Goal: Task Accomplishment & Management: Manage account settings

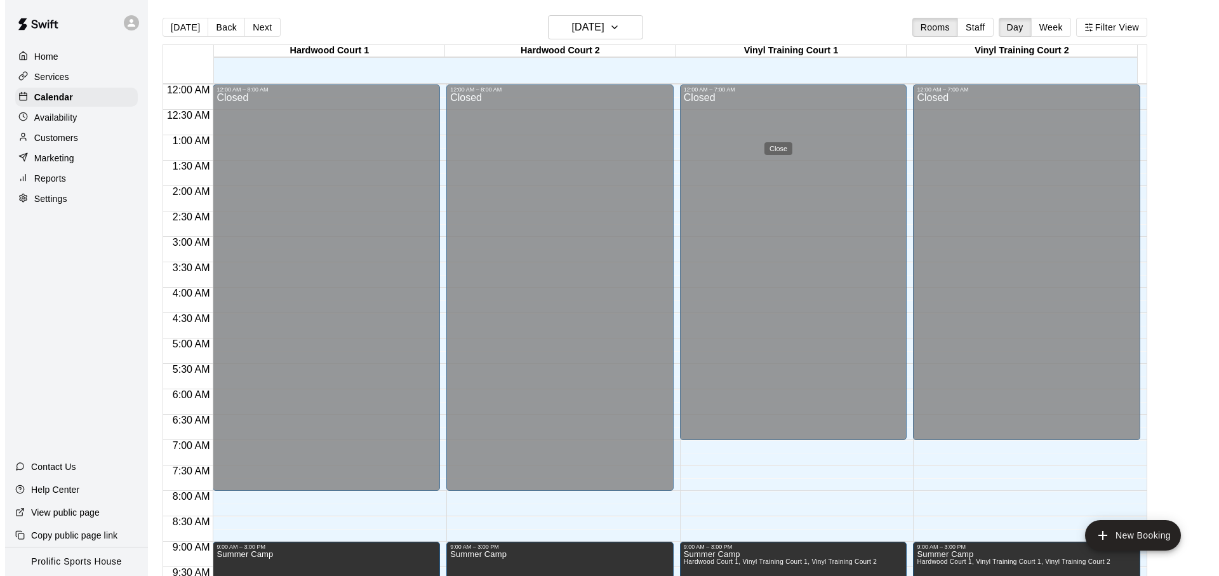
scroll to position [633, 0]
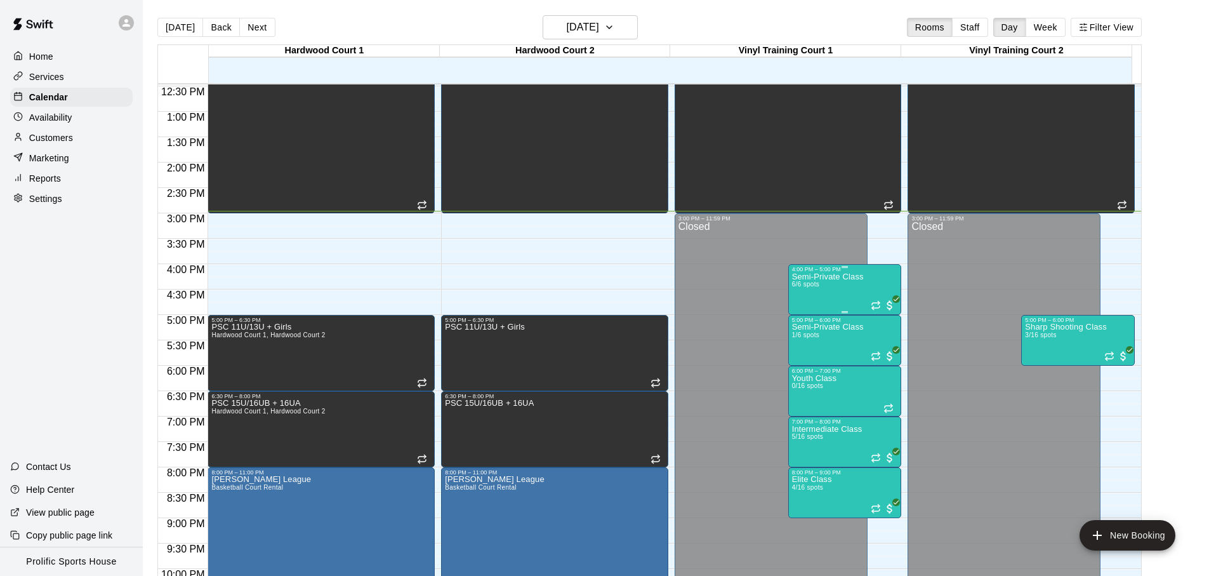
click at [856, 282] on div "Semi-Private Class 6/6 spots" at bounding box center [828, 560] width 72 height 576
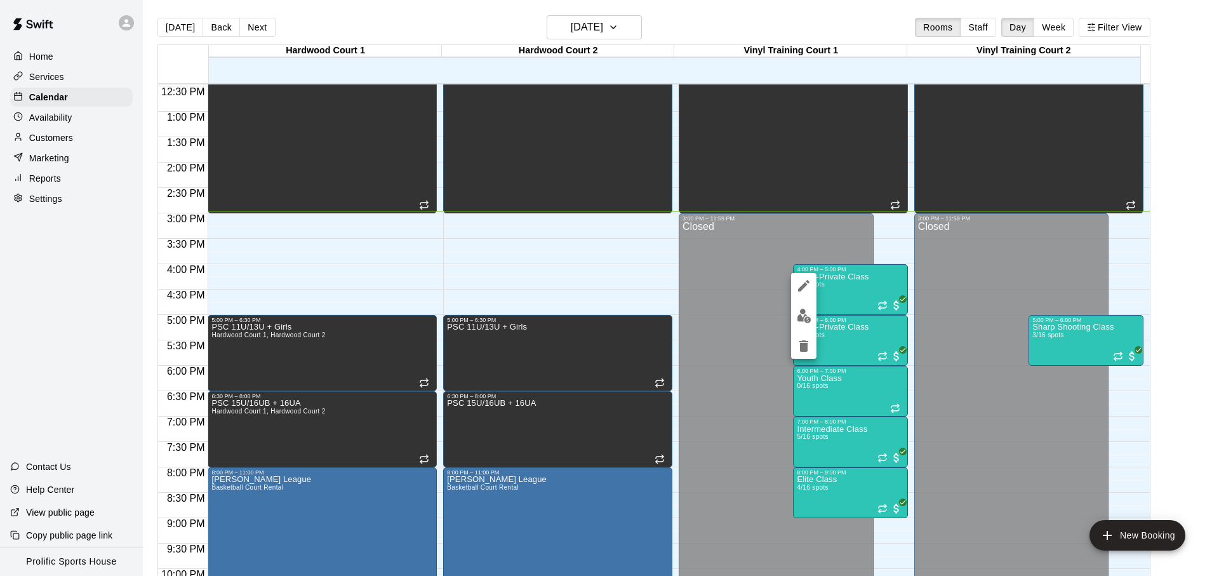
click at [803, 317] on img "edit" at bounding box center [803, 315] width 15 height 15
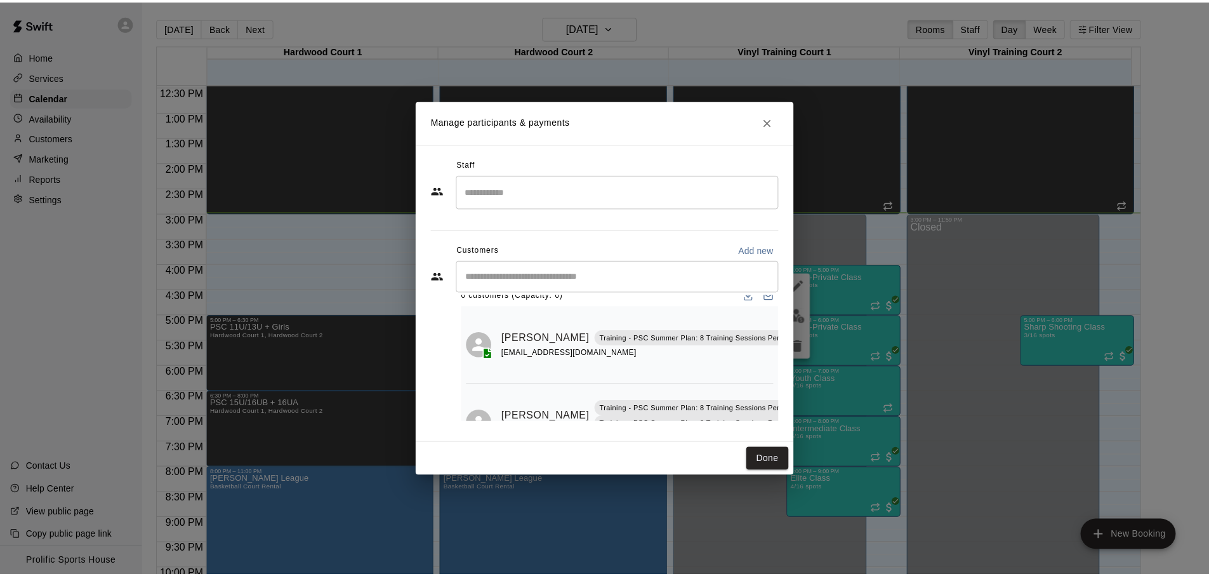
scroll to position [0, 0]
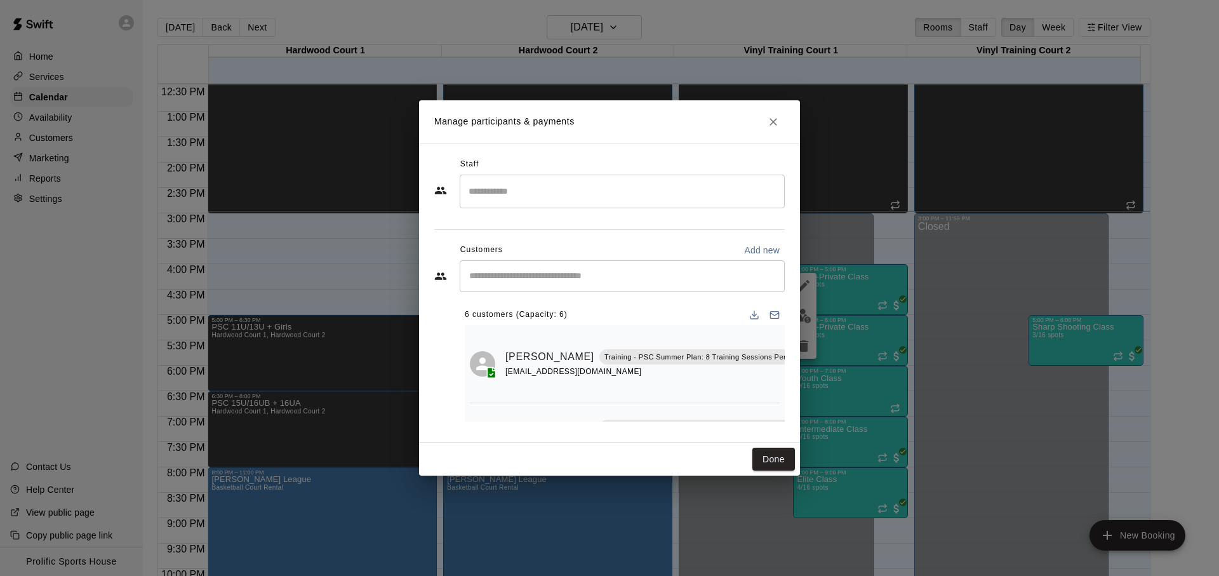
click at [775, 121] on icon "Close" at bounding box center [773, 122] width 13 height 13
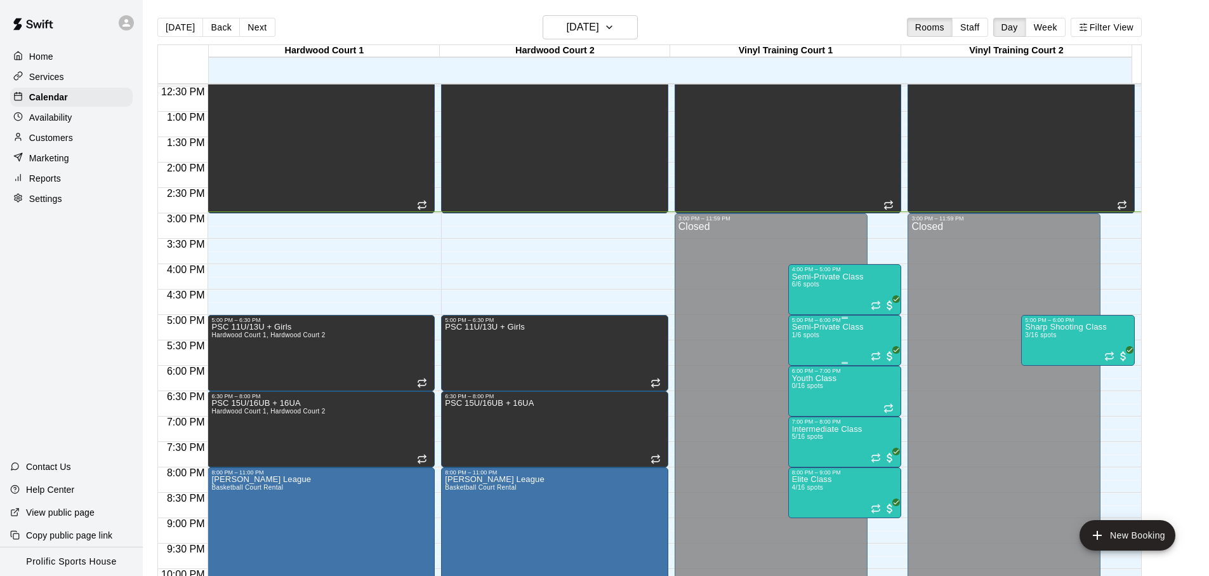
click at [871, 347] on div at bounding box center [883, 354] width 25 height 15
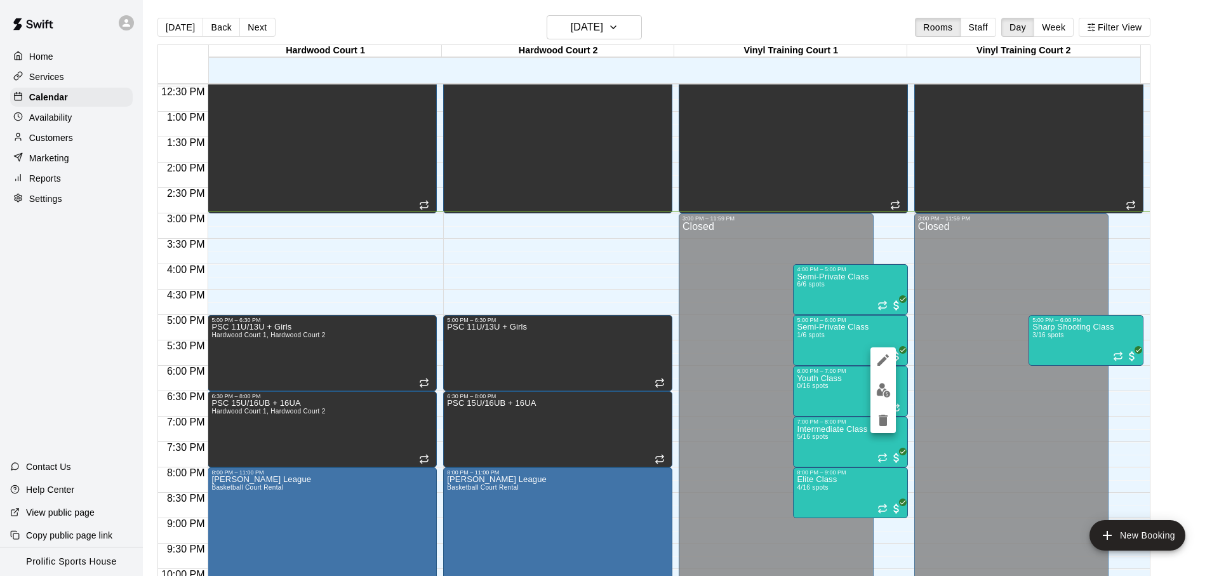
click at [31, 234] on div at bounding box center [609, 288] width 1219 height 576
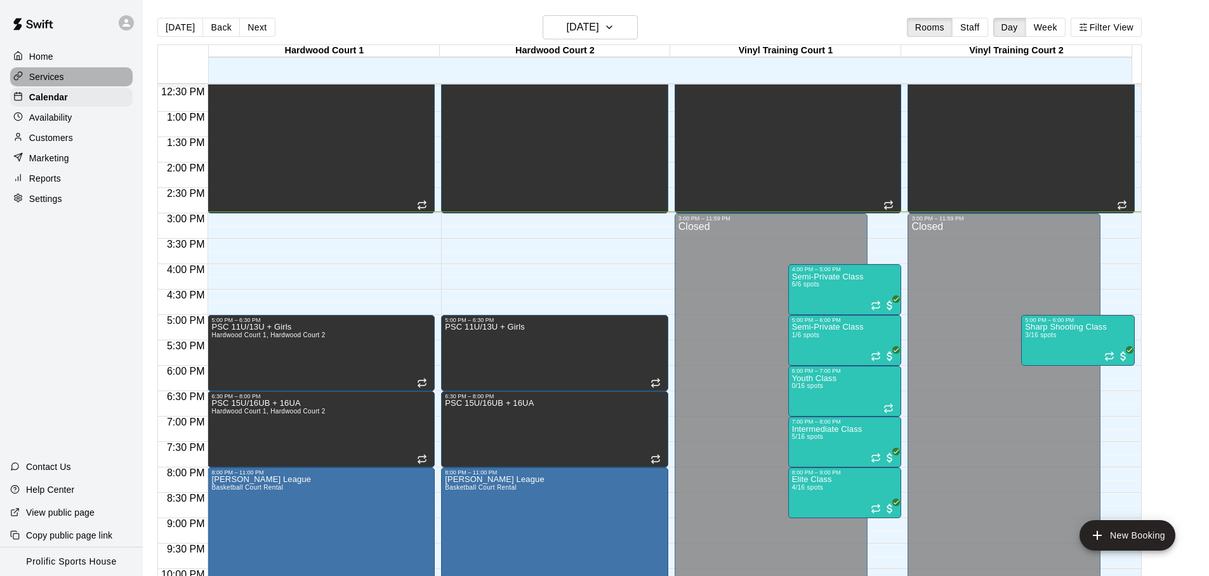
click at [119, 70] on div "Services" at bounding box center [71, 76] width 122 height 19
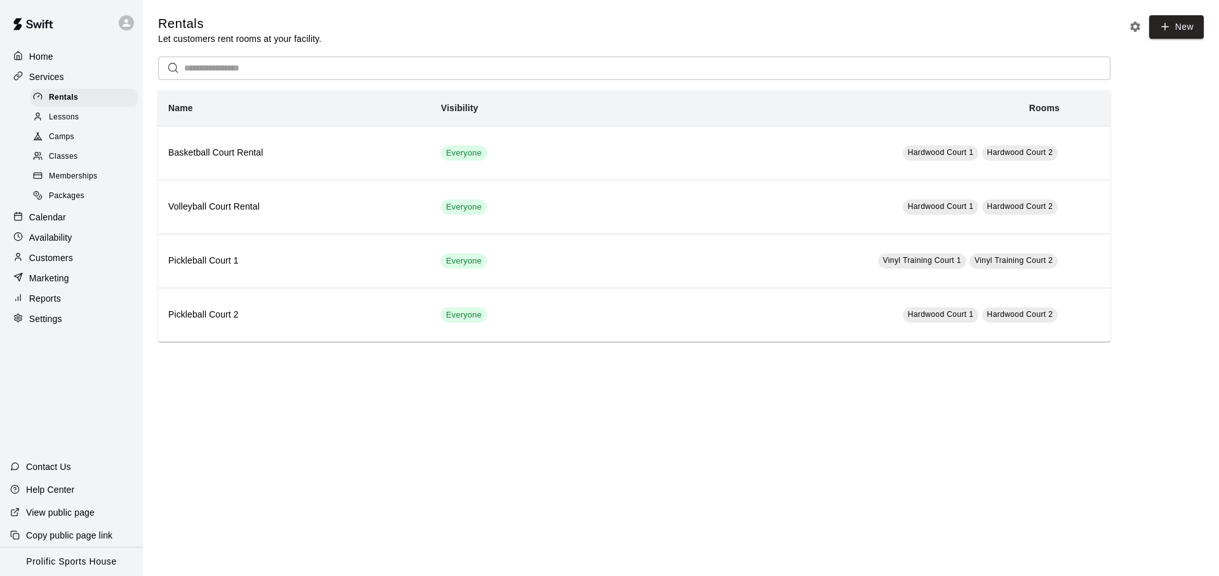
click at [103, 51] on div "Home" at bounding box center [71, 56] width 122 height 19
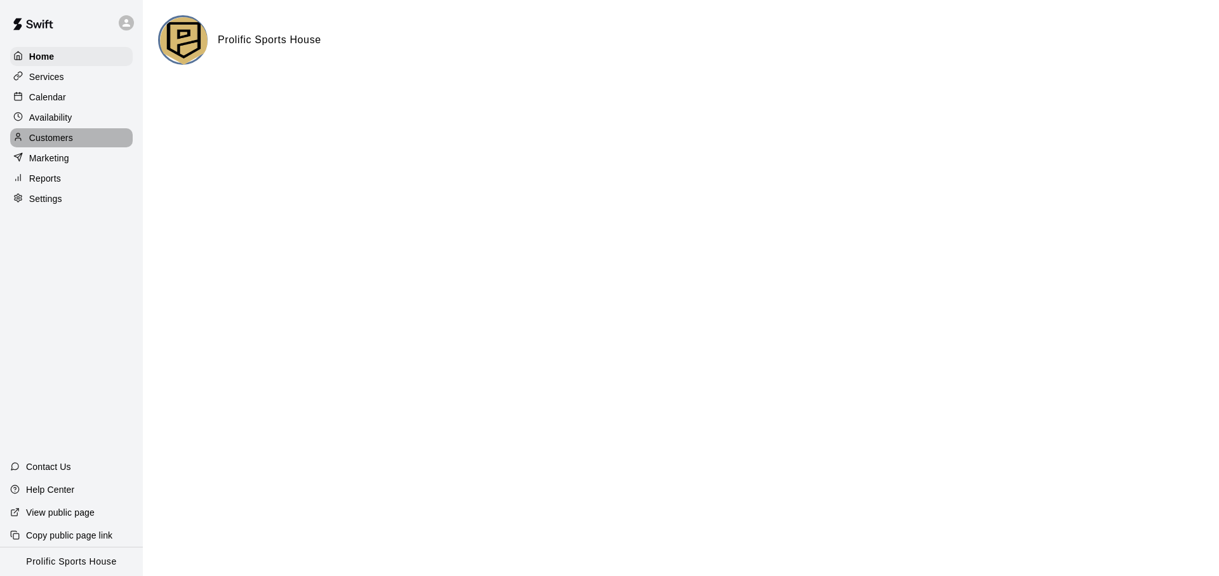
click at [94, 141] on div "Customers" at bounding box center [71, 137] width 122 height 19
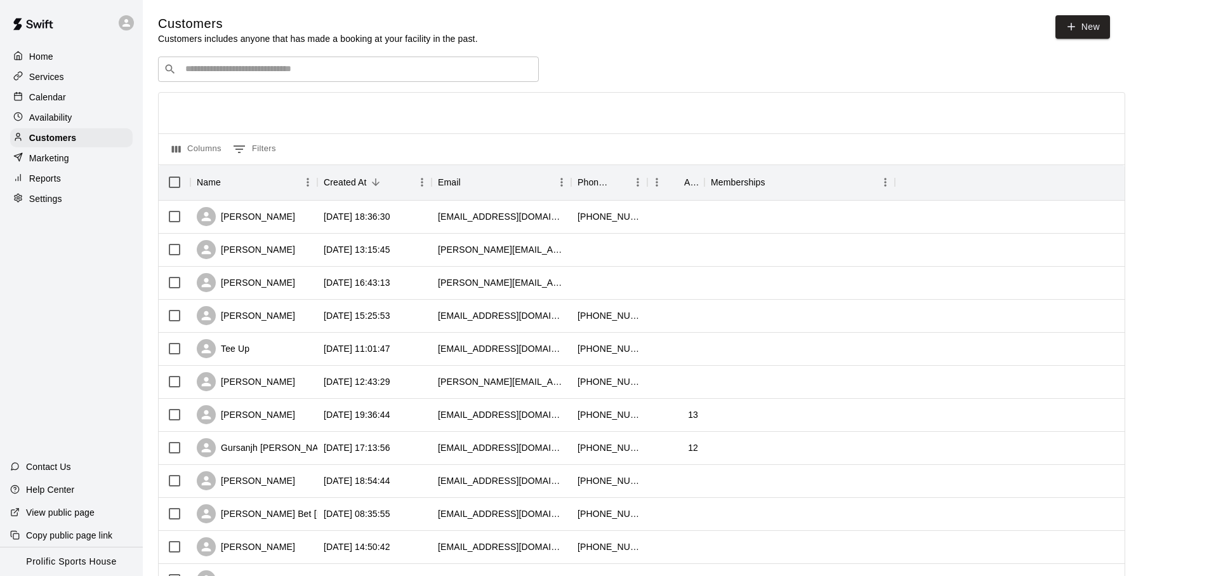
click at [89, 94] on div "Calendar" at bounding box center [71, 97] width 122 height 19
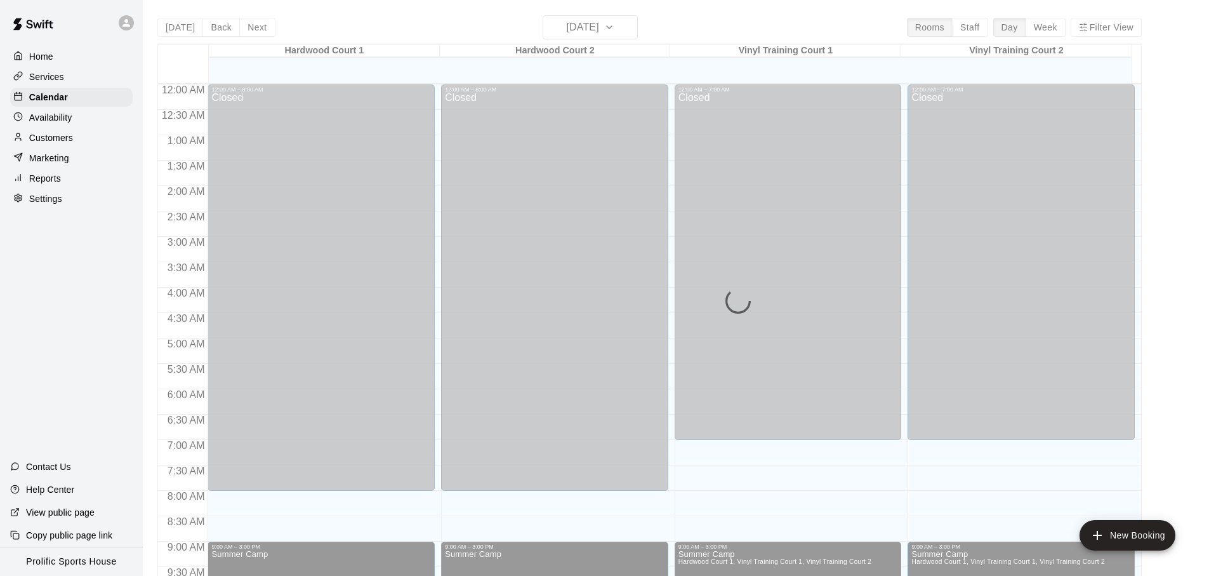
scroll to position [675, 0]
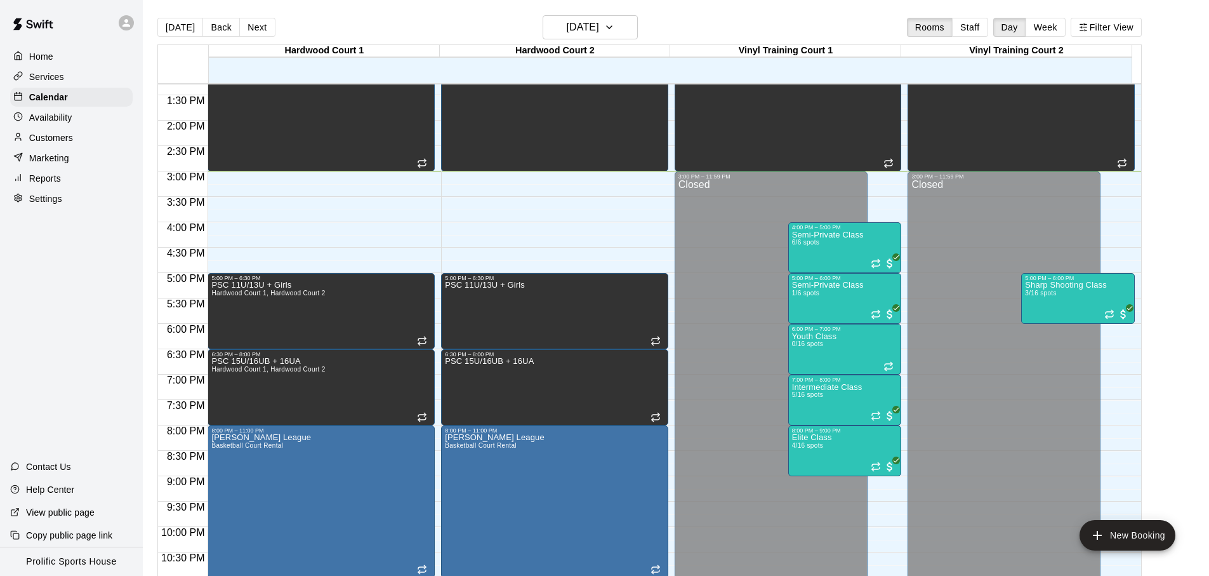
click at [134, 31] on div at bounding box center [129, 22] width 27 height 25
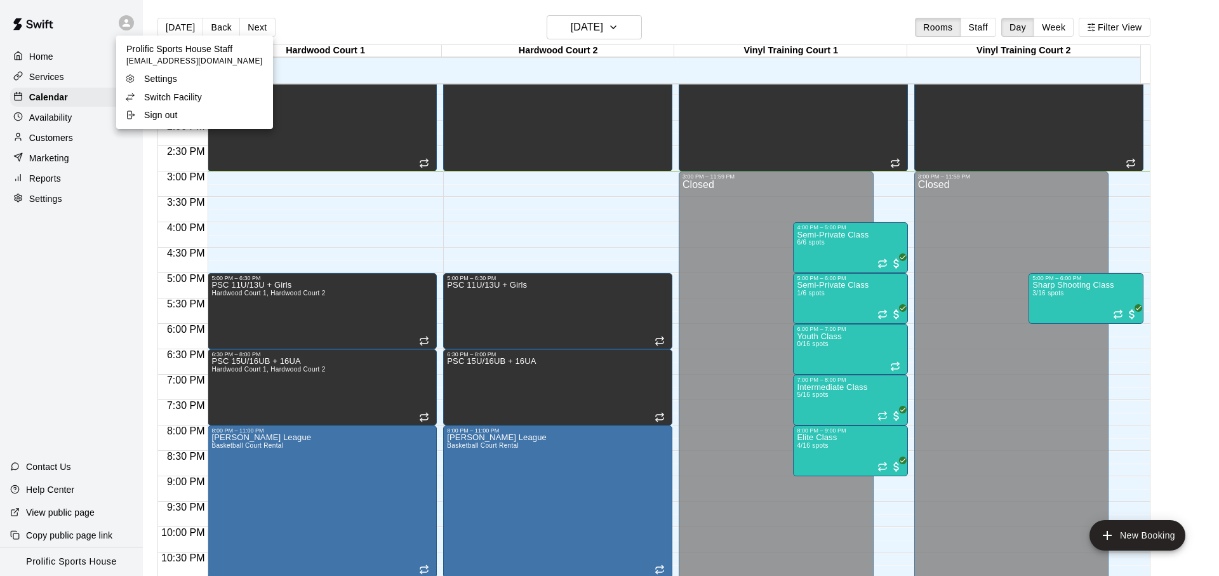
click at [192, 93] on p "Switch Facility" at bounding box center [173, 97] width 58 height 13
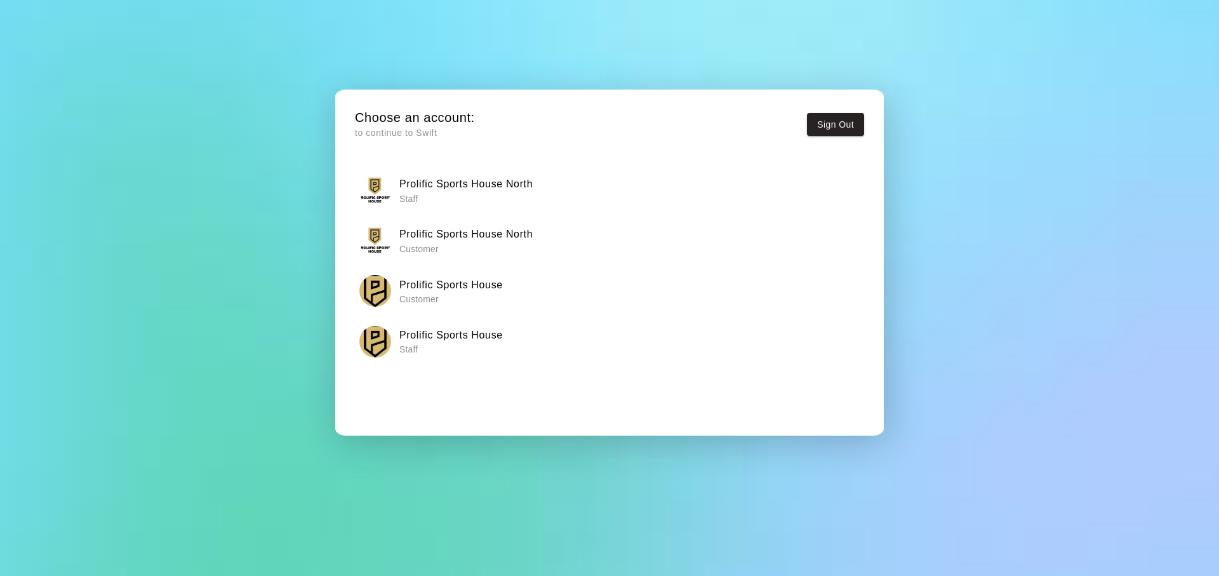
click at [472, 346] on p "Staff" at bounding box center [450, 349] width 103 height 13
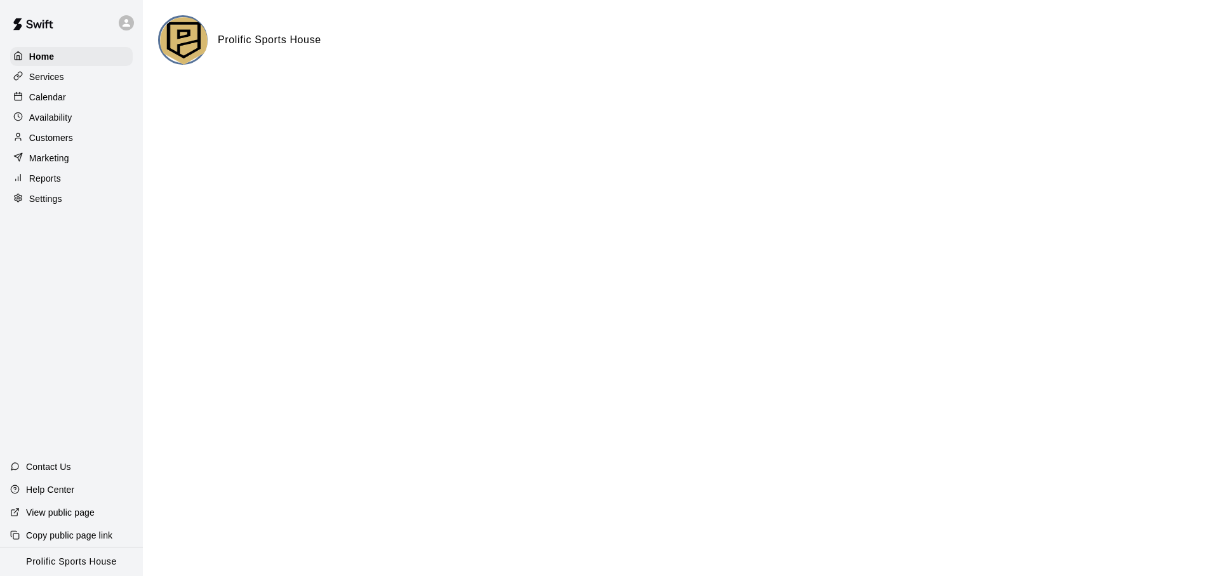
click at [133, 25] on div at bounding box center [126, 22] width 15 height 15
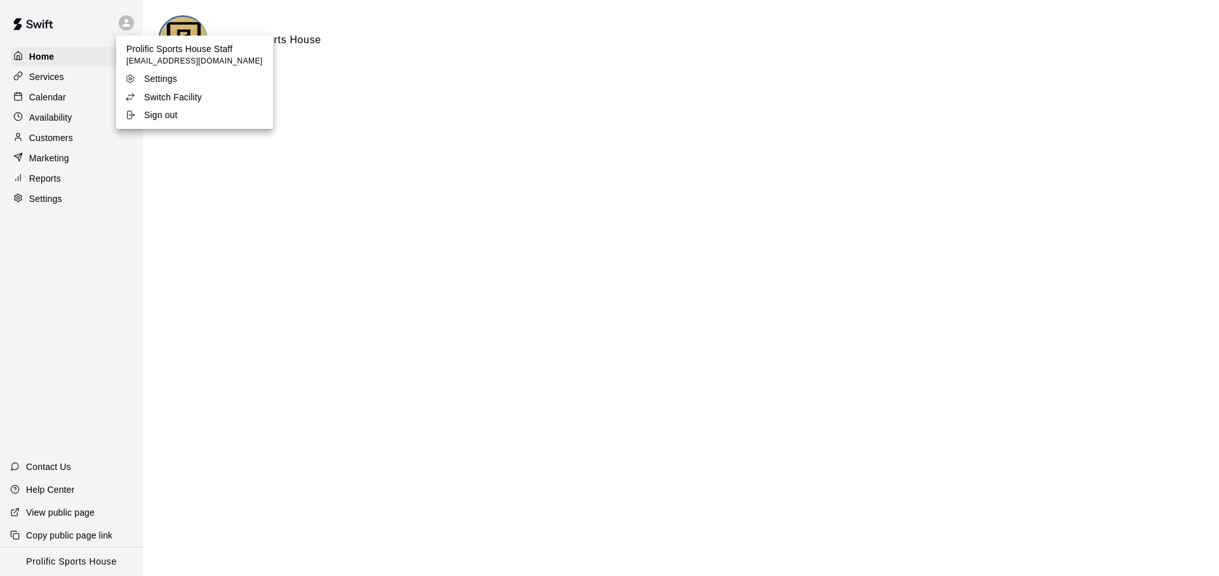
click at [178, 103] on p "Switch Facility" at bounding box center [173, 97] width 58 height 13
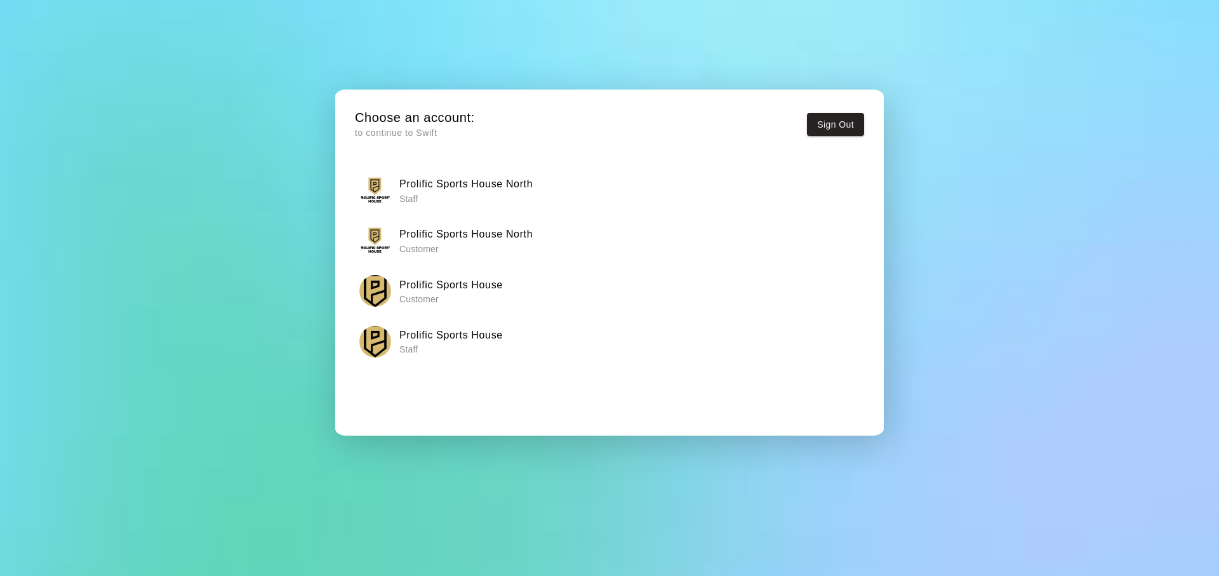
click at [487, 184] on h6 "Prolific Sports House North" at bounding box center [465, 184] width 133 height 17
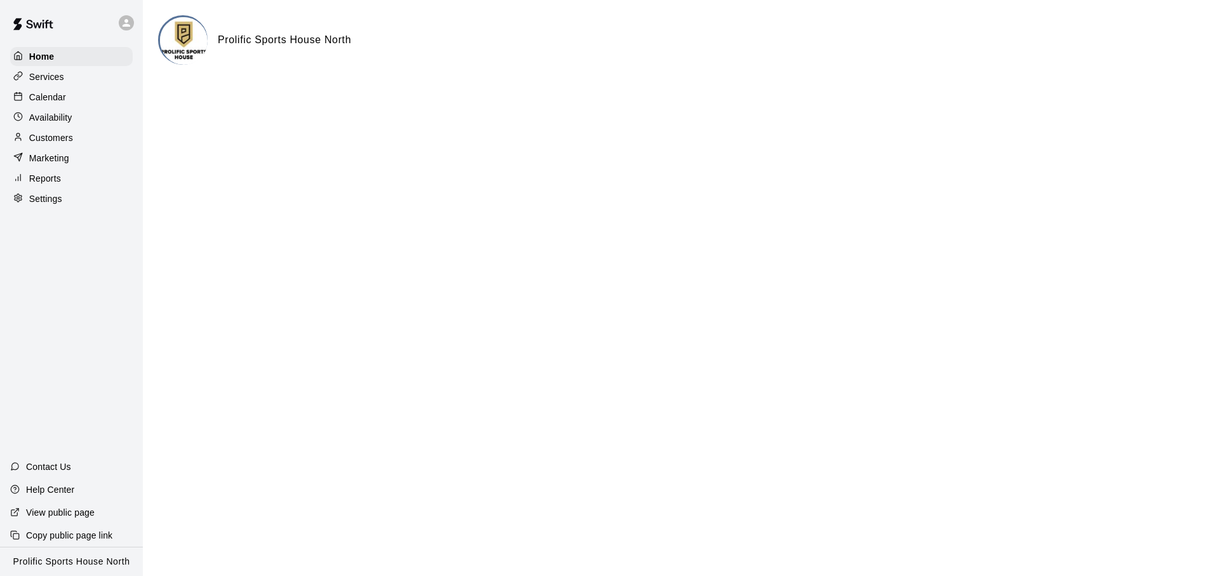
click at [81, 100] on div "Calendar" at bounding box center [71, 97] width 122 height 19
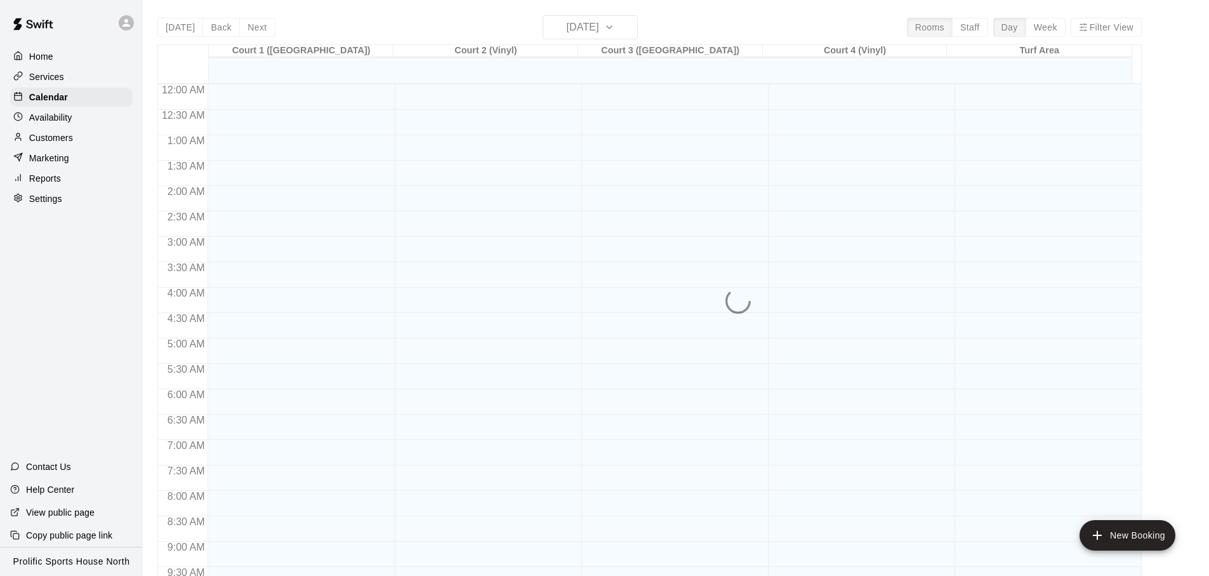
scroll to position [675, 0]
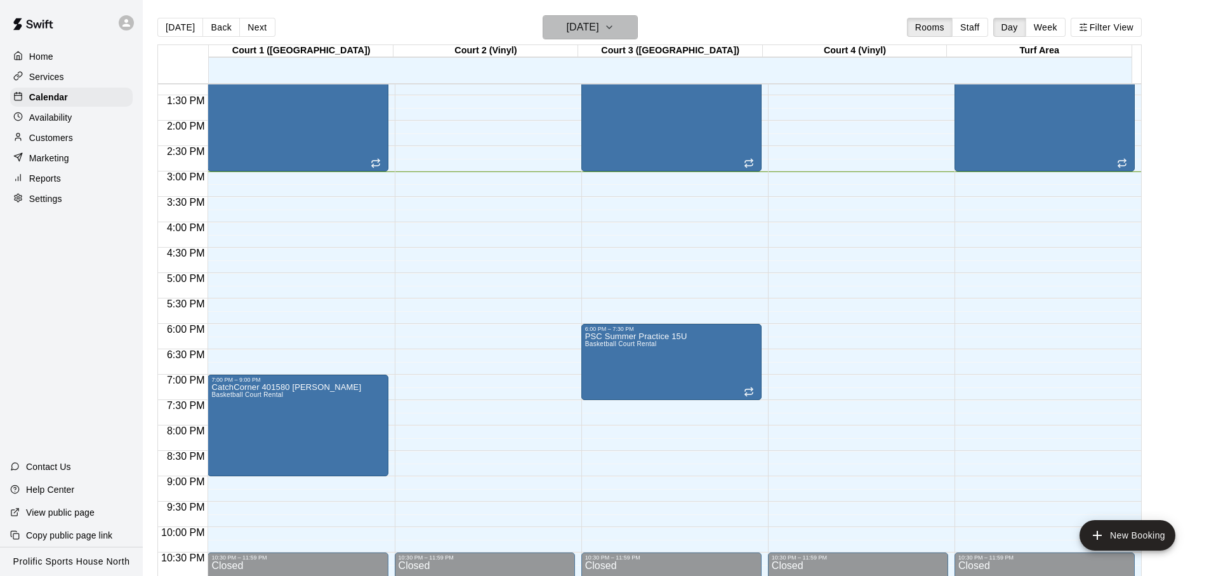
click at [588, 29] on h6 "[DATE]" at bounding box center [583, 27] width 32 height 18
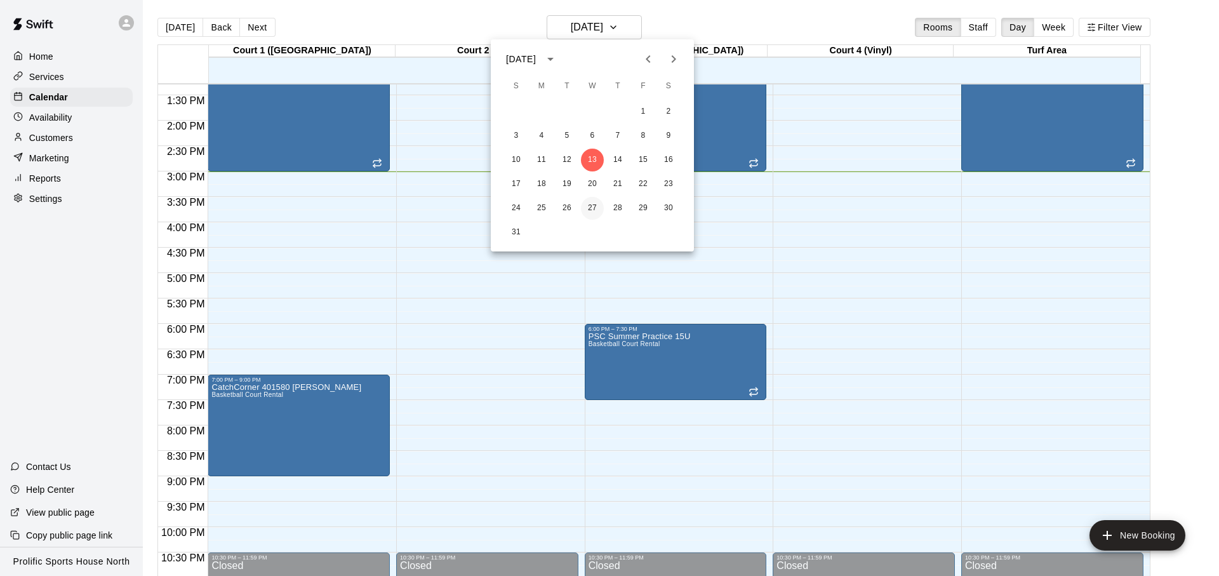
click at [592, 206] on button "27" at bounding box center [592, 208] width 23 height 23
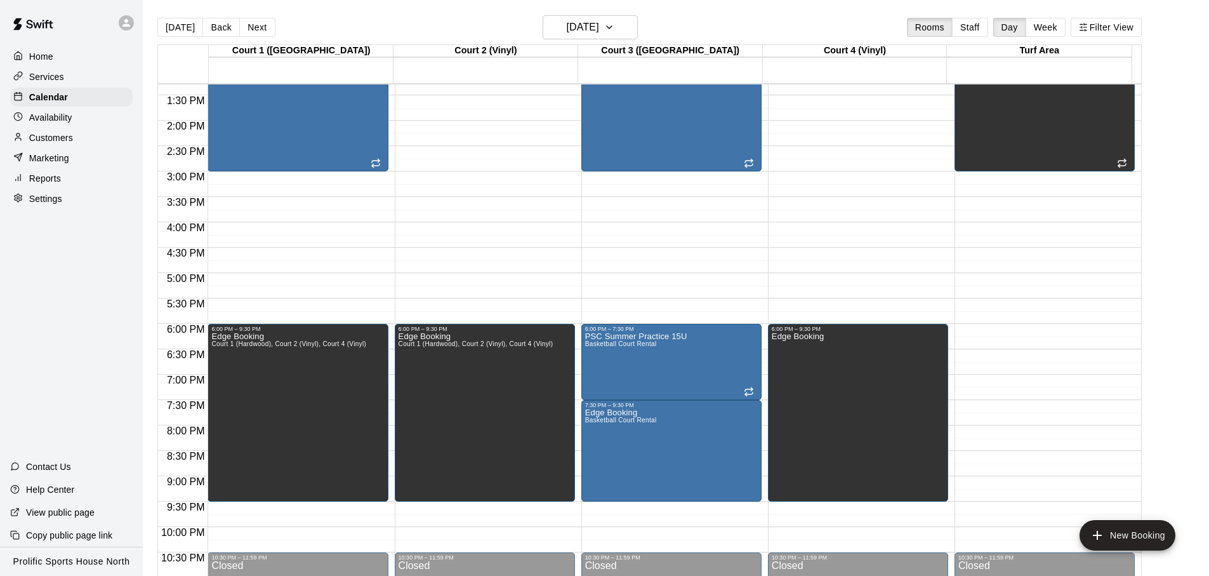
click at [124, 17] on icon at bounding box center [126, 22] width 11 height 11
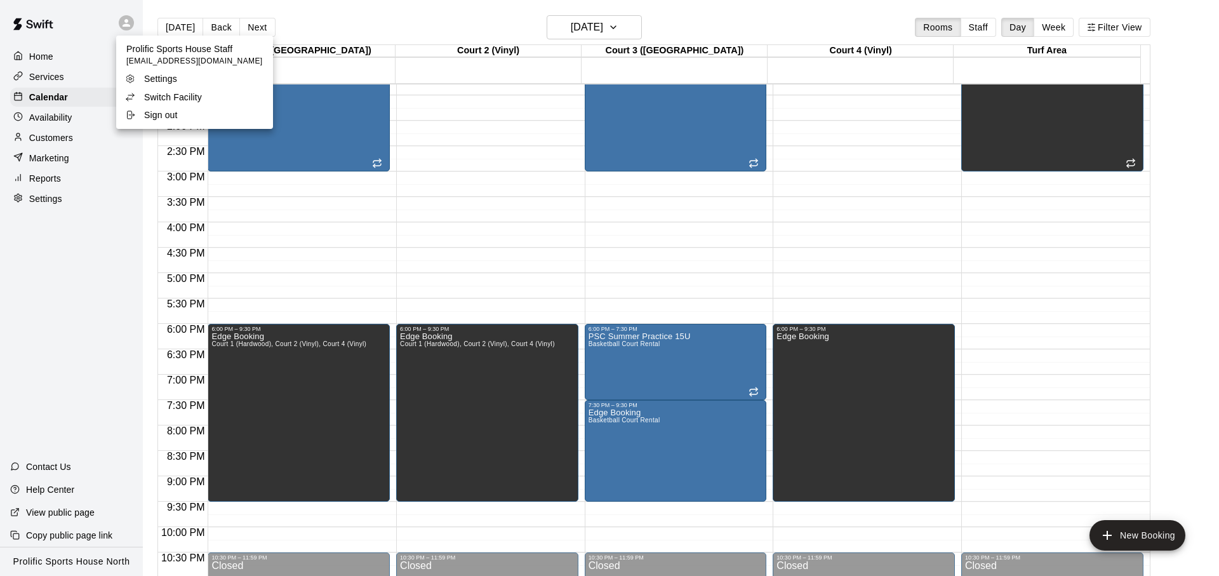
click at [168, 98] on p "Switch Facility" at bounding box center [173, 97] width 58 height 13
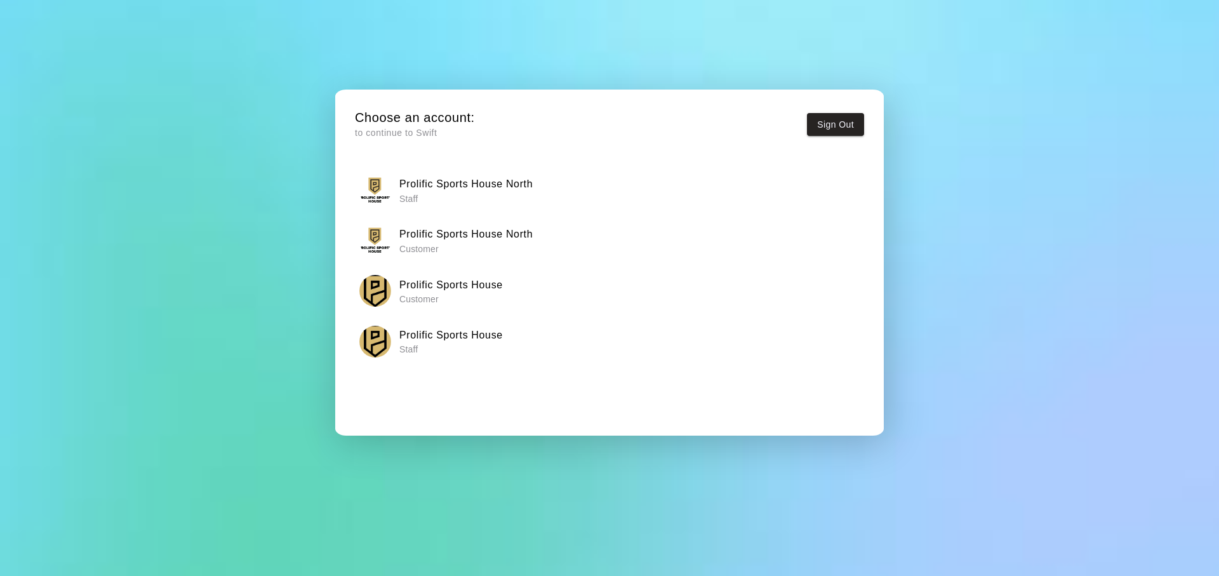
click at [468, 345] on p "Staff" at bounding box center [450, 349] width 103 height 13
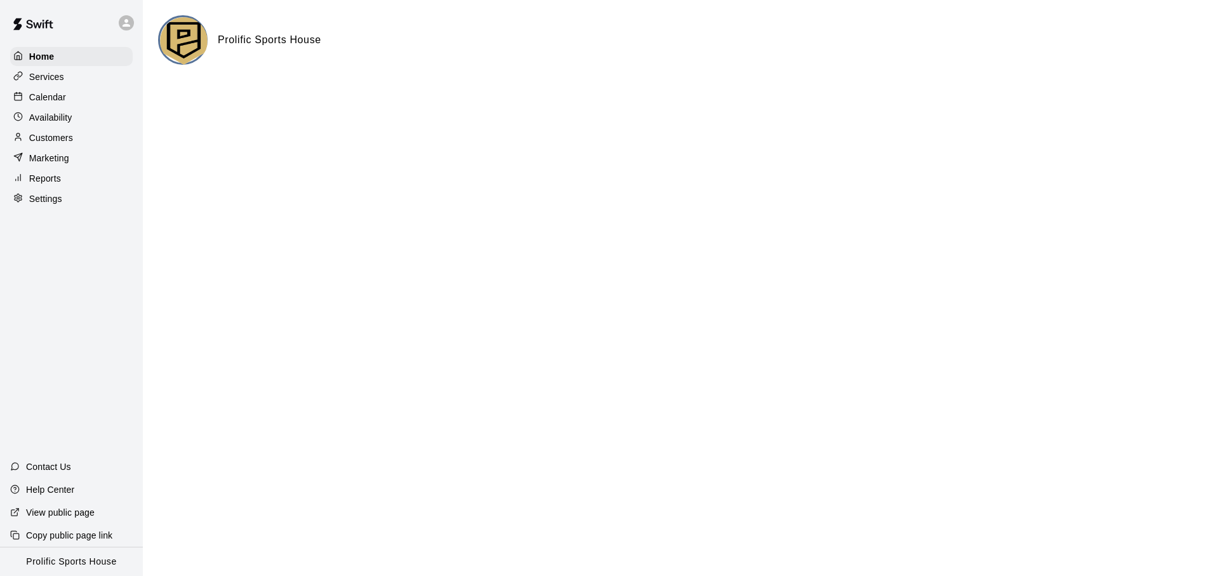
click at [48, 67] on div "Services" at bounding box center [71, 76] width 122 height 19
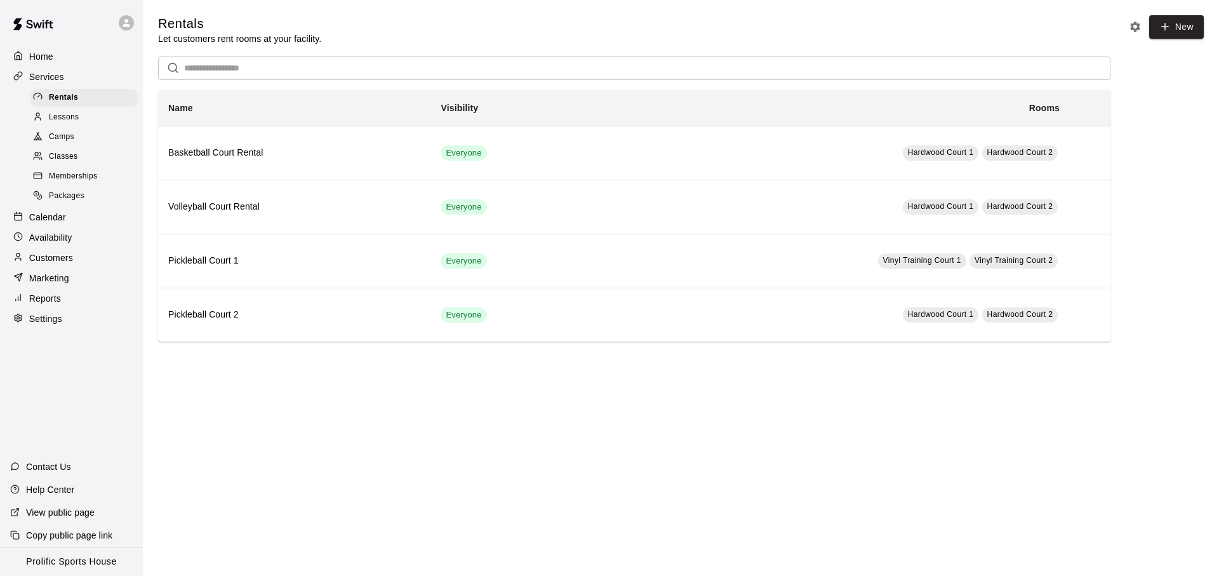
click at [86, 214] on div "Calendar" at bounding box center [71, 217] width 122 height 19
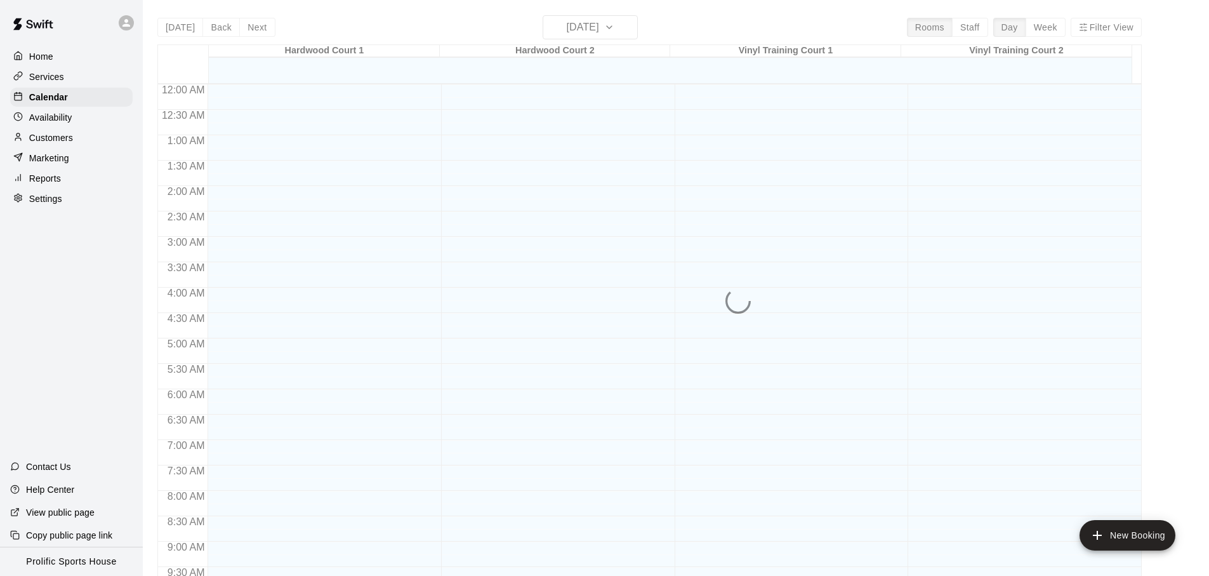
scroll to position [675, 0]
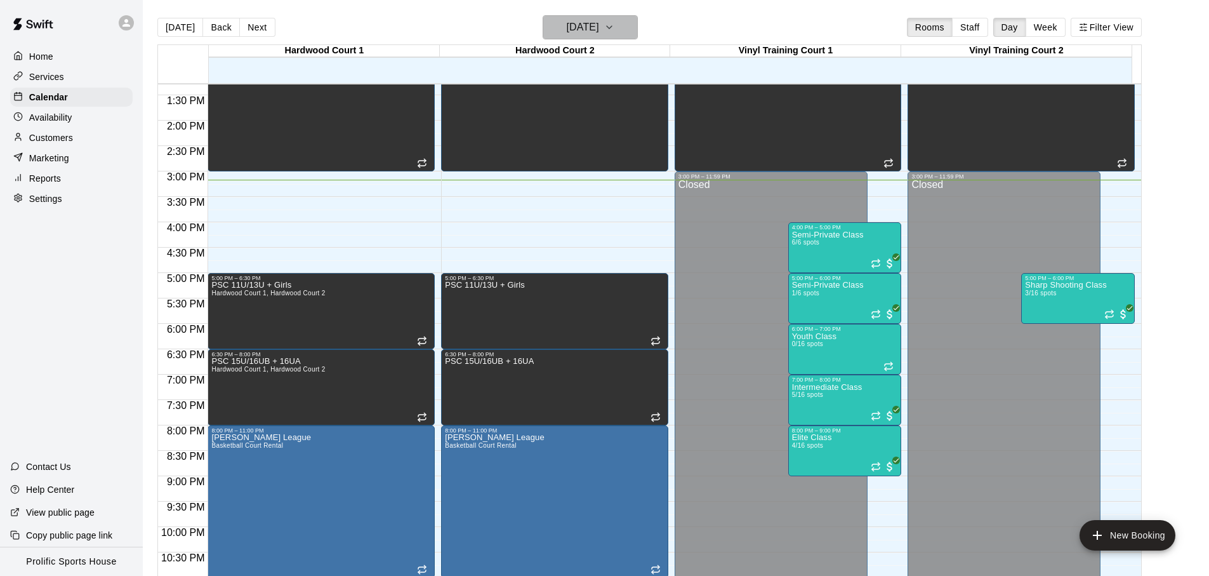
click at [590, 25] on h6 "[DATE]" at bounding box center [583, 27] width 32 height 18
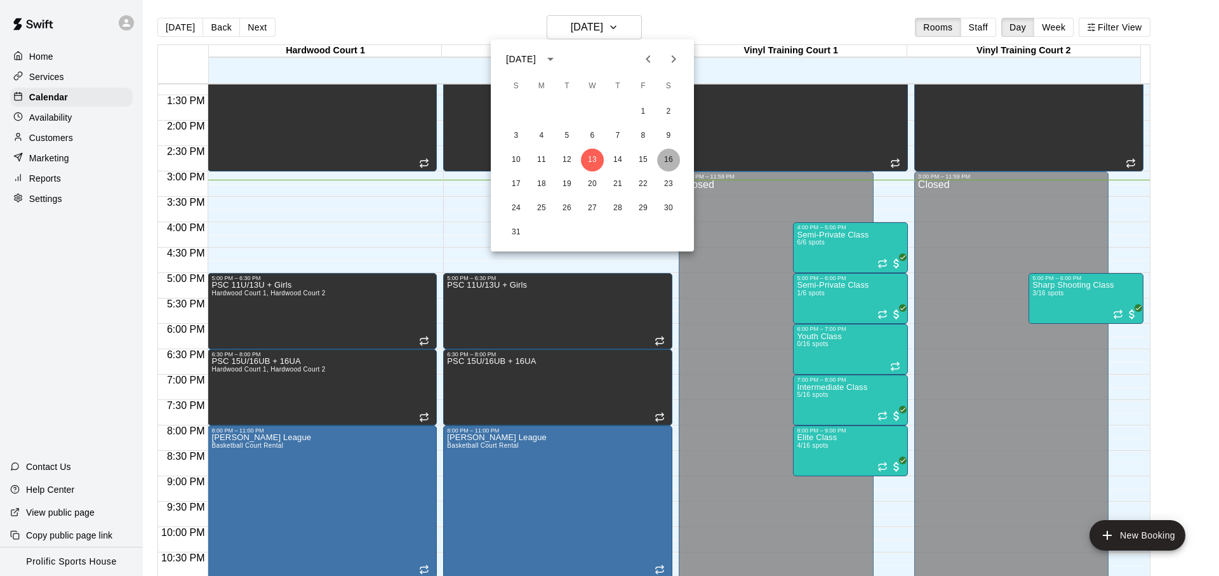
click at [658, 157] on button "16" at bounding box center [668, 160] width 23 height 23
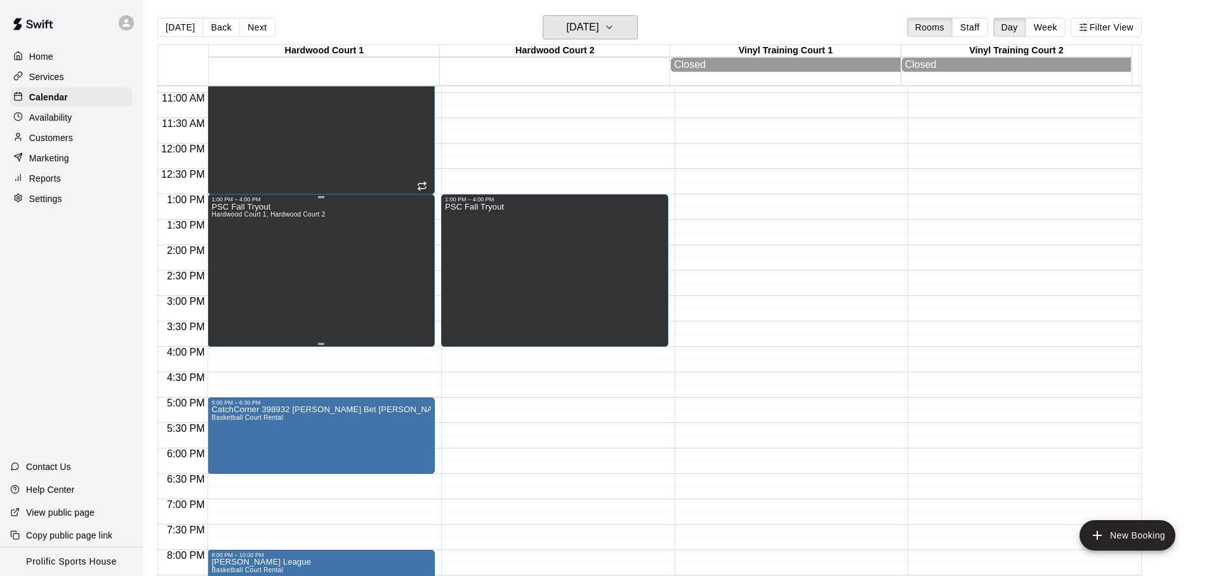
scroll to position [498, 0]
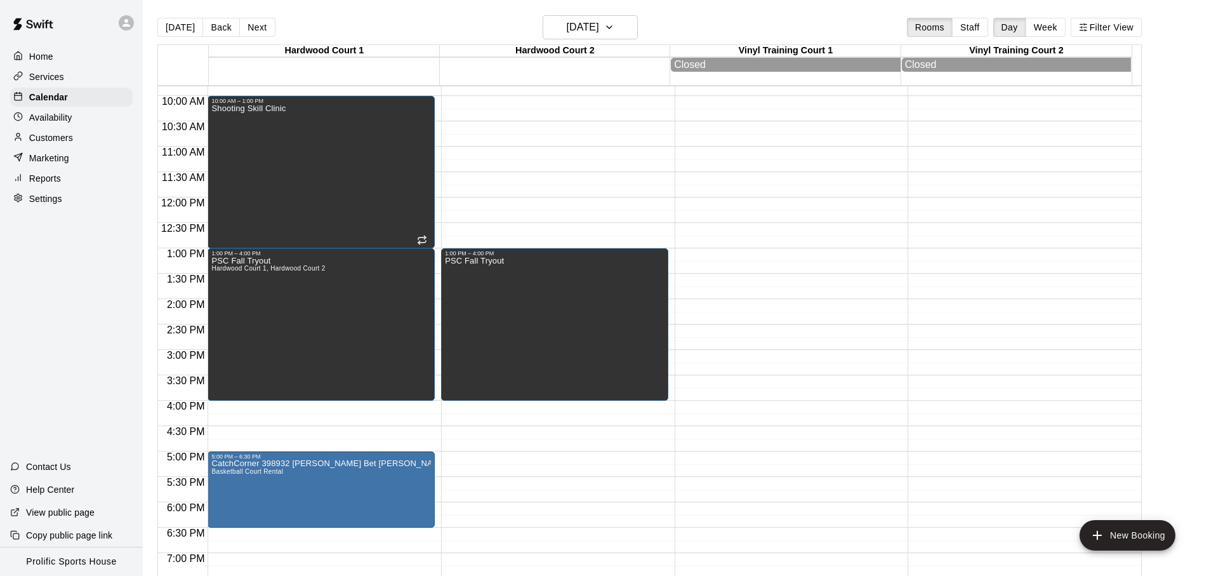
click at [128, 22] on icon at bounding box center [126, 22] width 11 height 11
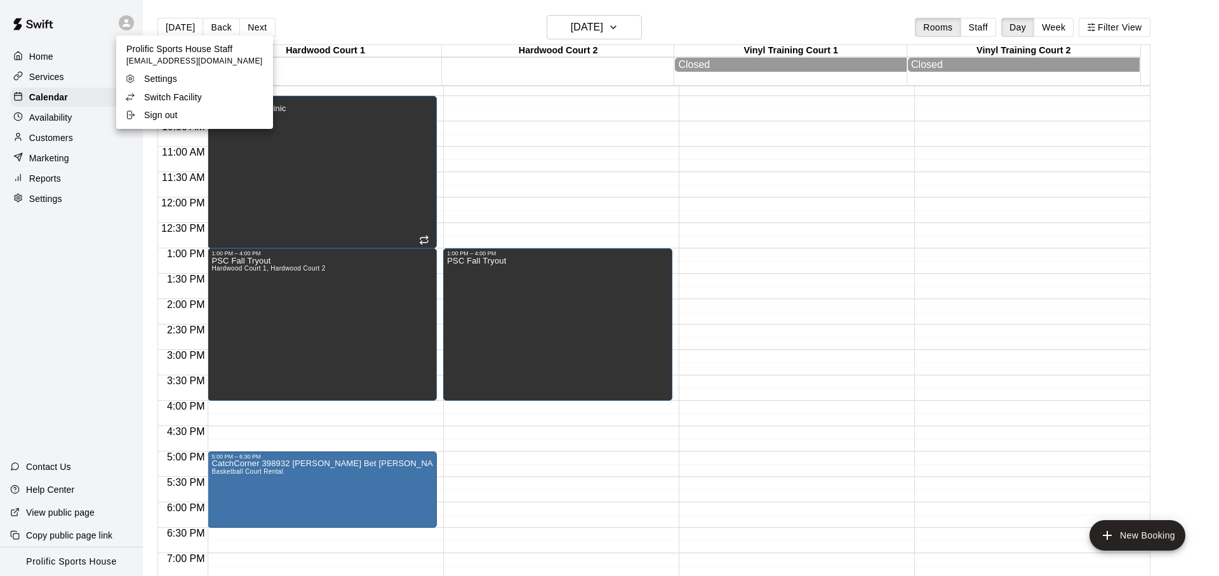
click at [201, 100] on div "Switch Facility" at bounding box center [166, 97] width 83 height 13
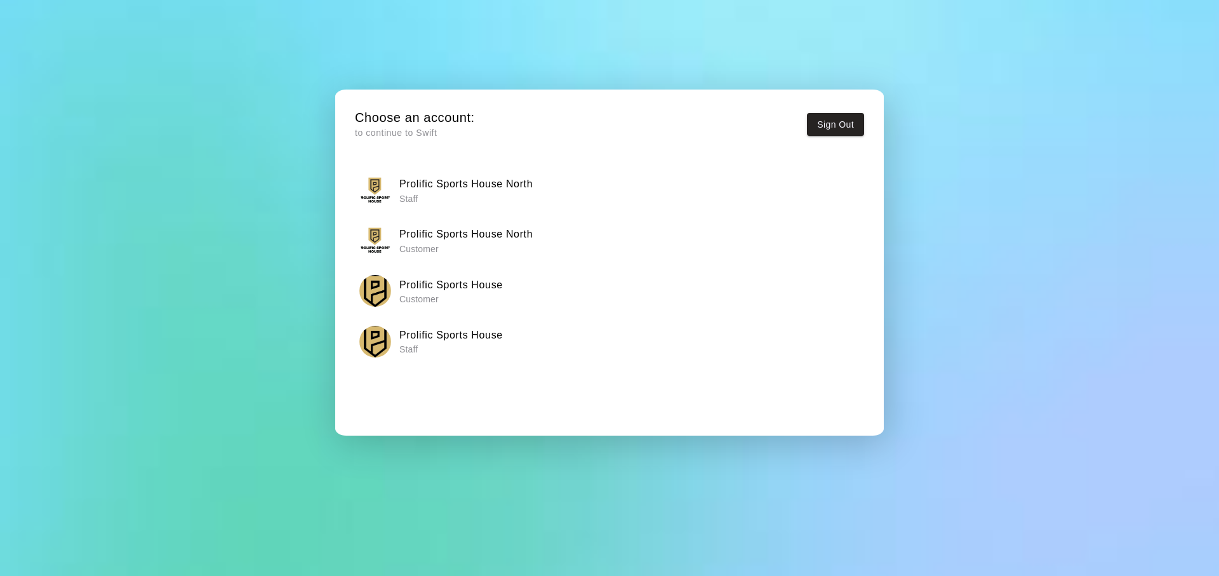
click at [466, 186] on h6 "Prolific Sports House North" at bounding box center [465, 184] width 133 height 17
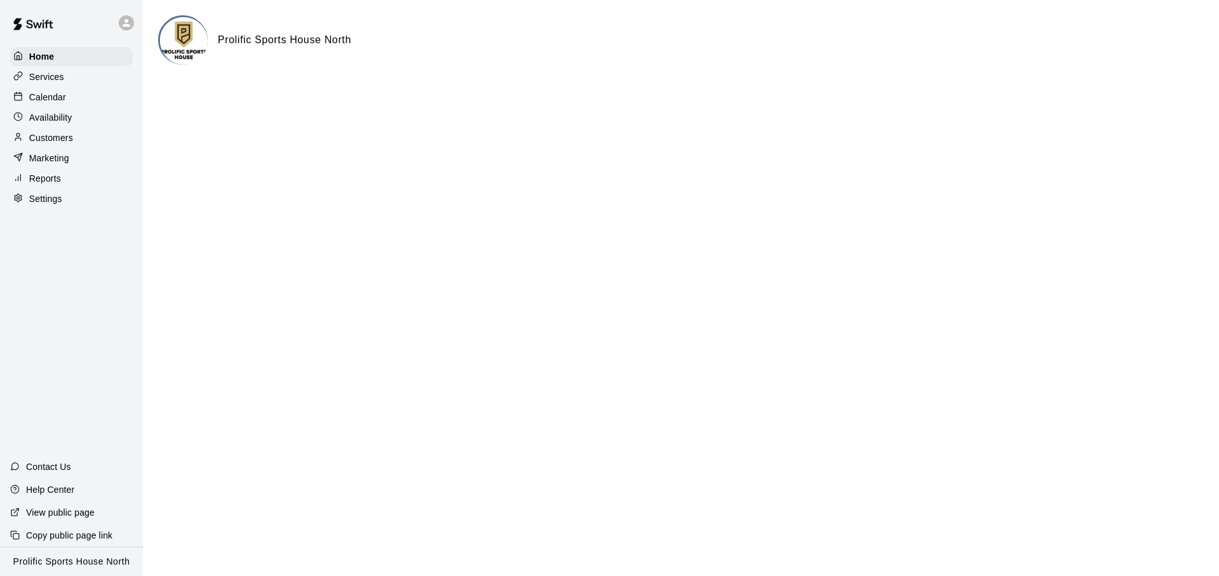
click at [75, 97] on div "Calendar" at bounding box center [71, 97] width 122 height 19
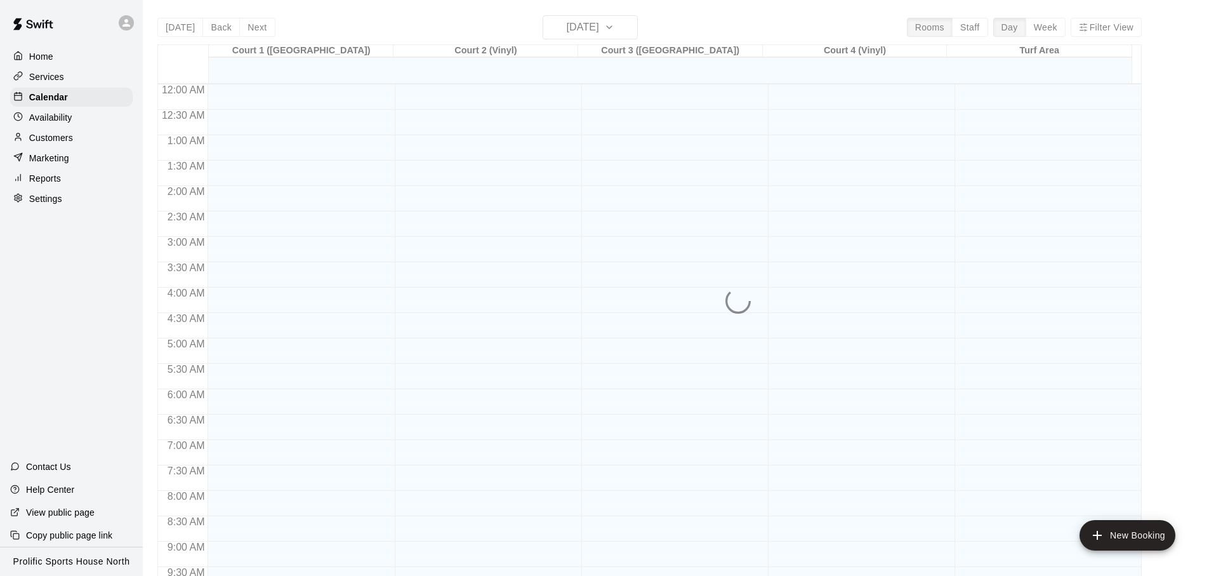
scroll to position [675, 0]
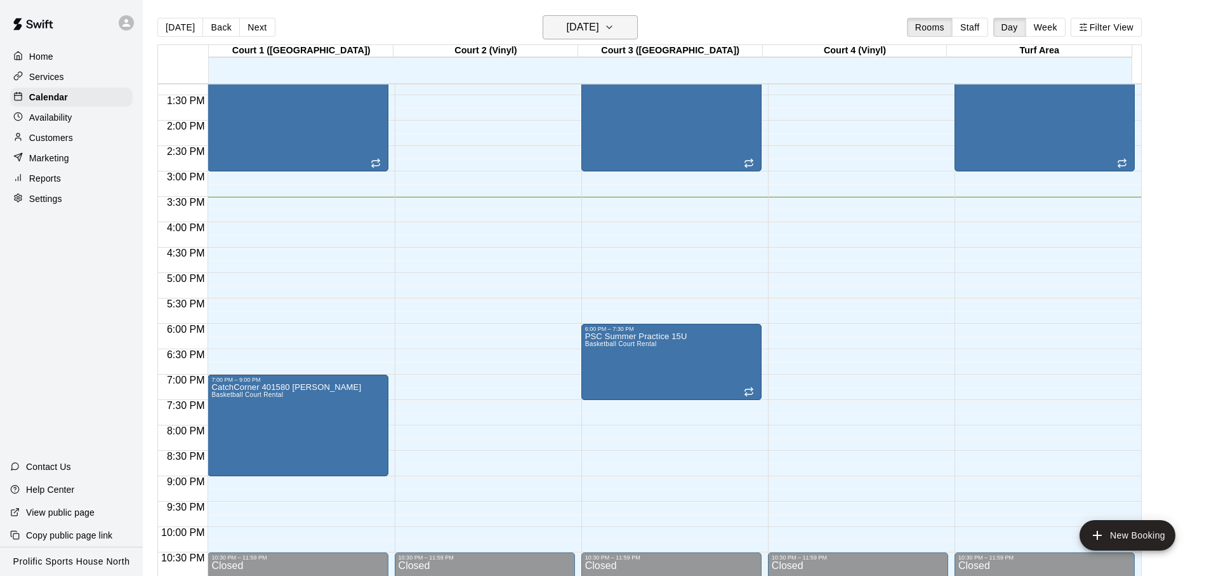
click at [599, 35] on h6 "[DATE]" at bounding box center [583, 27] width 32 height 18
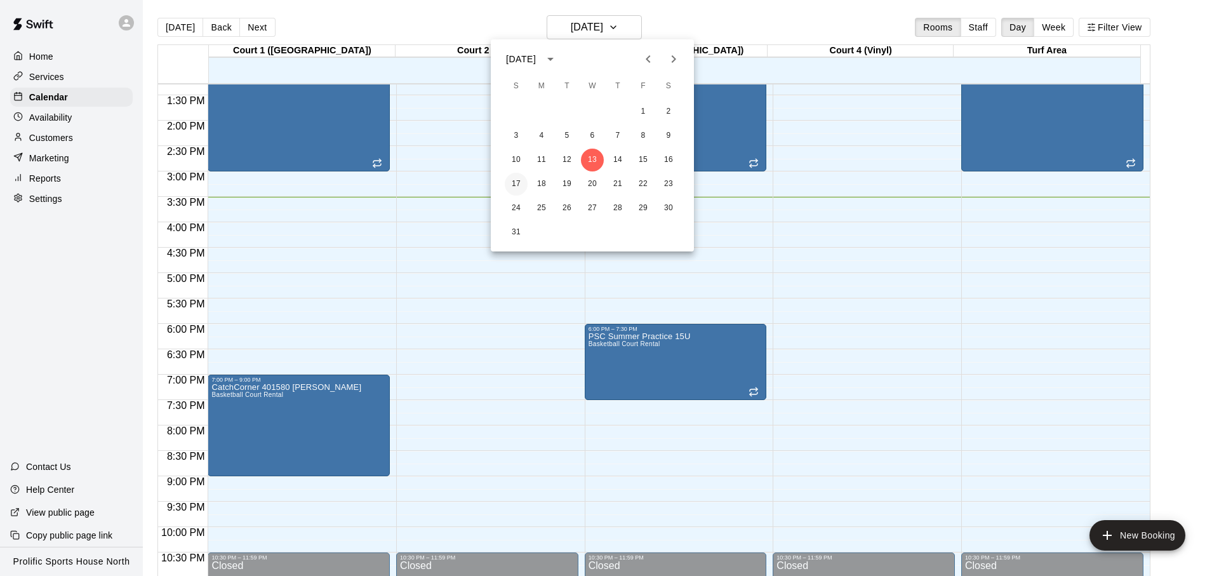
click at [520, 185] on button "17" at bounding box center [516, 184] width 23 height 23
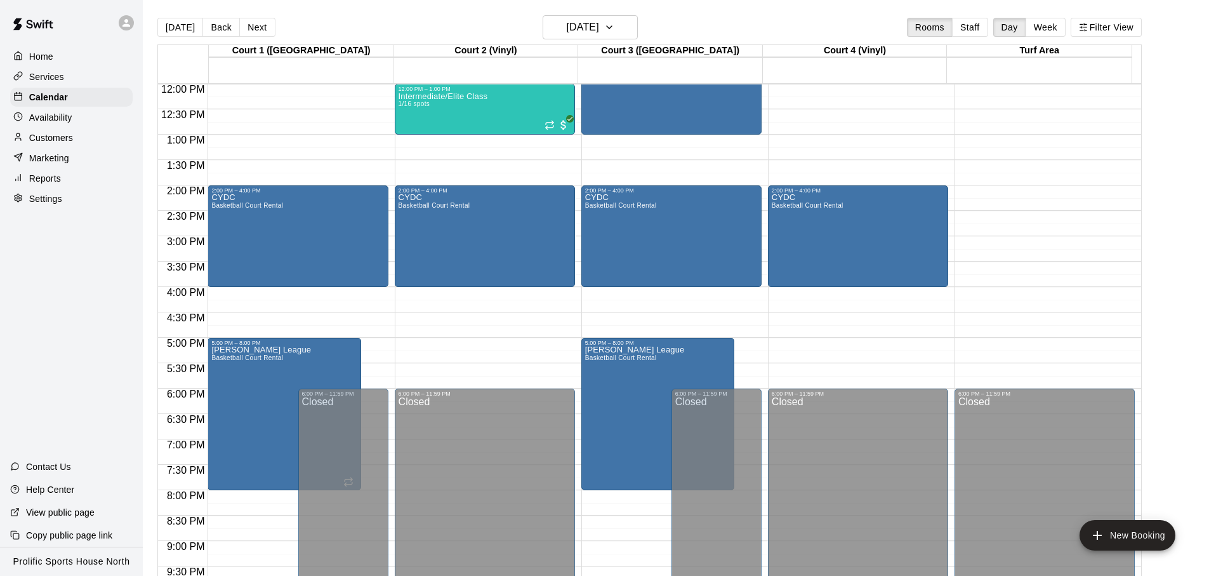
scroll to position [607, 0]
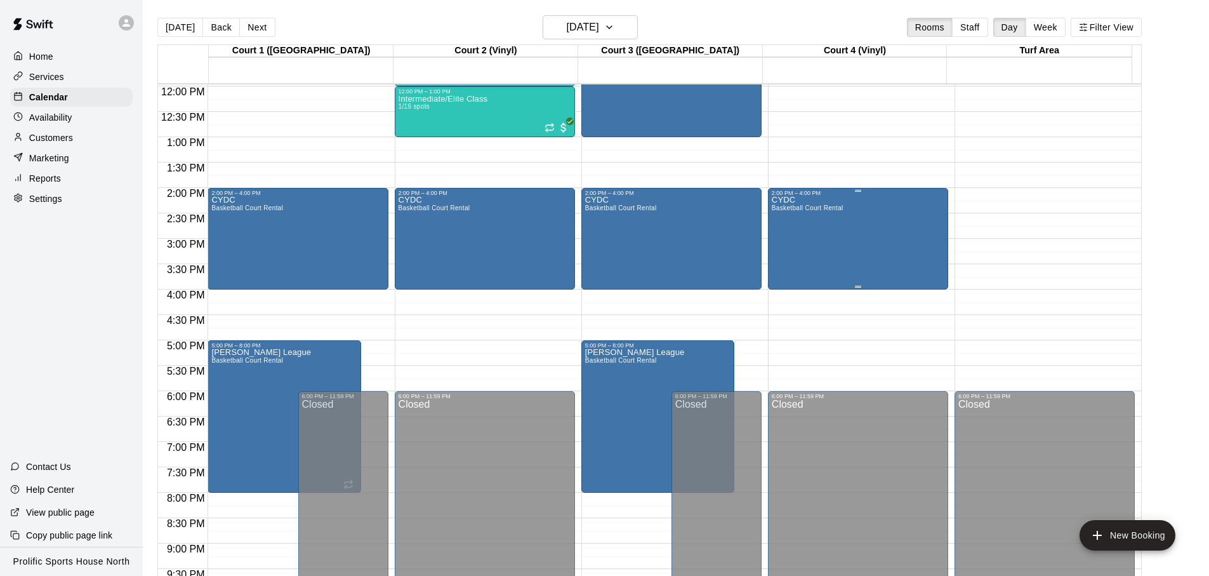
click at [802, 232] on div "CYDC Basketball Court Rental" at bounding box center [808, 484] width 72 height 576
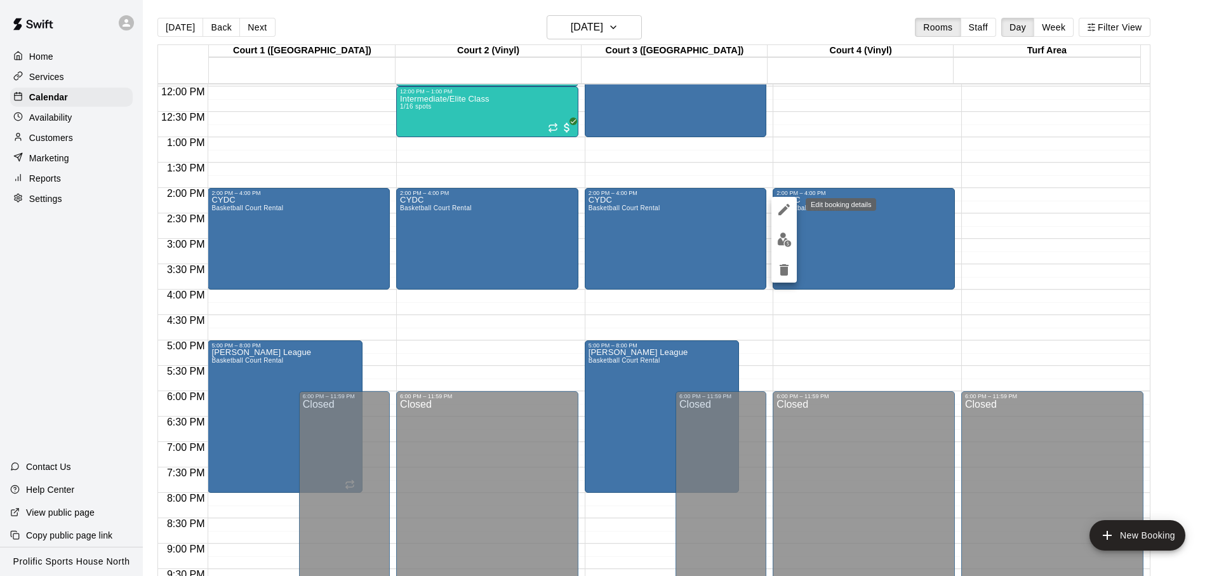
click at [790, 207] on icon "edit" at bounding box center [783, 209] width 15 height 15
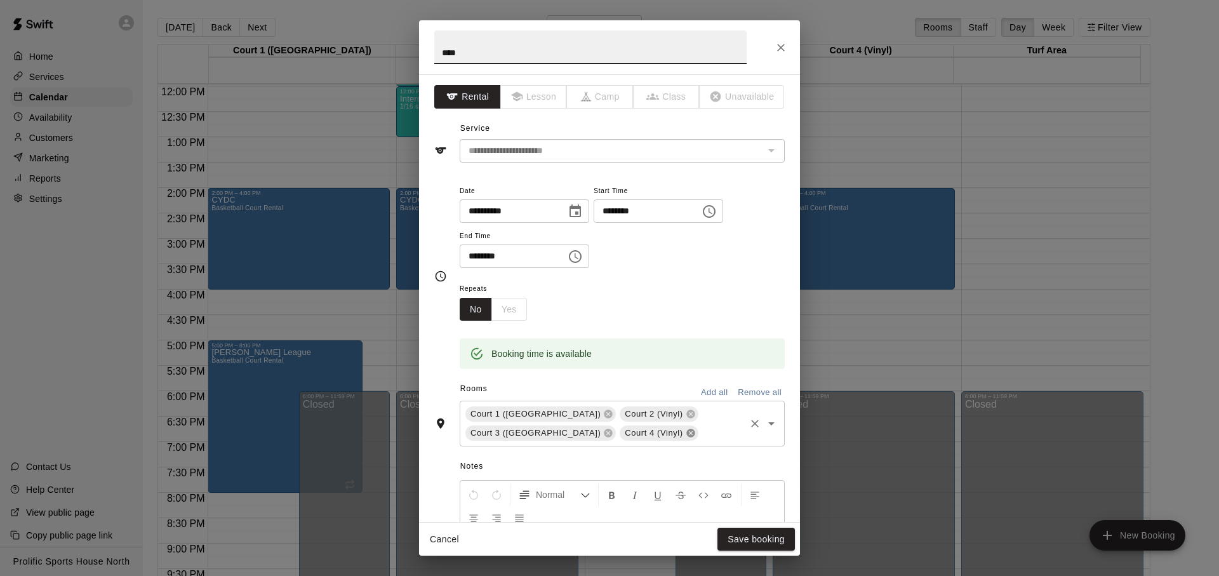
click at [686, 433] on icon at bounding box center [690, 433] width 8 height 8
click at [743, 546] on button "Save booking" at bounding box center [755, 538] width 77 height 23
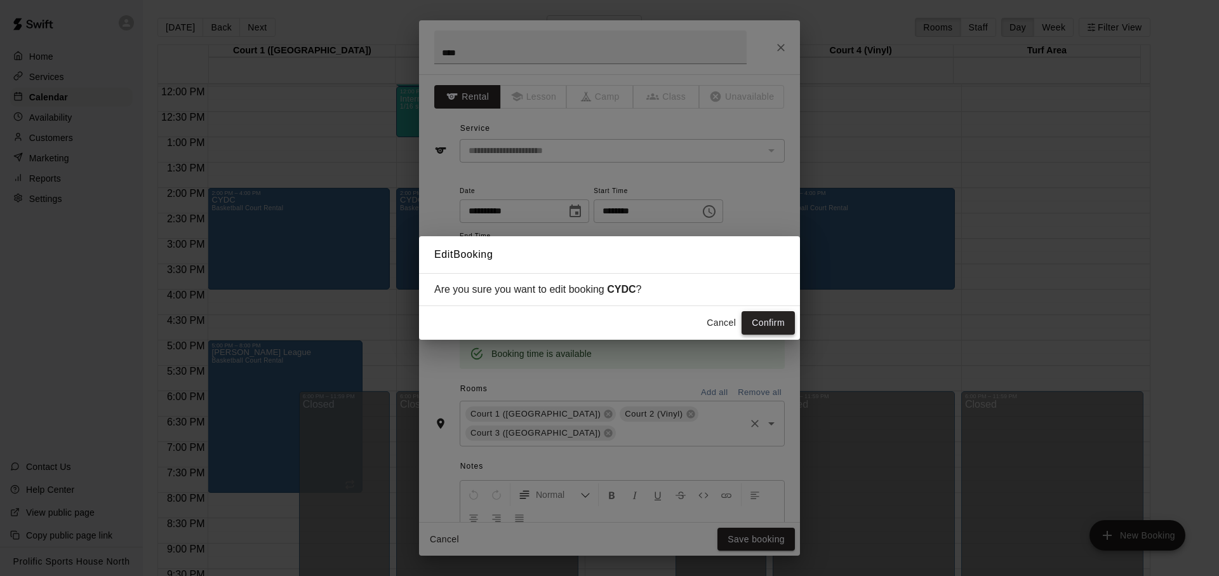
click at [768, 326] on button "Confirm" at bounding box center [767, 322] width 53 height 23
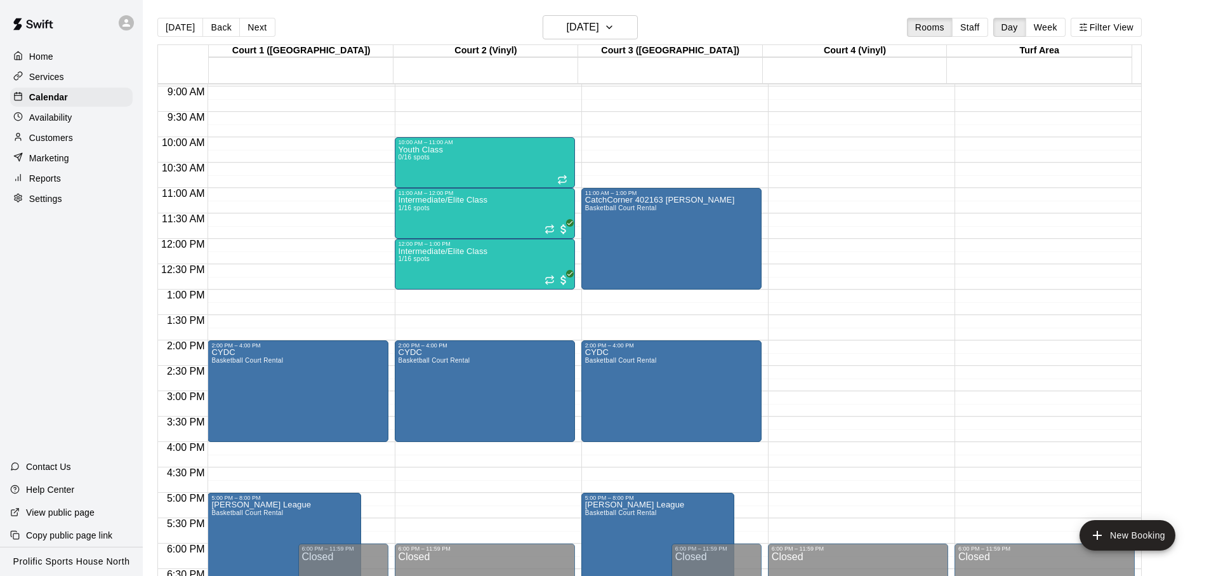
scroll to position [458, 0]
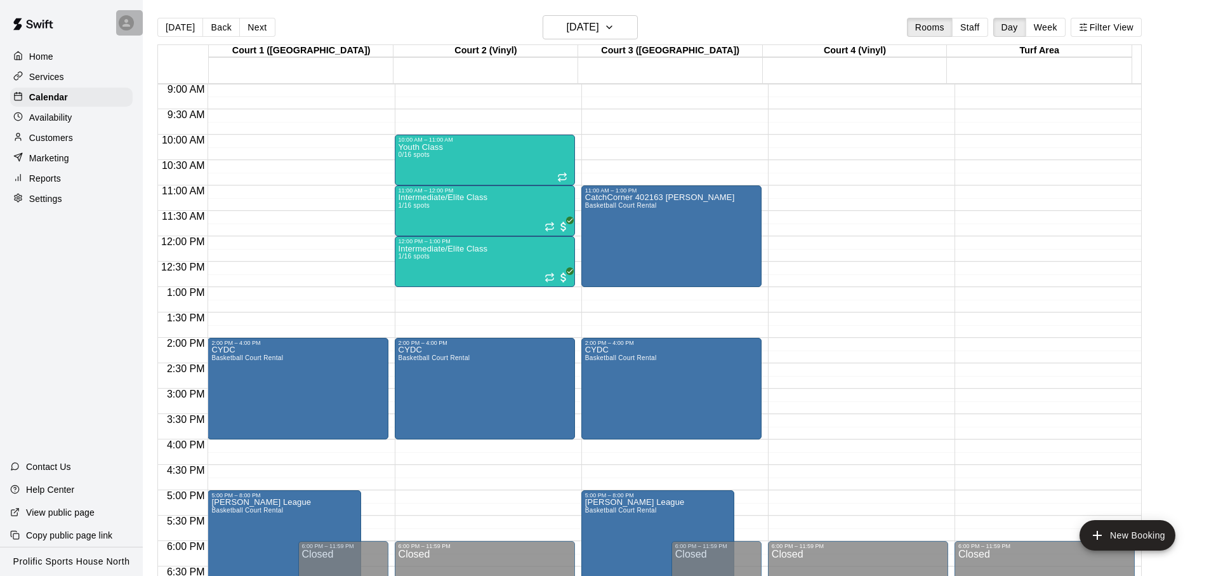
click at [136, 30] on div at bounding box center [129, 22] width 27 height 25
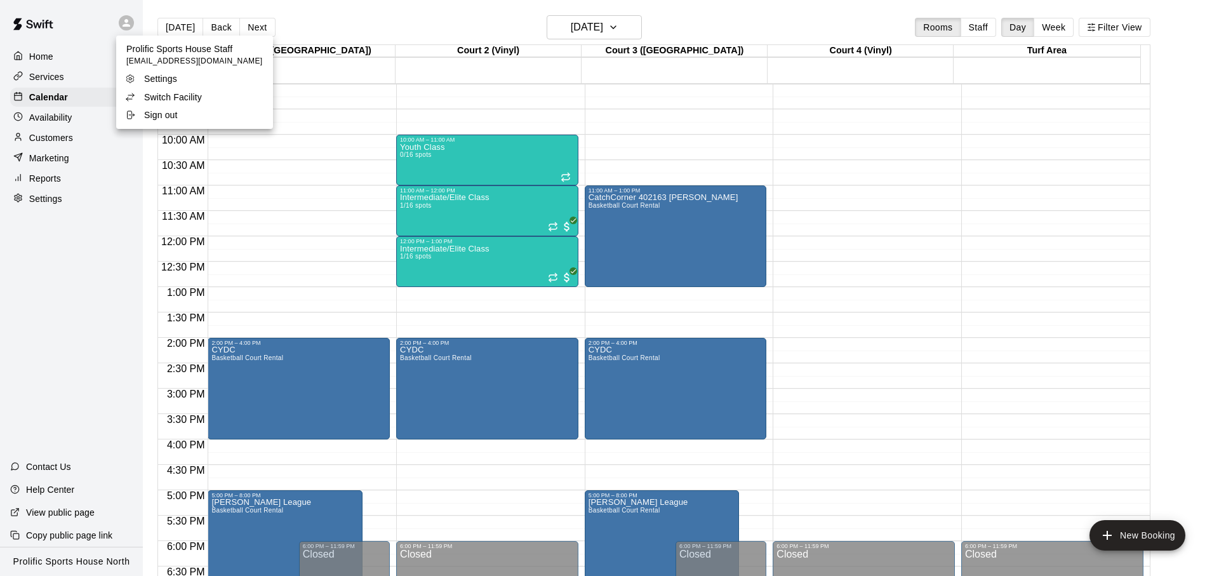
click at [155, 95] on p "Switch Facility" at bounding box center [173, 97] width 58 height 13
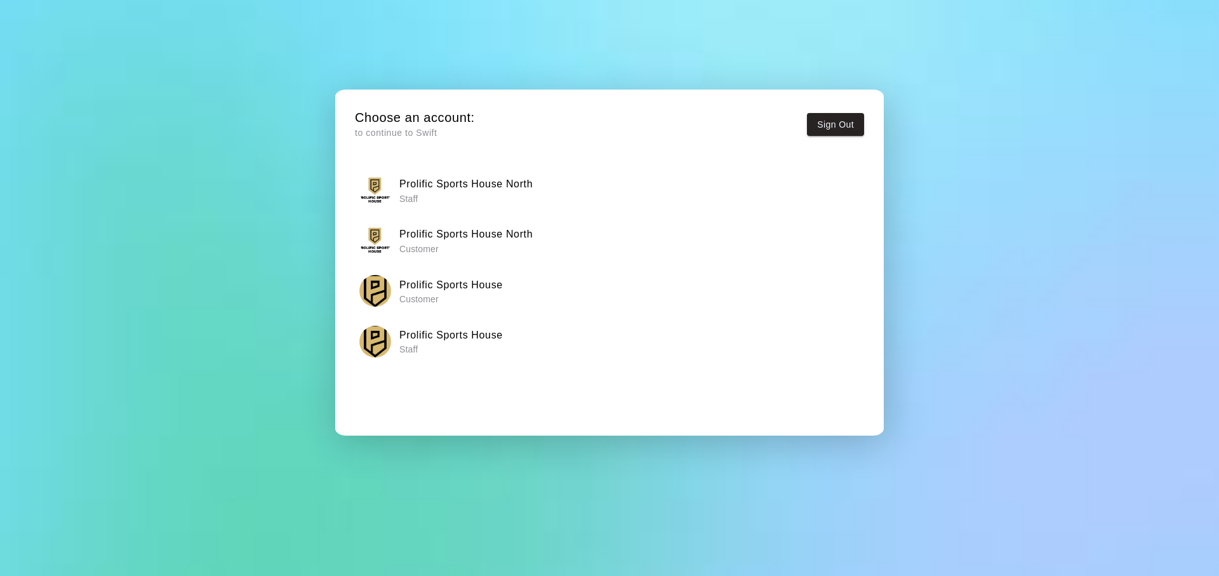
click at [503, 338] on div "Prolific Sports House Staff" at bounding box center [609, 342] width 501 height 32
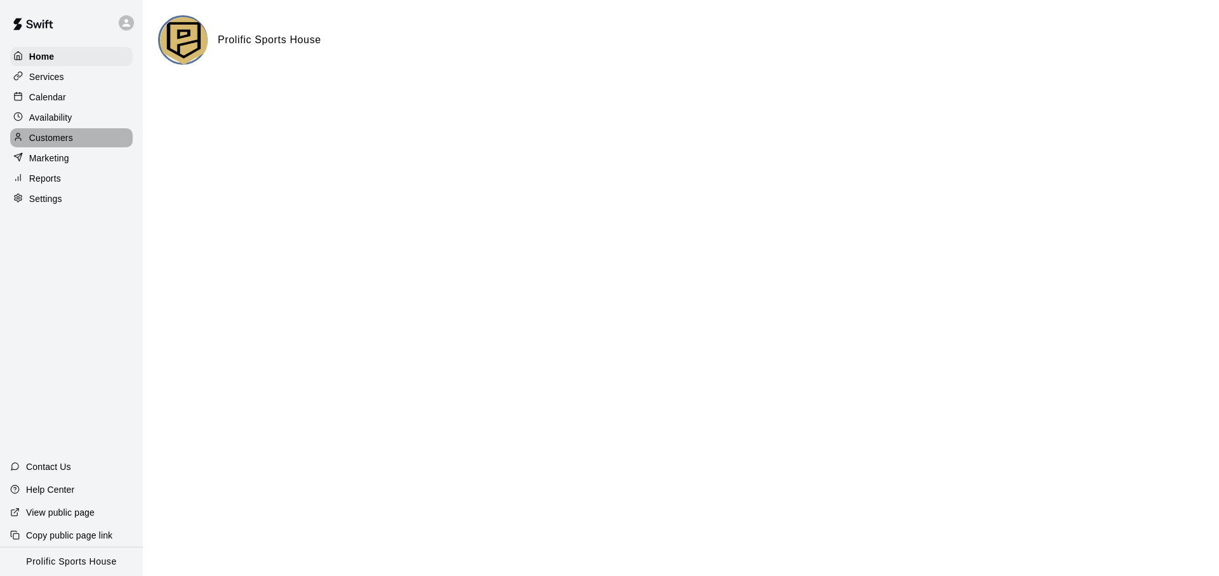
click at [67, 135] on p "Customers" at bounding box center [51, 137] width 44 height 13
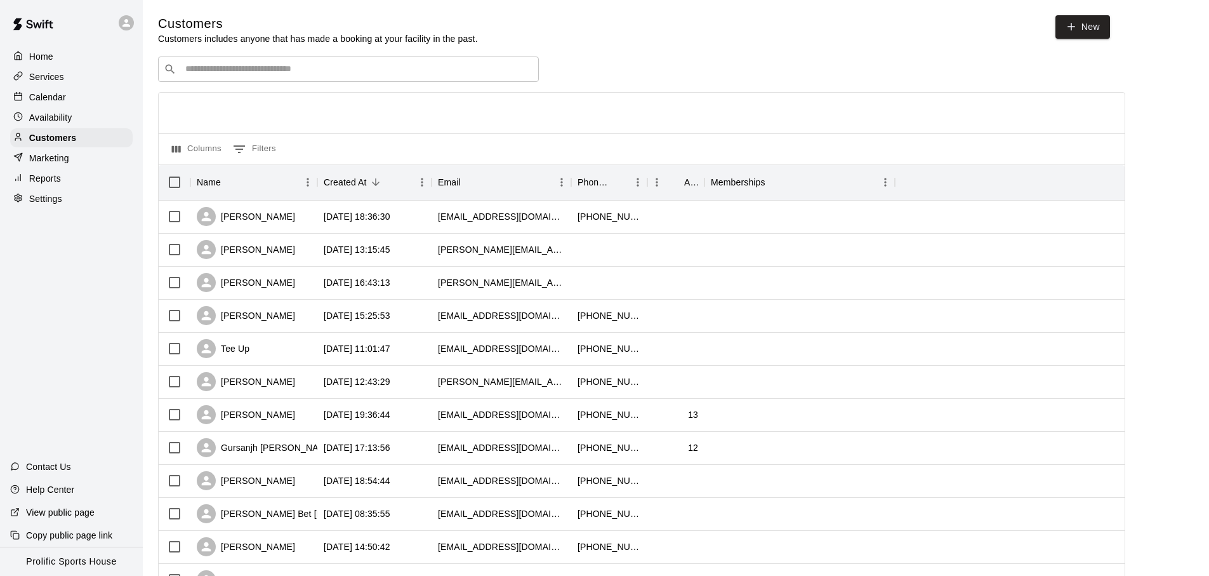
click at [105, 88] on div "Calendar" at bounding box center [71, 97] width 122 height 19
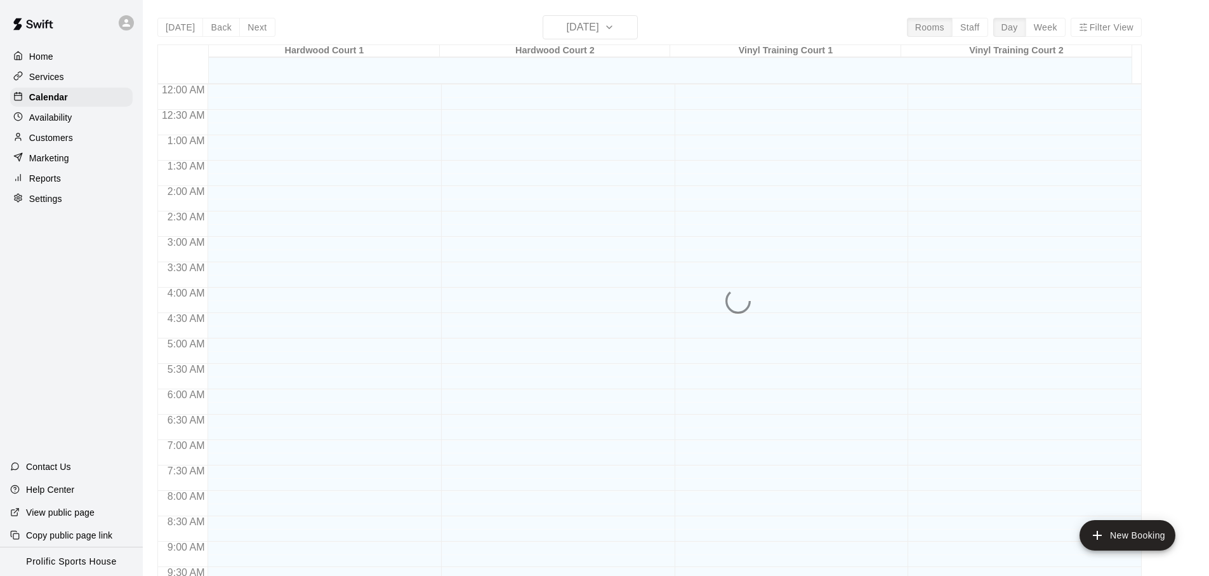
scroll to position [675, 0]
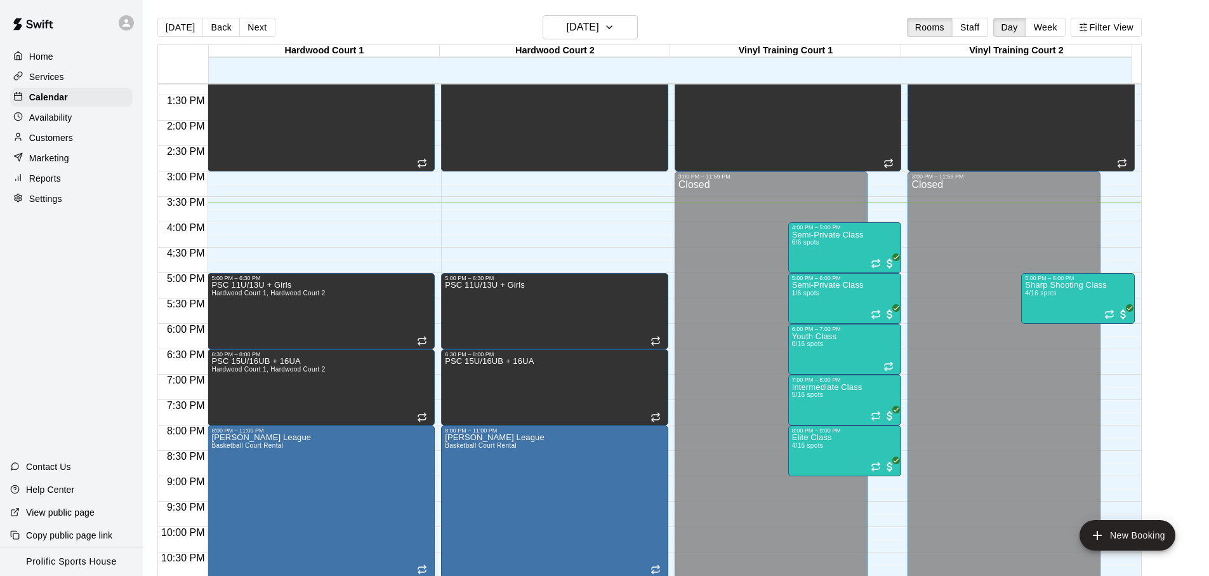
click at [466, 33] on div "[DATE] Back [DATE][DATE] Rooms Staff Day Week Filter View" at bounding box center [649, 29] width 984 height 29
click at [387, 22] on div "[DATE] Back [DATE][DATE] Rooms Staff Day Week Filter View" at bounding box center [649, 29] width 984 height 29
click at [84, 115] on div "Availability" at bounding box center [71, 117] width 122 height 19
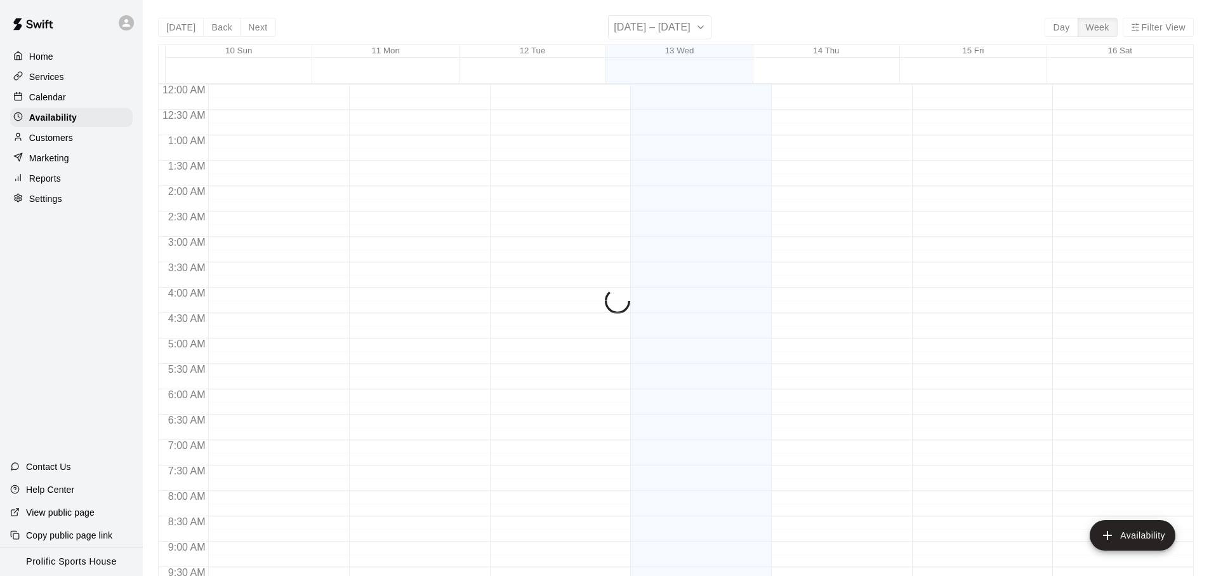
click at [84, 91] on div "Calendar" at bounding box center [71, 97] width 122 height 19
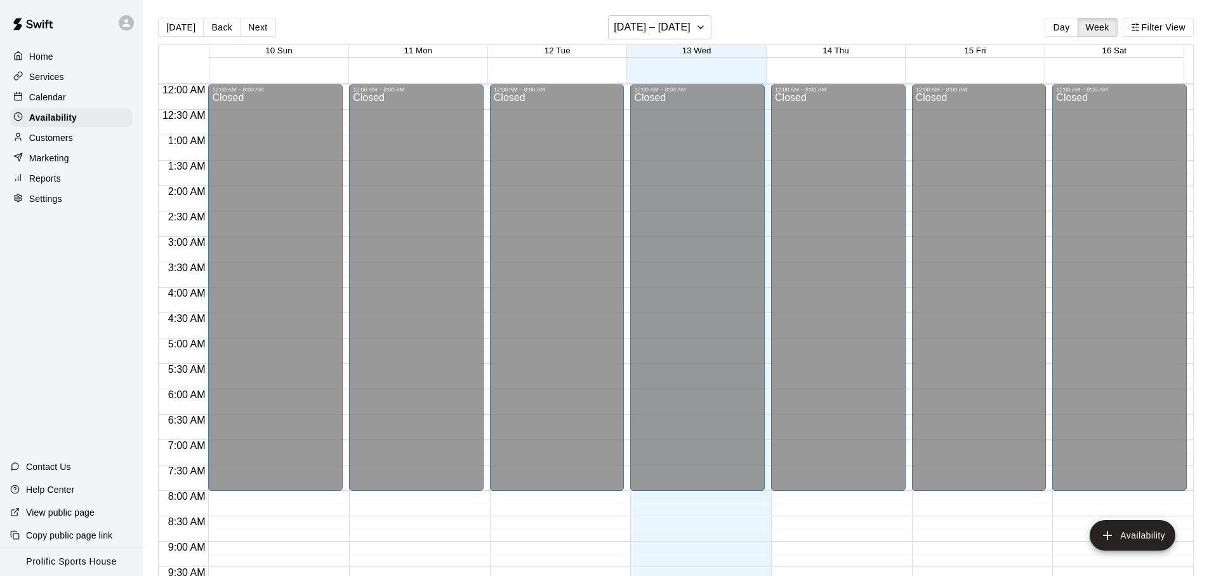
scroll to position [713, 0]
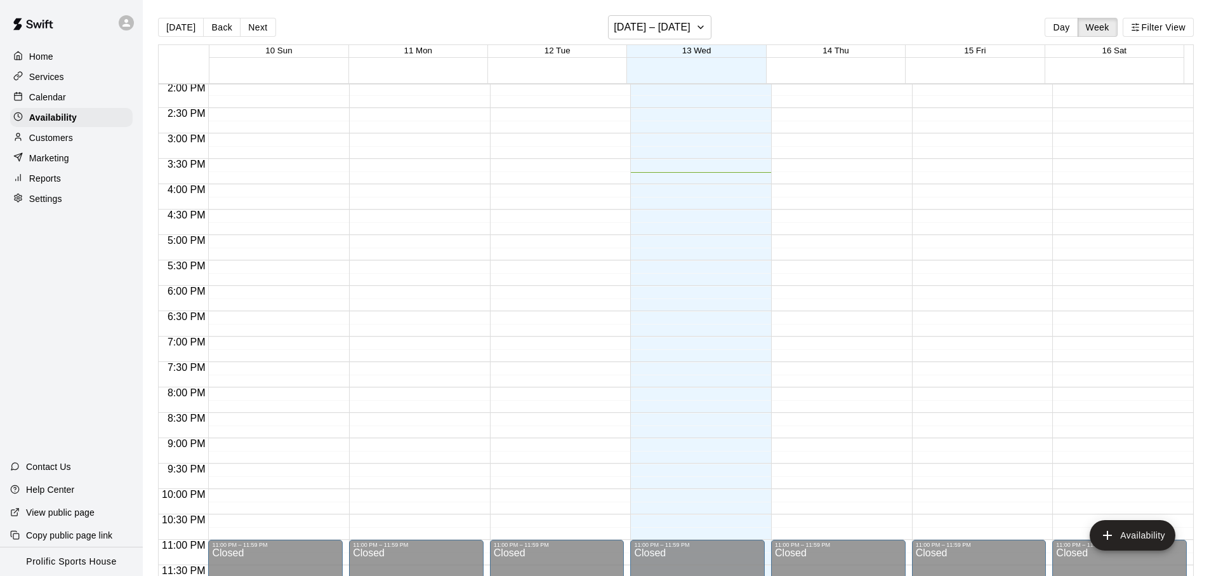
click at [84, 91] on div "Calendar" at bounding box center [71, 97] width 122 height 19
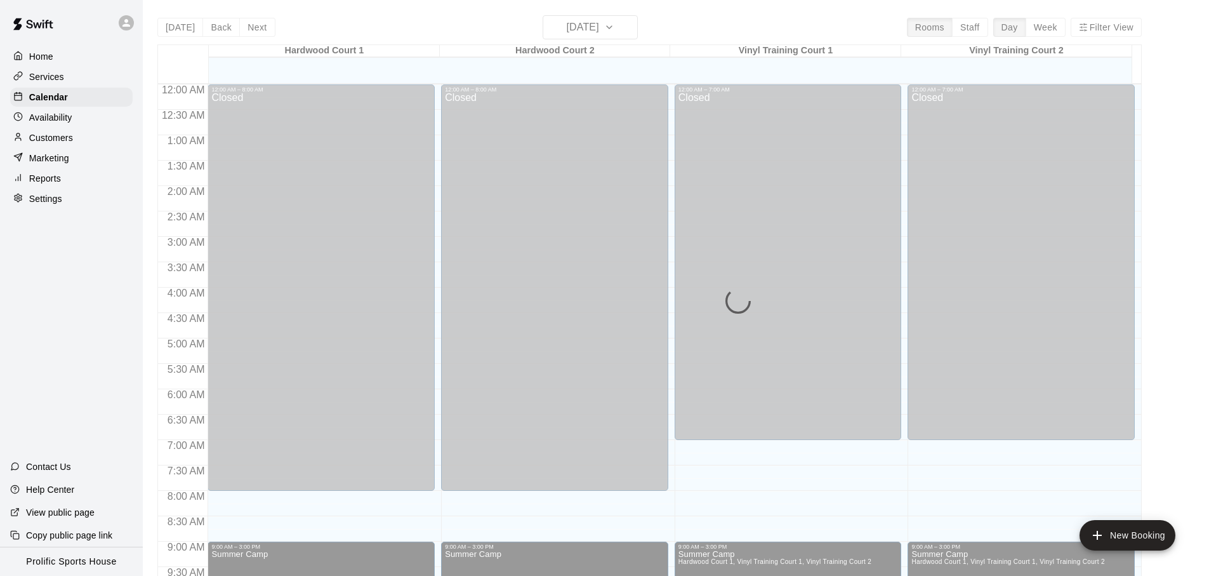
scroll to position [675, 0]
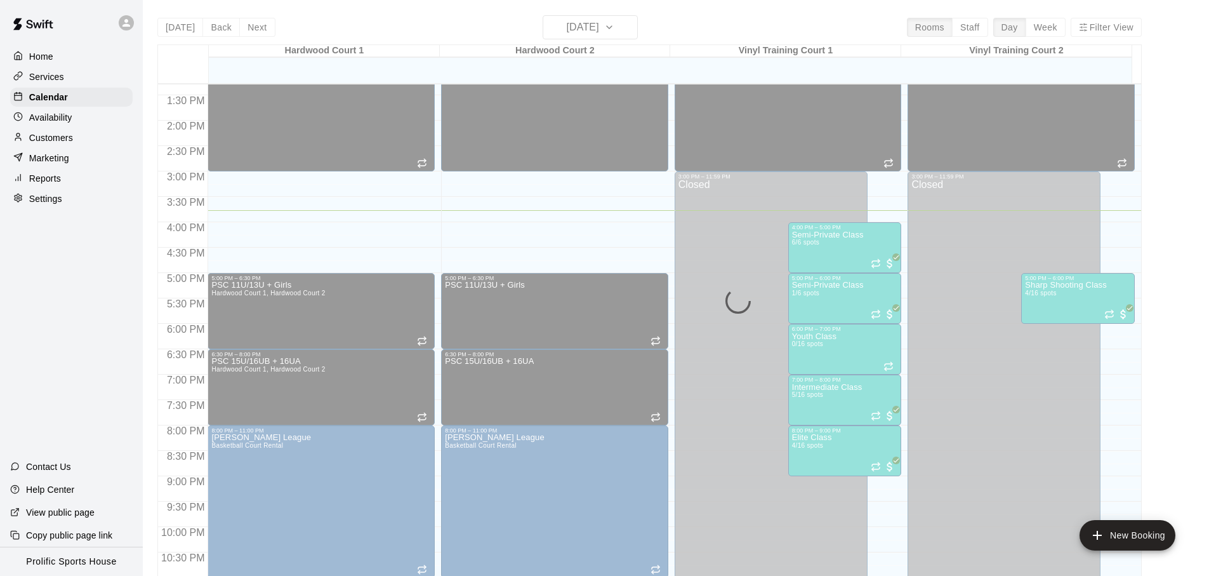
click at [86, 77] on div "Services" at bounding box center [71, 76] width 122 height 19
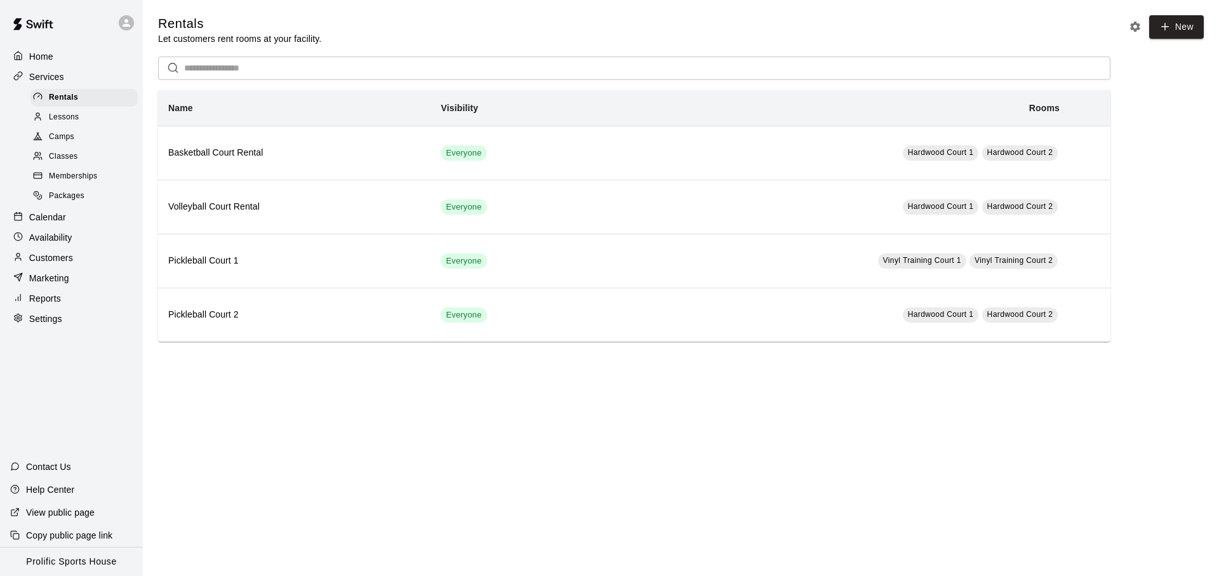
click at [79, 244] on div "Availability" at bounding box center [71, 237] width 122 height 19
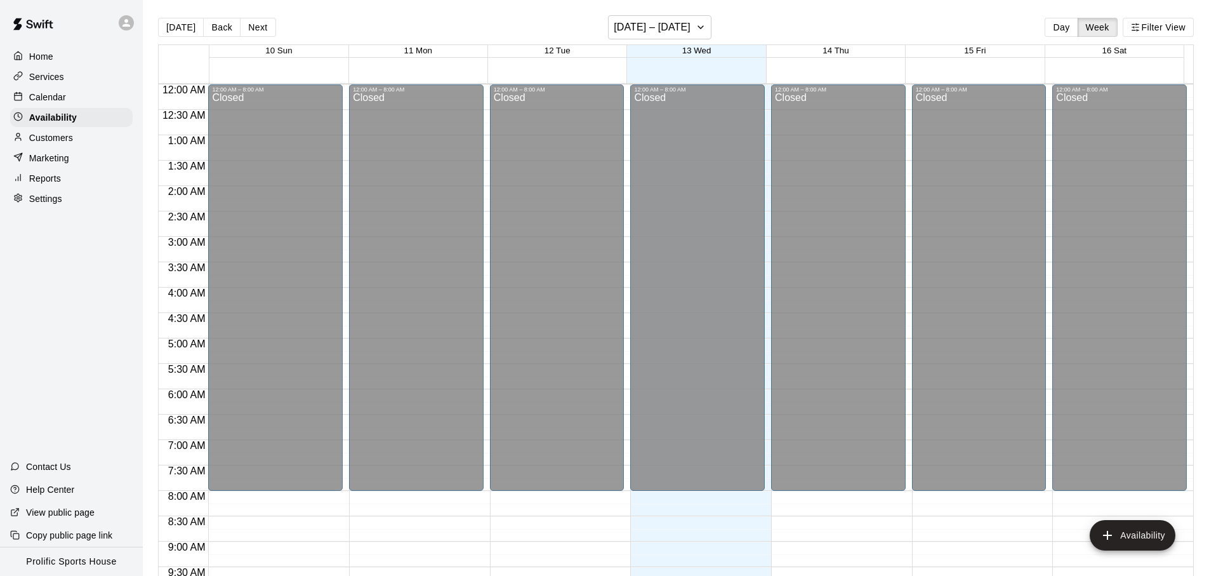
scroll to position [713, 0]
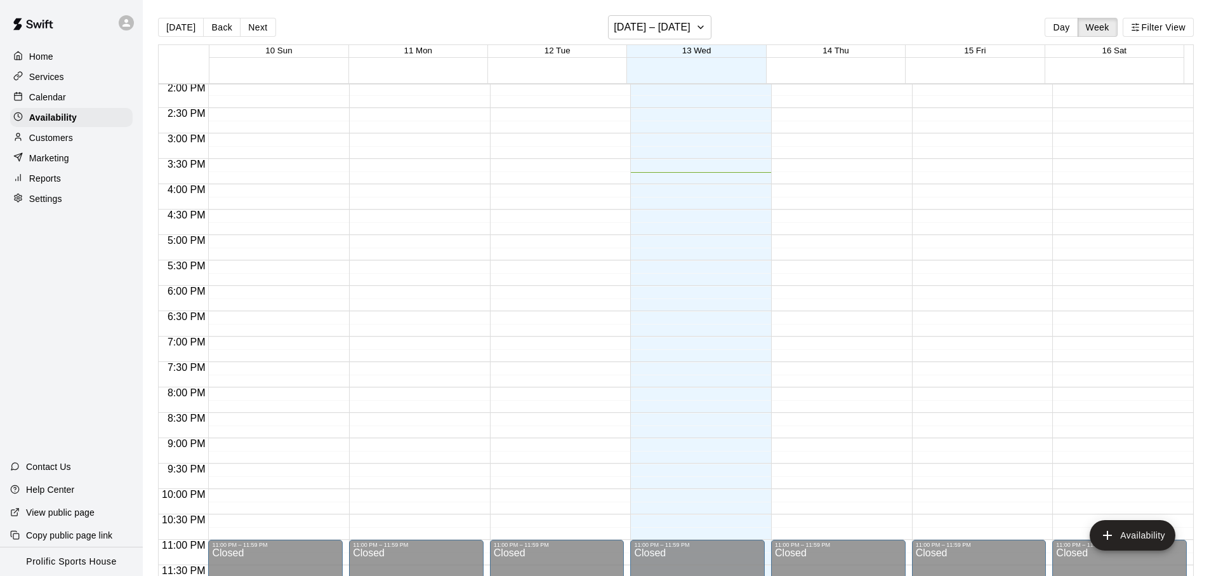
click at [72, 76] on div "Services" at bounding box center [71, 76] width 122 height 19
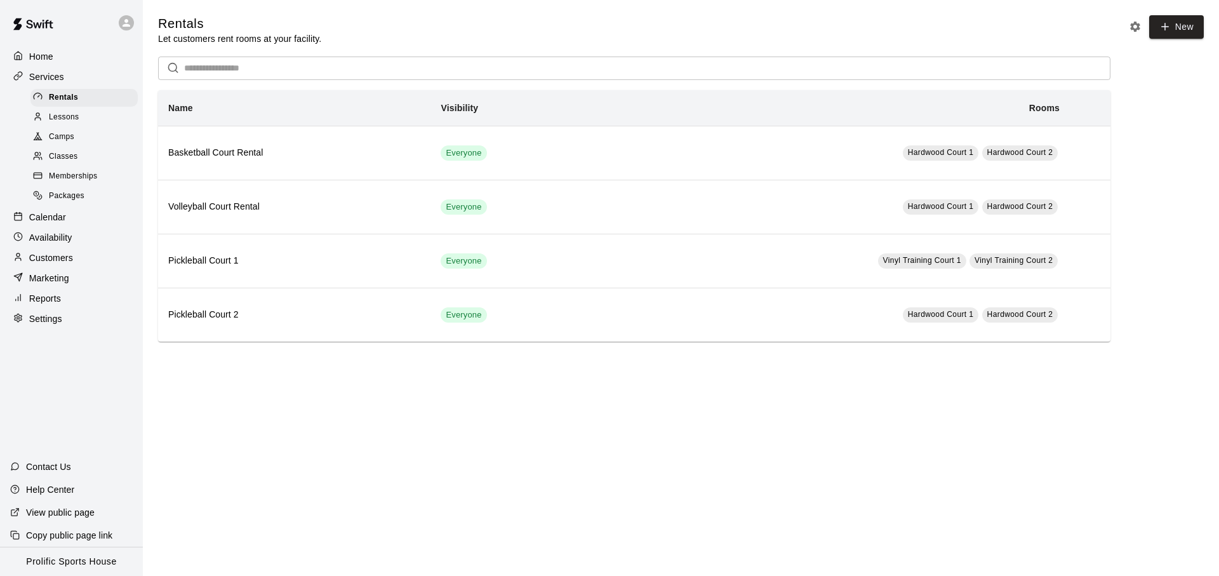
click at [235, 69] on input "text" at bounding box center [647, 67] width 926 height 23
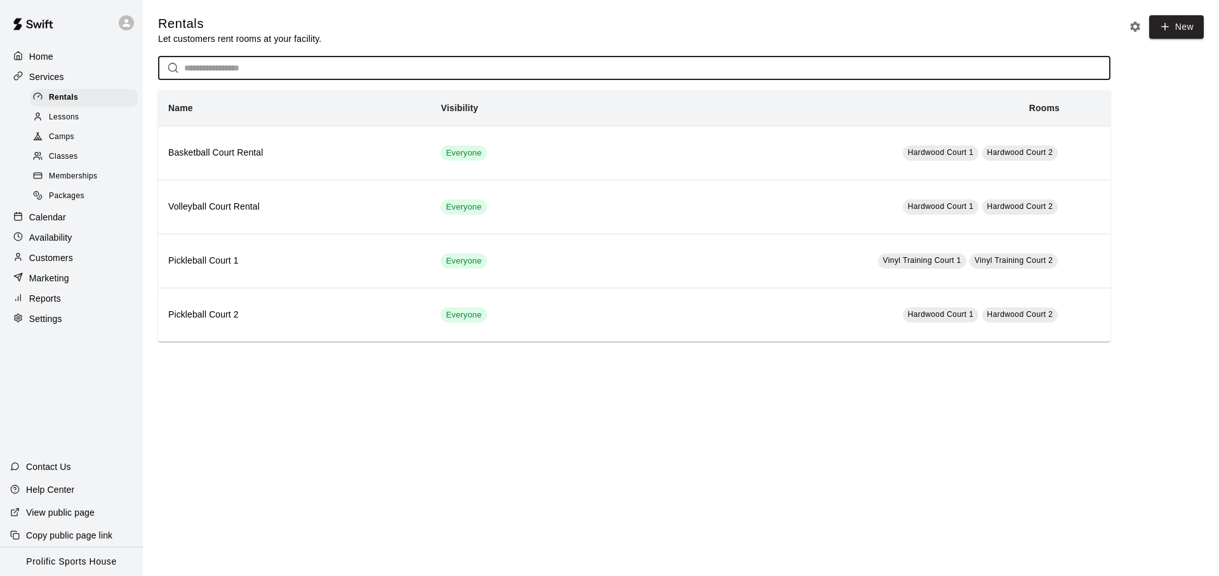
click at [62, 262] on p "Customers" at bounding box center [51, 257] width 44 height 13
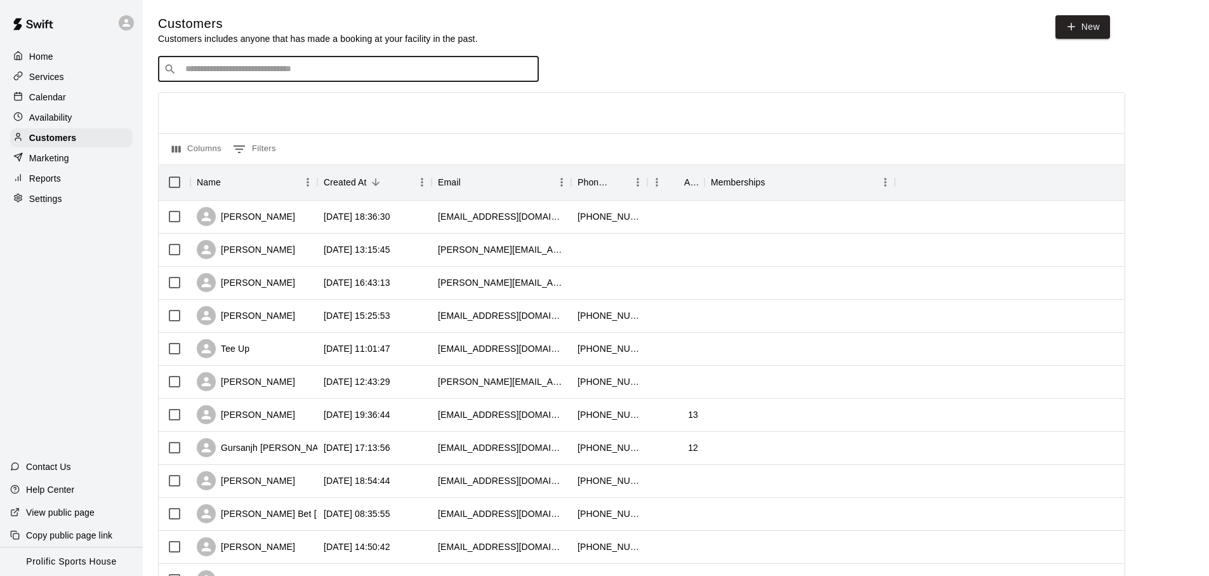
click at [251, 70] on input "Search customers by name or email" at bounding box center [358, 69] width 352 height 13
type input "****"
click at [253, 98] on p "[DEMOGRAPHIC_DATA][PERSON_NAME]" at bounding box center [285, 95] width 183 height 13
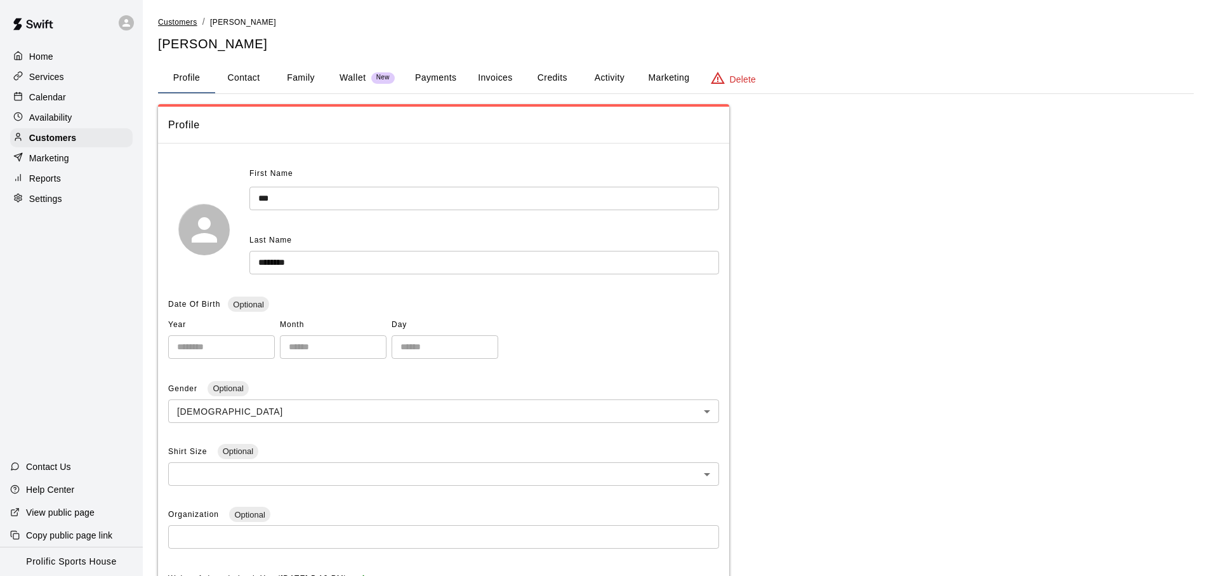
click at [170, 18] on span "Customers" at bounding box center [177, 22] width 39 height 9
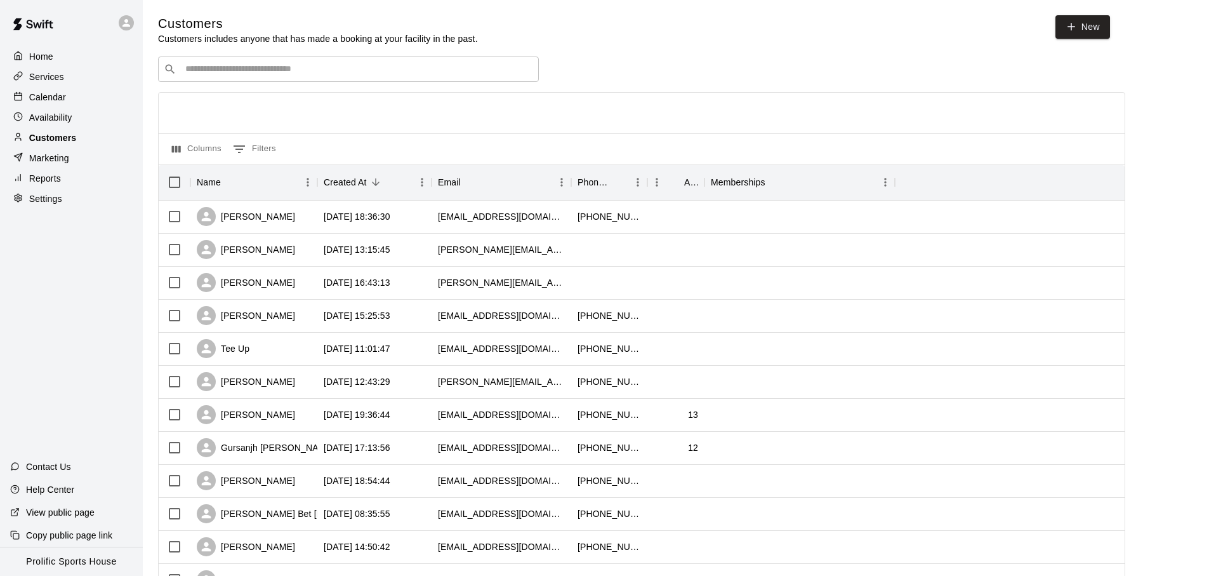
click at [84, 142] on div "Customers" at bounding box center [71, 137] width 122 height 19
click at [259, 74] on input "Search customers by name or email" at bounding box center [358, 69] width 352 height 13
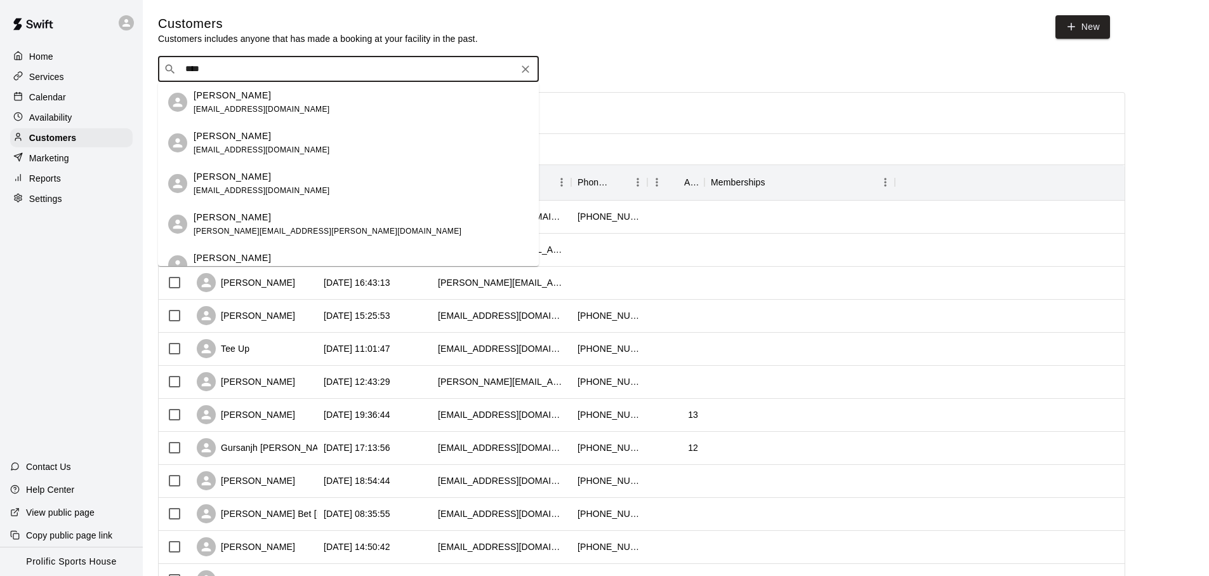
click at [260, 66] on input "****" at bounding box center [348, 69] width 333 height 13
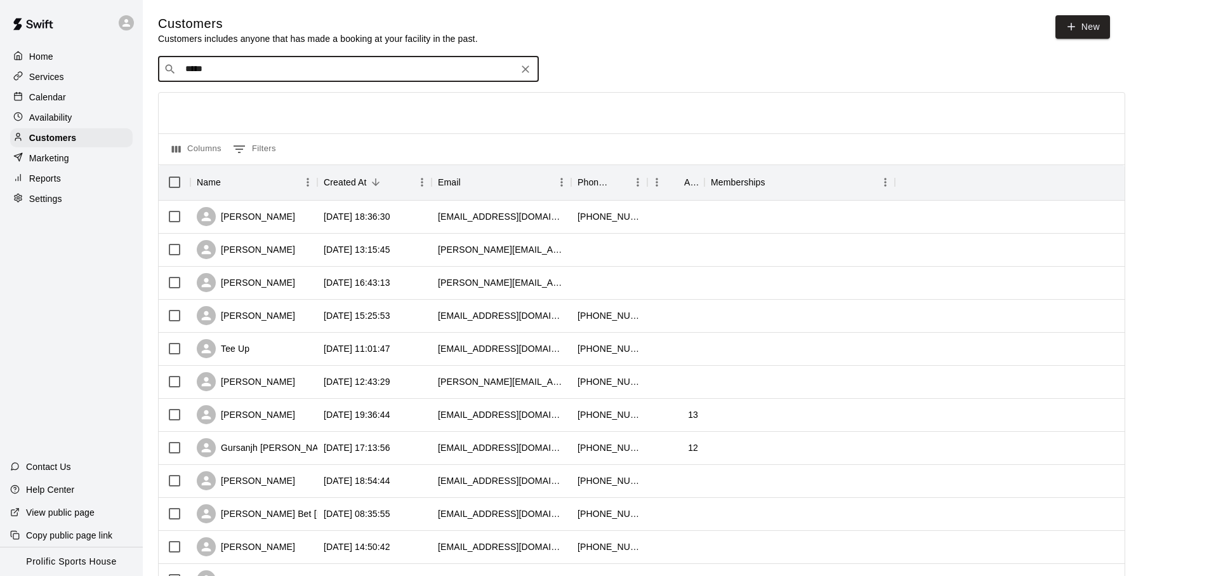
type input "******"
click at [271, 93] on p "[PERSON_NAME]" at bounding box center [232, 95] width 77 height 13
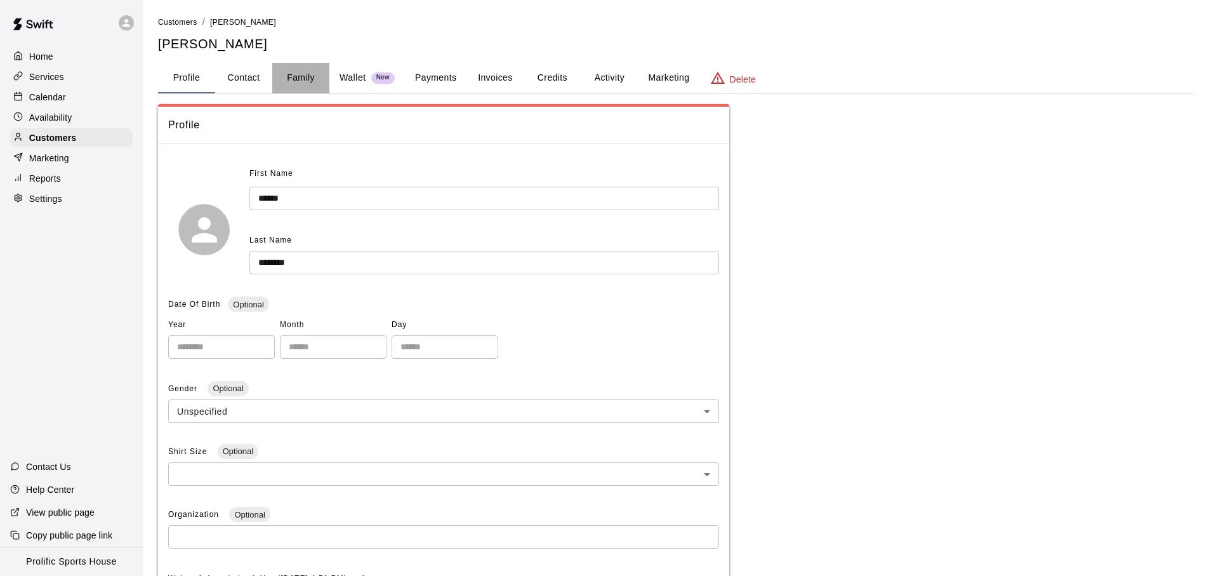
click at [294, 79] on button "Family" at bounding box center [300, 78] width 57 height 30
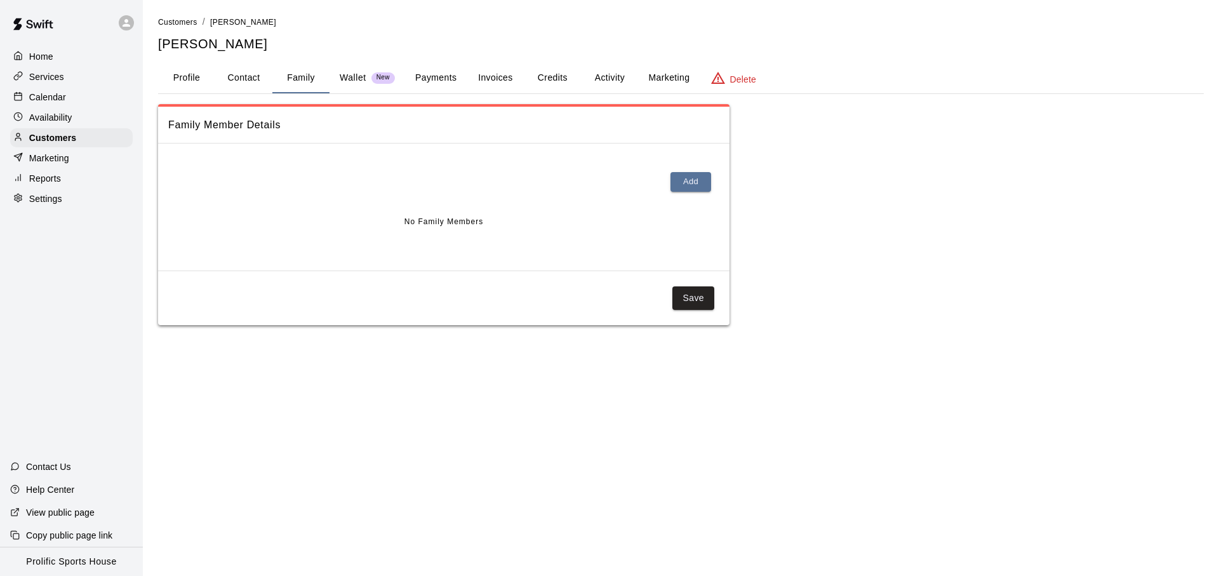
click at [440, 78] on button "Payments" at bounding box center [436, 78] width 62 height 30
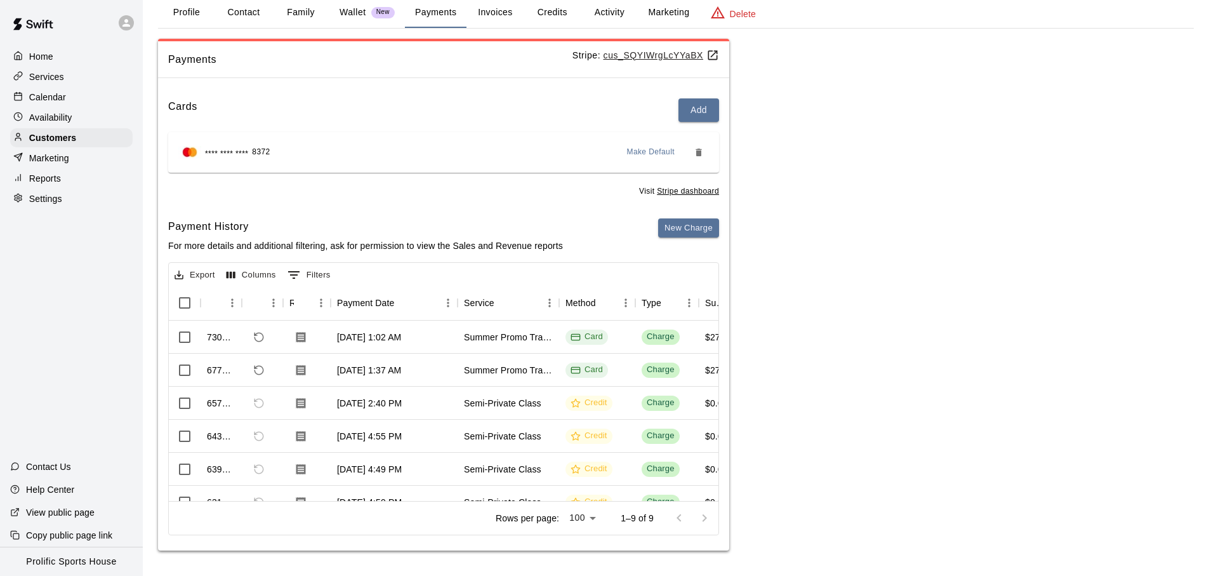
scroll to position [136, 0]
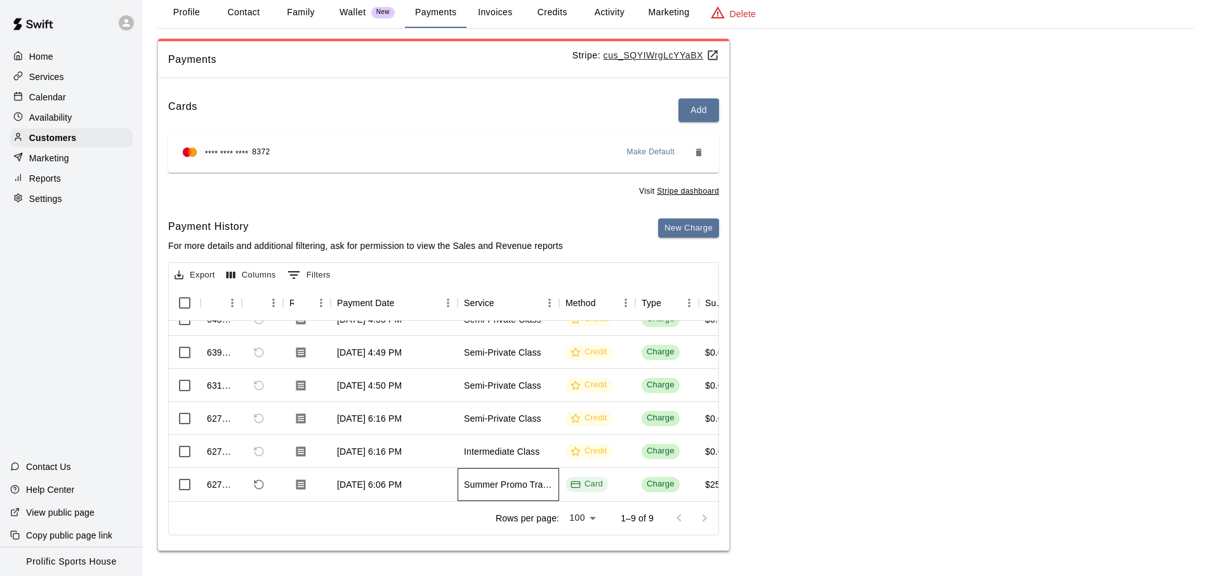
click at [492, 478] on div "Summer Promo Training - Plan 4: 8 Semi-Private Sessions + 4 Group Training Sess…" at bounding box center [508, 484] width 89 height 13
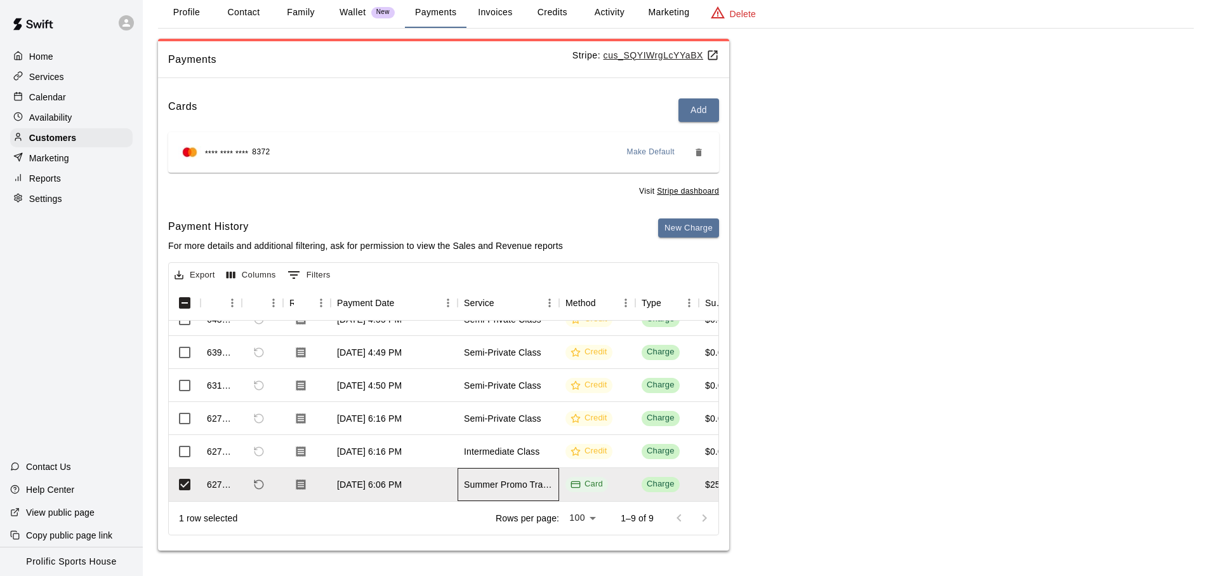
click at [504, 472] on div "Summer Promo Training - Plan 4: 8 Semi-Private Sessions + 4 Group Training Sess…" at bounding box center [509, 484] width 102 height 33
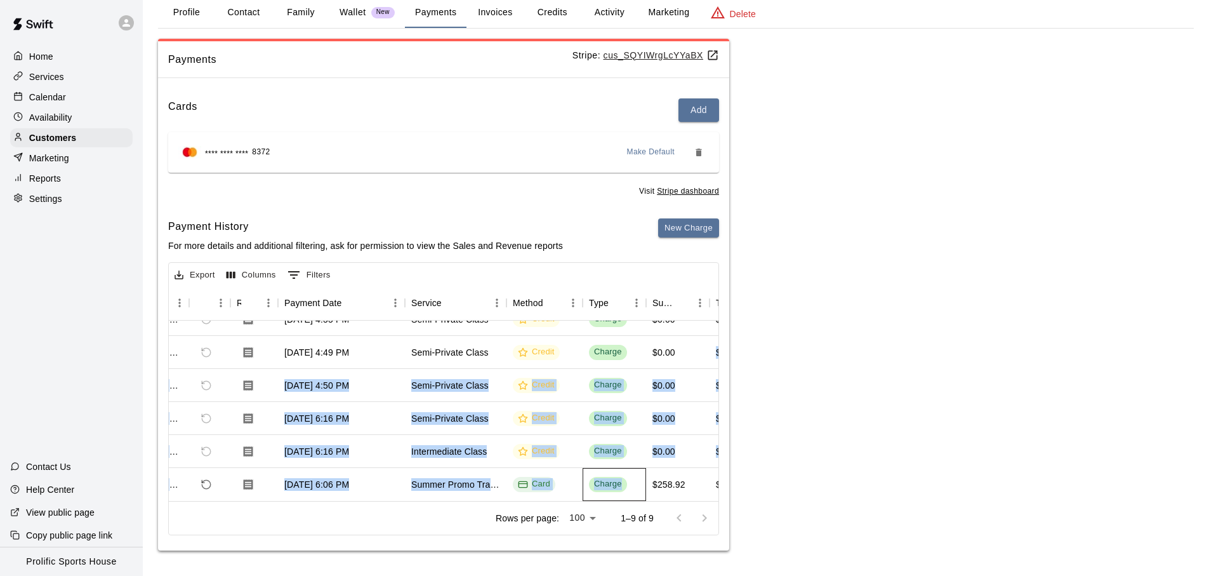
scroll to position [0, 56]
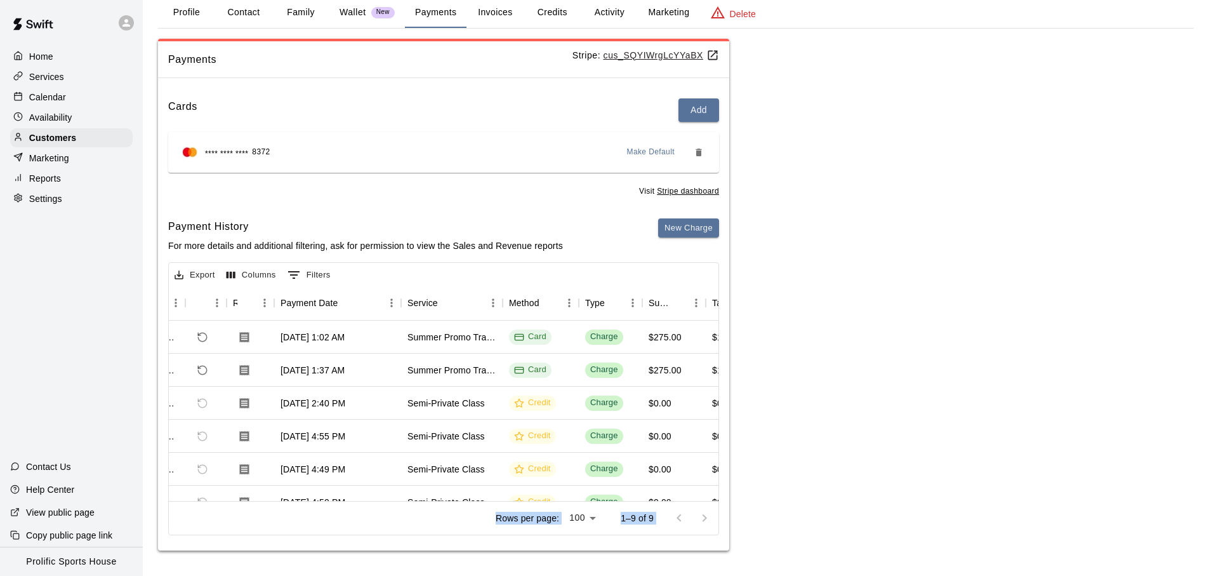
drag, startPoint x: 686, startPoint y: 424, endPoint x: 676, endPoint y: 486, distance: 62.4
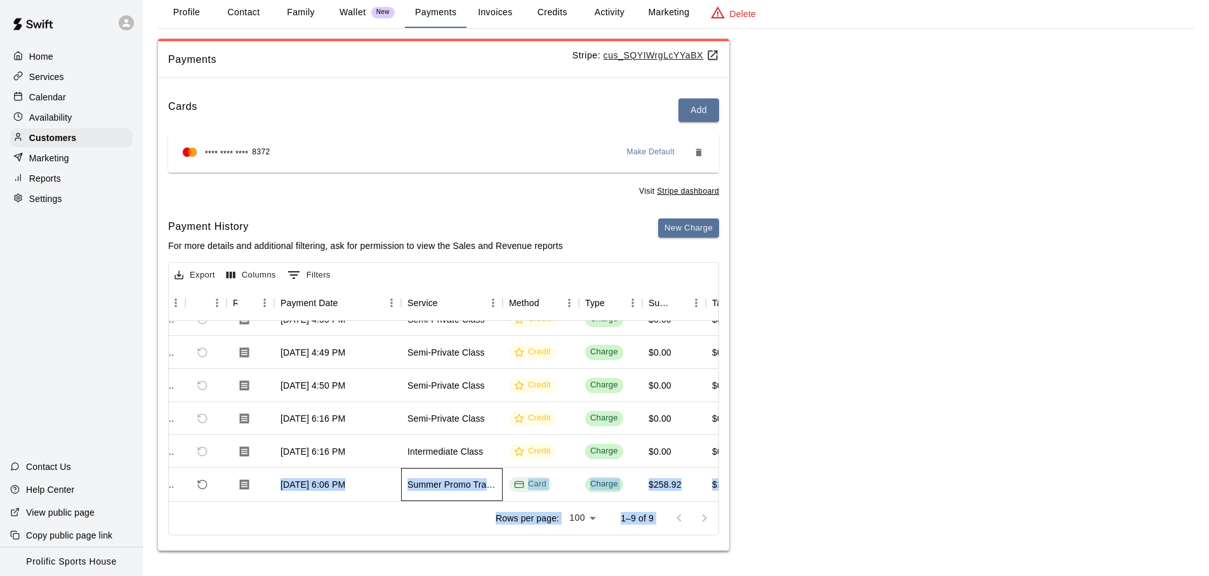
click at [494, 478] on div "Summer Promo Training - Plan 4: 8 Semi-Private Sessions + 4 Group Training Sess…" at bounding box center [451, 484] width 89 height 13
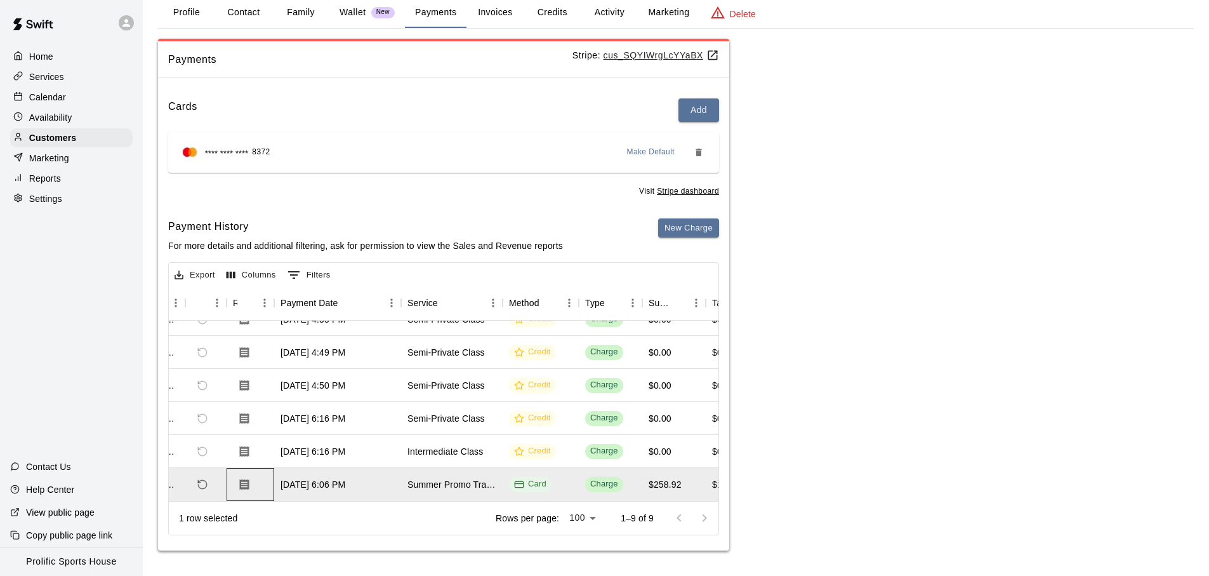
click at [270, 480] on div at bounding box center [251, 484] width 48 height 33
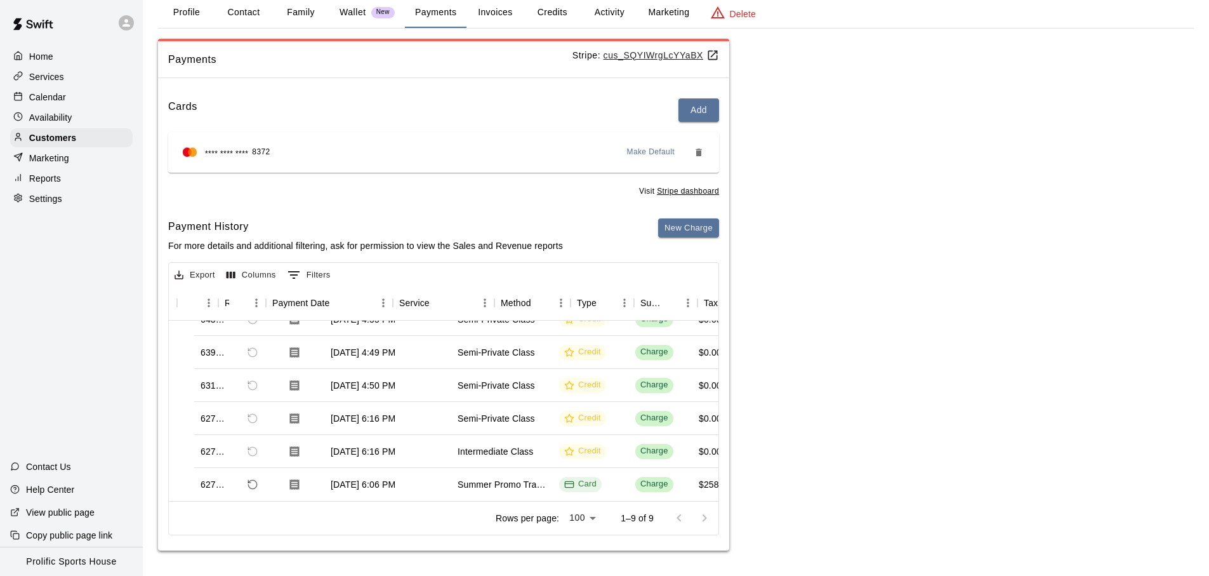
scroll to position [136, 0]
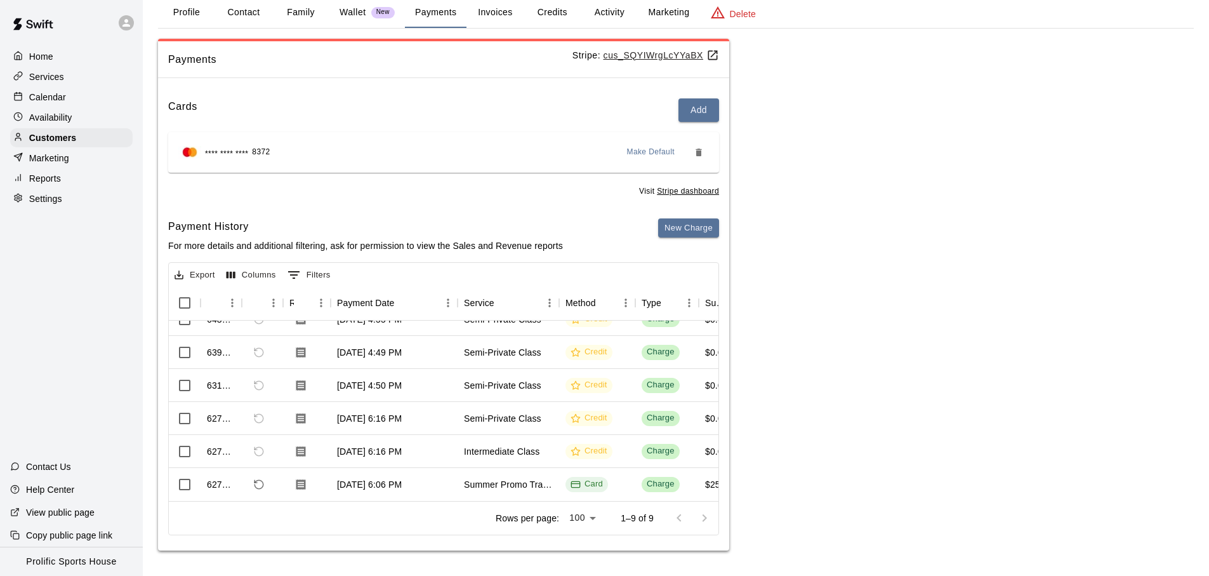
click at [258, 6] on button "Contact" at bounding box center [243, 12] width 57 height 30
select select "**"
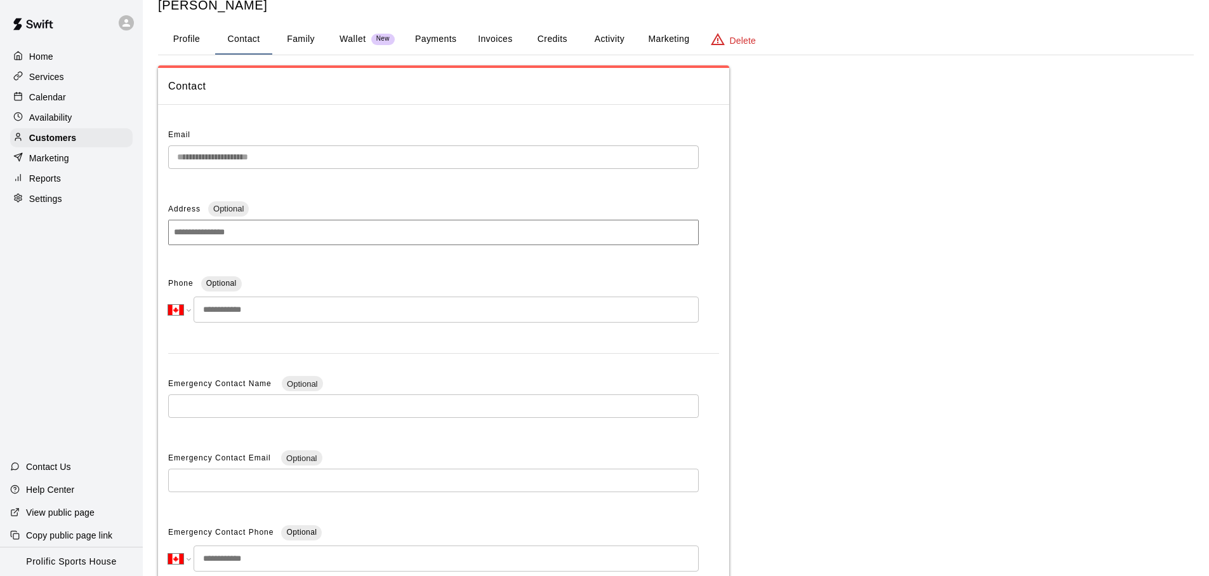
scroll to position [0, 0]
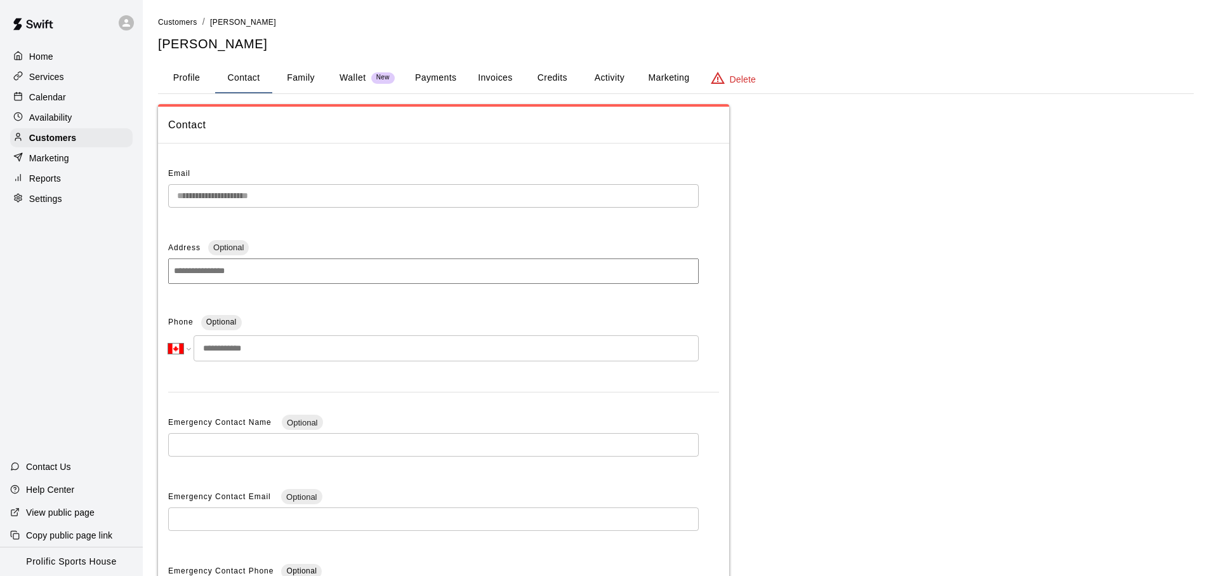
click at [312, 75] on button "Family" at bounding box center [300, 78] width 57 height 30
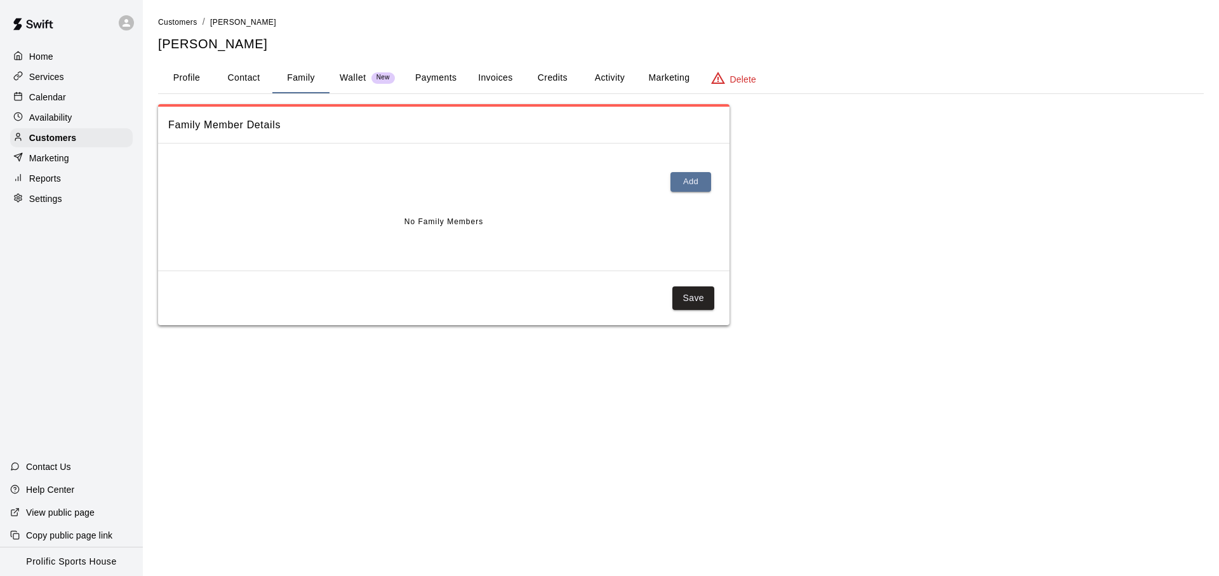
click at [245, 86] on button "Contact" at bounding box center [243, 78] width 57 height 30
select select "**"
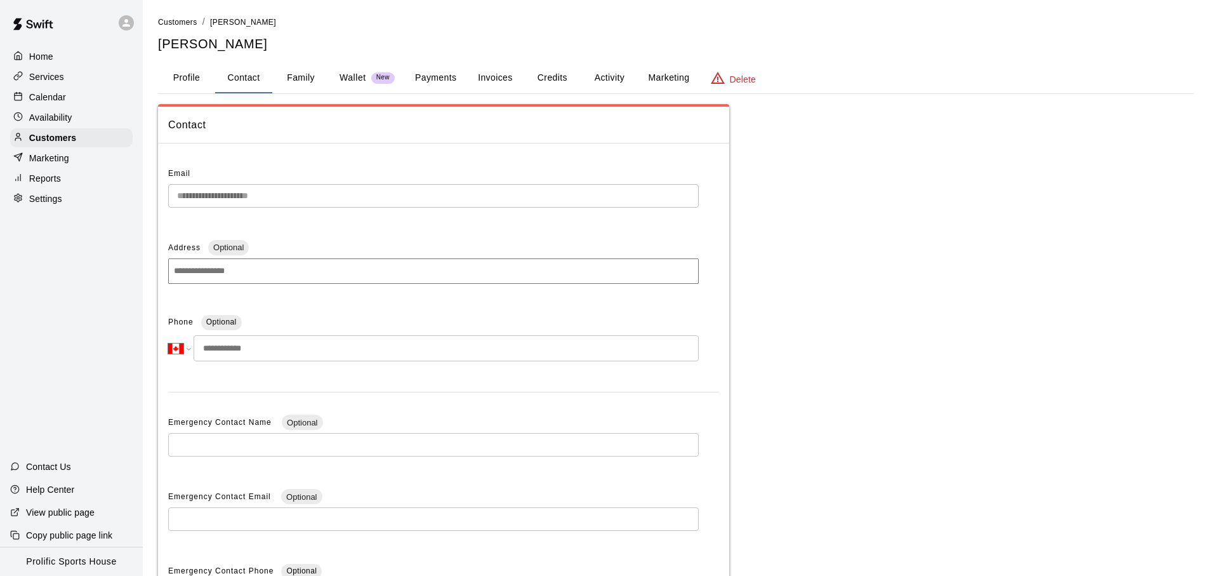
click at [444, 85] on button "Payments" at bounding box center [436, 78] width 62 height 30
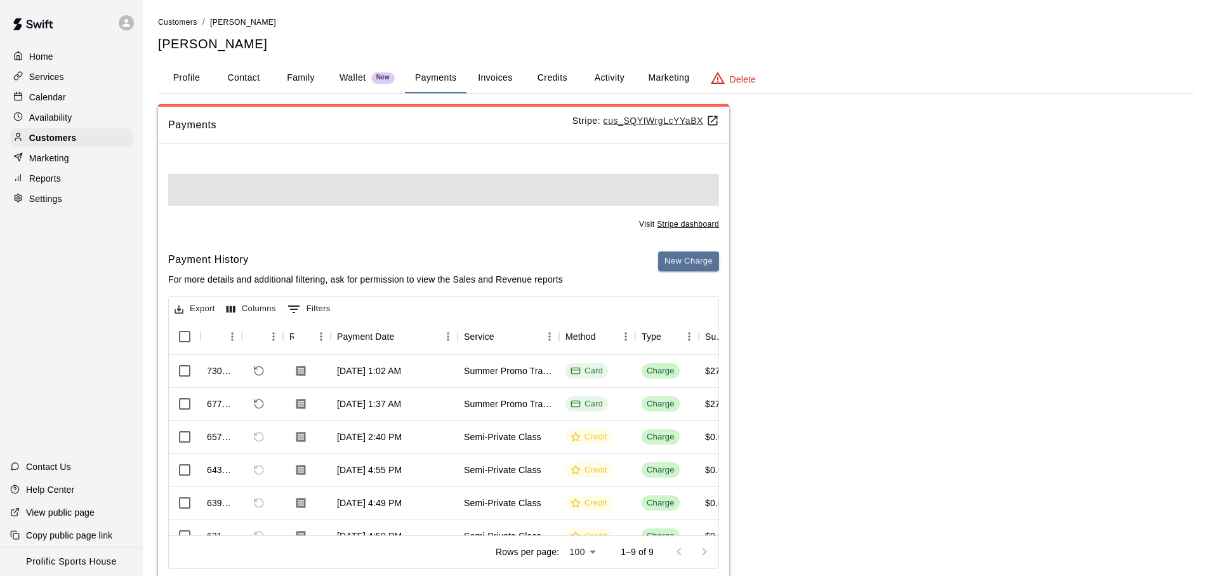
click at [381, 77] on span "New" at bounding box center [382, 78] width 23 height 8
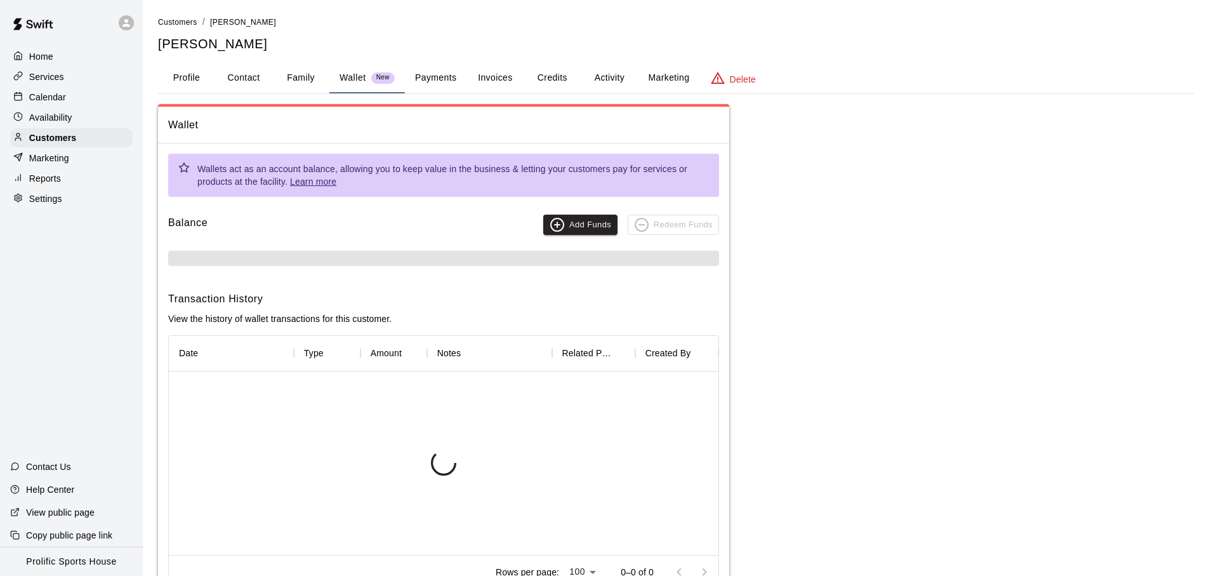
click at [414, 78] on button "Payments" at bounding box center [436, 78] width 62 height 30
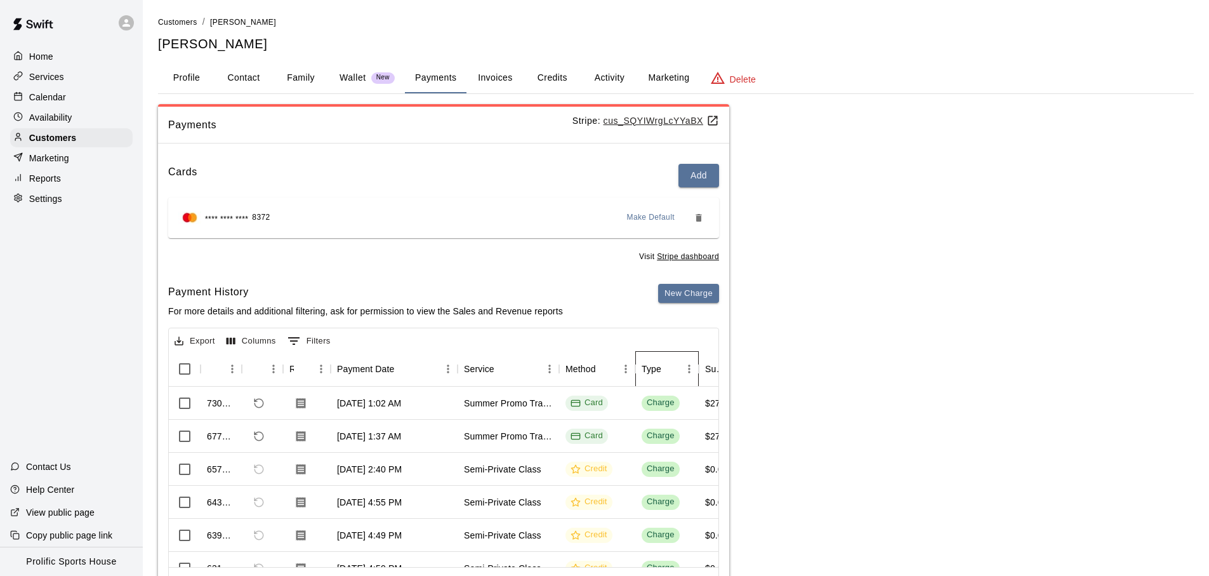
drag, startPoint x: 691, startPoint y: 374, endPoint x: 689, endPoint y: 435, distance: 61.6
click at [688, 436] on div "Id Refund Receipt Payment Date Service Method Type Subtotal Tax Custom Fee 7301…" at bounding box center [444, 459] width 550 height 216
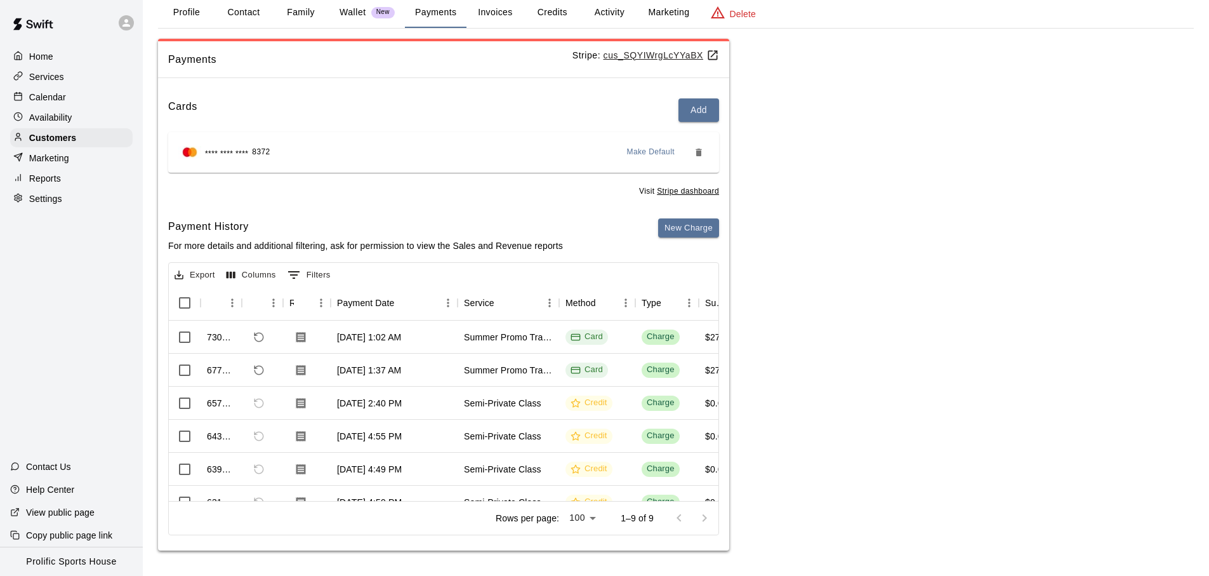
click at [756, 322] on div "Payments Stripe: cus_SQYIWrgLcYYaBX Cards Add **** **** **** 8372 Make Default …" at bounding box center [676, 295] width 1036 height 512
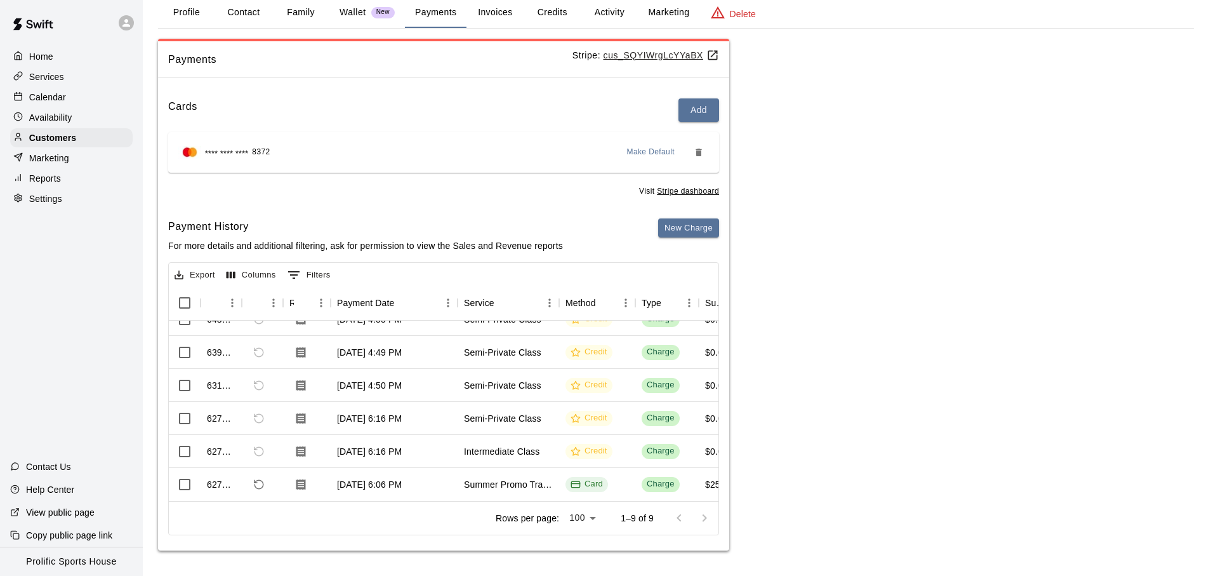
click at [767, 444] on div "Payments Stripe: cus_SQYIWrgLcYYaBX Cards Add **** **** **** 8372 Make Default …" at bounding box center [676, 295] width 1036 height 512
click at [855, 392] on div "Payments Stripe: cus_SQYIWrgLcYYaBX Cards Add **** **** **** 8372 Make Default …" at bounding box center [676, 295] width 1036 height 512
click at [846, 322] on div "Payments Stripe: cus_SQYIWrgLcYYaBX Cards Add **** **** **** 8372 Make Default …" at bounding box center [676, 295] width 1036 height 512
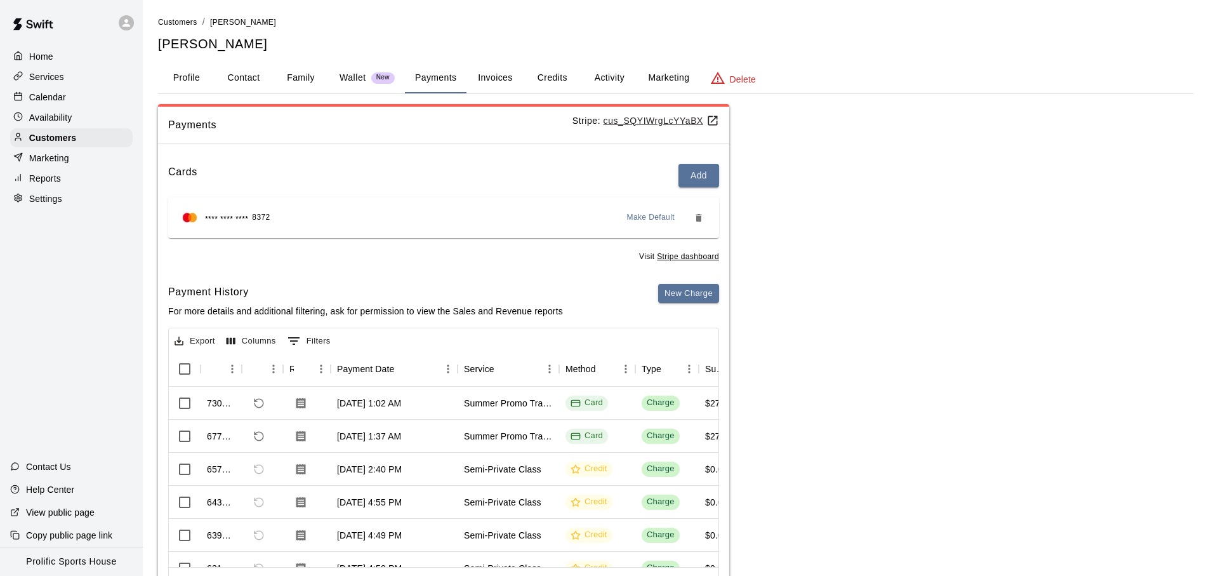
click at [550, 76] on button "Credits" at bounding box center [552, 78] width 57 height 30
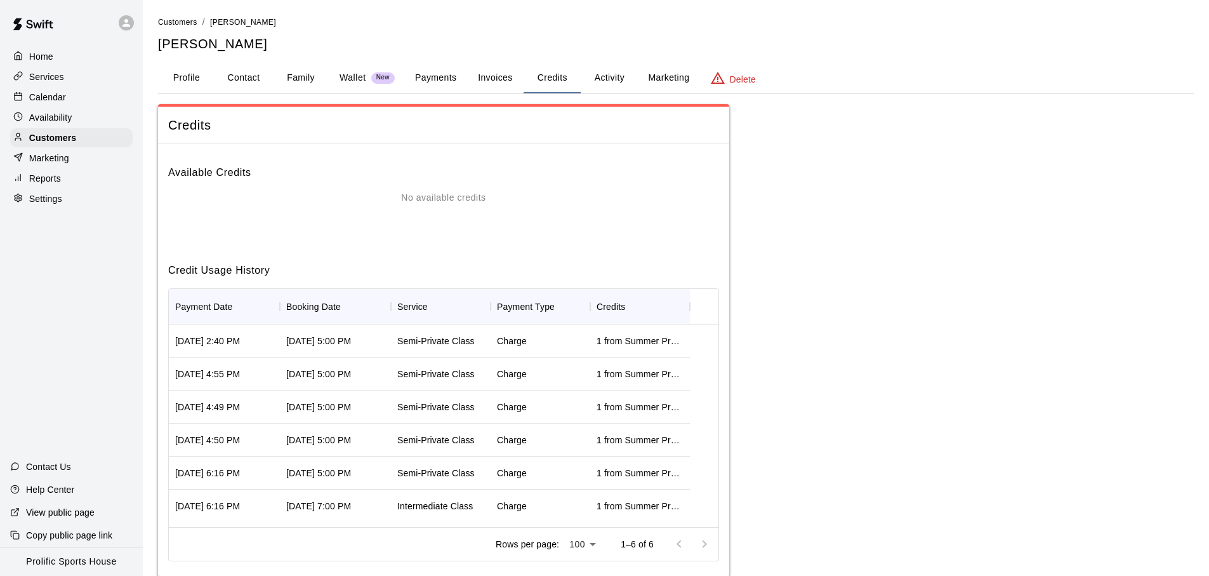
click at [417, 87] on button "Payments" at bounding box center [436, 78] width 62 height 30
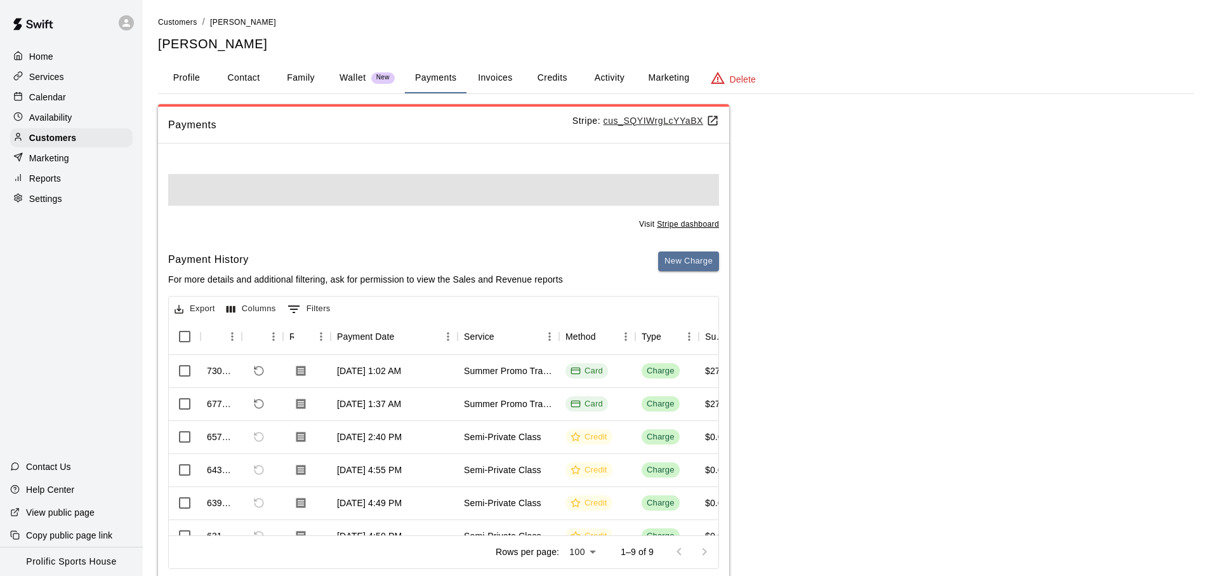
click at [601, 81] on button "Activity" at bounding box center [609, 78] width 57 height 30
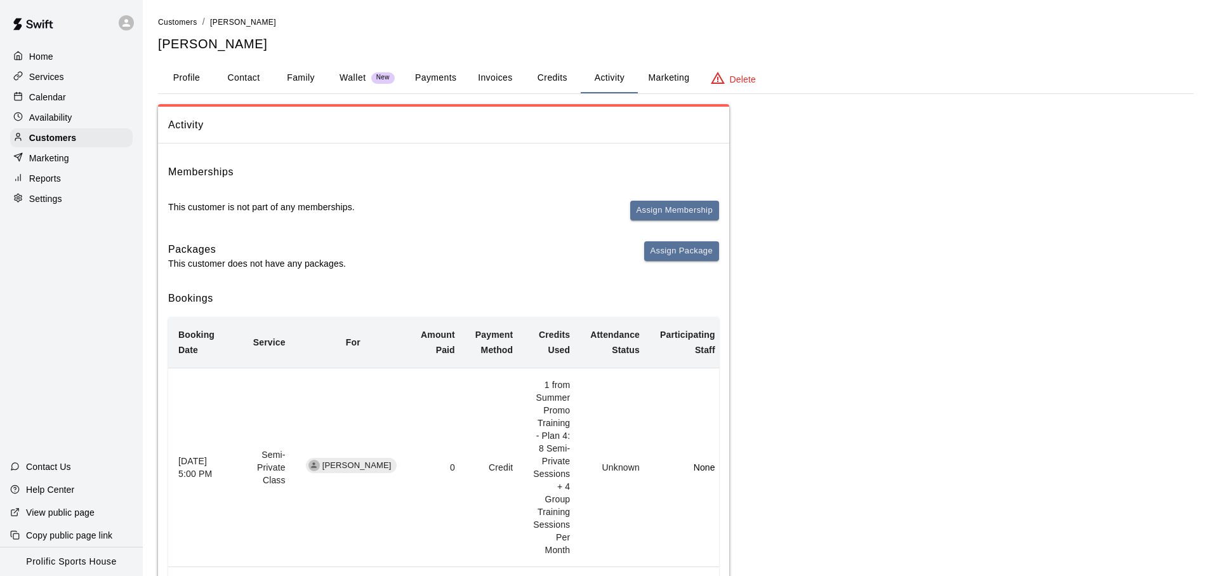
click at [604, 84] on button "Activity" at bounding box center [609, 78] width 57 height 30
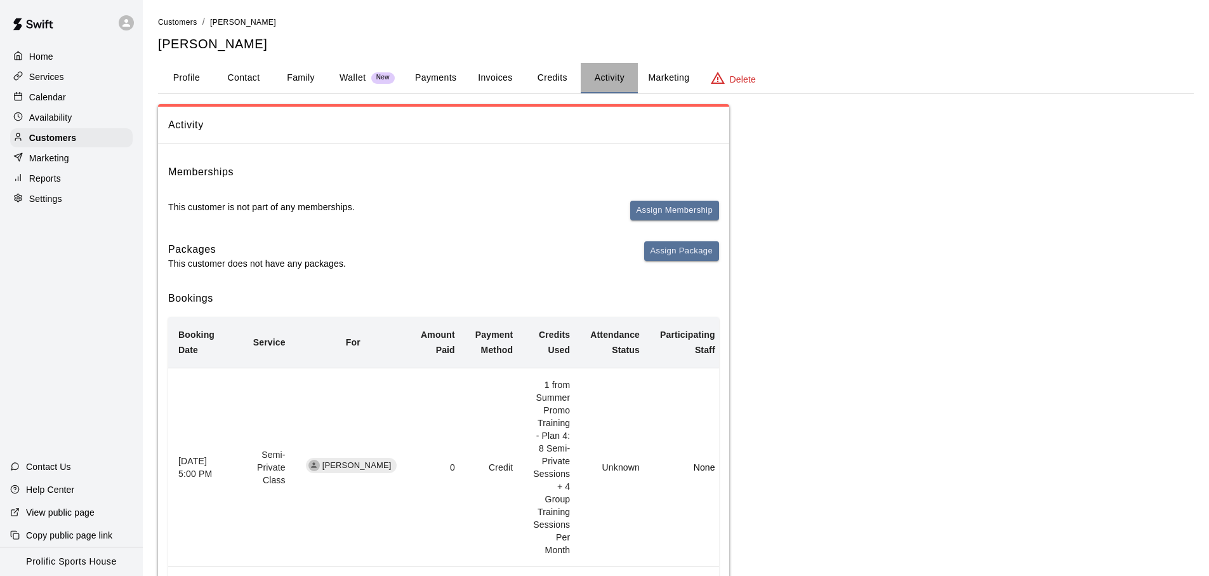
click at [604, 84] on button "Activity" at bounding box center [609, 78] width 57 height 30
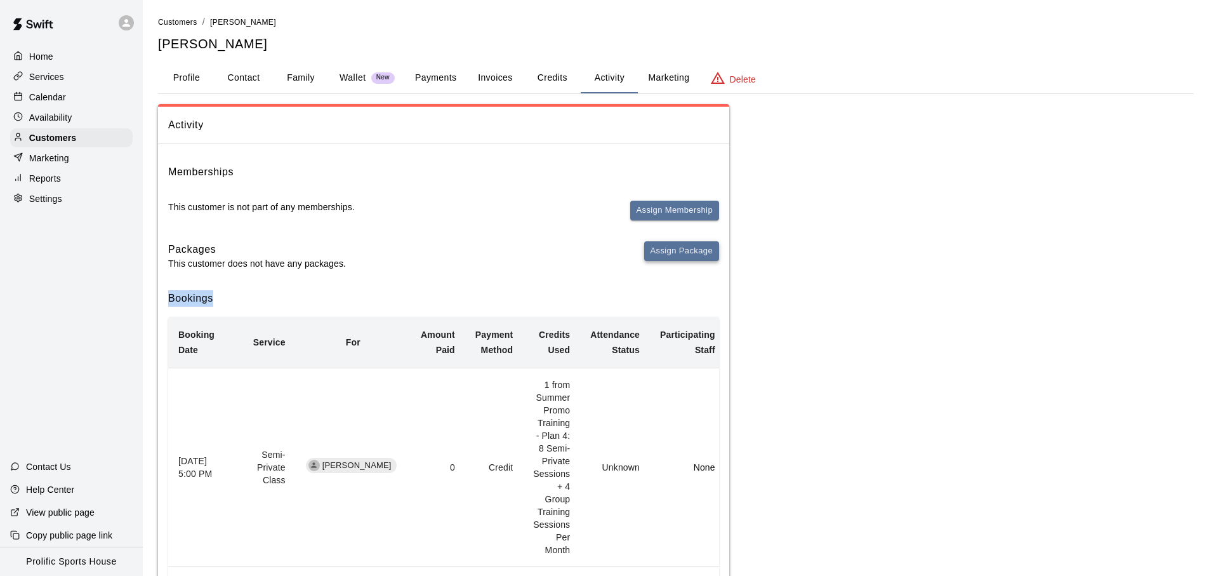
click at [678, 256] on button "Assign Package" at bounding box center [681, 251] width 75 height 20
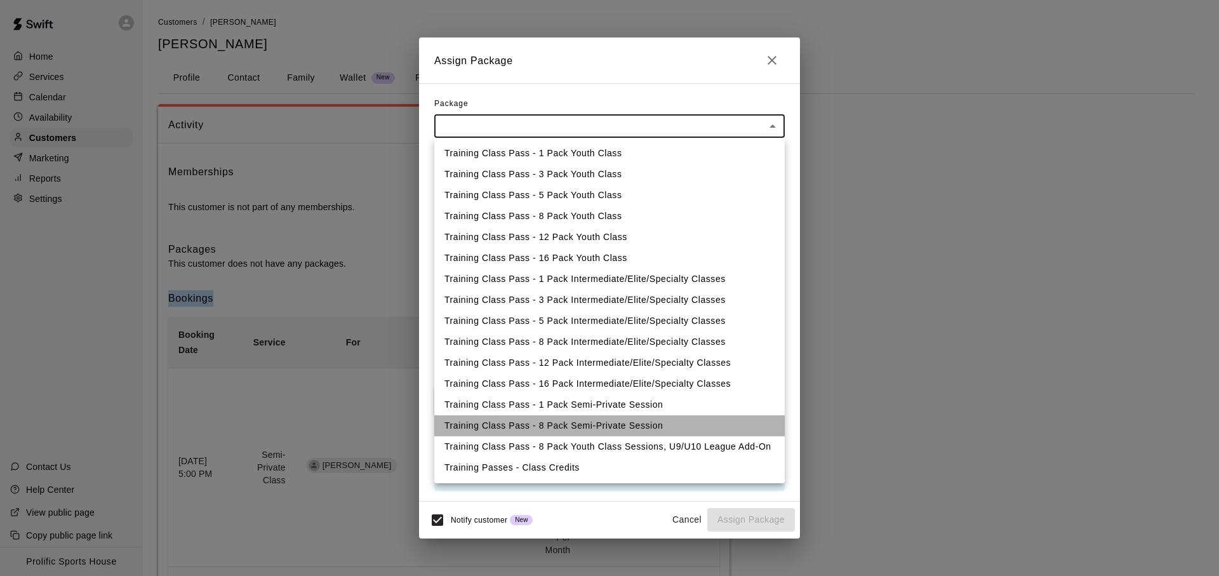
click at [637, 430] on li "Training Class Pass - 8 Pack Semi-Private Session" at bounding box center [609, 425] width 350 height 21
type input "**********"
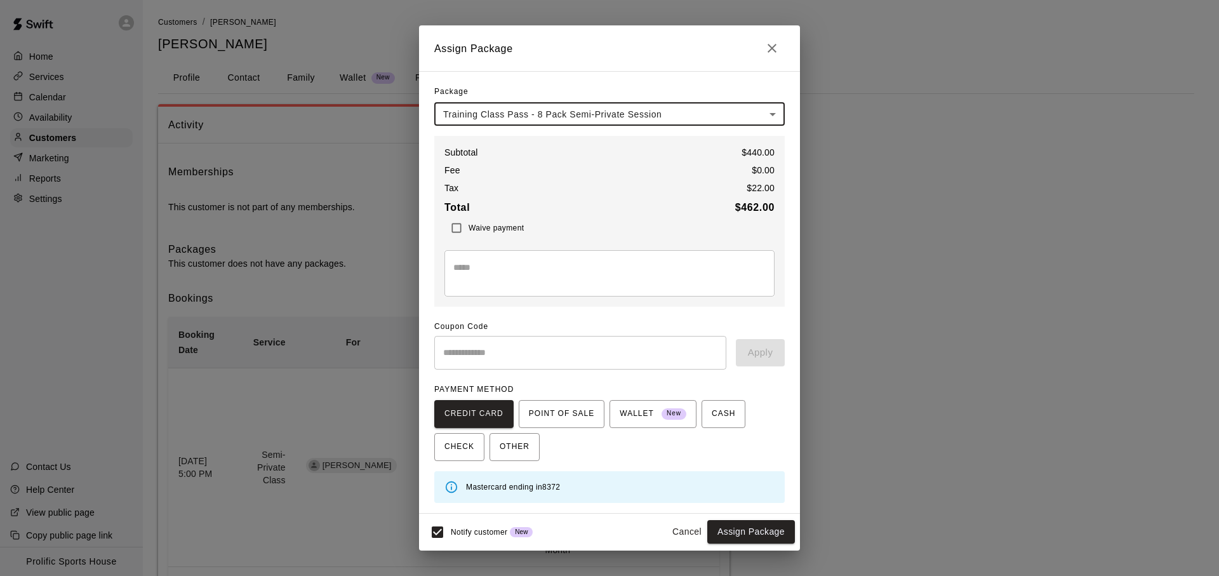
click at [490, 226] on span "Waive payment" at bounding box center [495, 227] width 55 height 9
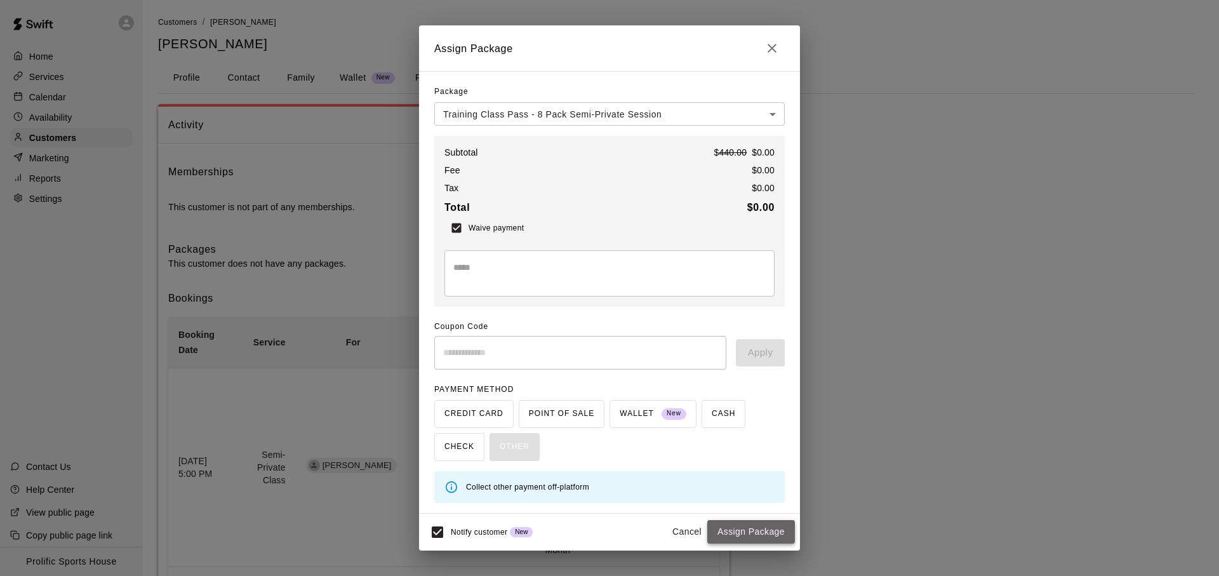
click at [777, 538] on button "Assign Package" at bounding box center [751, 531] width 88 height 23
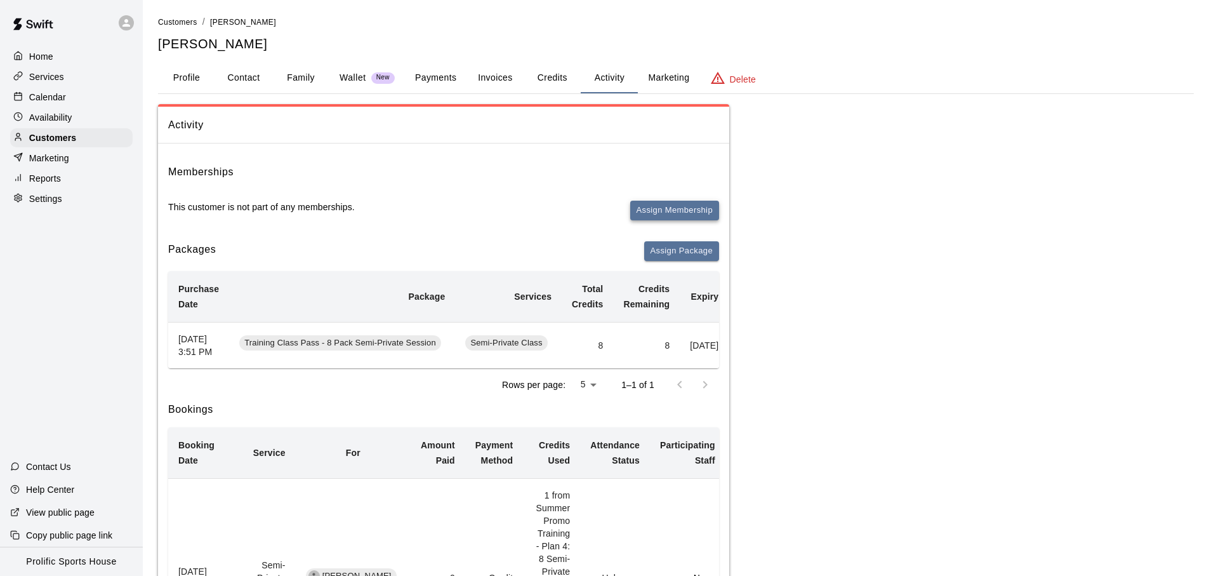
click at [678, 215] on button "Assign Membership" at bounding box center [674, 211] width 89 height 20
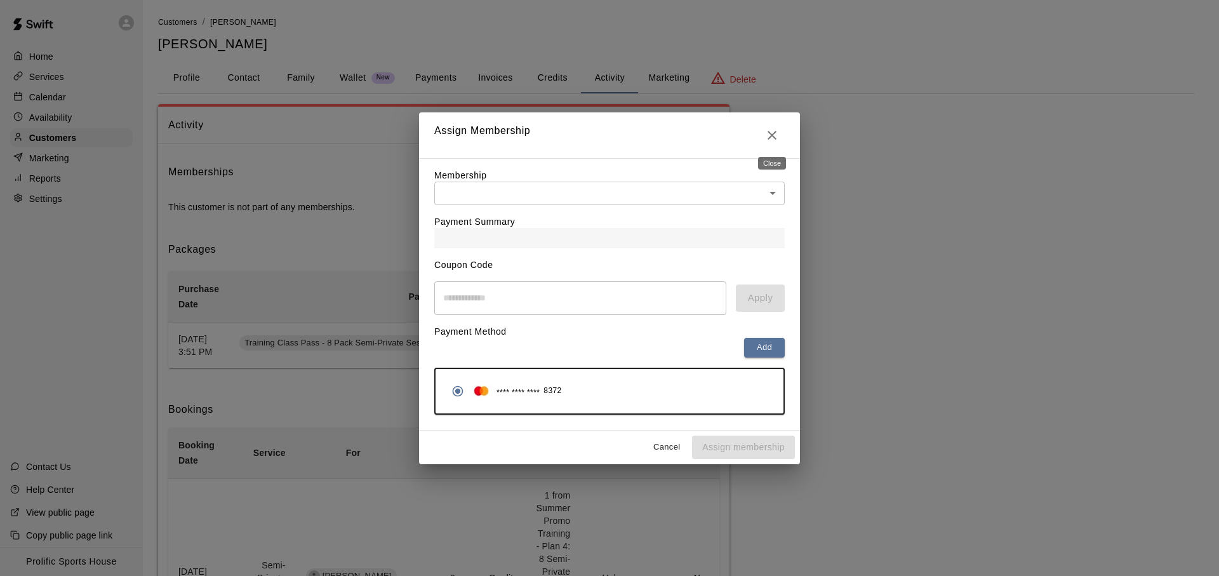
click at [763, 150] on div "Close" at bounding box center [772, 159] width 30 height 23
click at [769, 139] on icon "Close" at bounding box center [771, 135] width 15 height 15
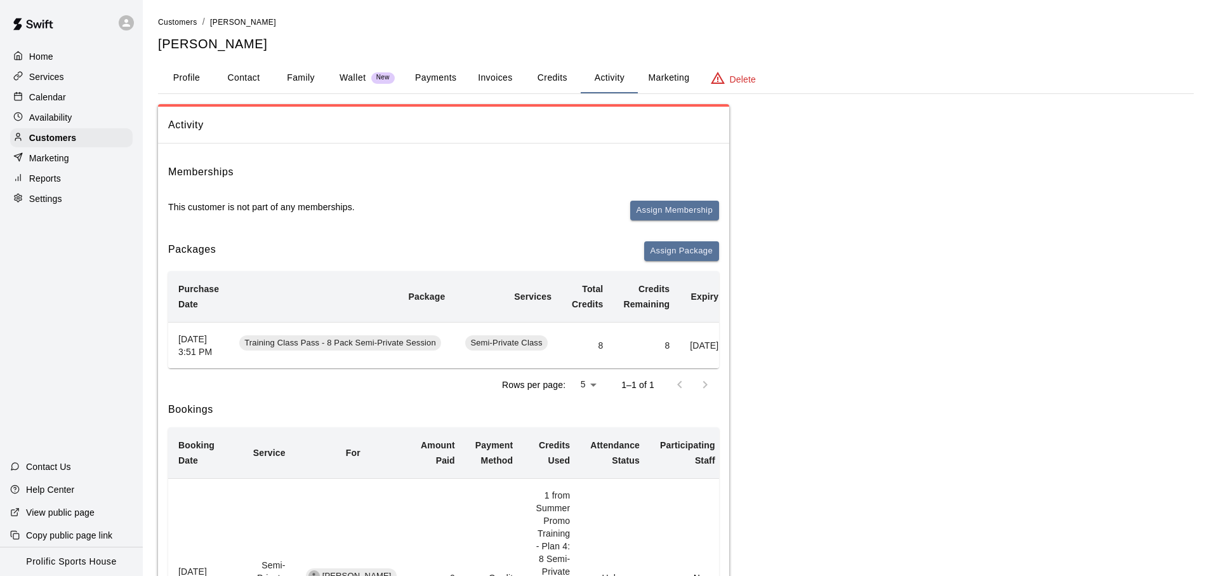
click at [987, 92] on div "Profile Contact Family Wallet New Payments Invoices Credits Activity Marketing …" at bounding box center [676, 78] width 1036 height 30
click at [562, 81] on button "Credits" at bounding box center [552, 78] width 57 height 30
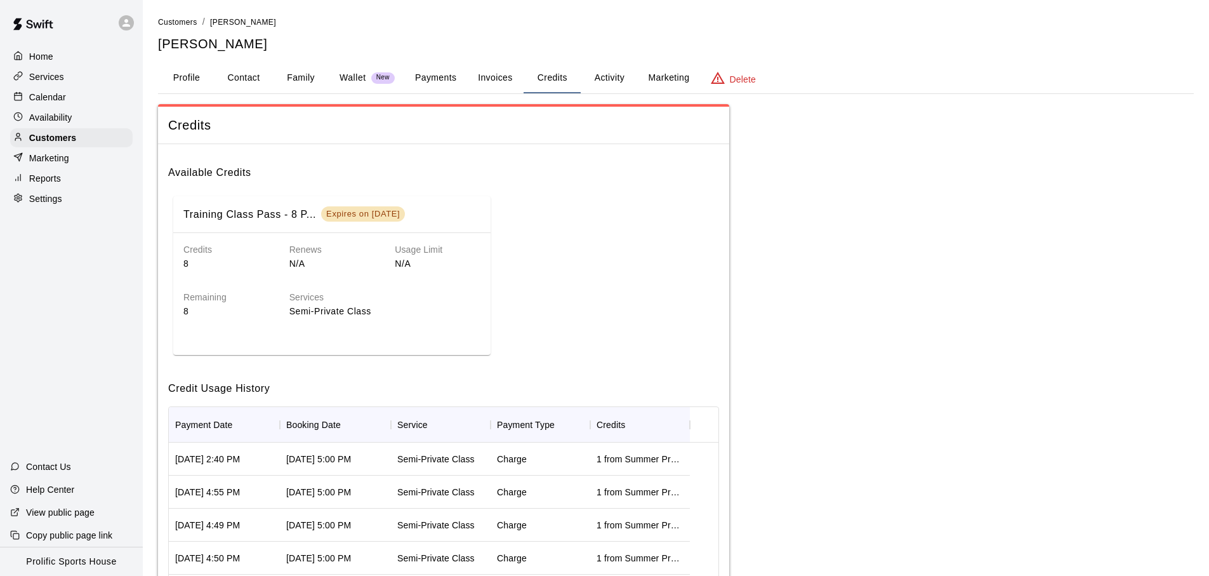
click at [595, 81] on button "Activity" at bounding box center [609, 78] width 57 height 30
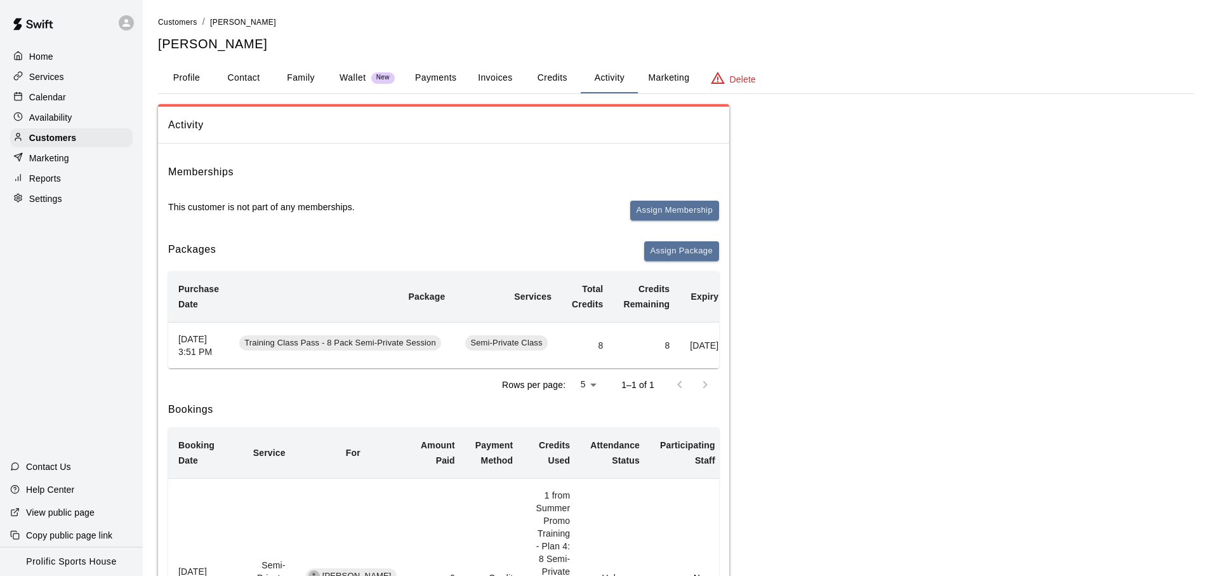
click at [371, 83] on div "Wallet New" at bounding box center [367, 77] width 55 height 13
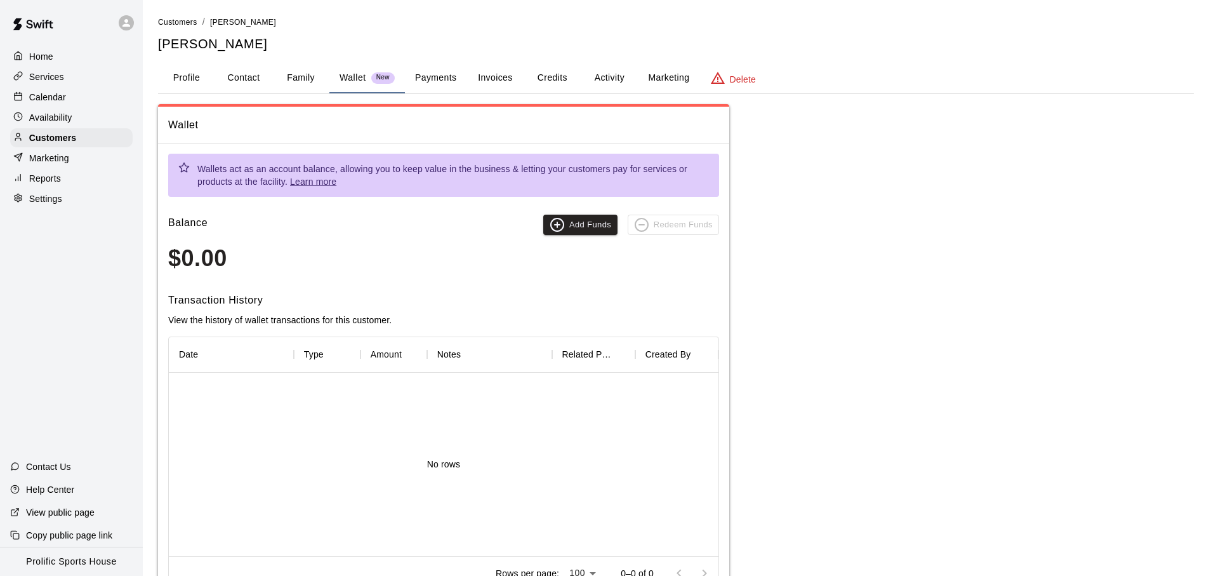
click at [653, 228] on span "Redeem Funds" at bounding box center [673, 225] width 91 height 20
click at [550, 86] on button "Credits" at bounding box center [552, 78] width 57 height 30
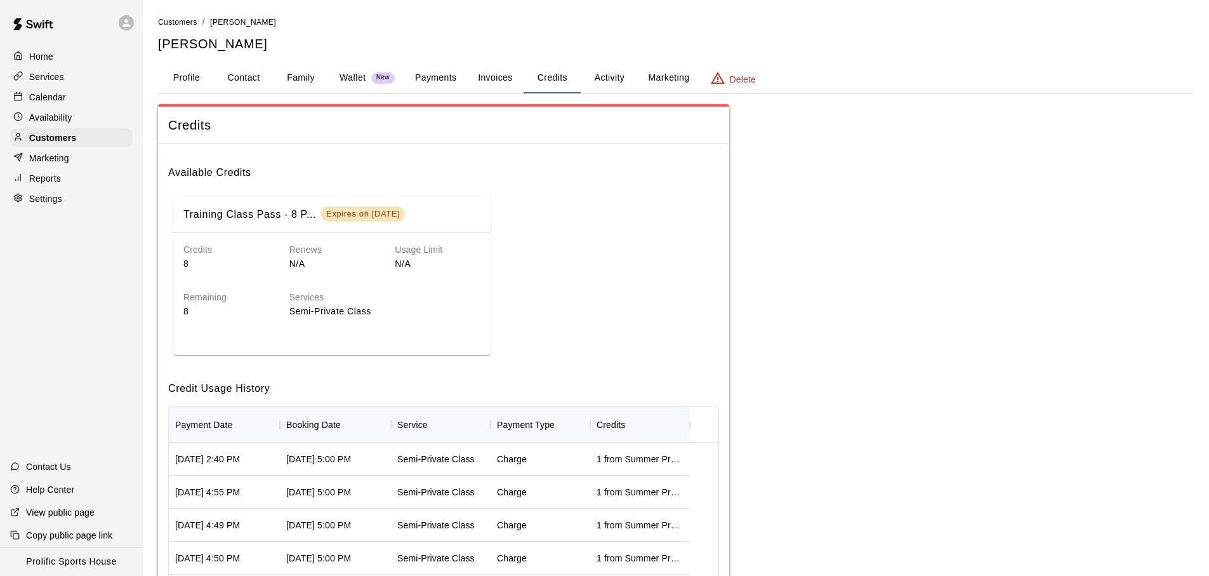
click at [480, 83] on button "Invoices" at bounding box center [494, 78] width 57 height 30
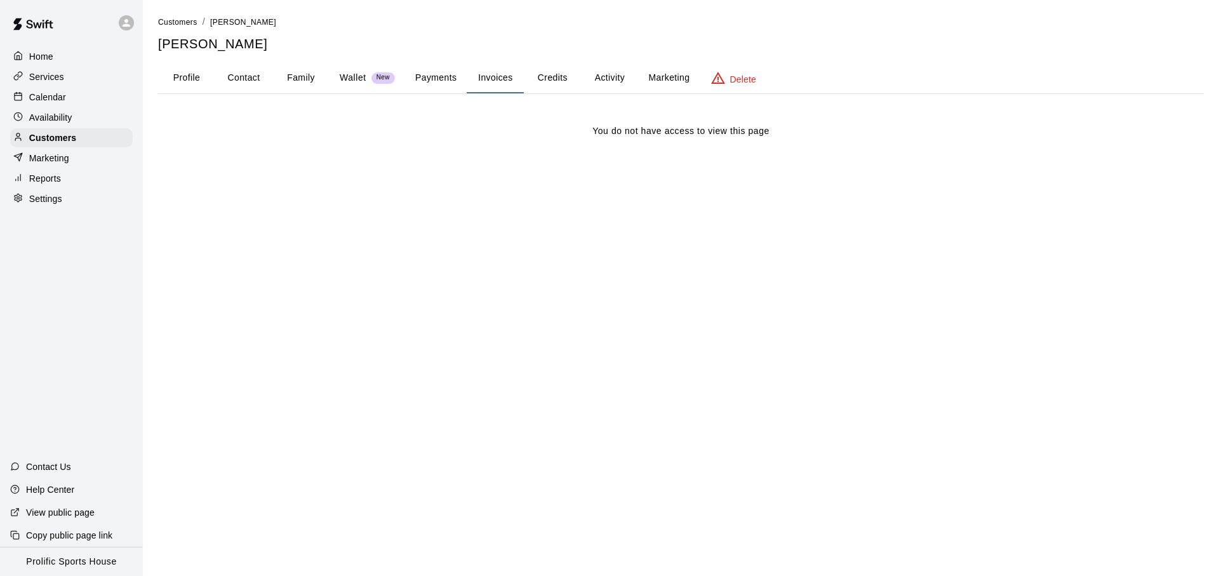
click at [563, 80] on button "Credits" at bounding box center [552, 78] width 57 height 30
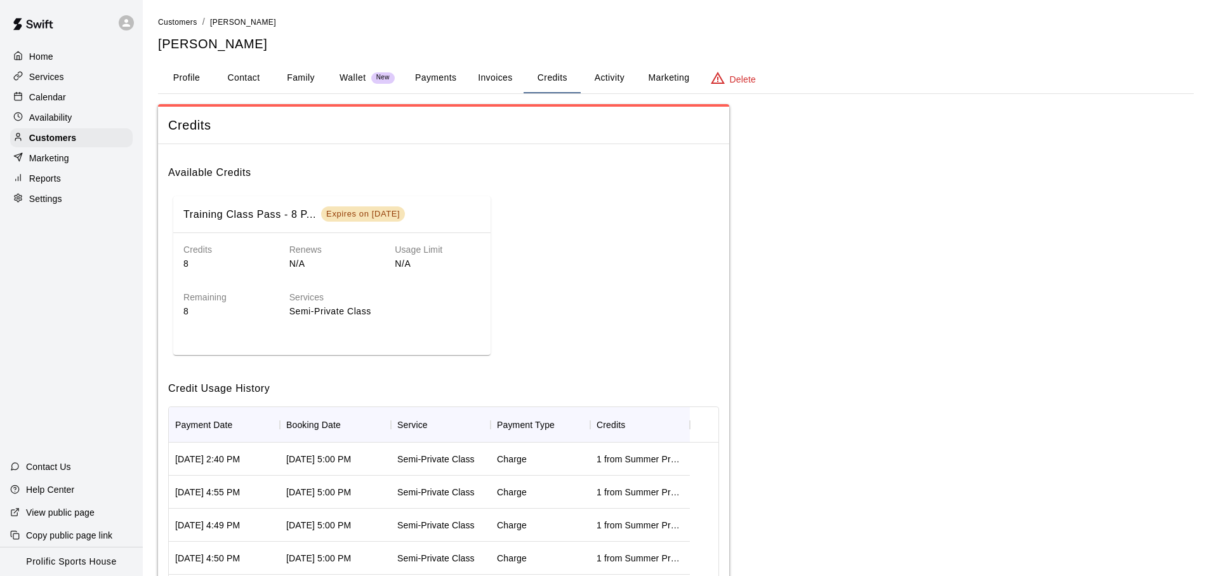
click at [545, 82] on button "Credits" at bounding box center [552, 78] width 57 height 30
click at [74, 81] on div "Services" at bounding box center [71, 76] width 122 height 19
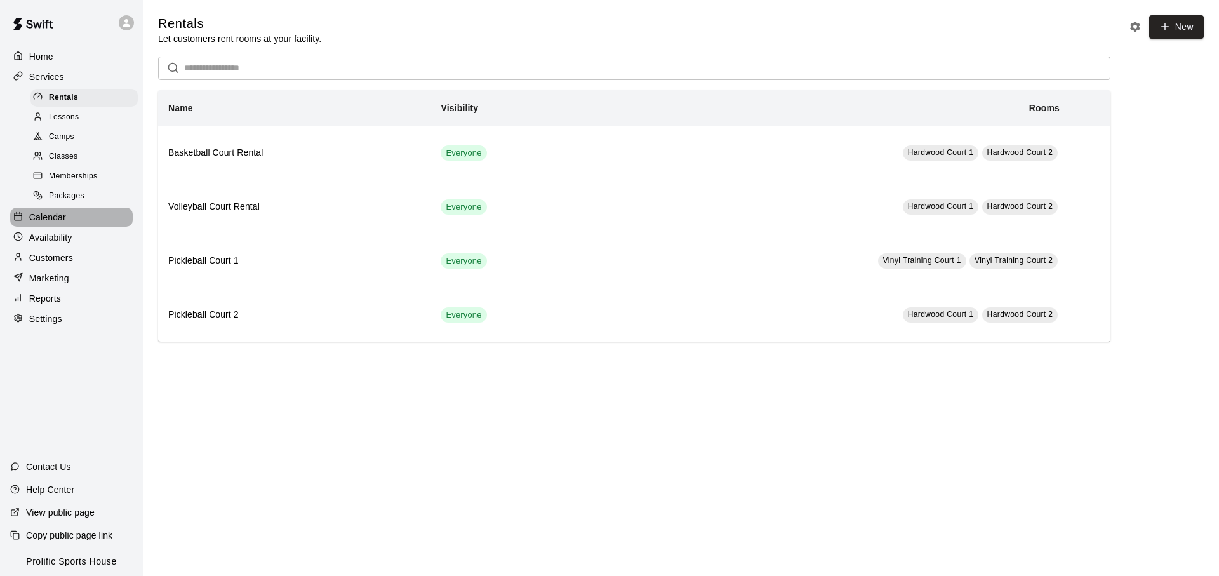
click at [67, 216] on div "Calendar" at bounding box center [71, 217] width 122 height 19
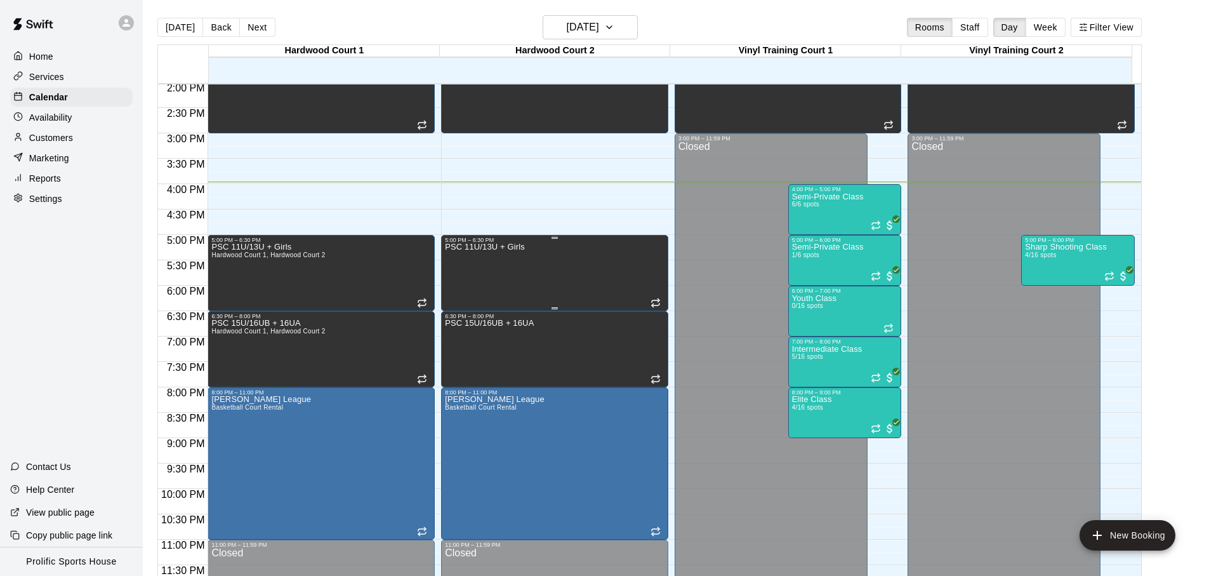
scroll to position [20, 0]
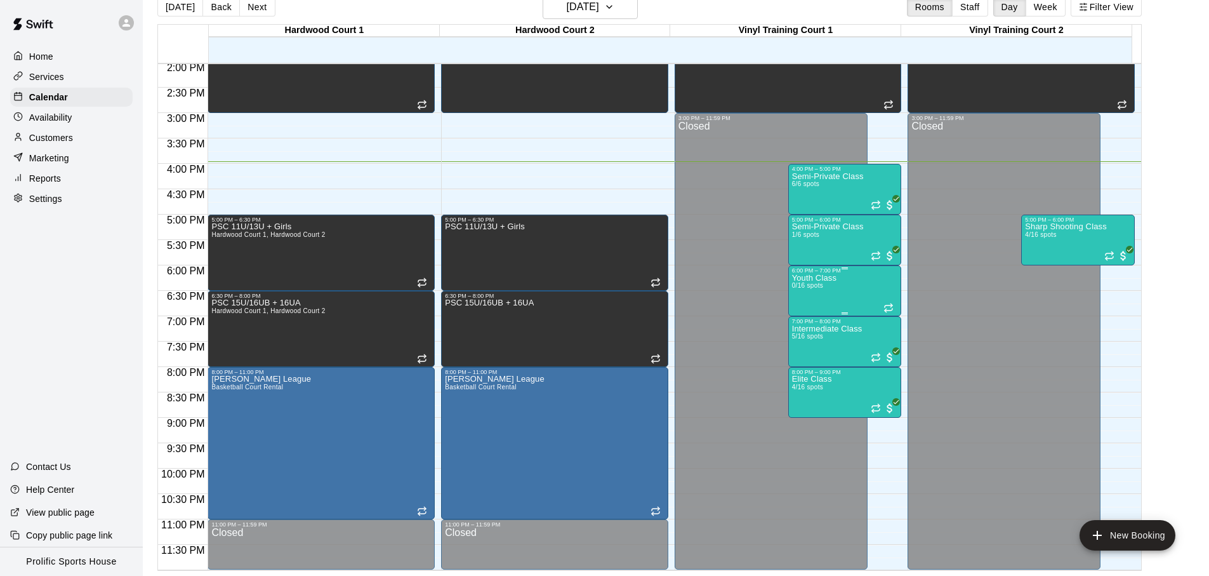
click at [826, 286] on div "Youth Class 0/16 spots" at bounding box center [814, 562] width 44 height 576
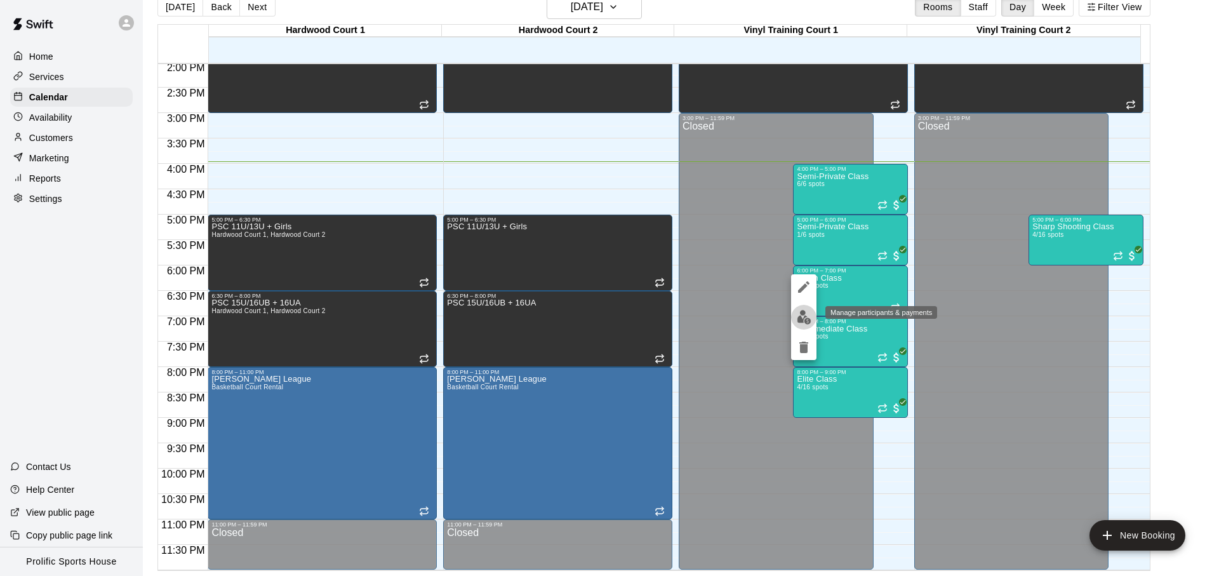
click at [806, 320] on img "edit" at bounding box center [803, 317] width 15 height 15
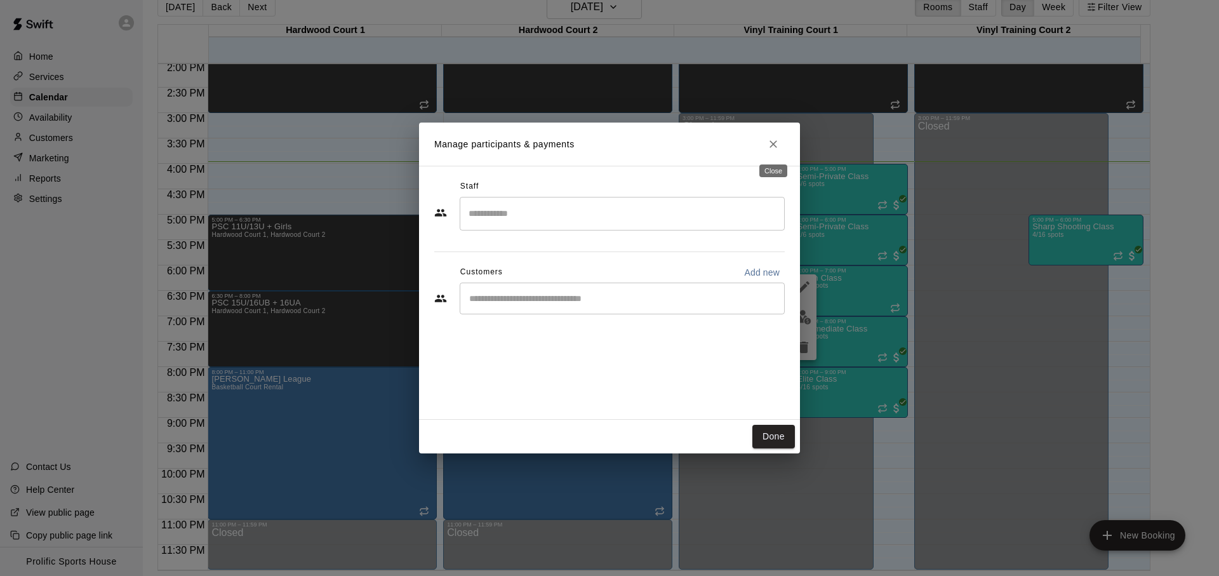
click at [776, 137] on button "Close" at bounding box center [773, 144] width 23 height 23
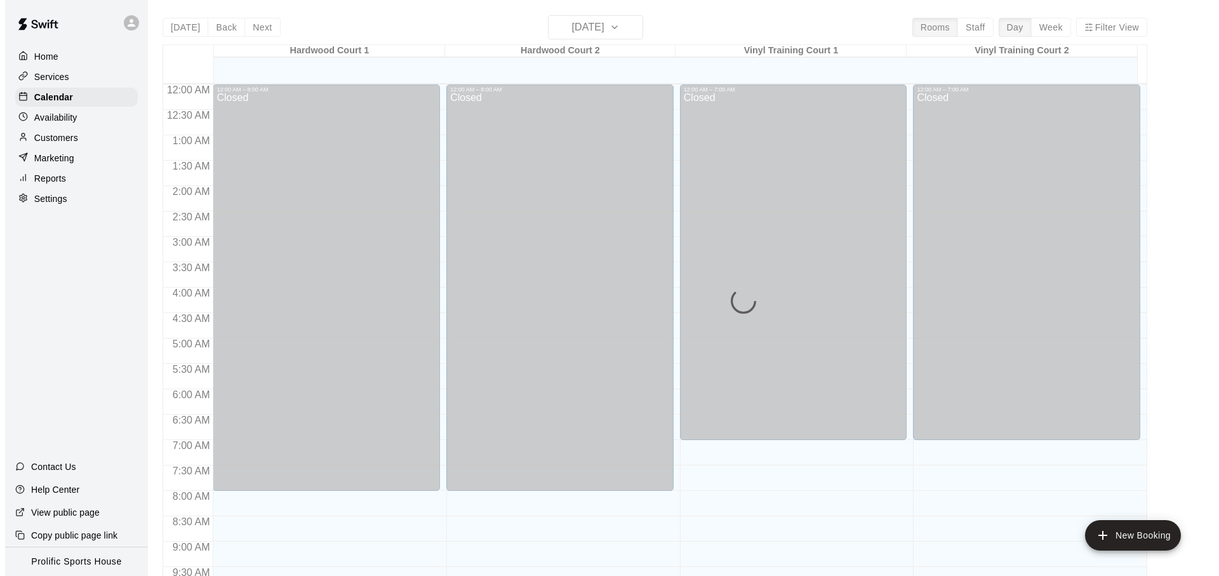
scroll to position [675, 0]
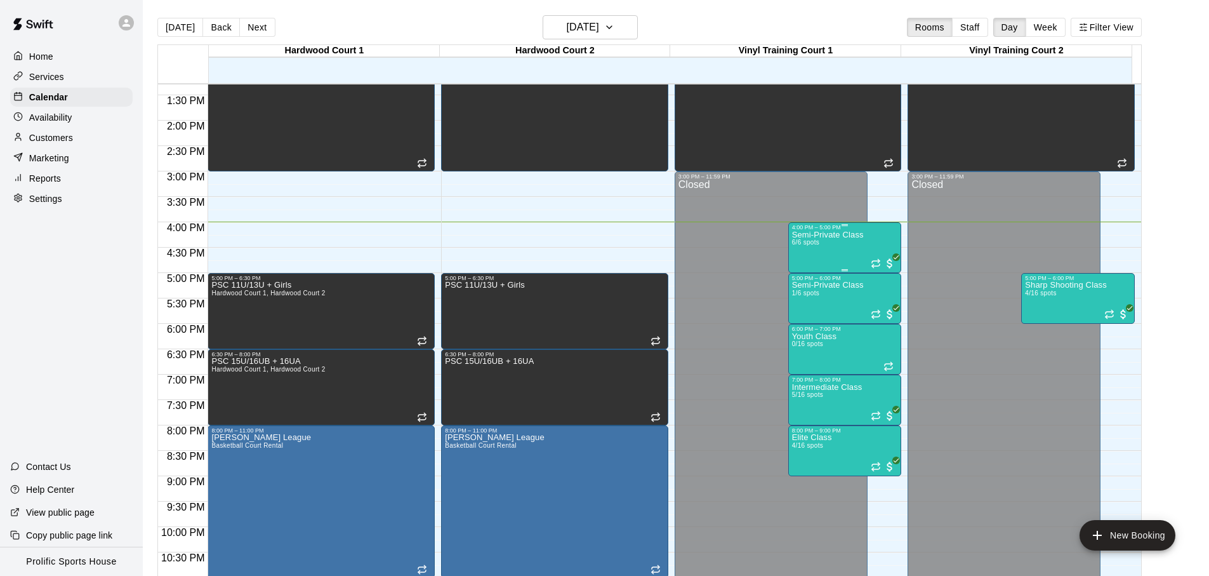
click at [823, 242] on div "Semi-Private Class 6/6 spots" at bounding box center [828, 518] width 72 height 576
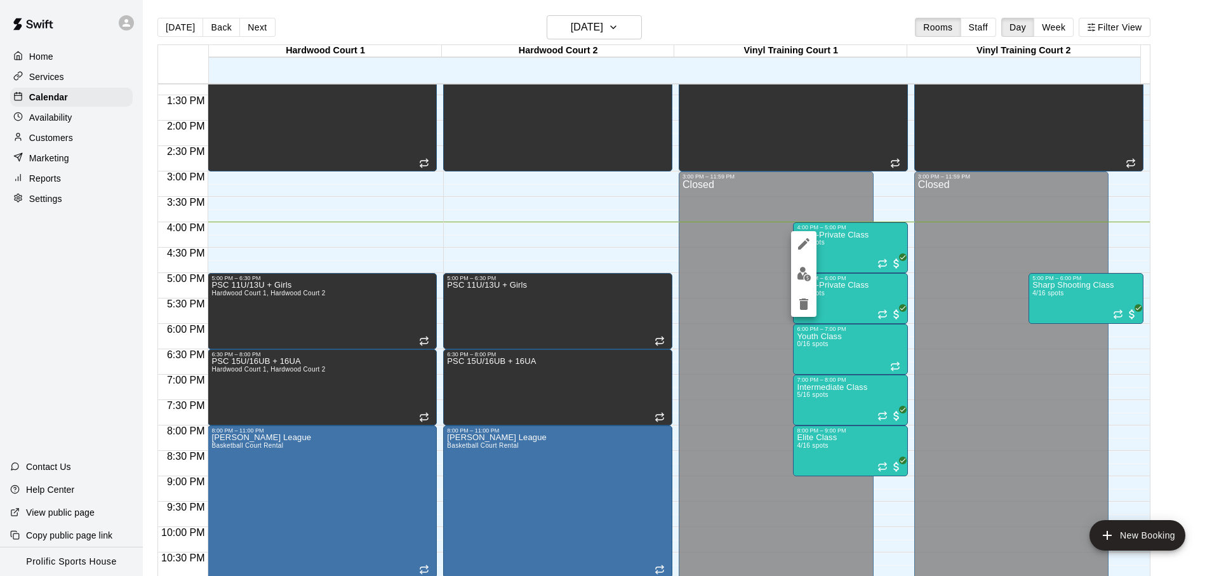
click at [804, 277] on img "edit" at bounding box center [803, 274] width 15 height 15
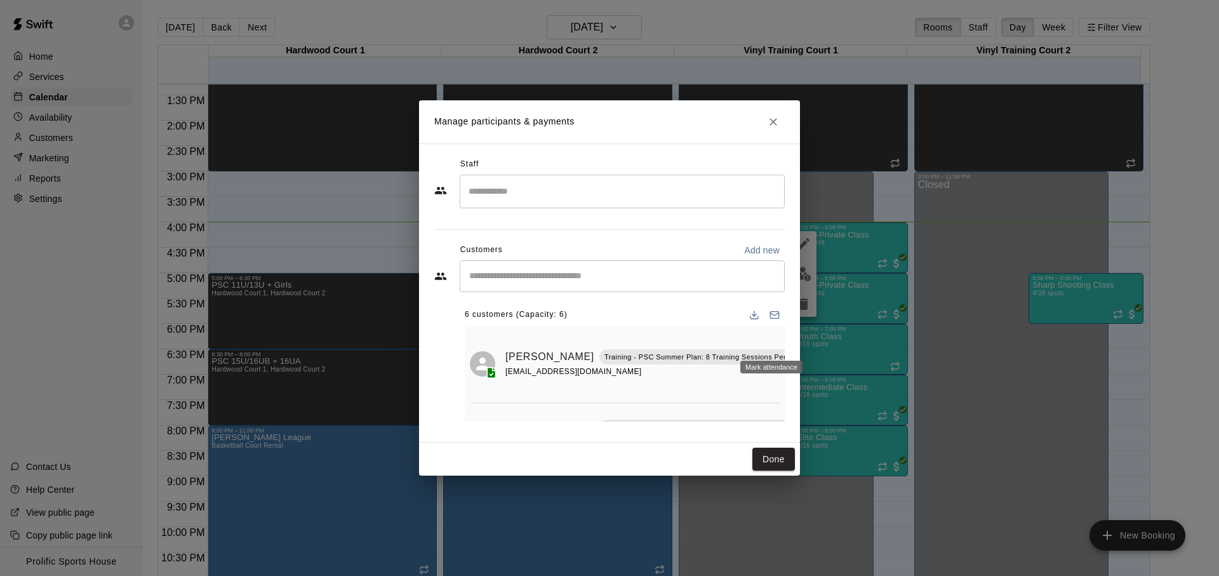
click at [821, 341] on icon "Mark attendance" at bounding box center [825, 341] width 8 height 9
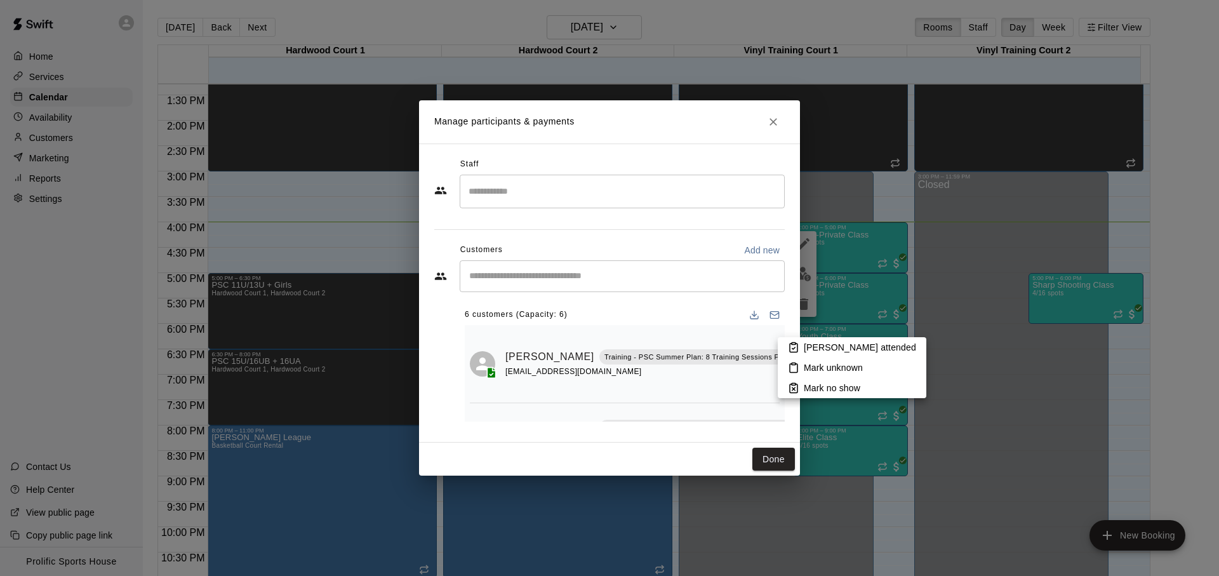
click at [790, 343] on icon at bounding box center [794, 347] width 8 height 9
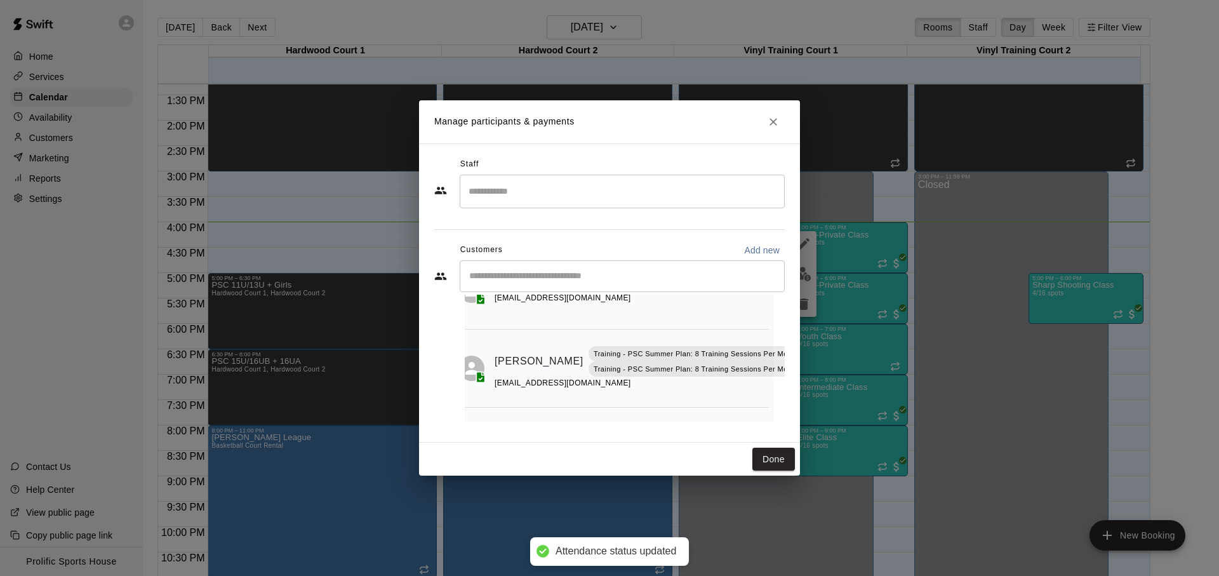
scroll to position [74, 12]
click at [809, 341] on icon "Mark attendance" at bounding box center [813, 345] width 8 height 9
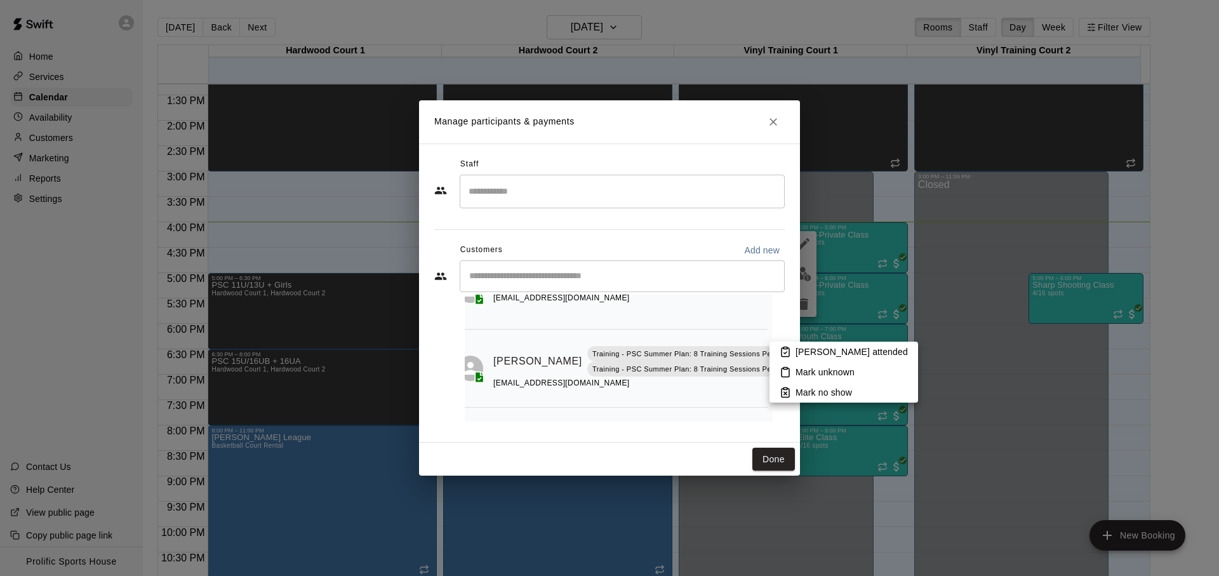
click at [772, 348] on li "[PERSON_NAME] attended" at bounding box center [843, 351] width 149 height 20
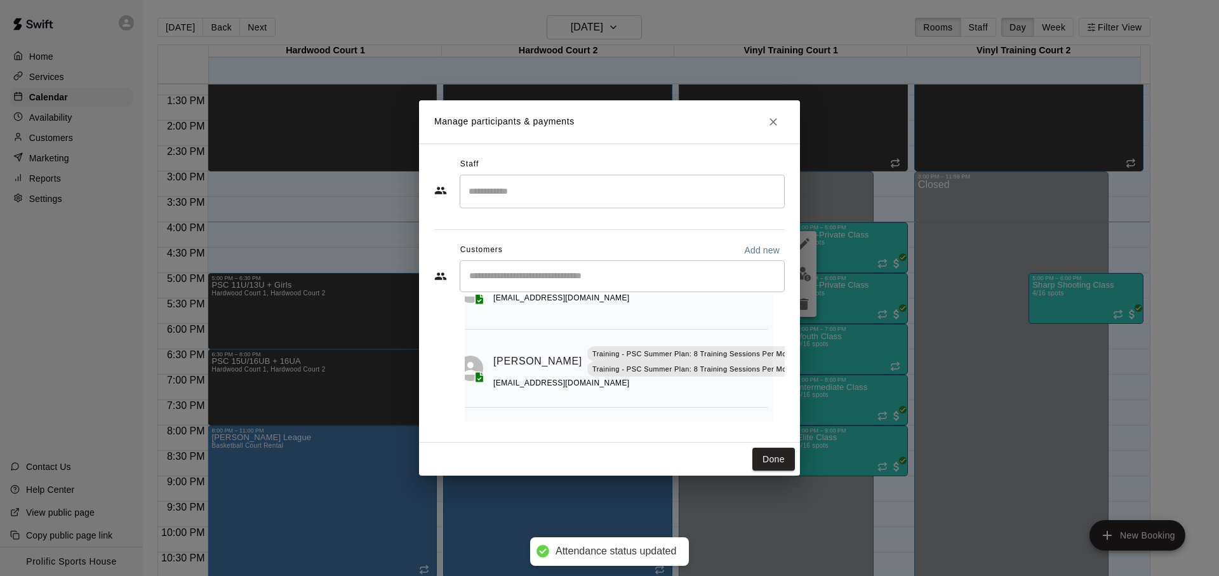
scroll to position [139, 12]
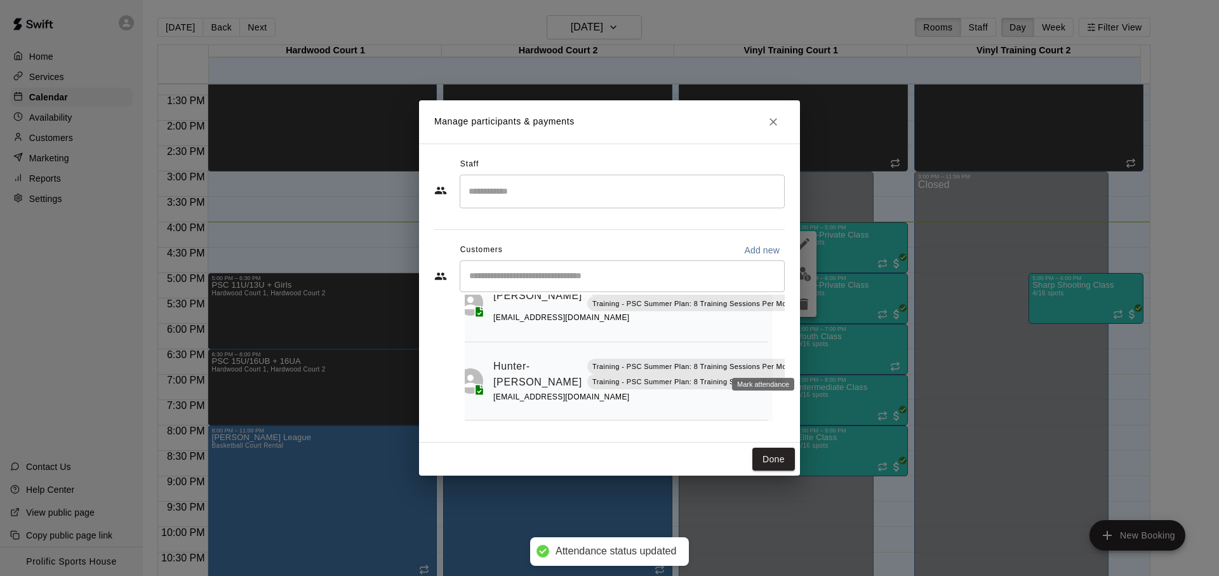
click at [809, 362] on icon "Mark attendance" at bounding box center [813, 358] width 8 height 9
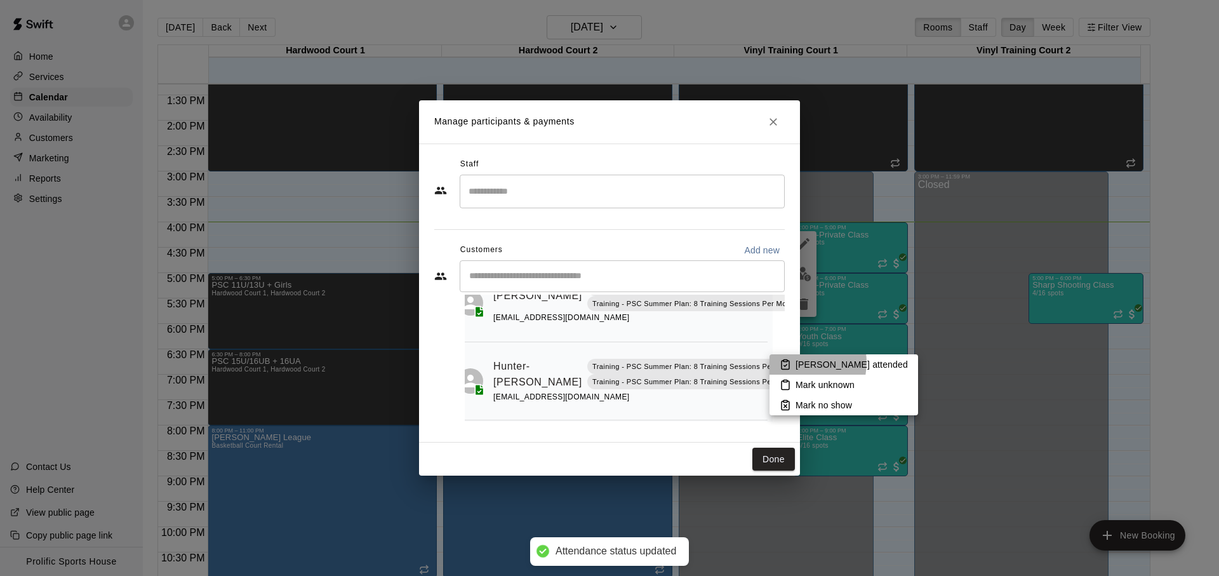
click at [799, 362] on p "[PERSON_NAME] attended" at bounding box center [851, 364] width 112 height 13
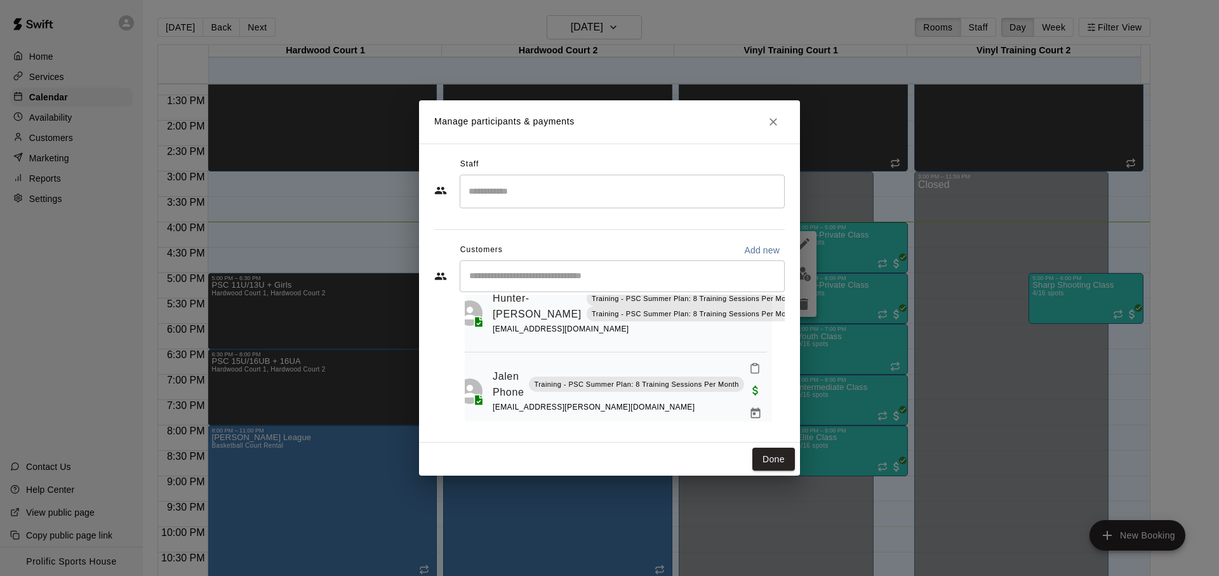
scroll to position [218, 13]
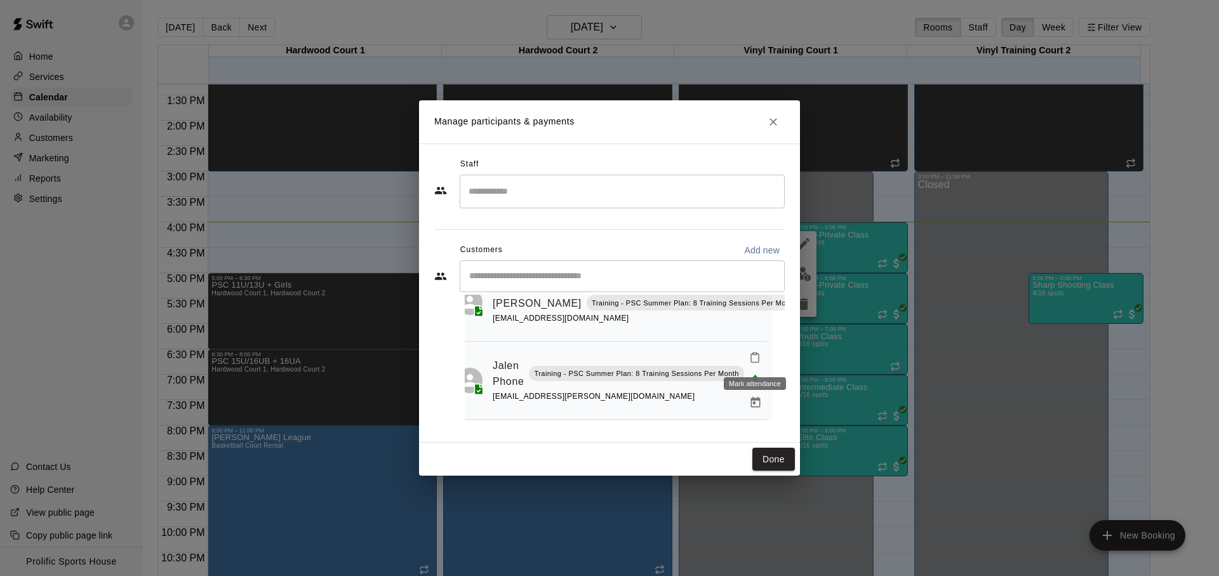
click at [759, 361] on icon "Mark attendance" at bounding box center [754, 357] width 11 height 11
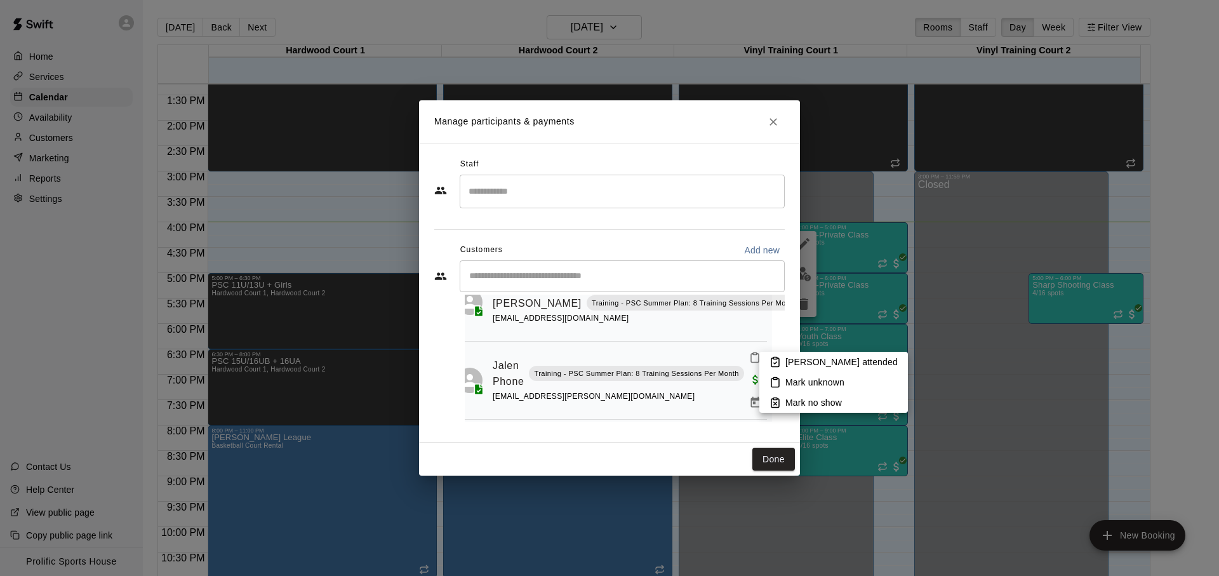
click at [779, 362] on icon at bounding box center [774, 361] width 11 height 11
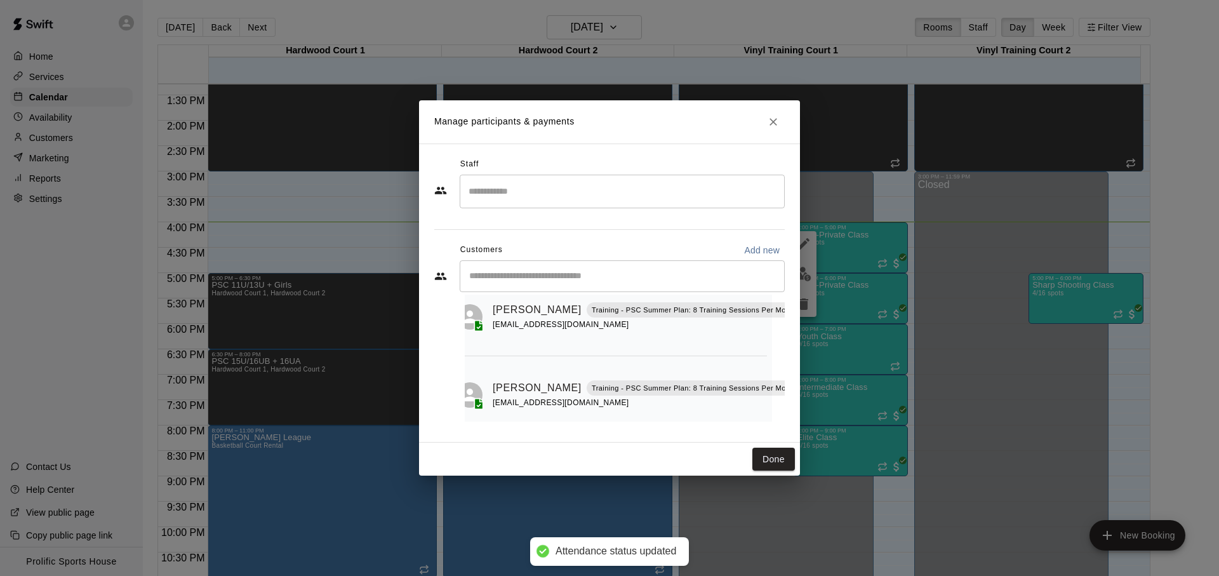
scroll to position [362, 13]
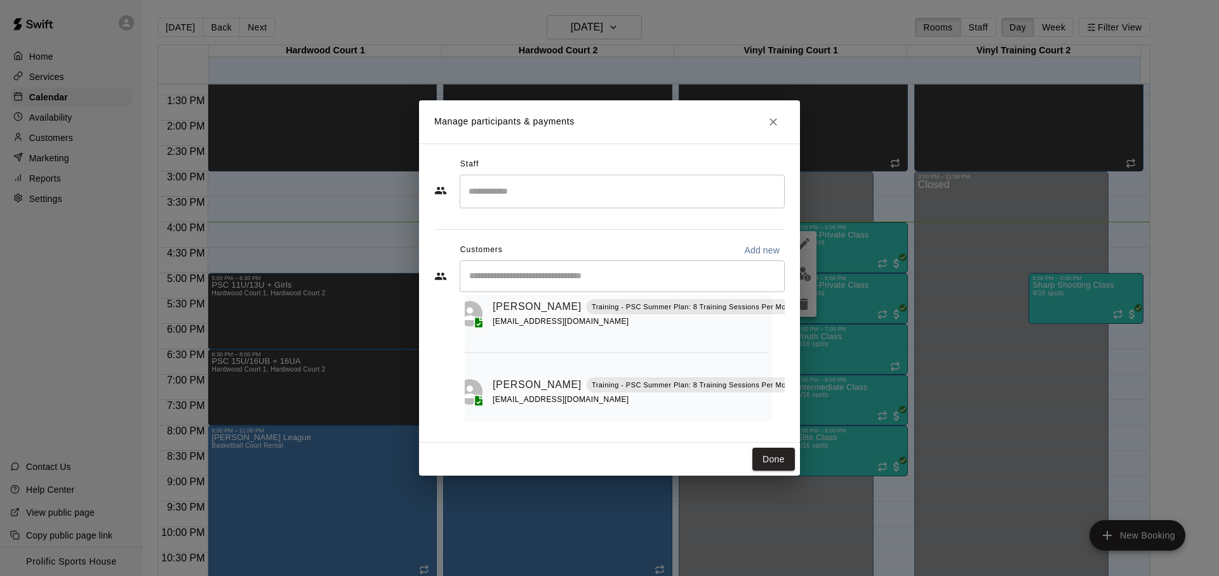
click at [806, 371] on icon "Mark attendance" at bounding box center [811, 368] width 11 height 11
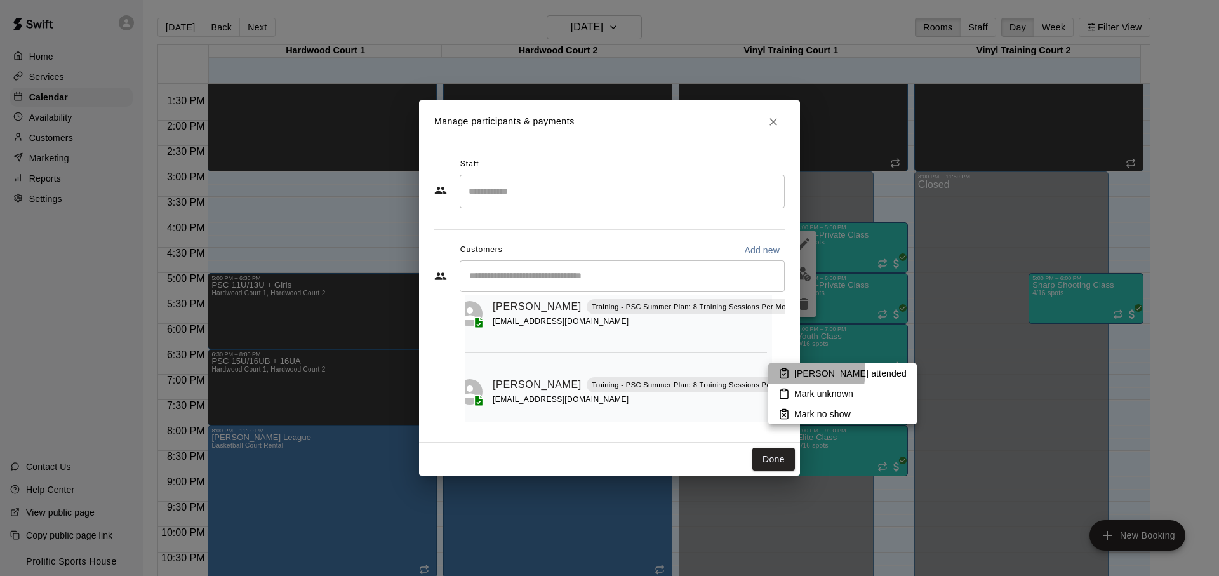
click at [786, 371] on icon at bounding box center [783, 372] width 11 height 11
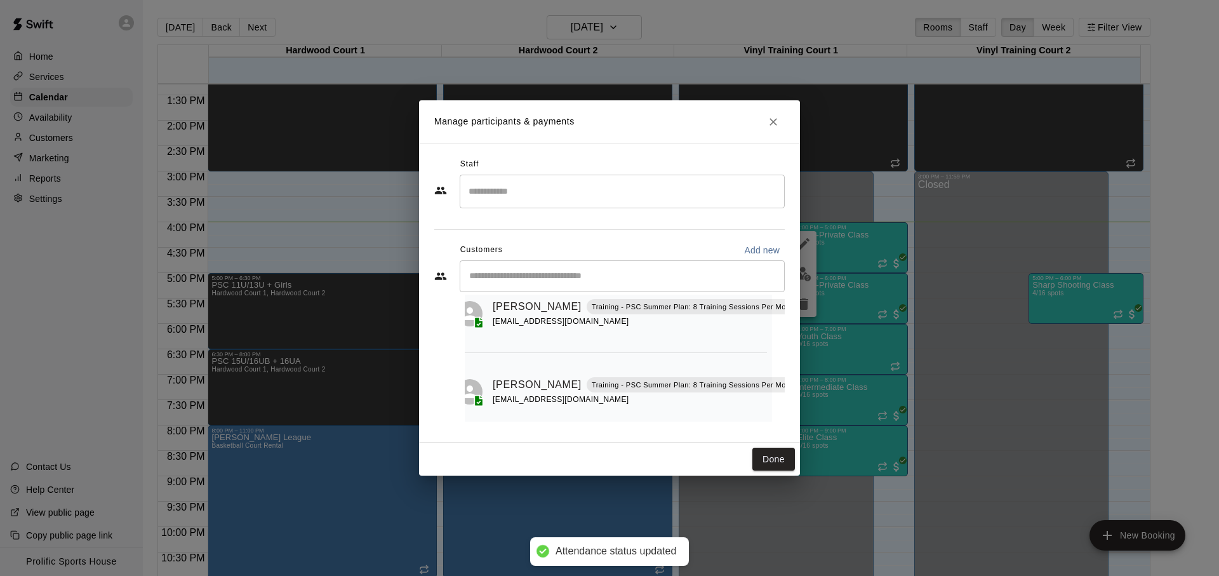
click at [801, 368] on button "Attended" at bounding box center [812, 369] width 22 height 22
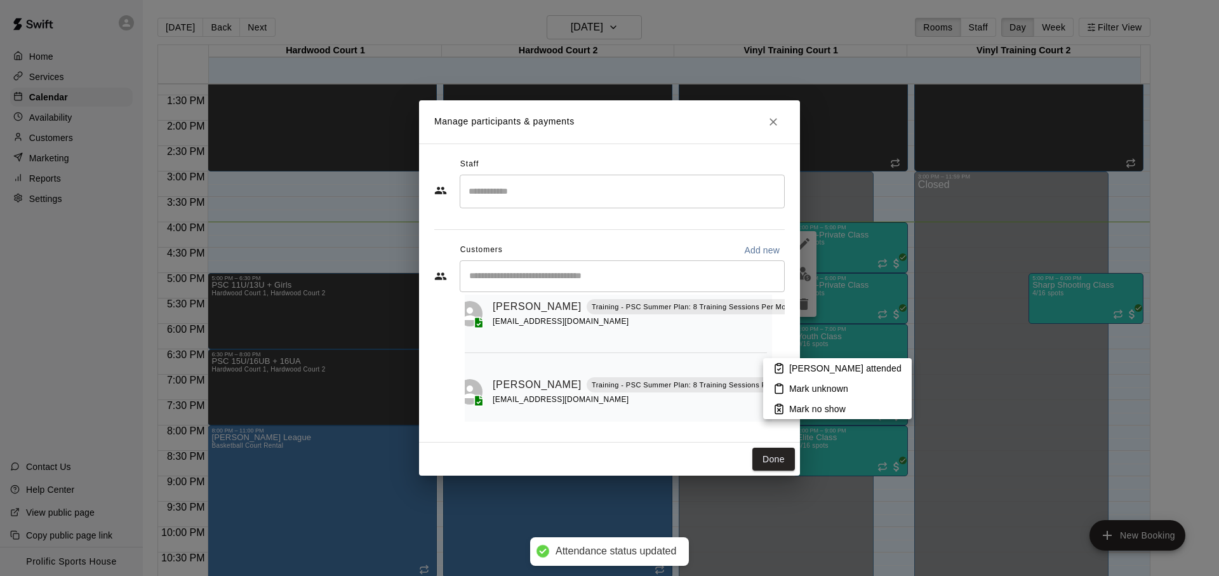
click at [810, 393] on p "Mark unknown" at bounding box center [818, 388] width 59 height 13
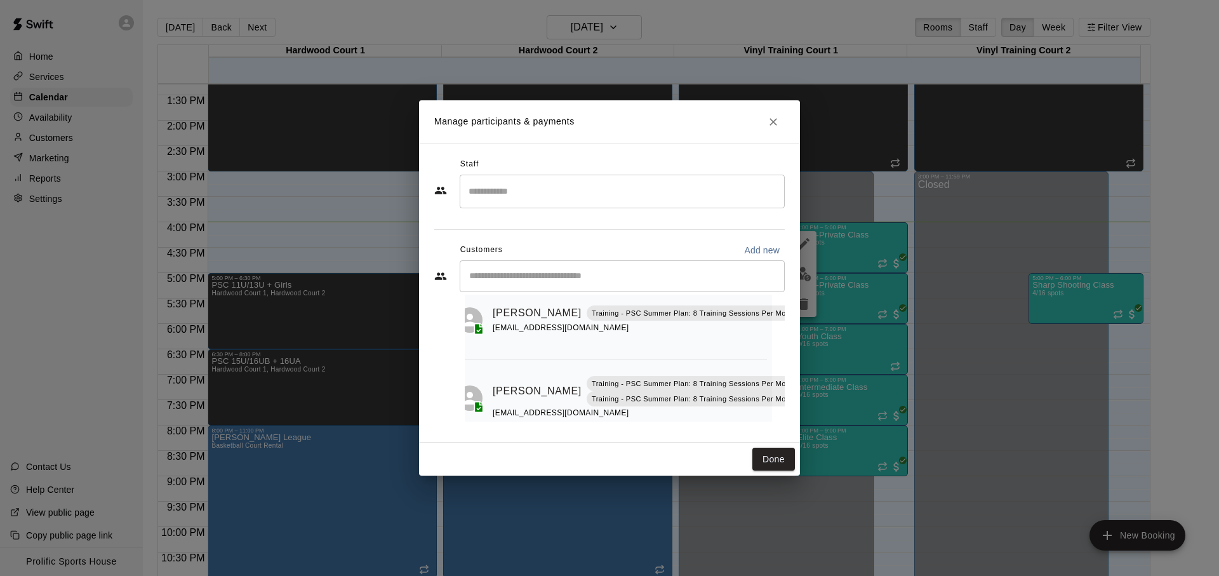
scroll to position [0, 13]
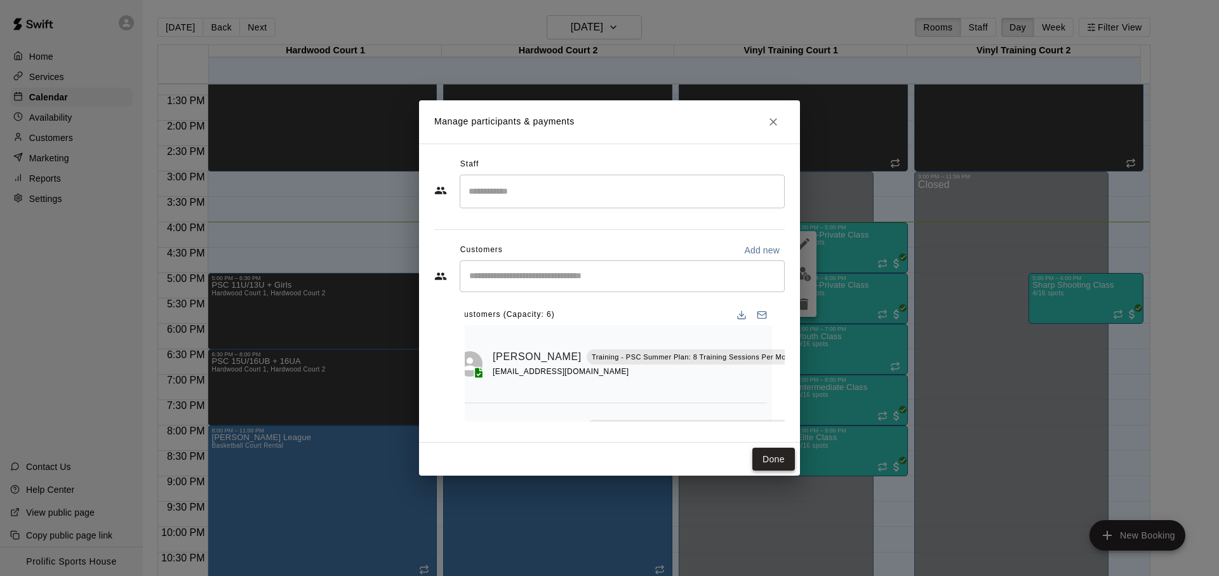
click at [778, 467] on button "Done" at bounding box center [773, 458] width 43 height 23
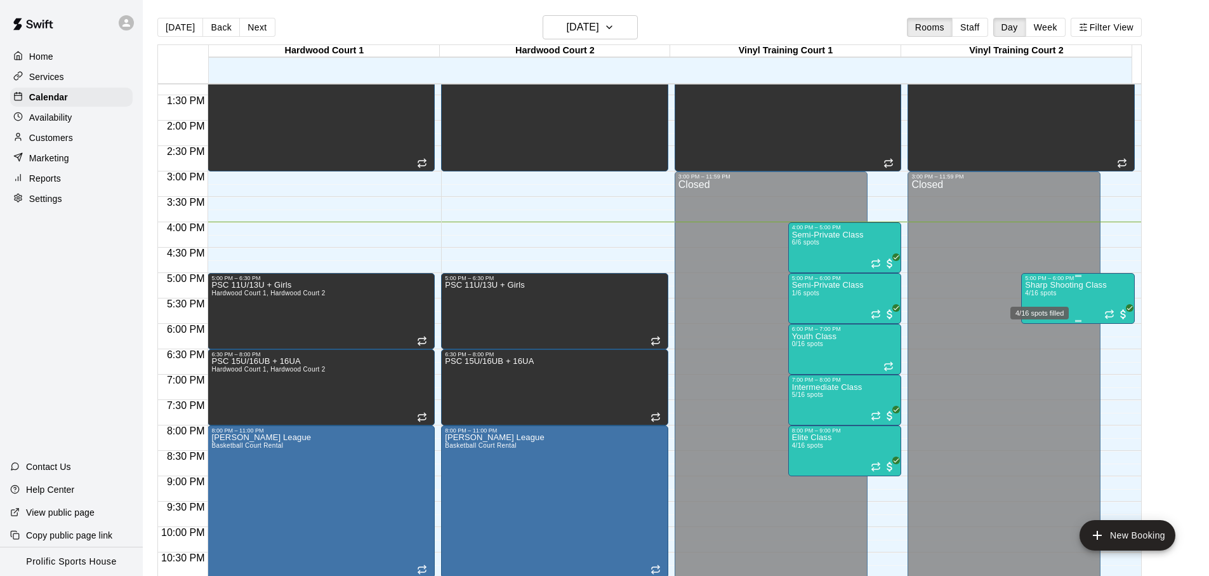
click at [1033, 293] on span "4/16 spots" at bounding box center [1040, 292] width 31 height 7
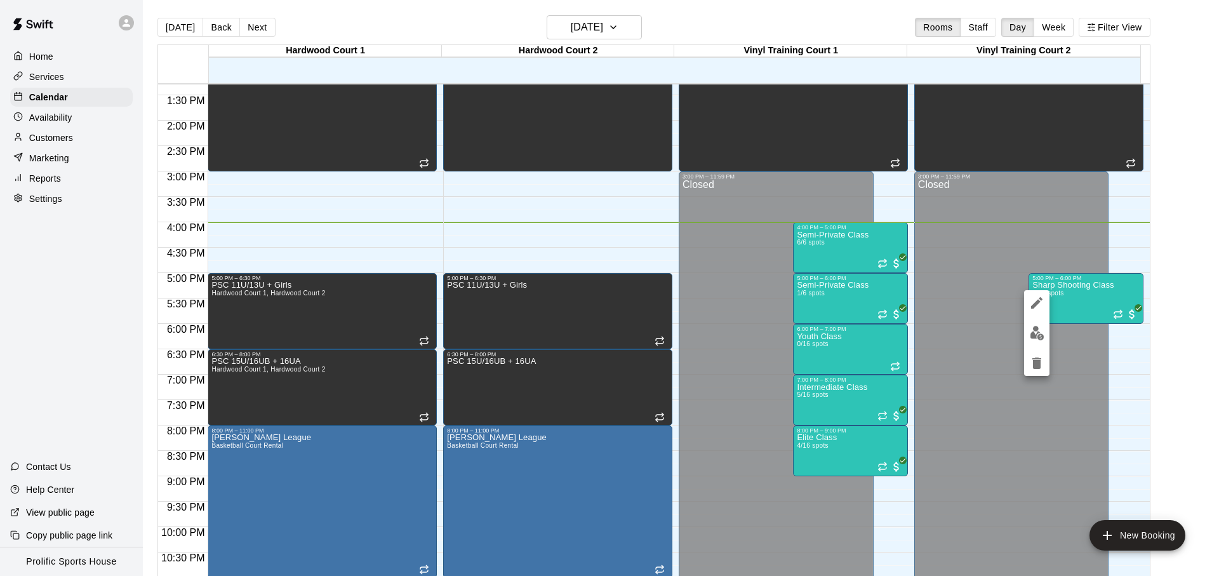
click at [863, 301] on div at bounding box center [609, 288] width 1219 height 576
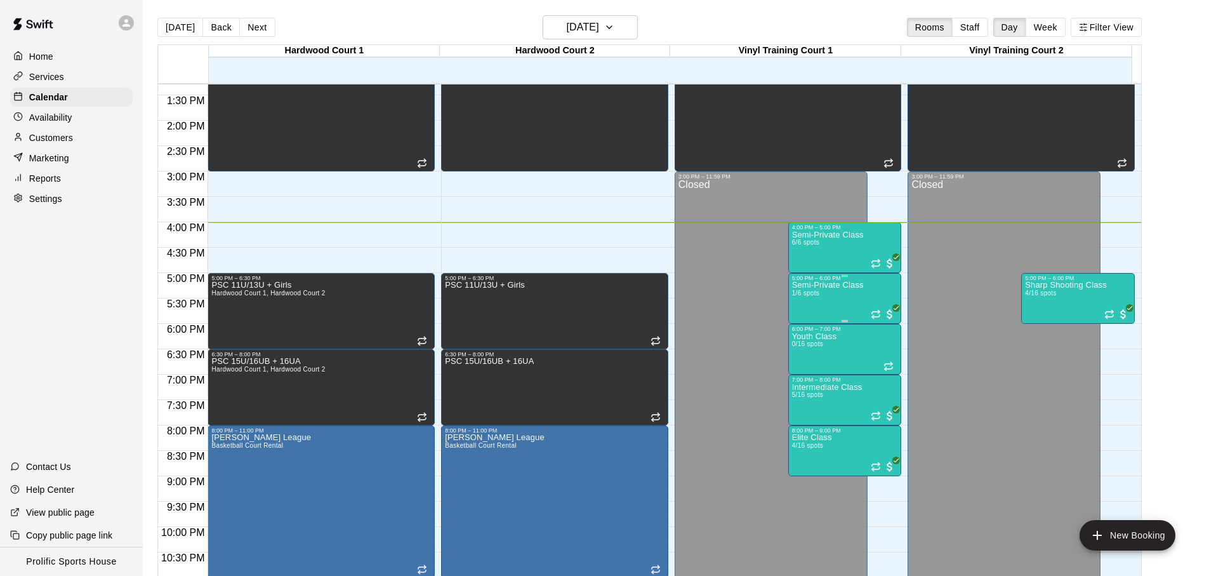
click at [842, 296] on div "Semi-Private Class 1/6 spots" at bounding box center [828, 569] width 72 height 576
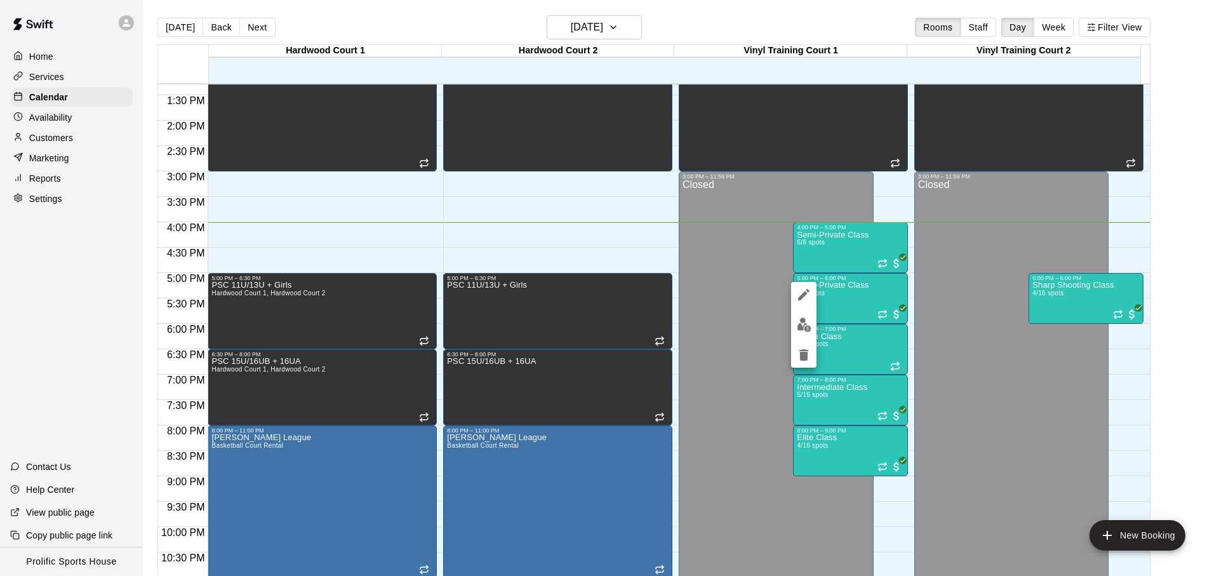
click at [865, 242] on div at bounding box center [609, 288] width 1219 height 576
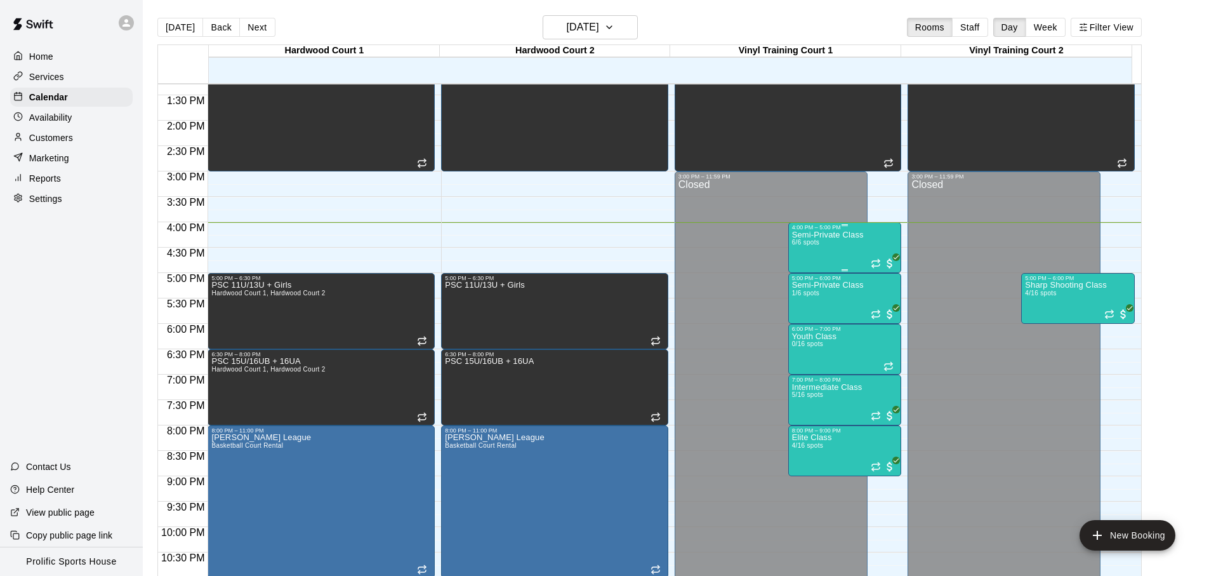
click at [846, 241] on div "Semi-Private Class 6/6 spots" at bounding box center [828, 518] width 72 height 576
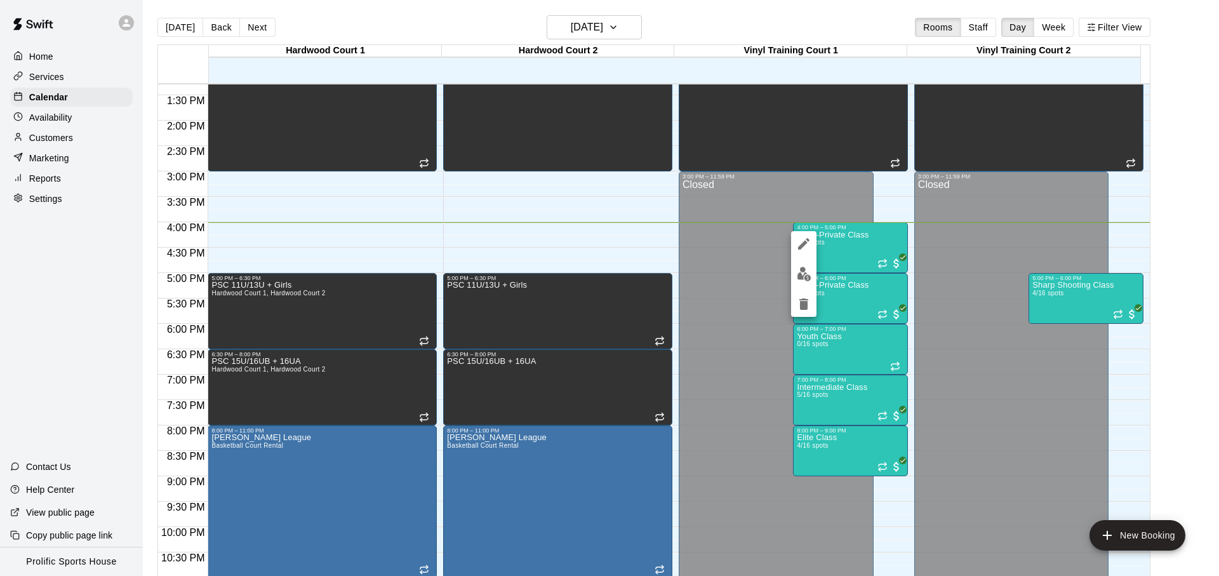
click at [809, 279] on img "edit" at bounding box center [803, 274] width 15 height 15
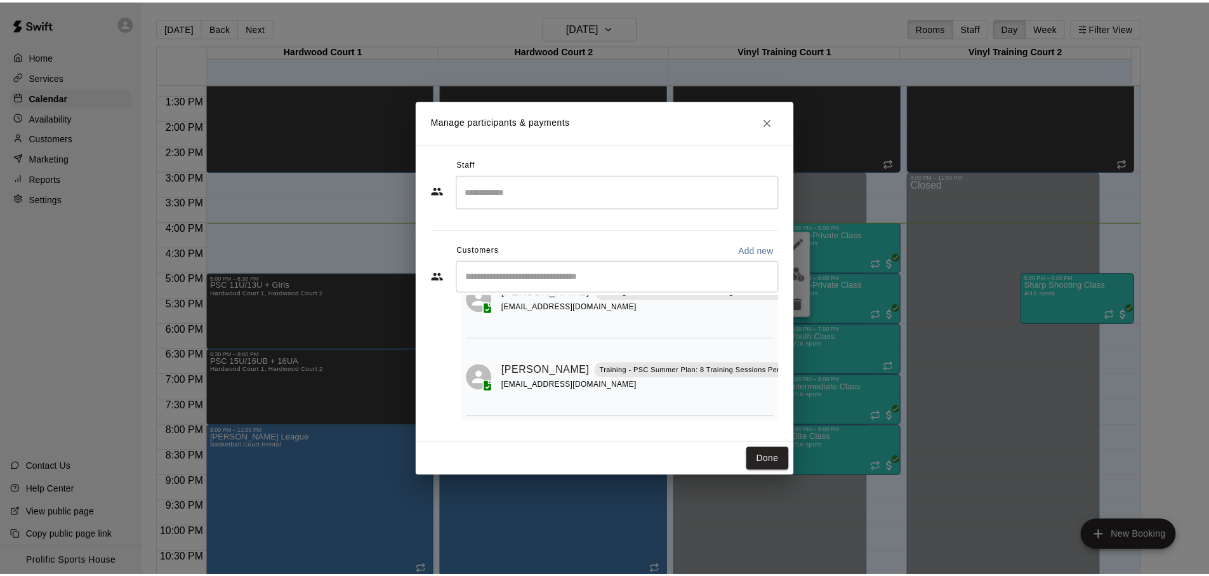
scroll to position [387, 0]
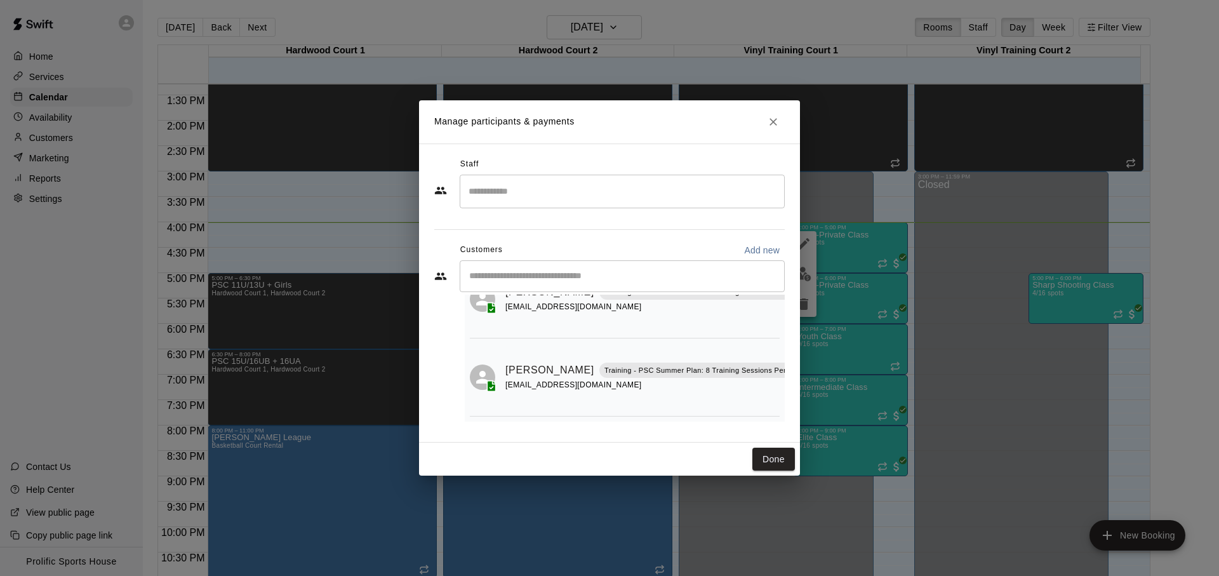
click at [192, 120] on div "Manage participants & payments Staff ​ Customers Add new ​ 6 customers (Capacit…" at bounding box center [609, 288] width 1219 height 576
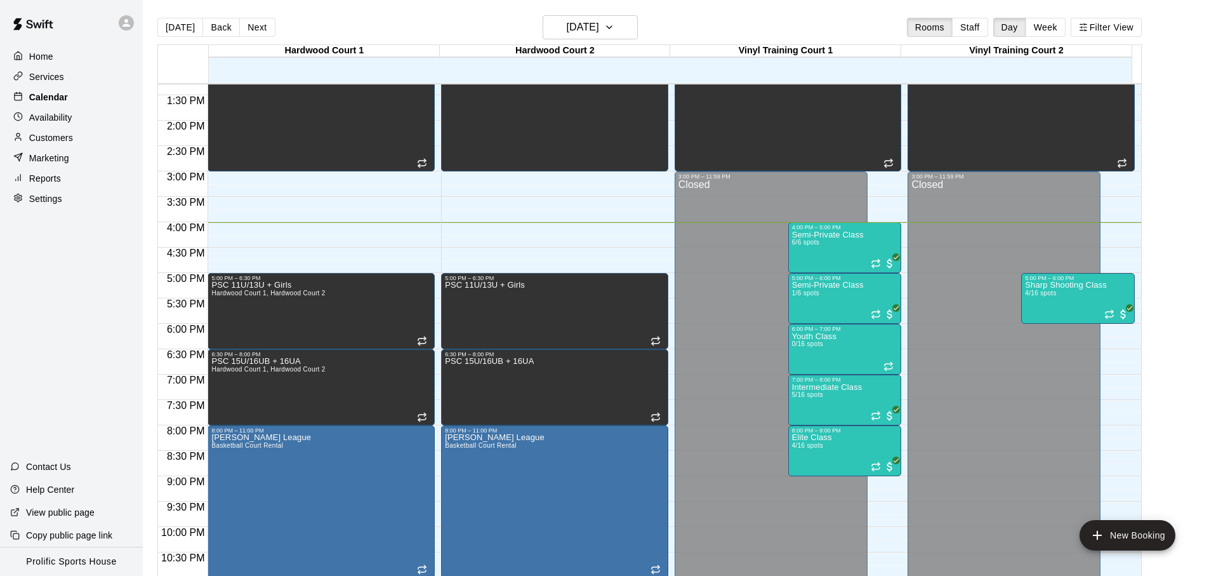
click at [66, 100] on p "Calendar" at bounding box center [48, 97] width 39 height 13
click at [82, 81] on div "Services" at bounding box center [71, 76] width 122 height 19
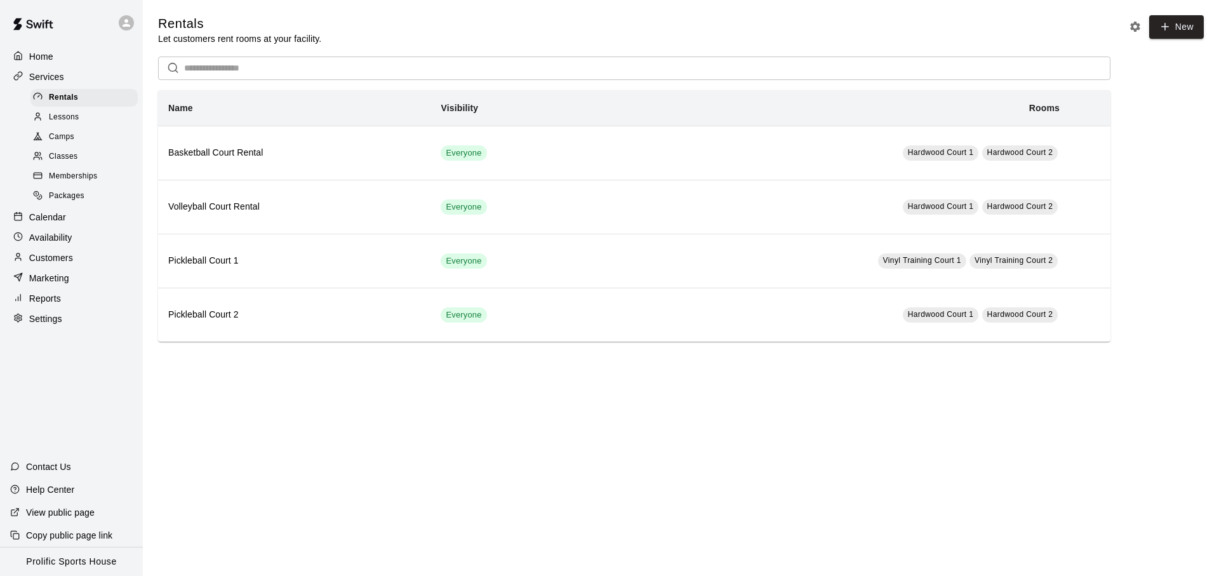
click at [63, 253] on p "Customers" at bounding box center [51, 257] width 44 height 13
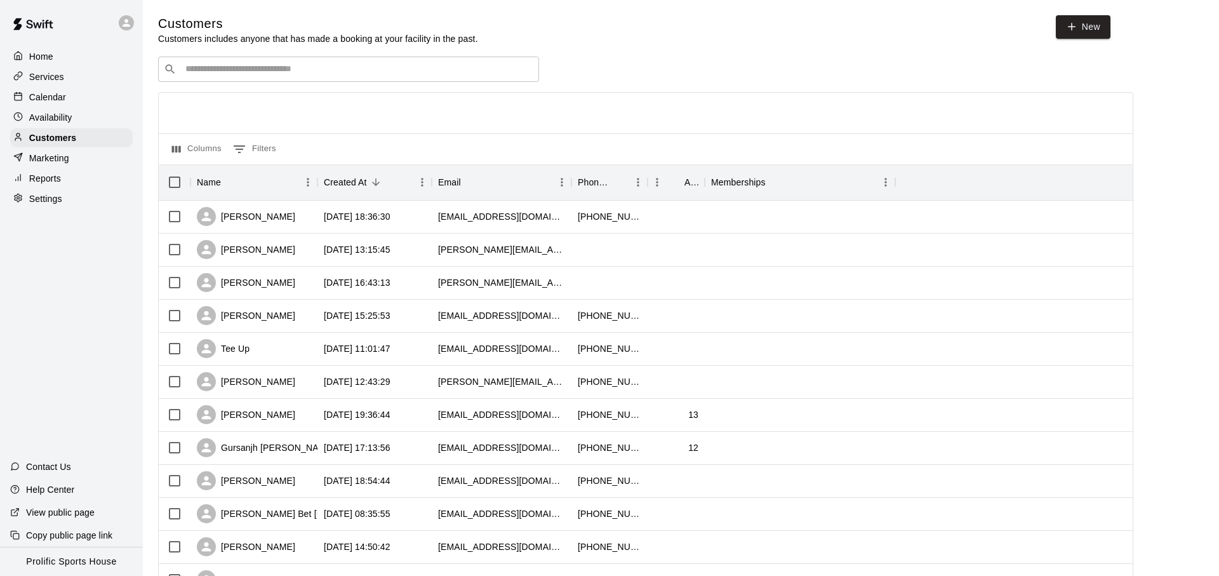
click at [287, 68] on input "Search customers by name or email" at bounding box center [358, 69] width 352 height 13
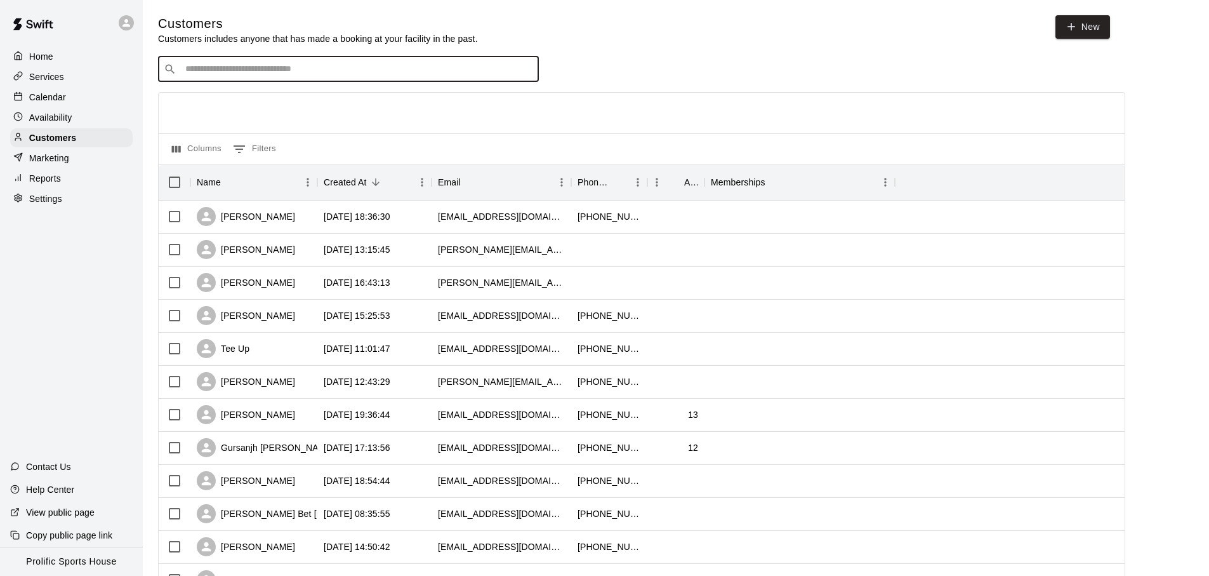
paste input "**********"
type input "**********"
click at [129, 28] on icon at bounding box center [126, 22] width 11 height 11
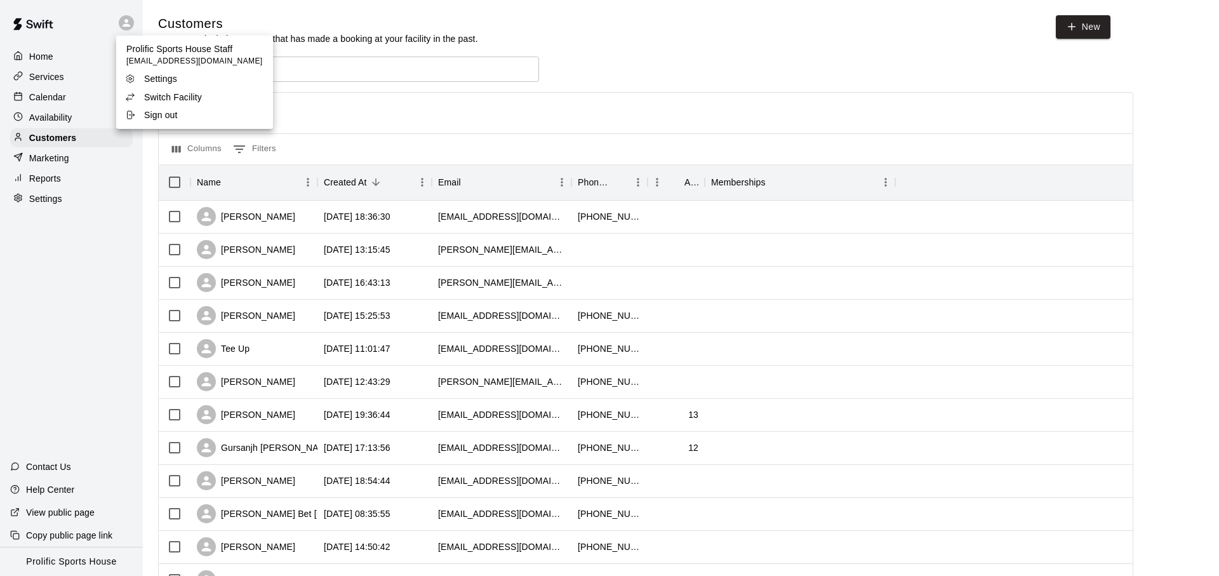
click at [154, 87] on li "Settings" at bounding box center [194, 79] width 157 height 18
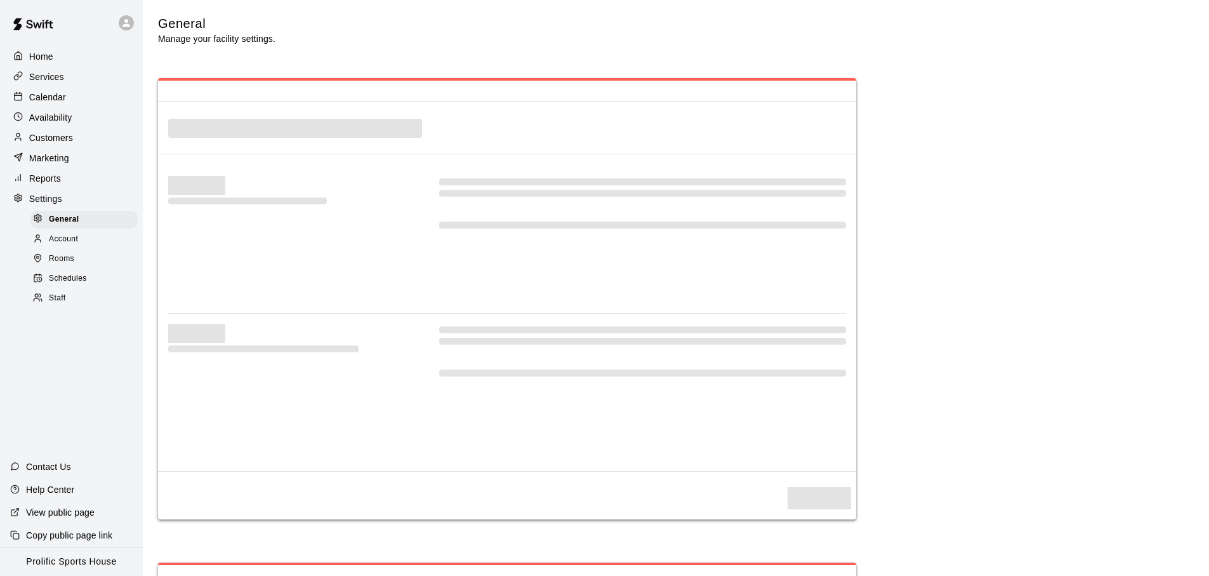
click at [154, 87] on ul "Prolific Sports House Staff [EMAIL_ADDRESS][DOMAIN_NAME] Settings Switch Facili…" at bounding box center [174, 62] width 117 height 53
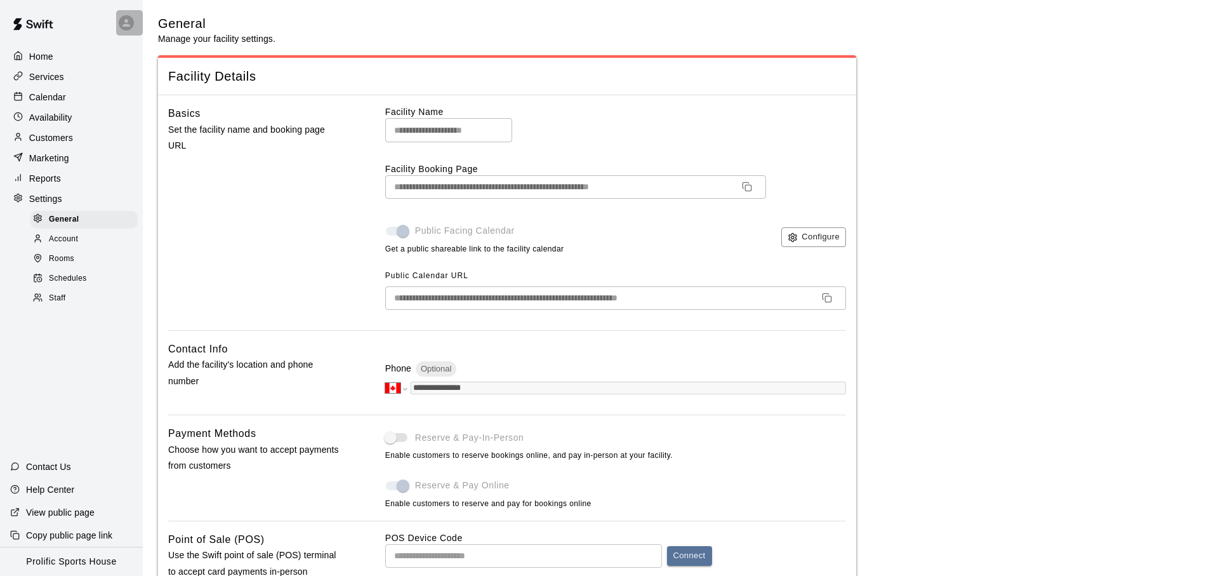
click at [133, 30] on div at bounding box center [129, 22] width 27 height 25
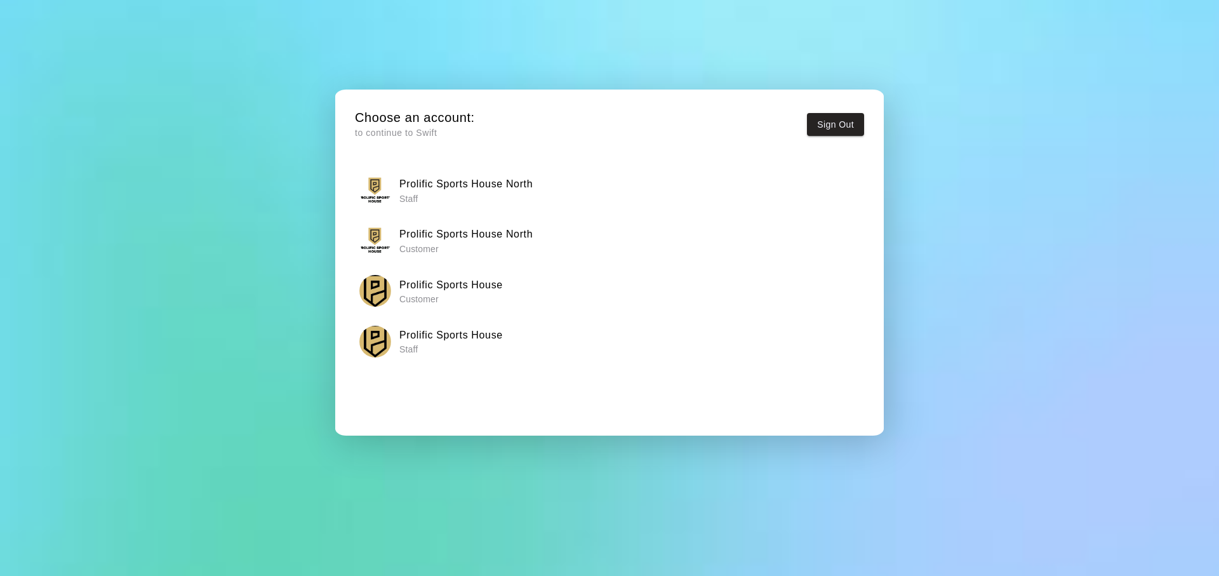
click at [444, 207] on button "Prolific Sports House North Staff" at bounding box center [609, 190] width 509 height 40
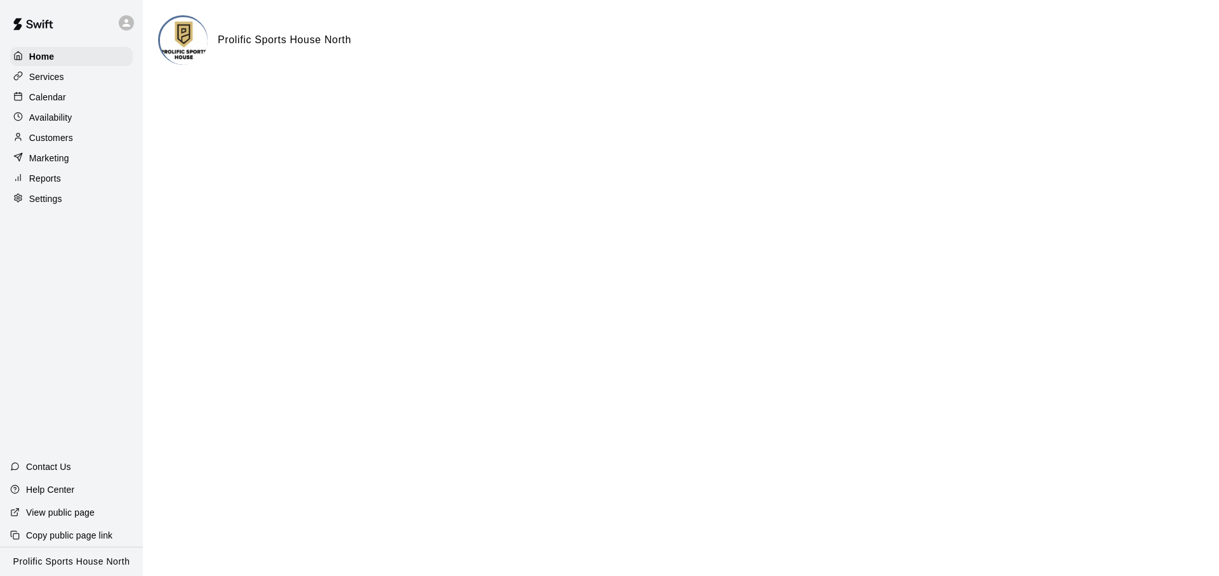
click at [75, 103] on div "Calendar" at bounding box center [71, 97] width 122 height 19
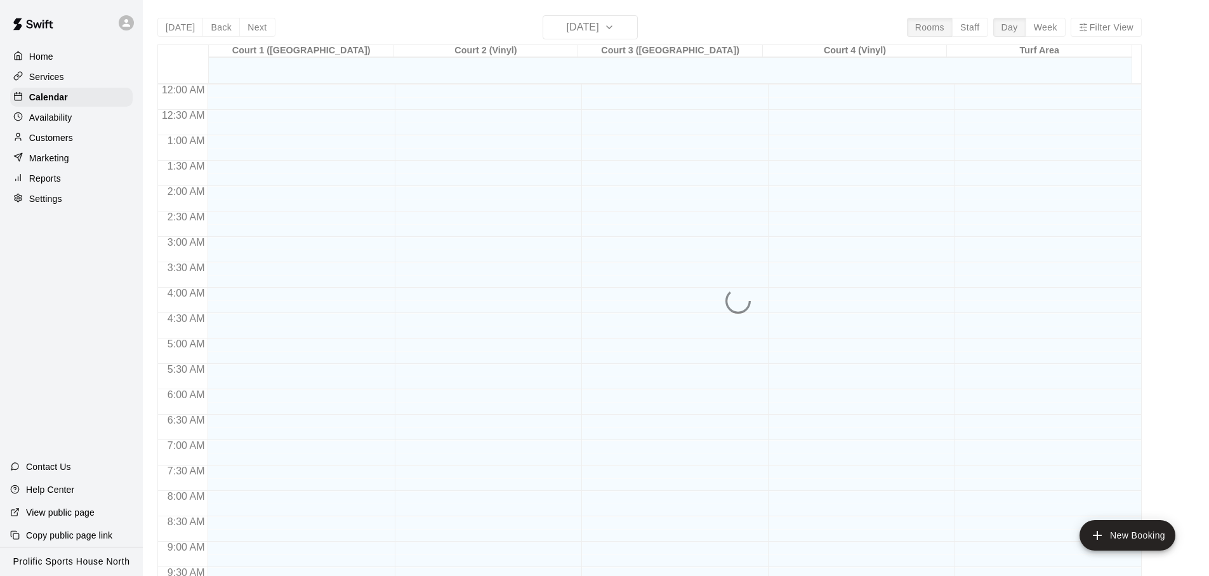
scroll to position [675, 0]
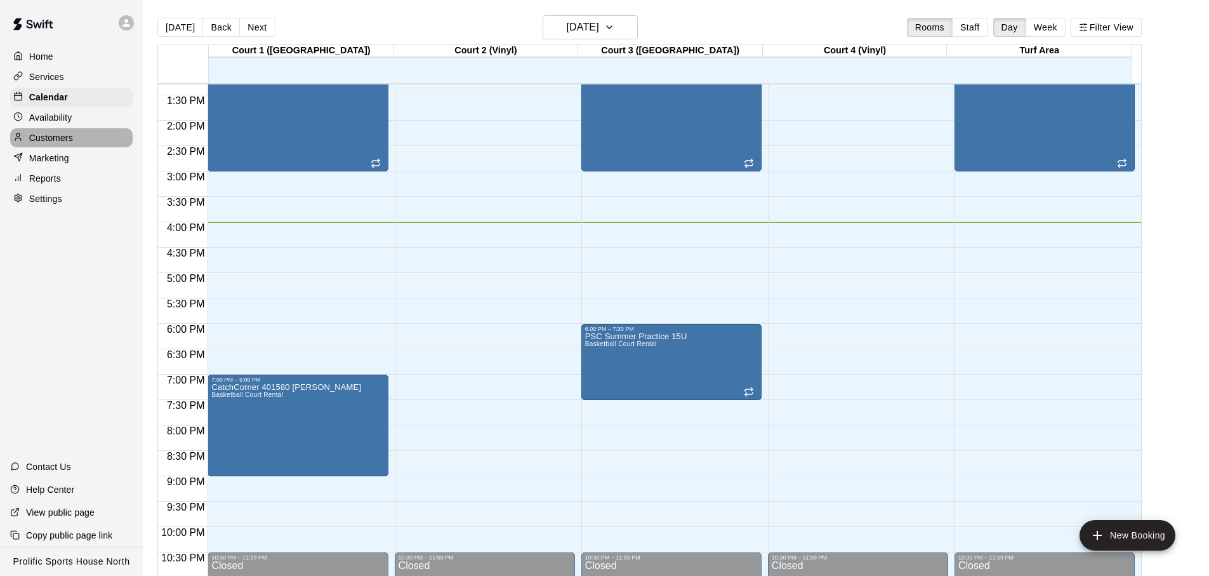
click at [58, 129] on div "Customers" at bounding box center [71, 137] width 122 height 19
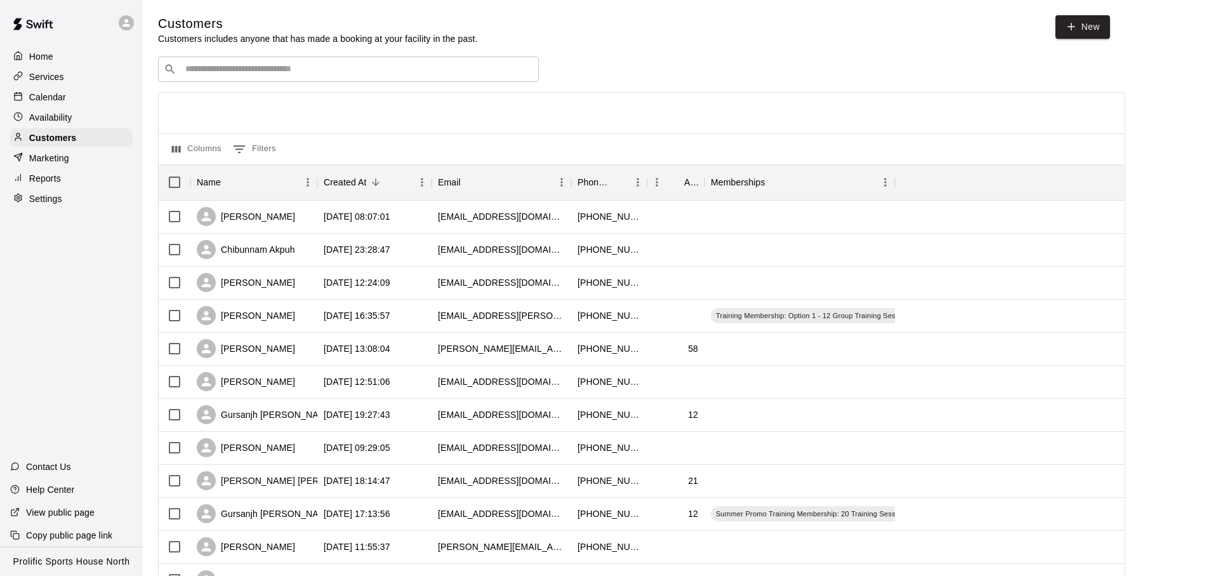
click at [239, 44] on p "Customers includes anyone that has made a booking at your facility in the past." at bounding box center [318, 38] width 320 height 13
click at [236, 61] on div "​ ​" at bounding box center [348, 68] width 381 height 25
paste input "**********"
type input "**********"
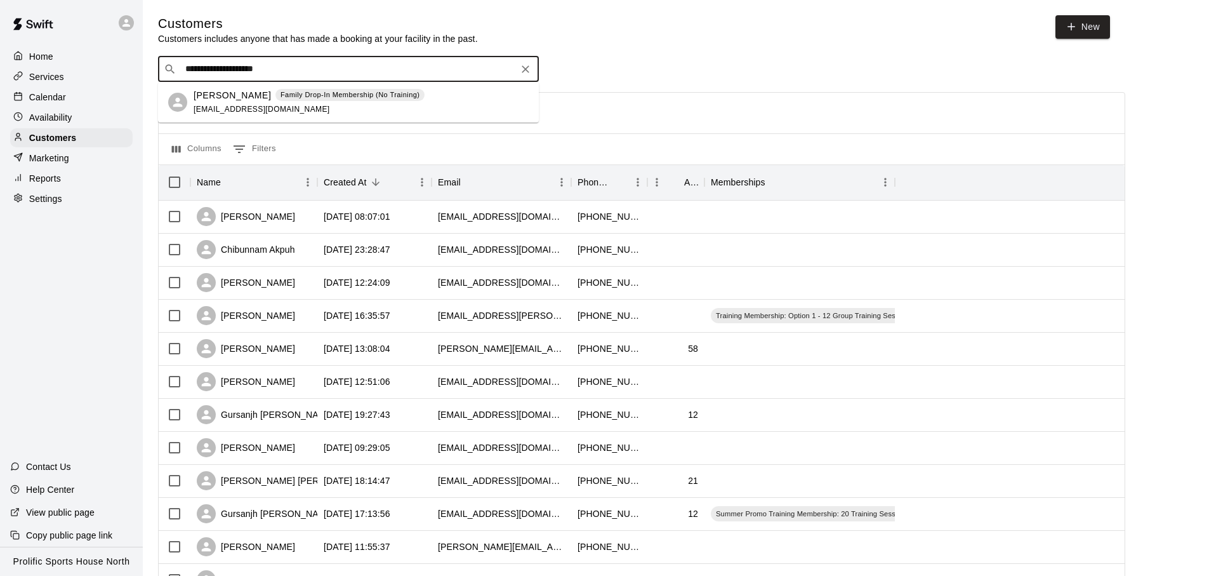
click at [289, 100] on div "Family Drop-In Membership (No Training)" at bounding box center [350, 95] width 150 height 13
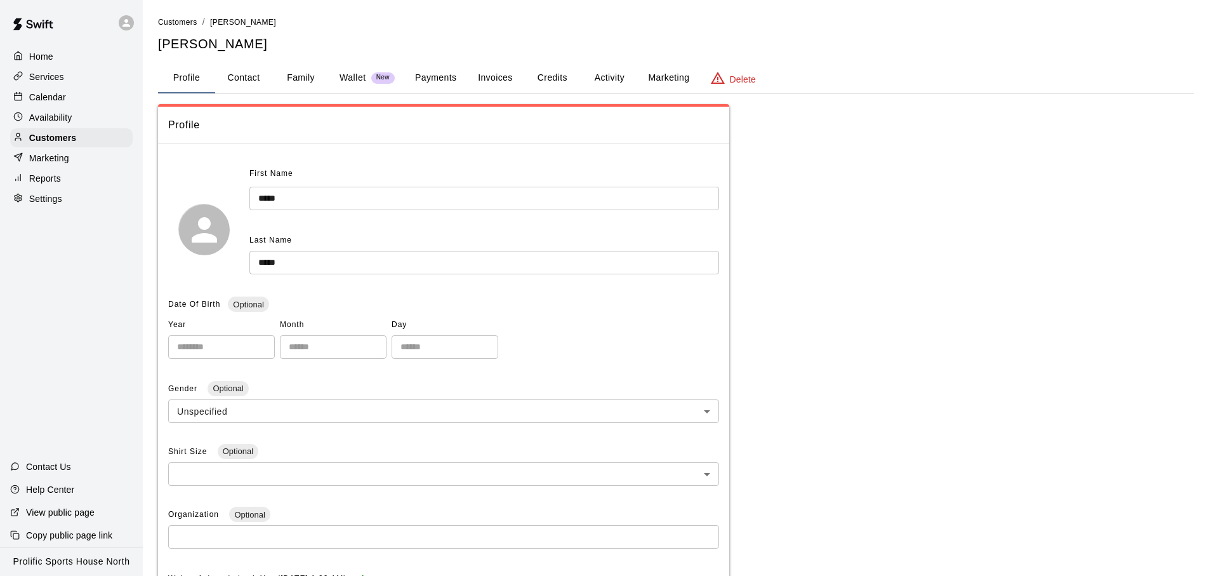
click at [291, 79] on button "Family" at bounding box center [300, 78] width 57 height 30
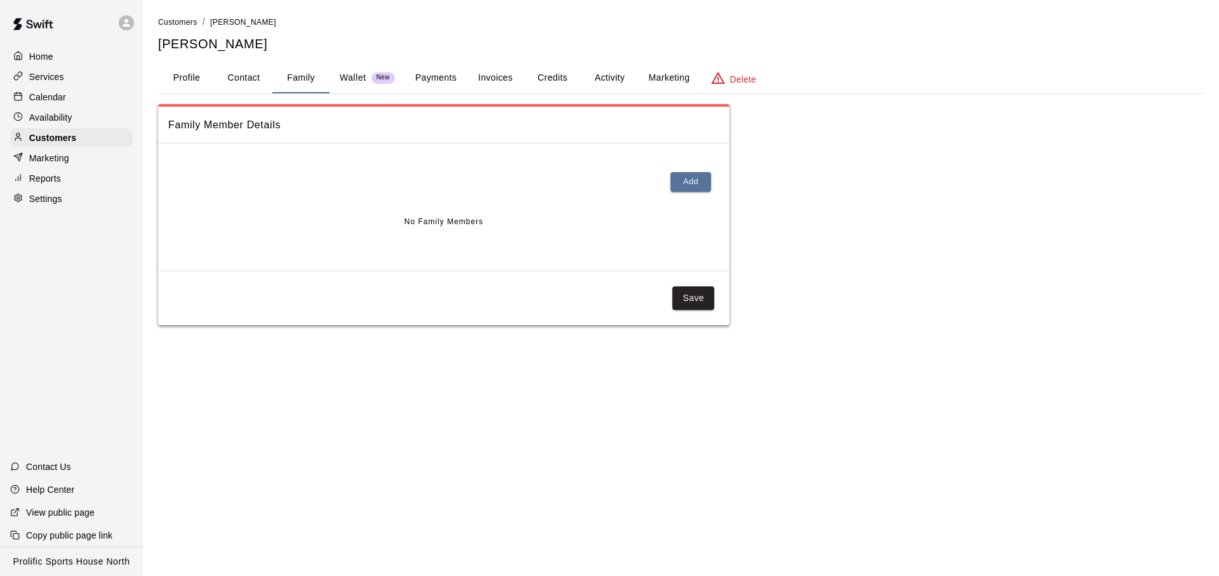
click at [539, 81] on button "Credits" at bounding box center [552, 78] width 57 height 30
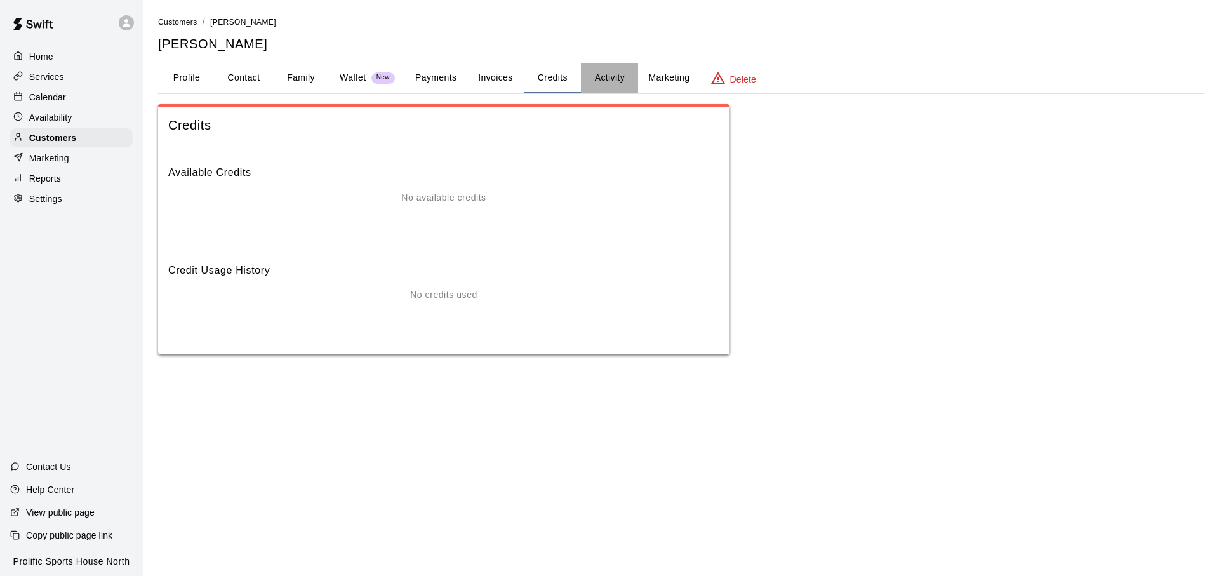
click at [628, 84] on button "Activity" at bounding box center [609, 78] width 57 height 30
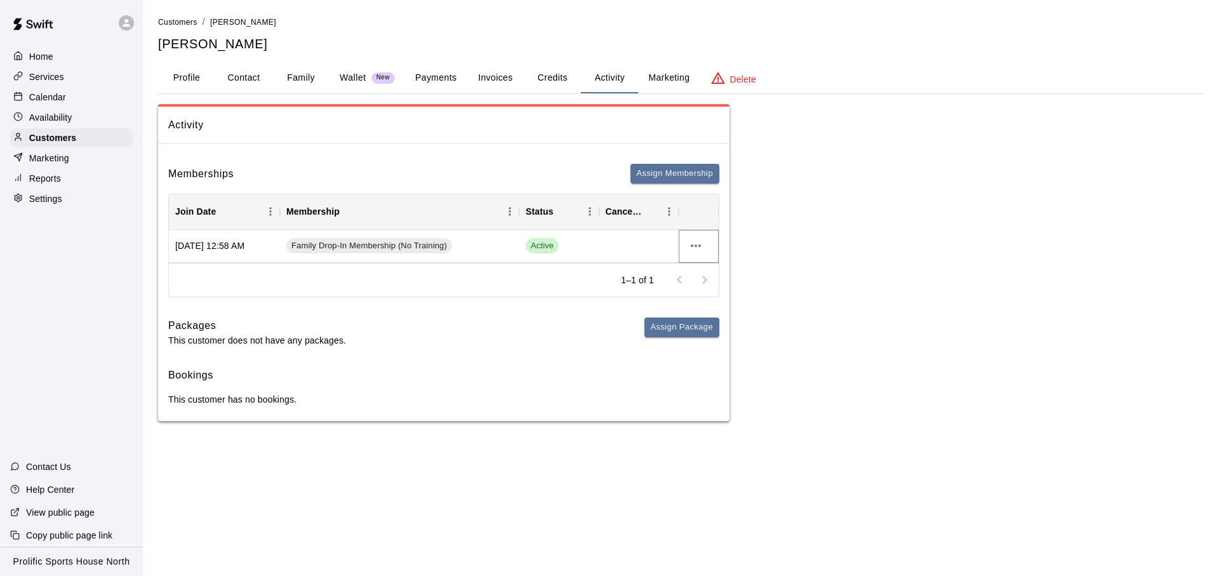
click at [688, 247] on icon "more actions" at bounding box center [695, 245] width 15 height 15
click at [710, 292] on li "Cancel" at bounding box center [721, 292] width 72 height 21
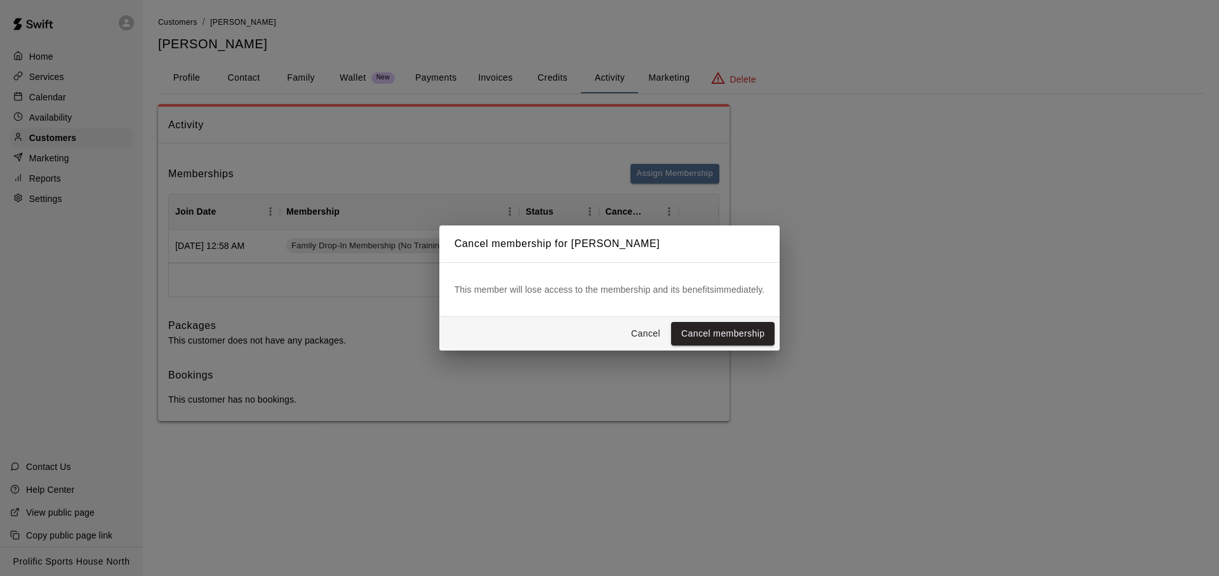
click at [694, 330] on button "Cancel membership" at bounding box center [722, 333] width 103 height 23
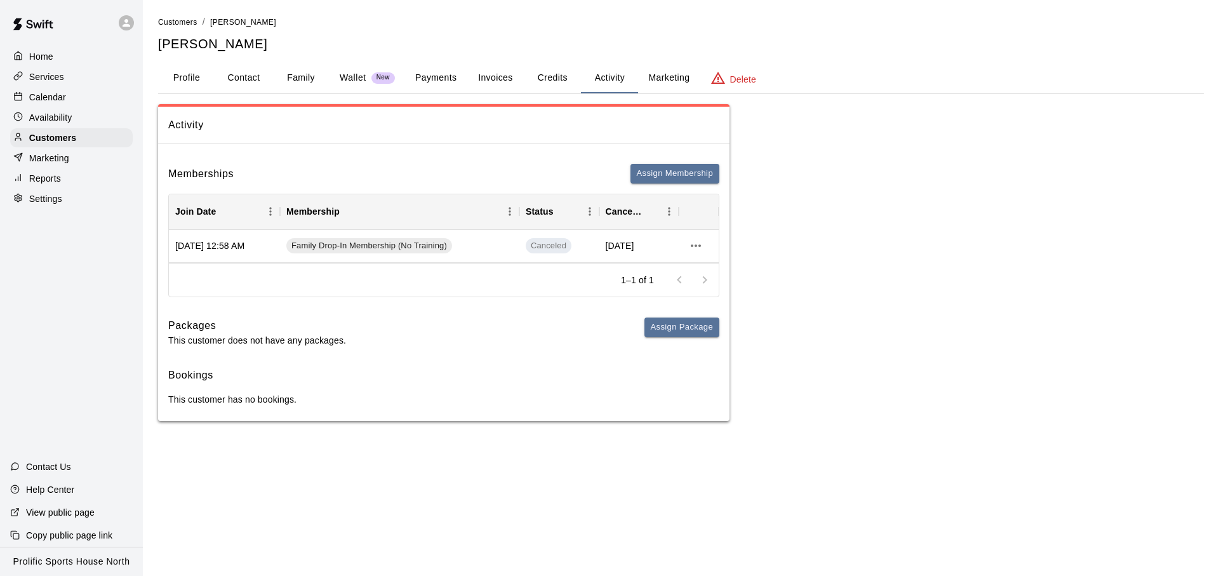
click at [88, 101] on div "Calendar" at bounding box center [71, 97] width 122 height 19
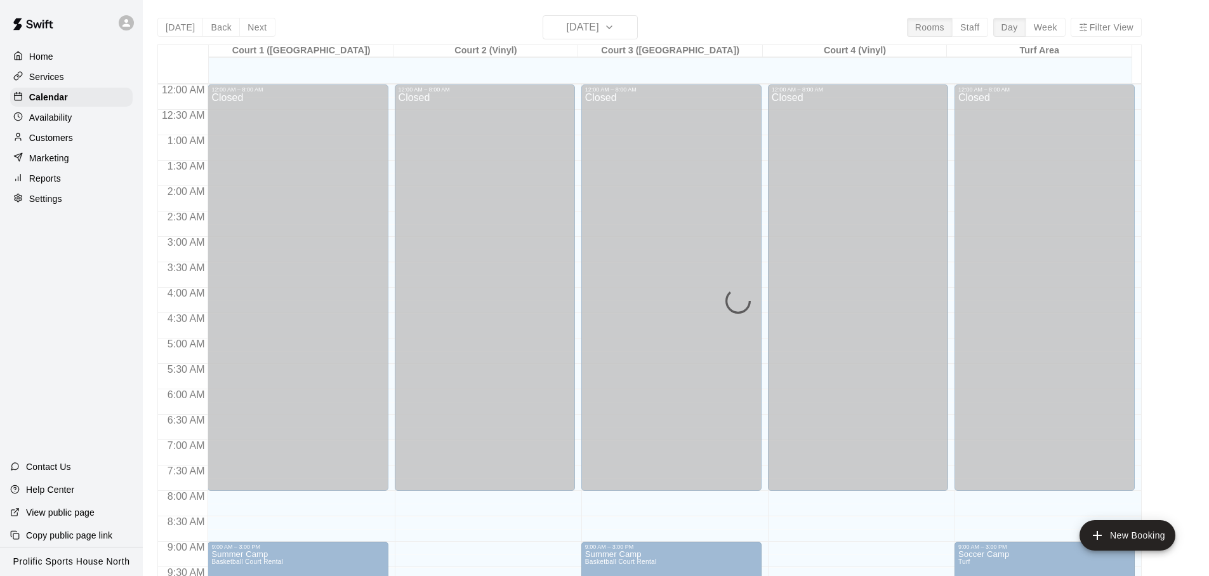
scroll to position [675, 0]
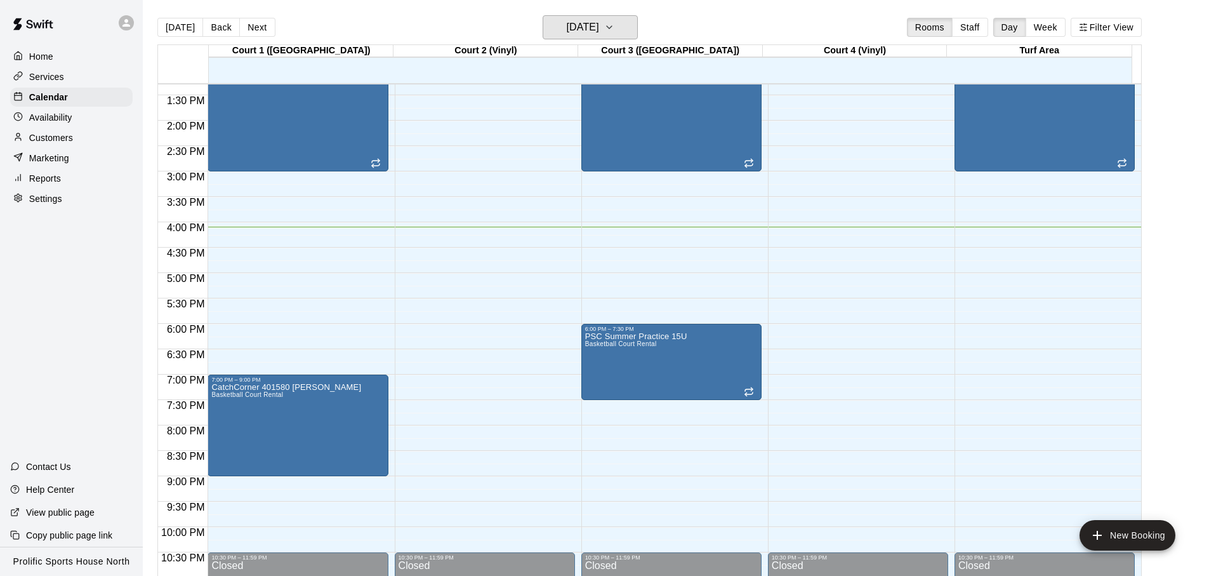
click at [573, 30] on h6 "[DATE]" at bounding box center [583, 27] width 32 height 18
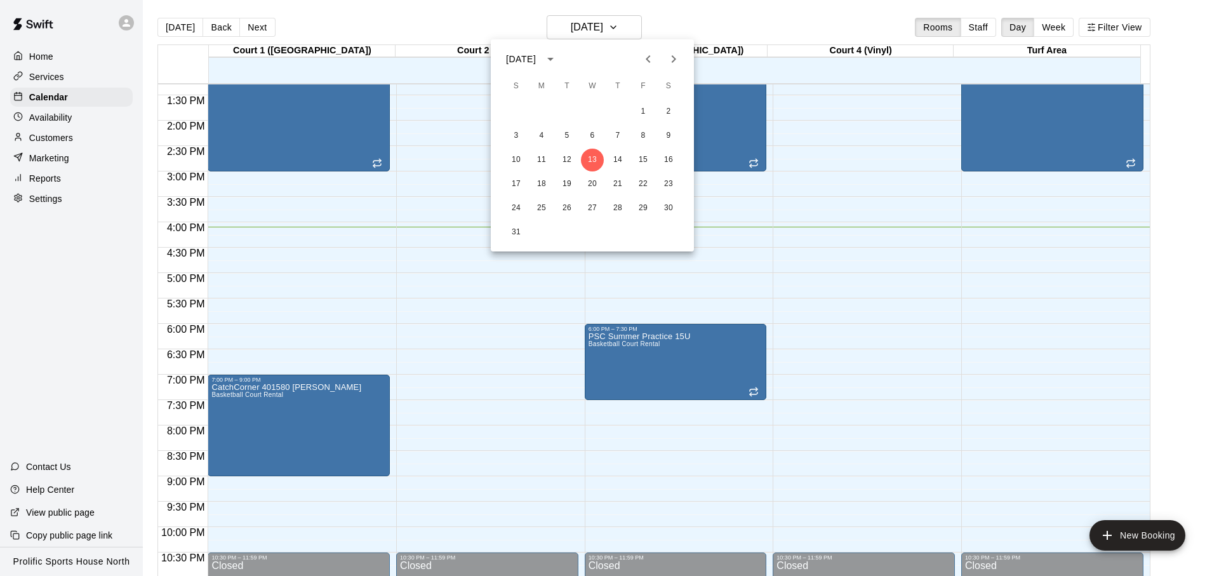
click at [573, 30] on div at bounding box center [609, 288] width 1219 height 576
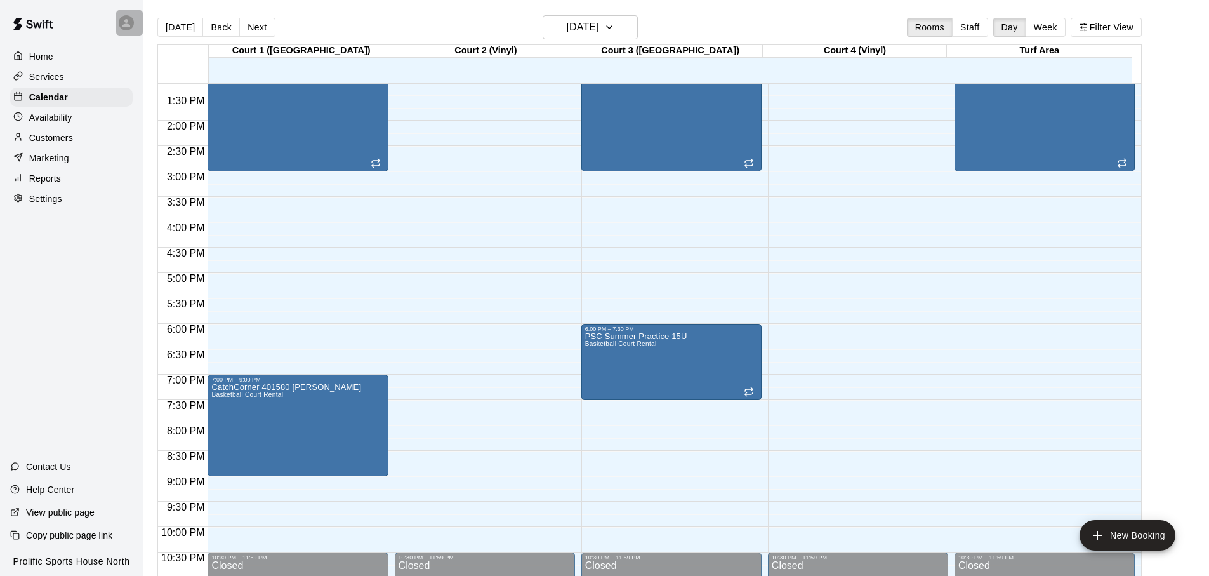
click at [117, 21] on div at bounding box center [129, 22] width 27 height 25
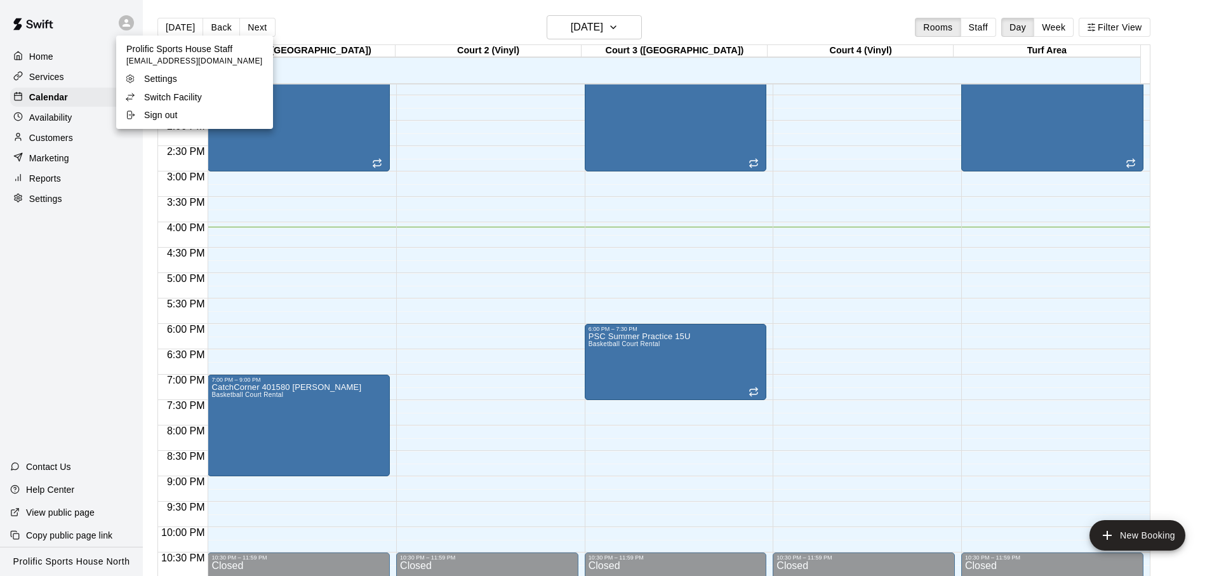
click at [193, 98] on p "Switch Facility" at bounding box center [173, 97] width 58 height 13
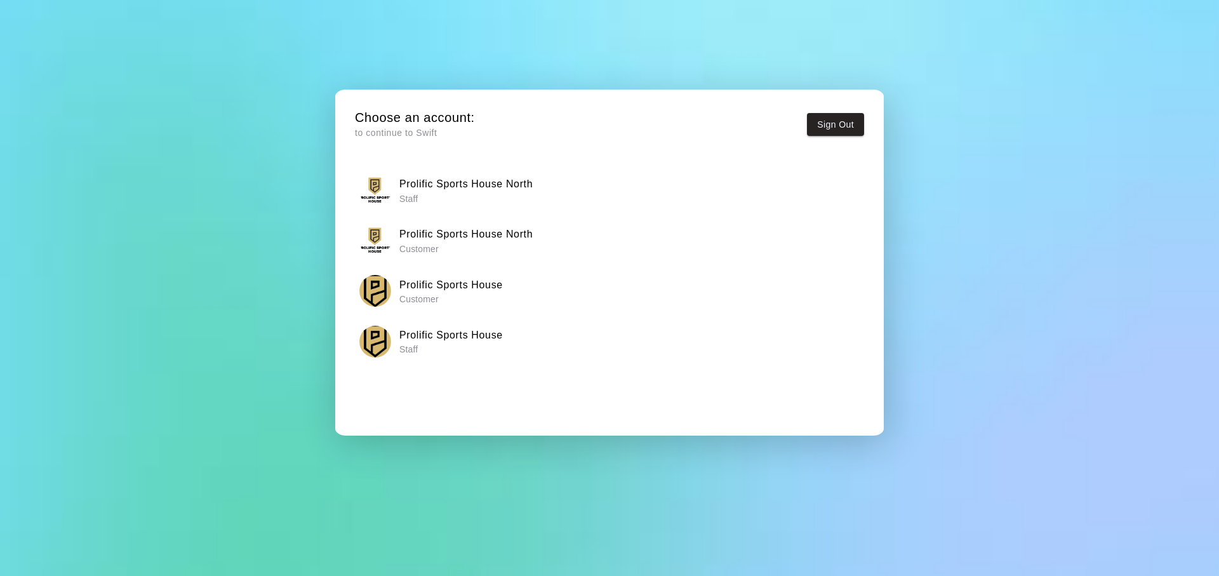
click at [482, 334] on h6 "Prolific Sports House" at bounding box center [450, 335] width 103 height 17
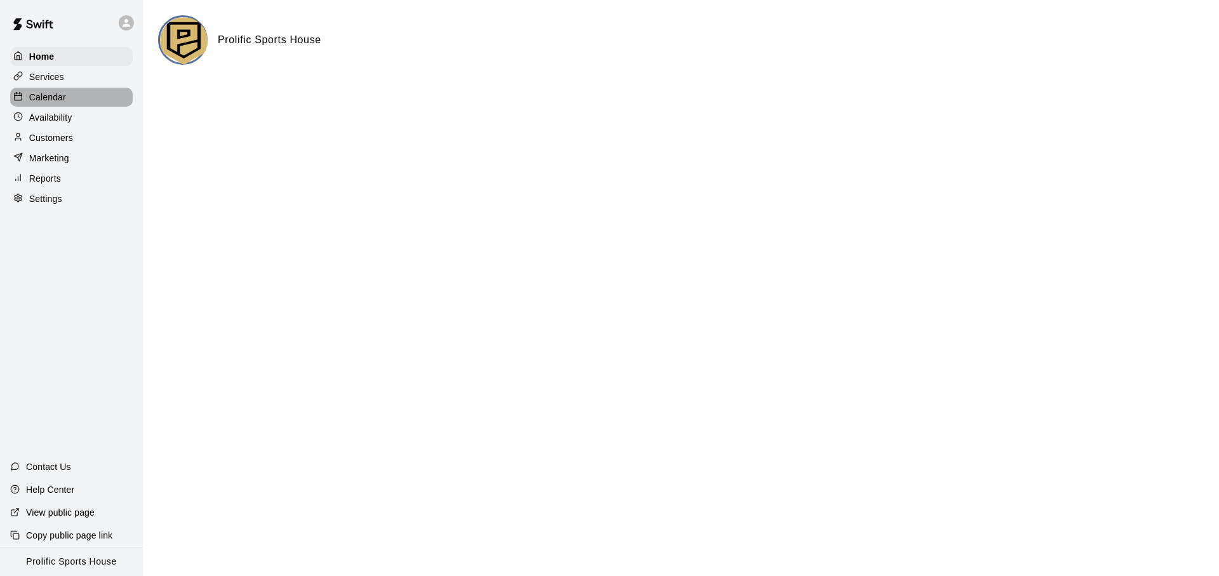
click at [86, 102] on div "Calendar" at bounding box center [71, 97] width 122 height 19
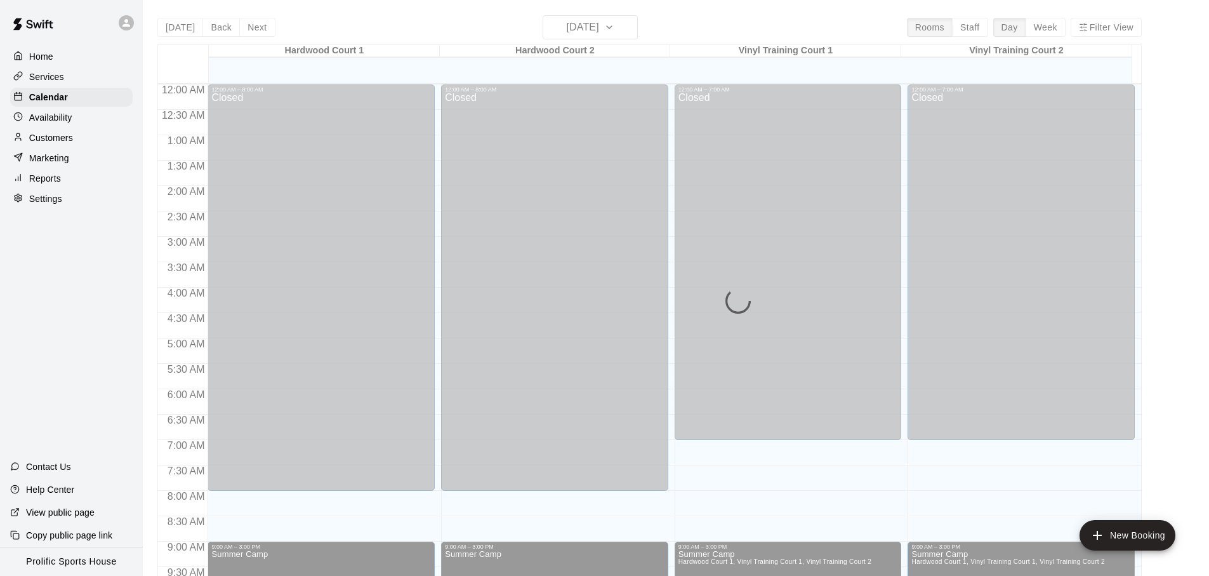
scroll to position [675, 0]
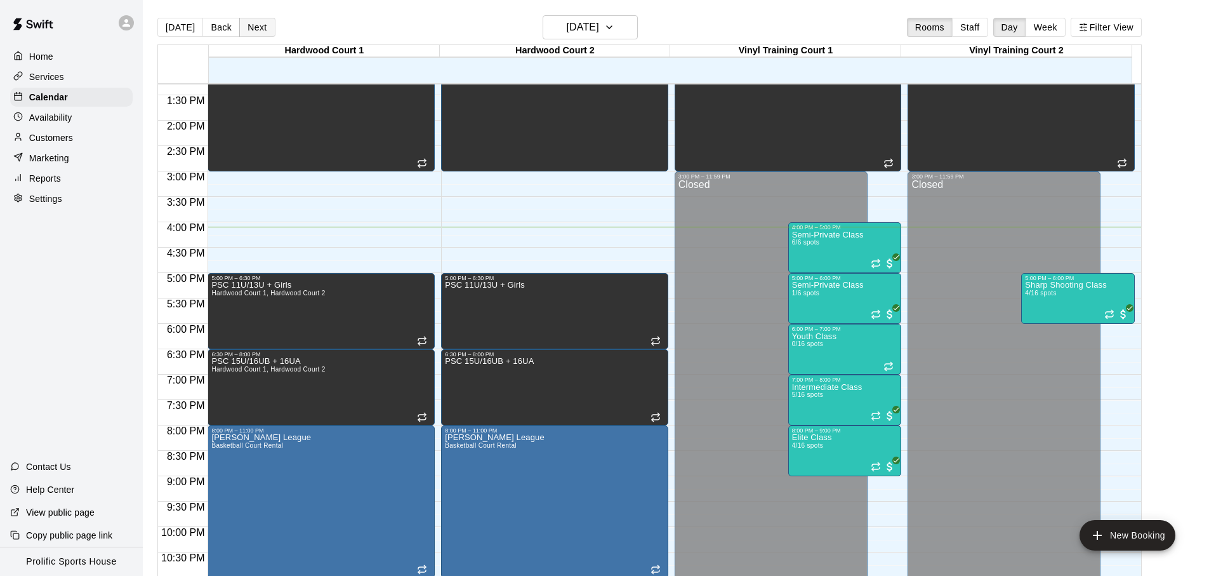
click at [260, 30] on button "Next" at bounding box center [257, 27] width 36 height 19
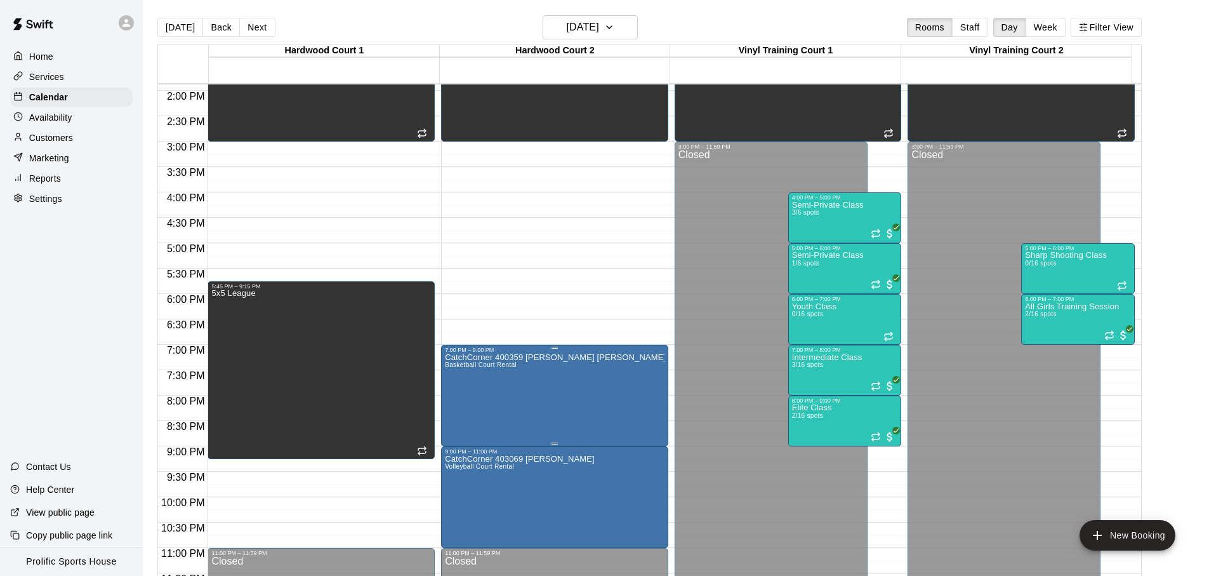
scroll to position [713, 0]
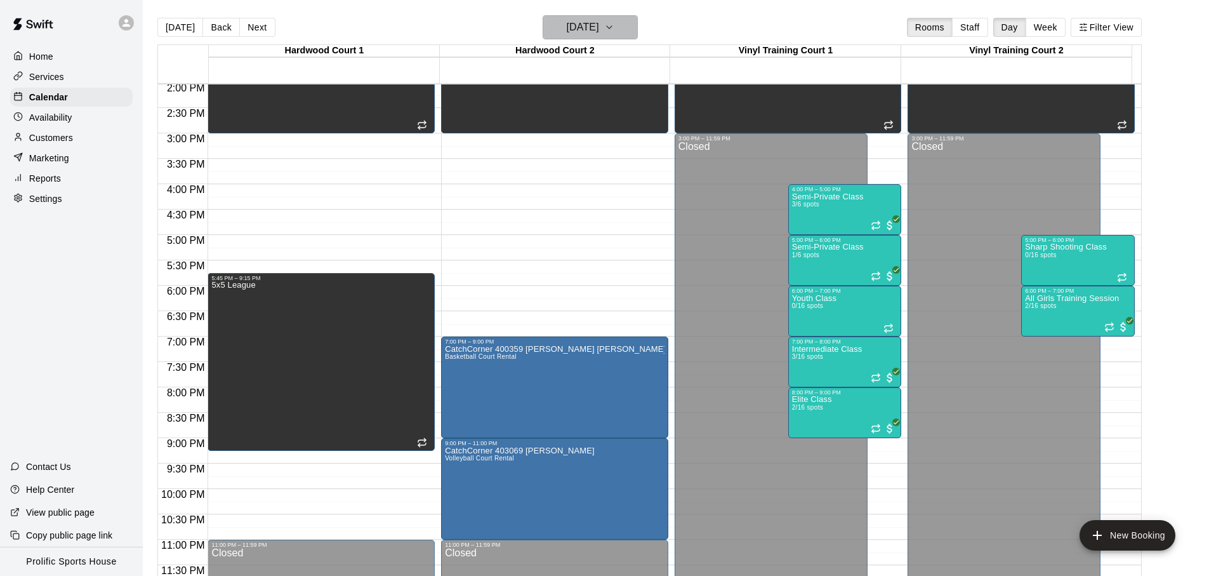
click at [584, 28] on h6 "[DATE]" at bounding box center [583, 27] width 32 height 18
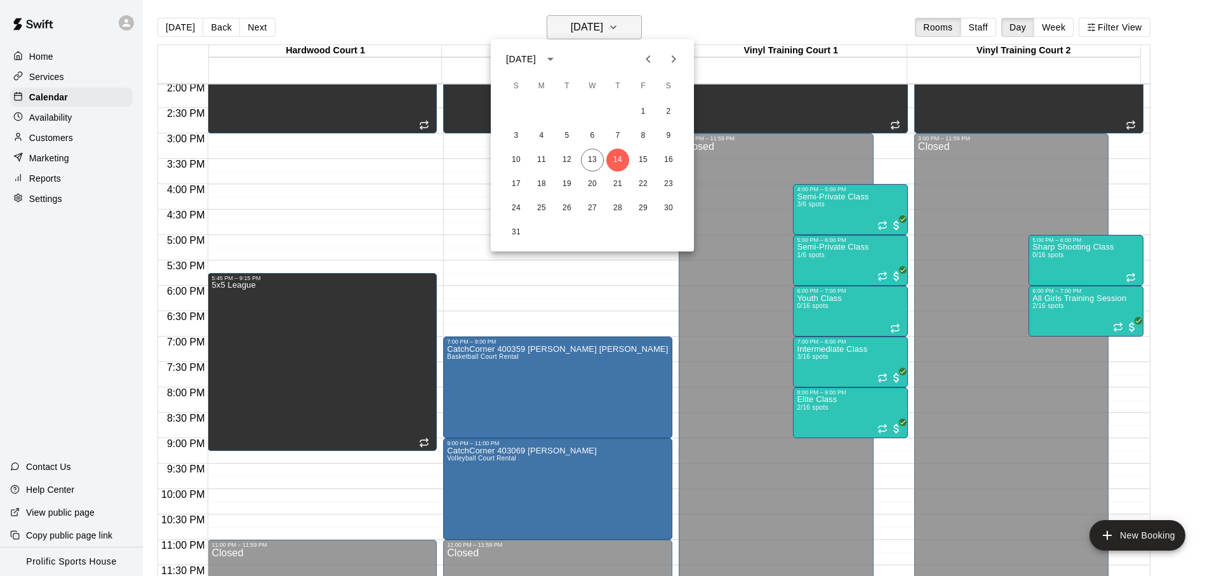
click at [584, 28] on div at bounding box center [609, 288] width 1219 height 576
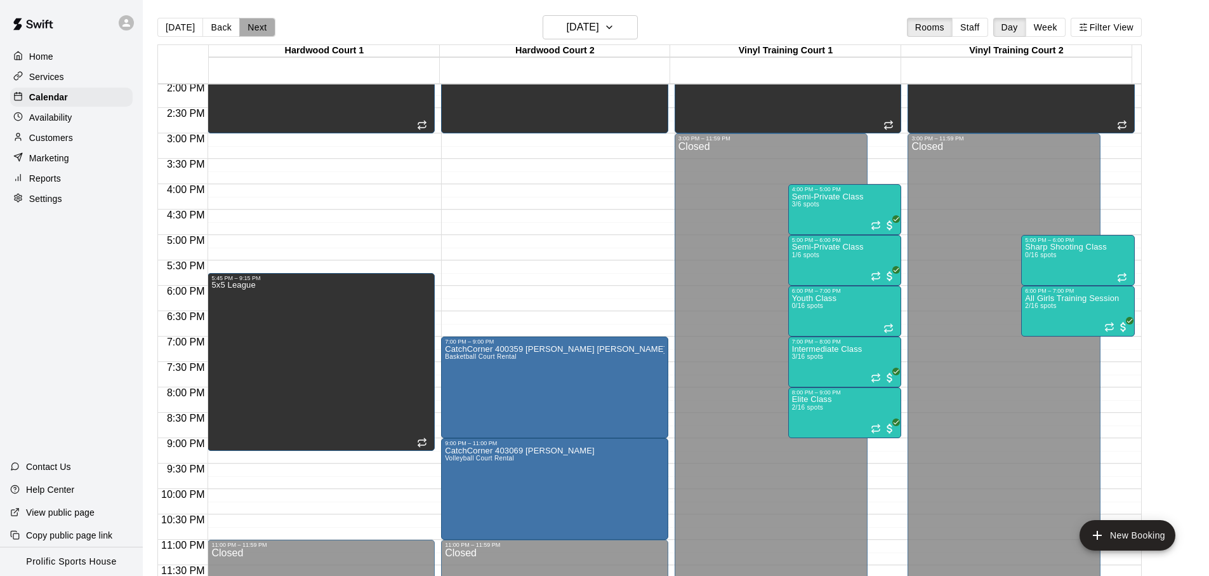
click at [244, 33] on button "Next" at bounding box center [257, 27] width 36 height 19
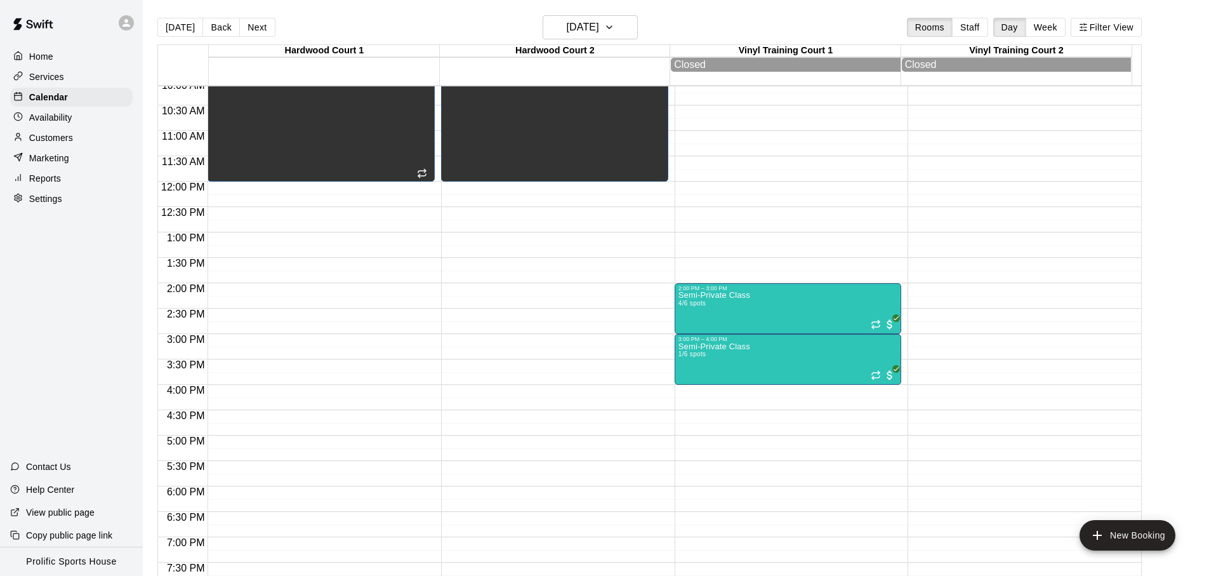
scroll to position [701, 0]
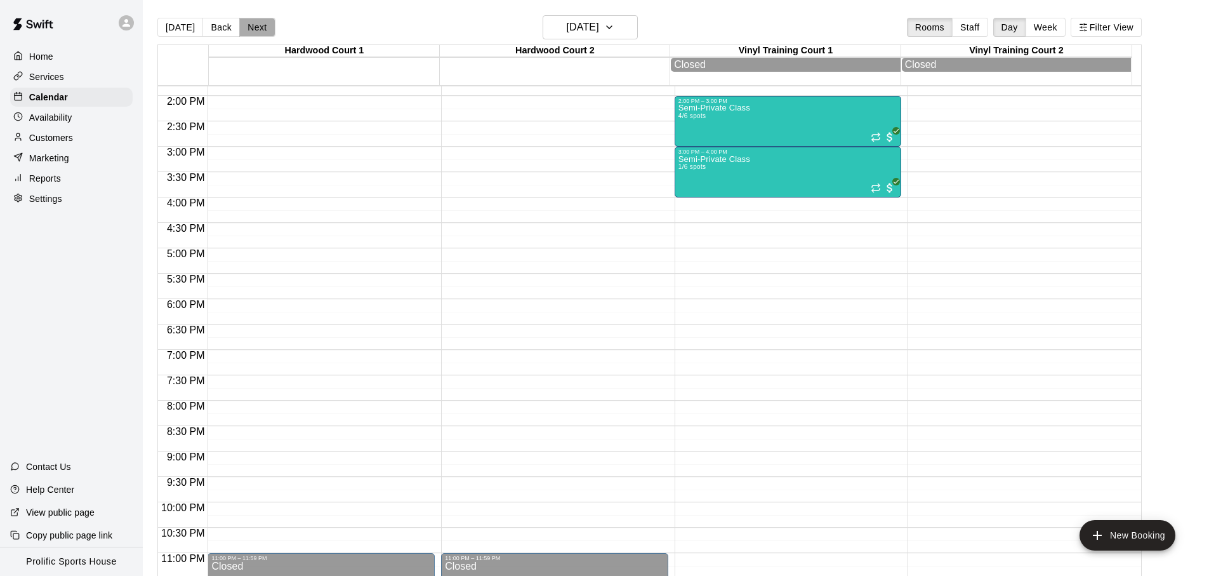
click at [252, 35] on button "Next" at bounding box center [257, 27] width 36 height 19
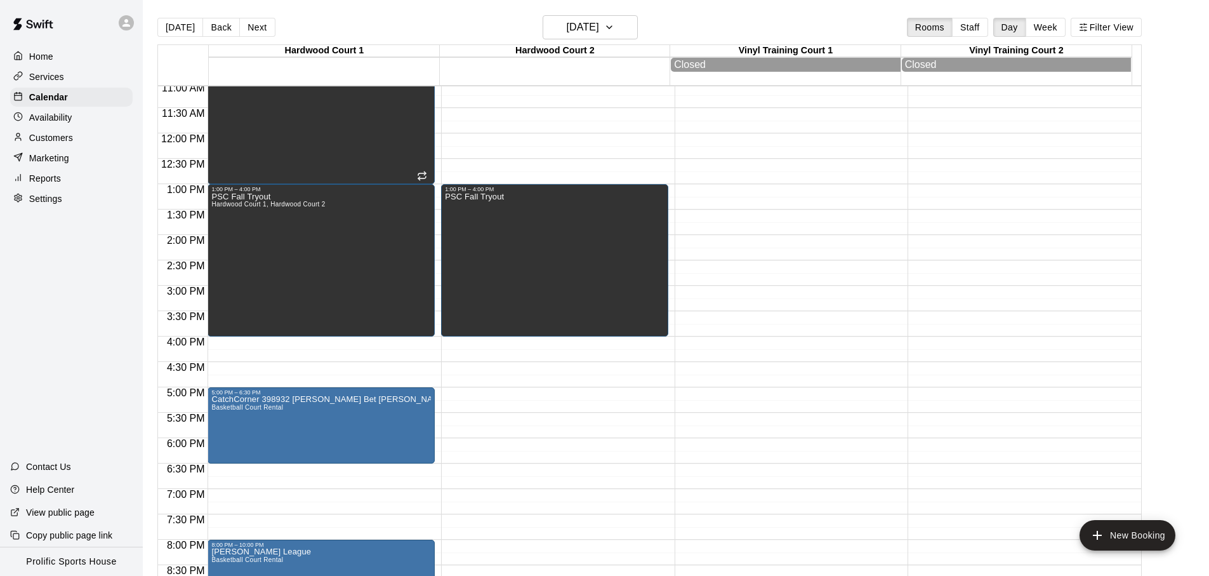
scroll to position [489, 0]
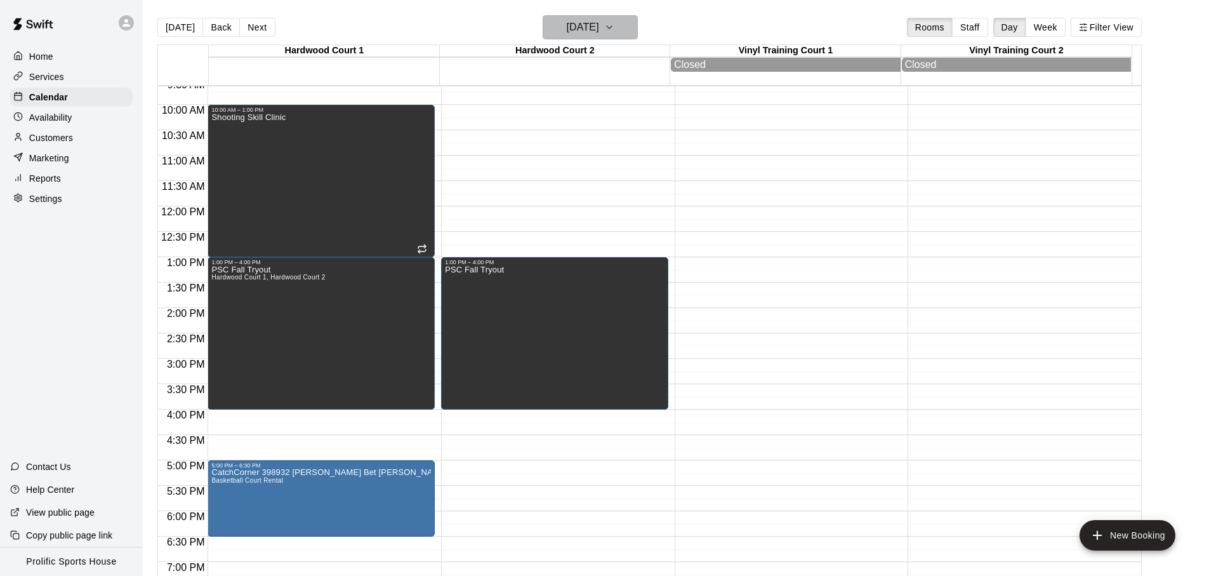
click at [567, 23] on h6 "[DATE]" at bounding box center [583, 27] width 32 height 18
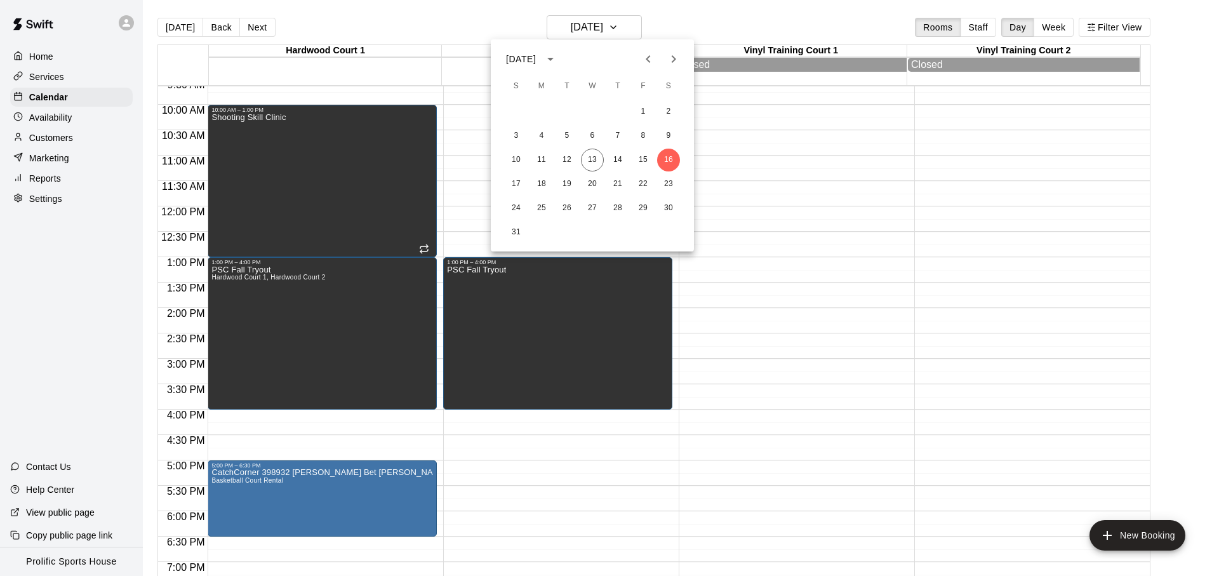
click at [675, 63] on icon "Next month" at bounding box center [673, 58] width 15 height 15
click at [663, 105] on button "6" at bounding box center [668, 111] width 23 height 23
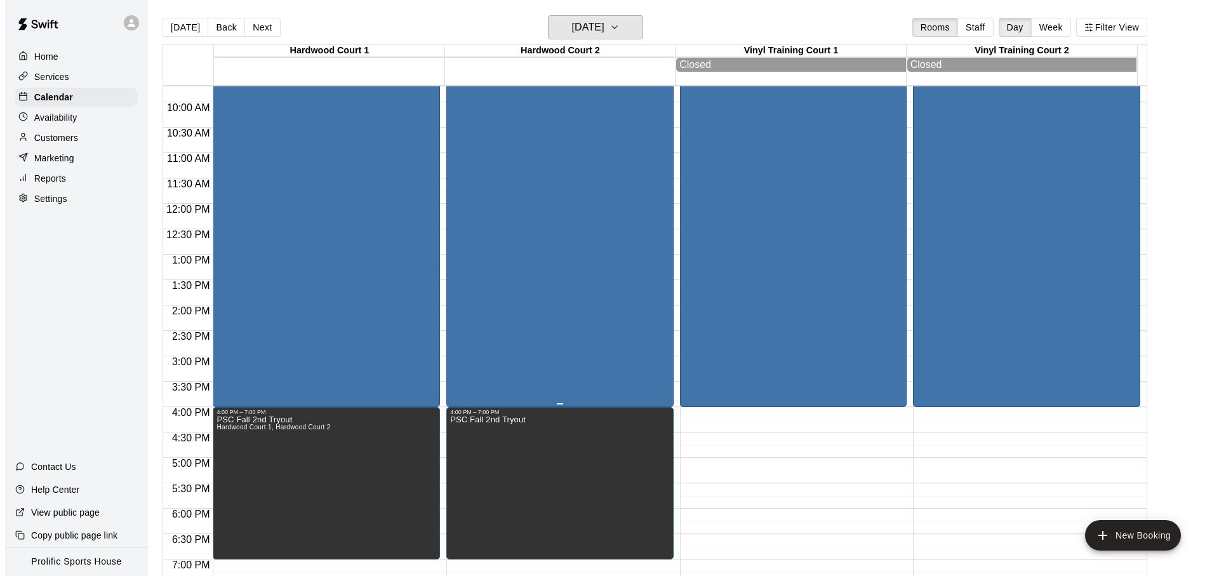
scroll to position [646, 0]
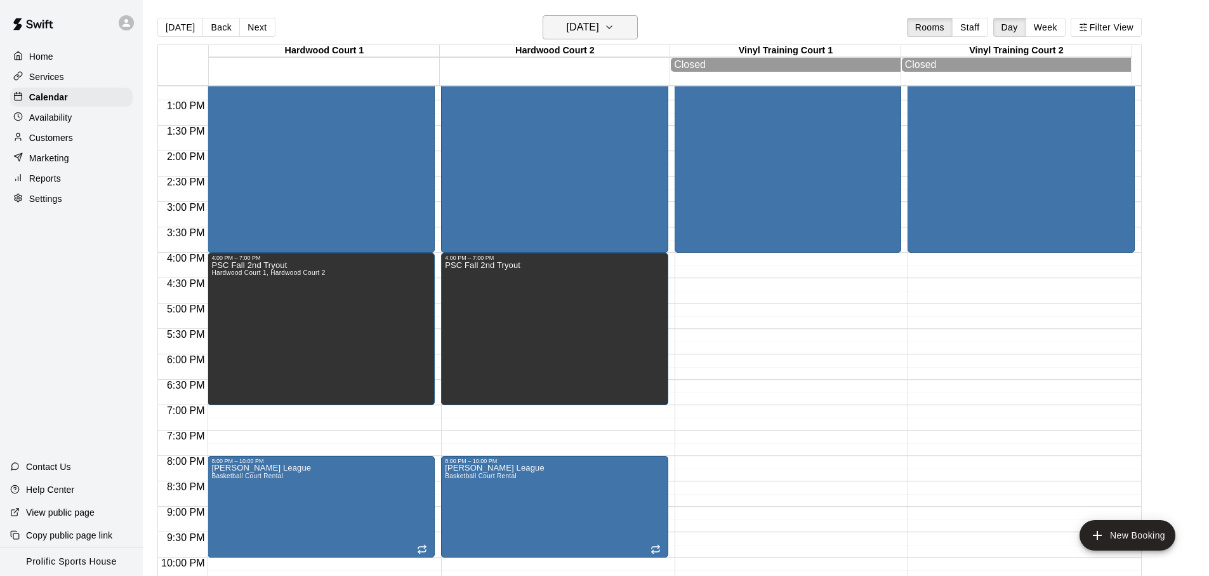
click at [599, 27] on h6 "[DATE]" at bounding box center [583, 27] width 32 height 18
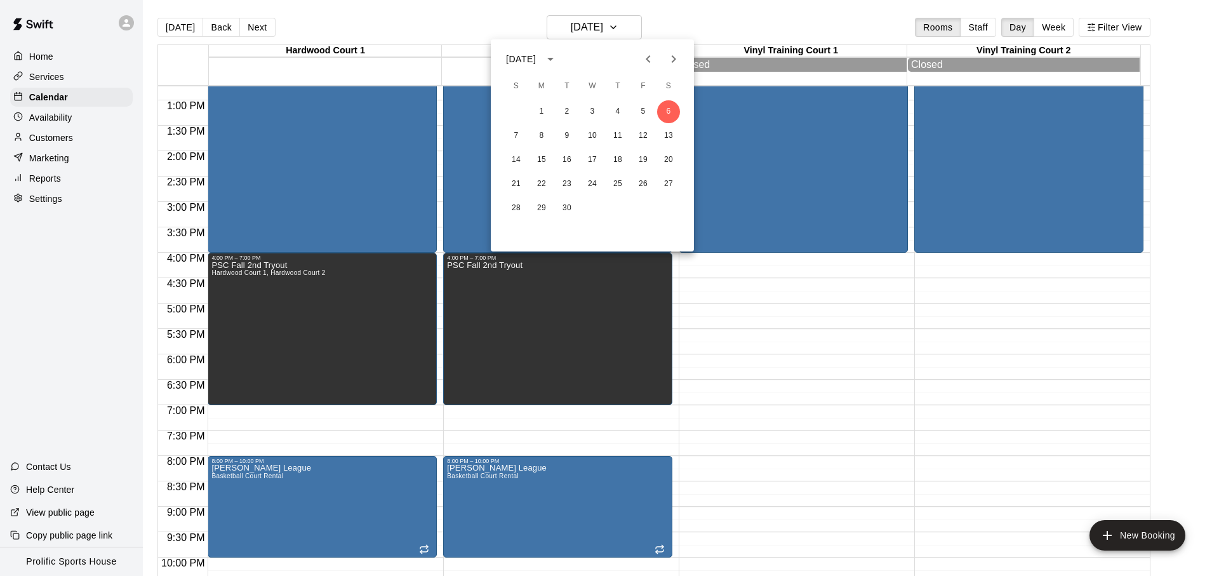
click at [169, 30] on div at bounding box center [609, 288] width 1219 height 576
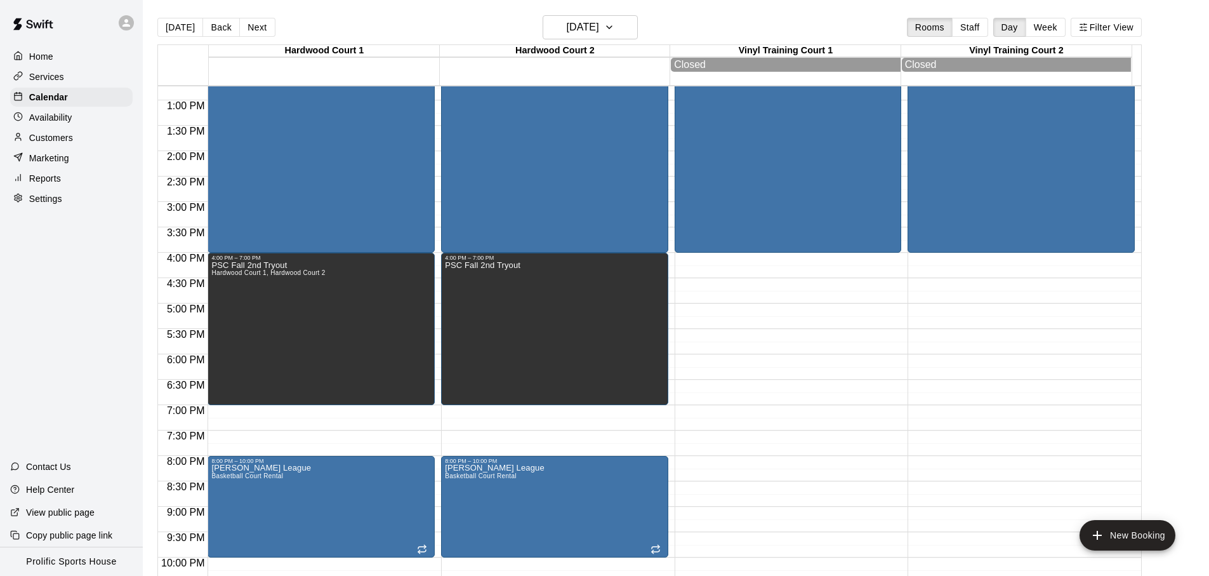
click at [175, 29] on div "[DATE] S M T W T F S 1 2 3 4 5 6 7 8 9 10 11 12 13 14 15 16 17 18 19 20 21 22 2…" at bounding box center [604, 288] width 1209 height 576
click at [175, 29] on button "[DATE]" at bounding box center [180, 27] width 46 height 19
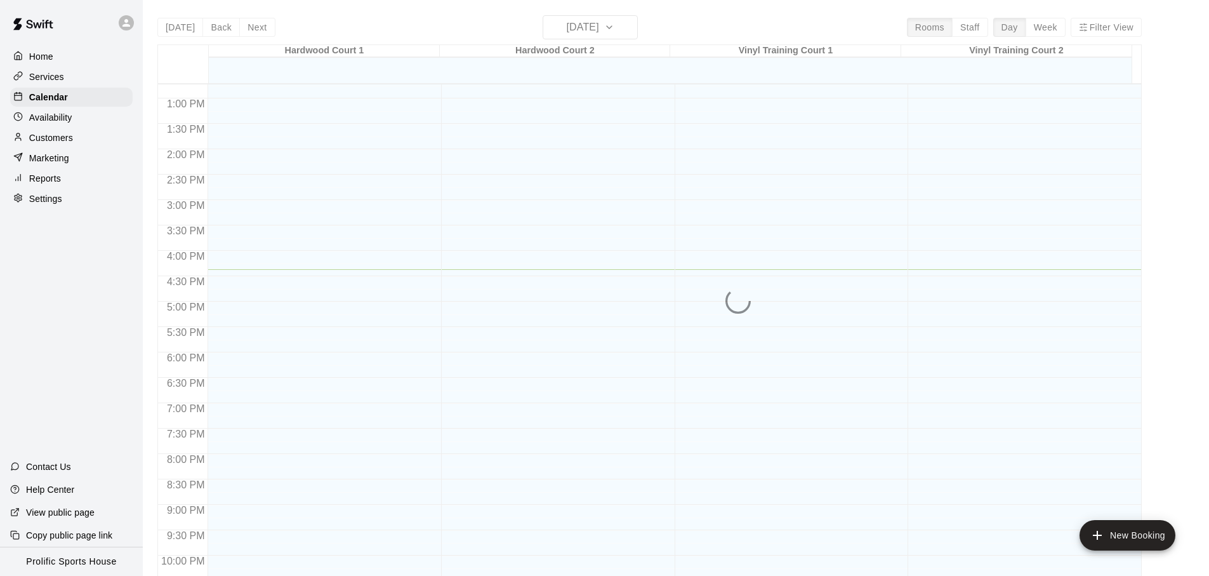
click at [175, 29] on div "[DATE] Back [DATE][DATE] Rooms Staff Day Week Filter View [GEOGRAPHIC_DATA] 1 1…" at bounding box center [649, 303] width 984 height 576
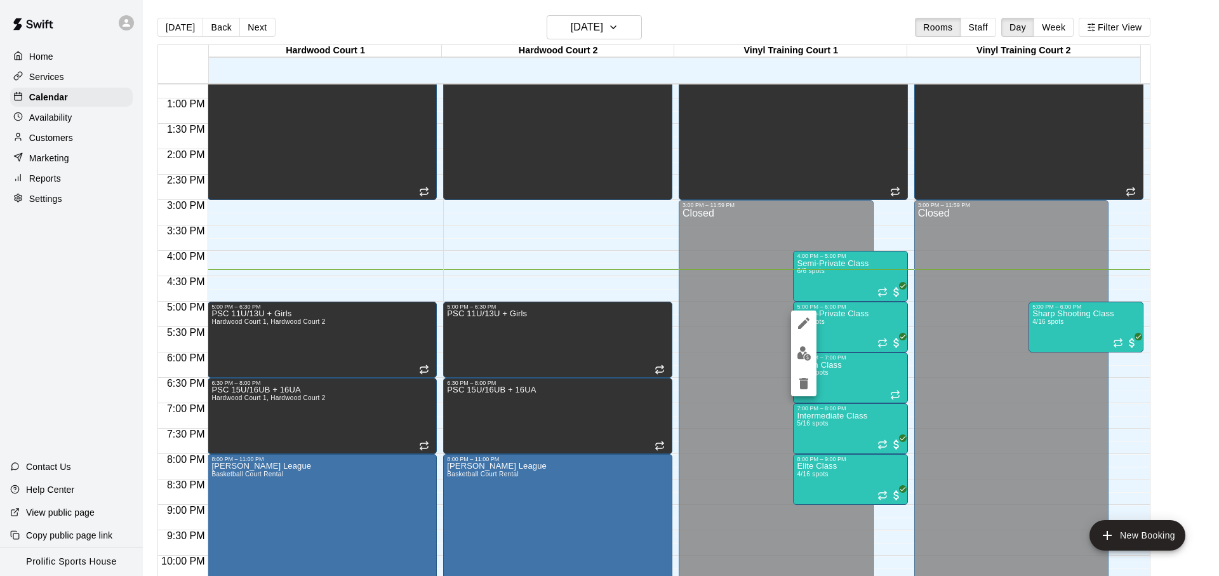
click at [851, 277] on div at bounding box center [609, 288] width 1219 height 576
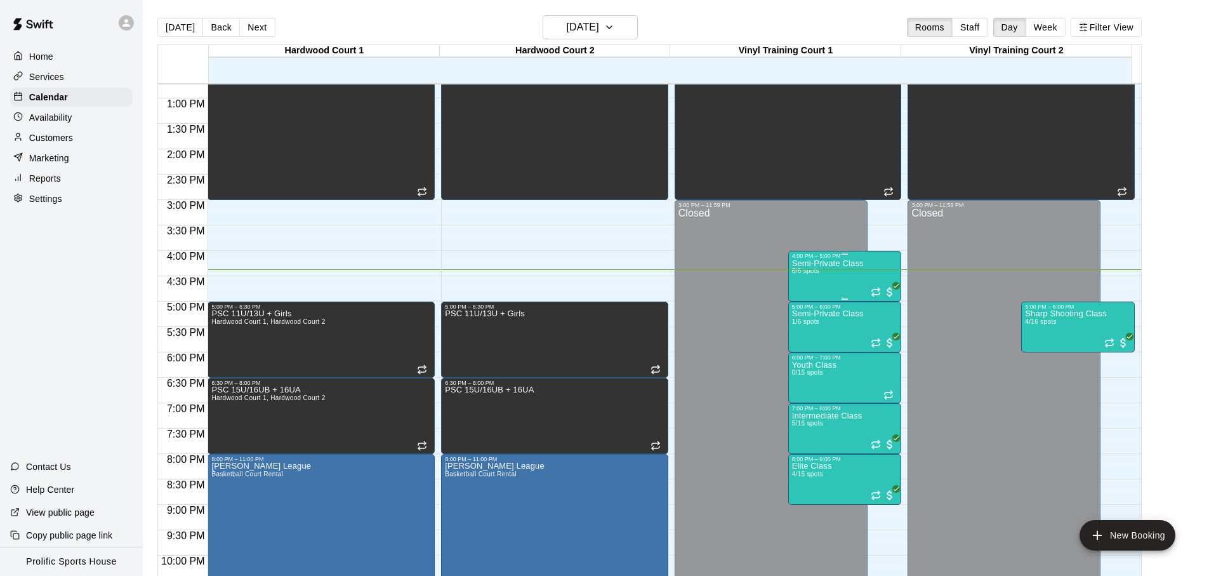
click at [829, 278] on div "Semi-Private Class 6/6 spots" at bounding box center [828, 547] width 72 height 576
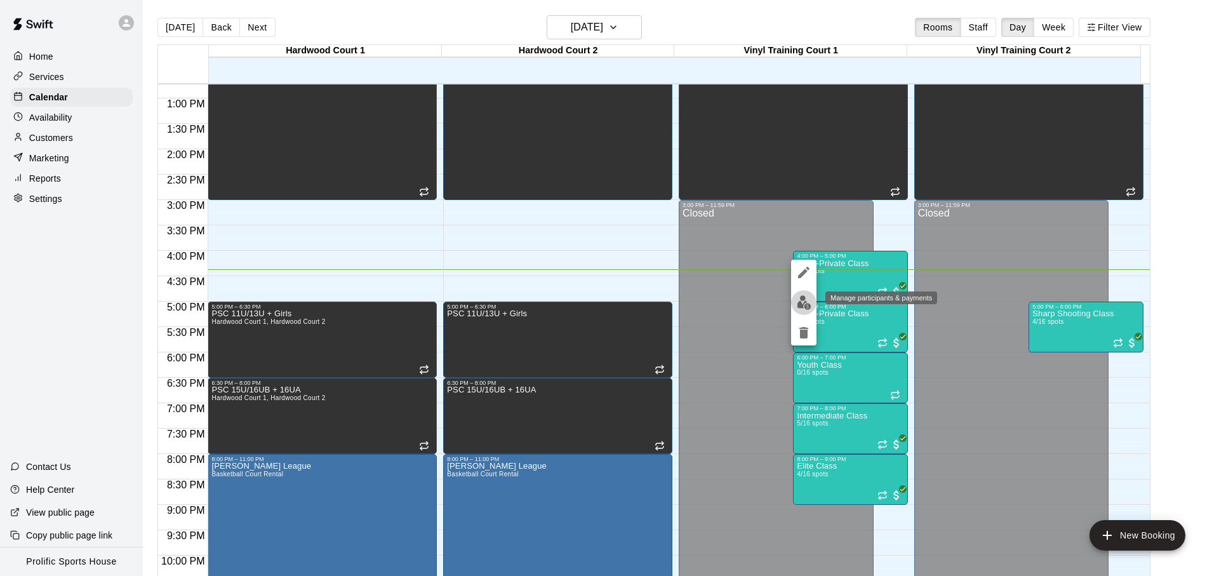
click at [809, 307] on img "edit" at bounding box center [803, 302] width 15 height 15
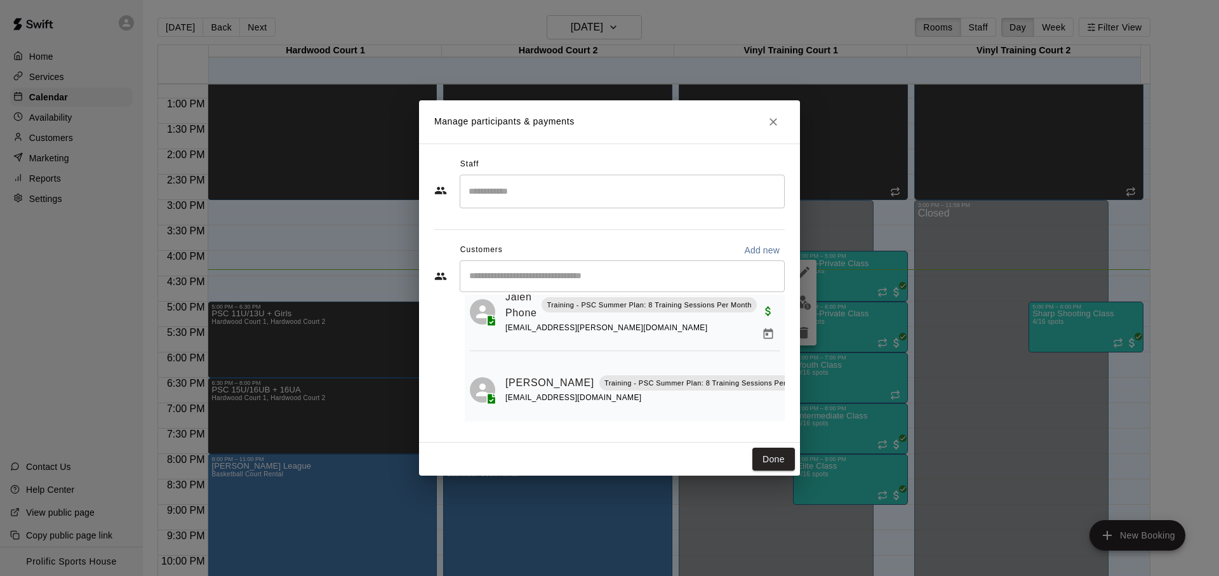
scroll to position [387, 0]
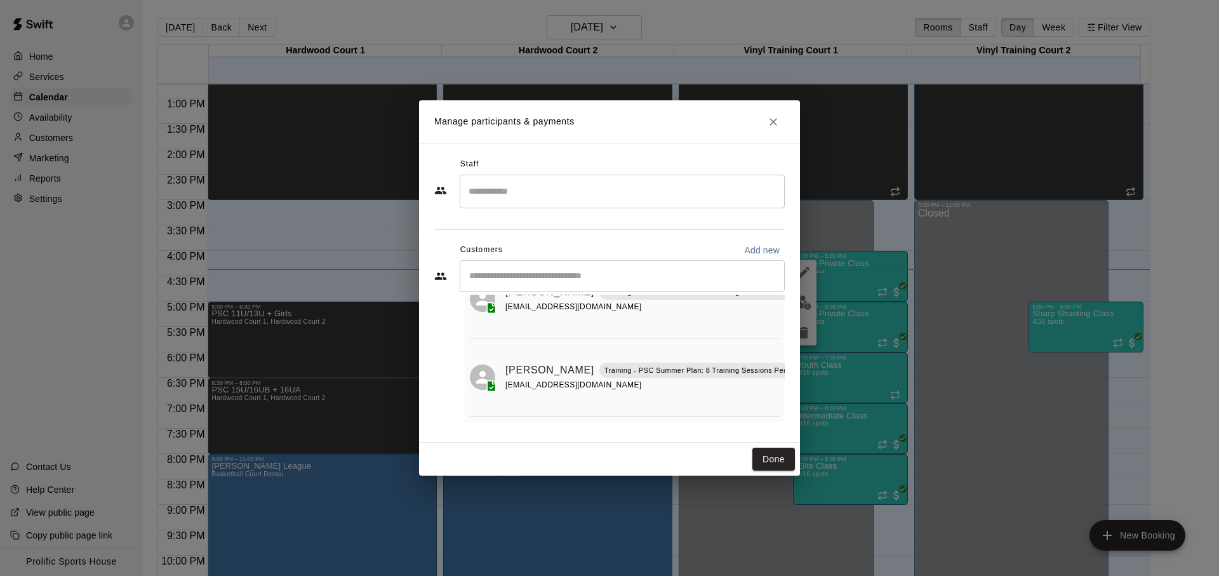
click at [814, 348] on button "Mark attendance" at bounding box center [825, 354] width 22 height 22
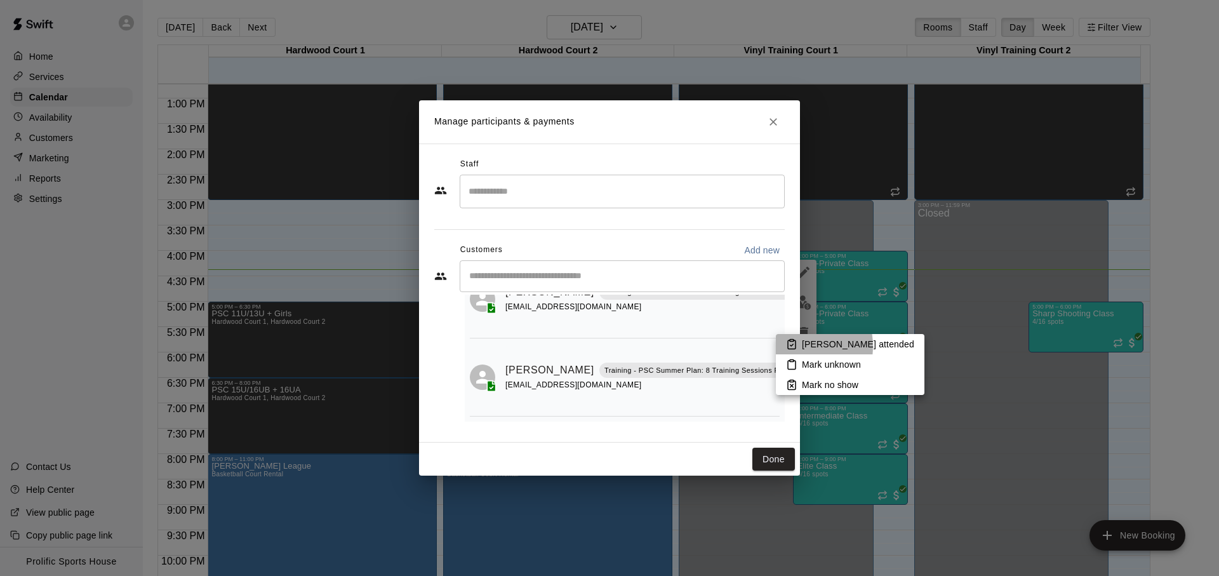
click at [794, 346] on icon at bounding box center [791, 343] width 11 height 11
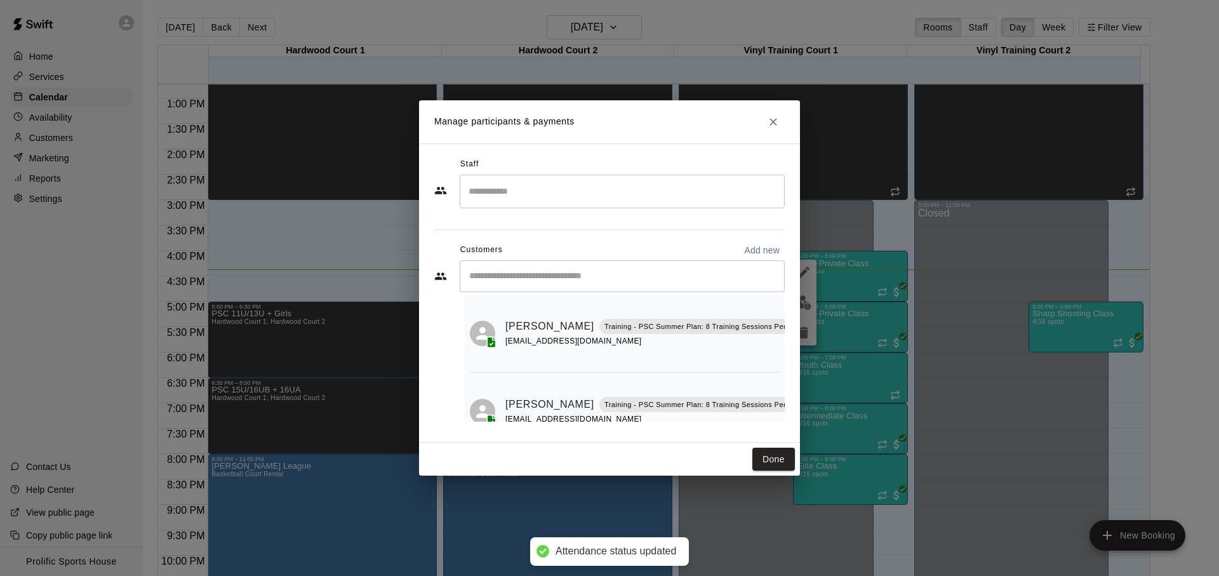
scroll to position [300, 0]
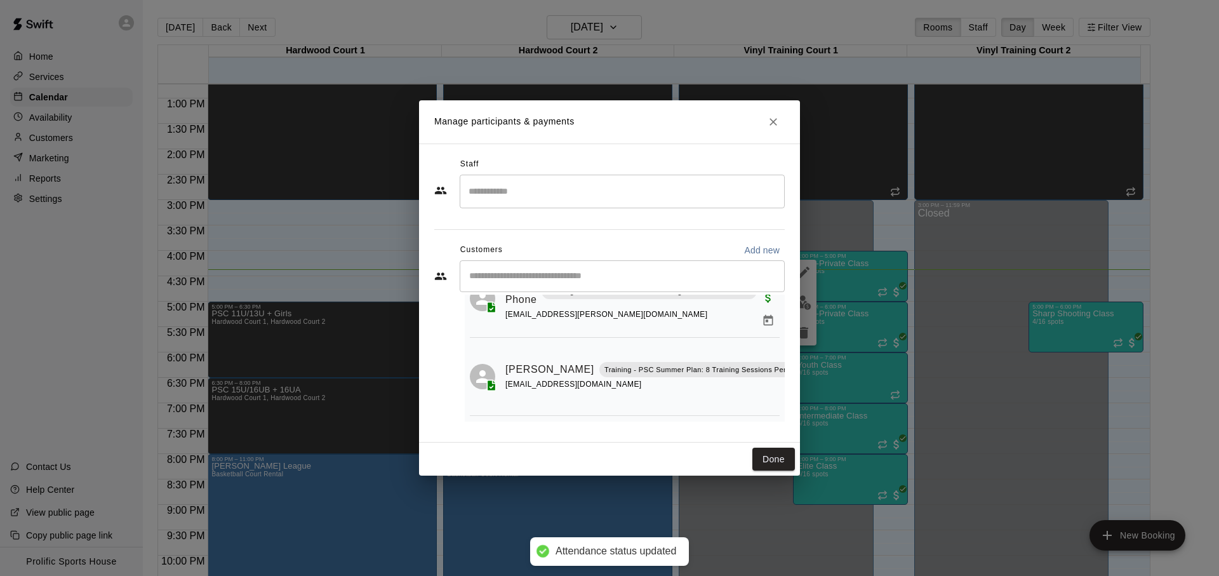
click at [819, 358] on icon "Mark attendance" at bounding box center [824, 353] width 11 height 11
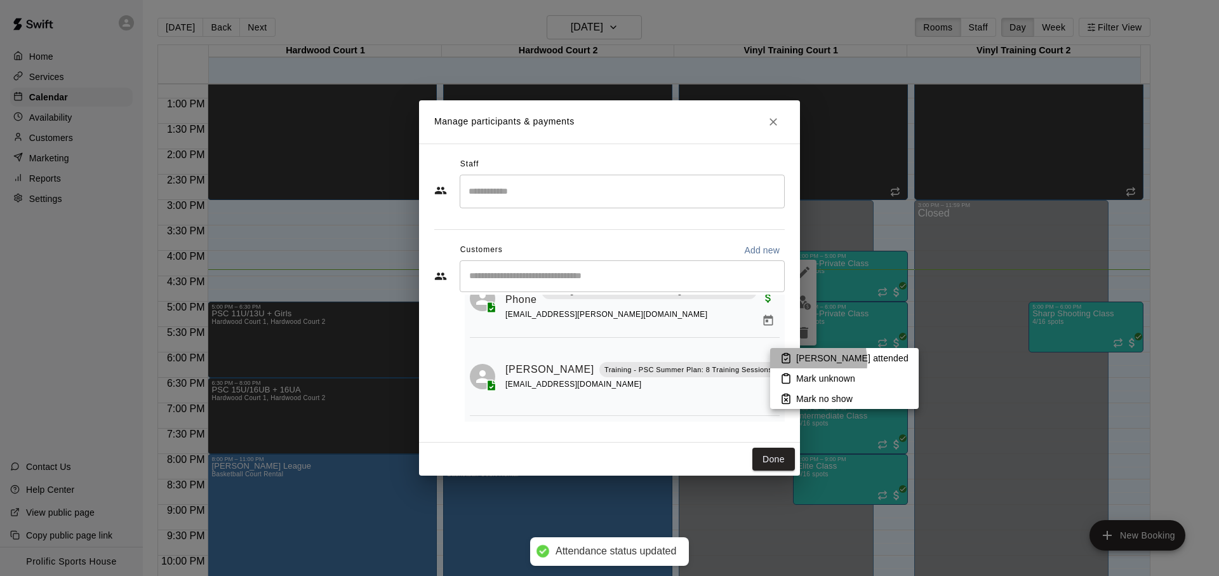
click at [788, 362] on icon at bounding box center [785, 357] width 11 height 11
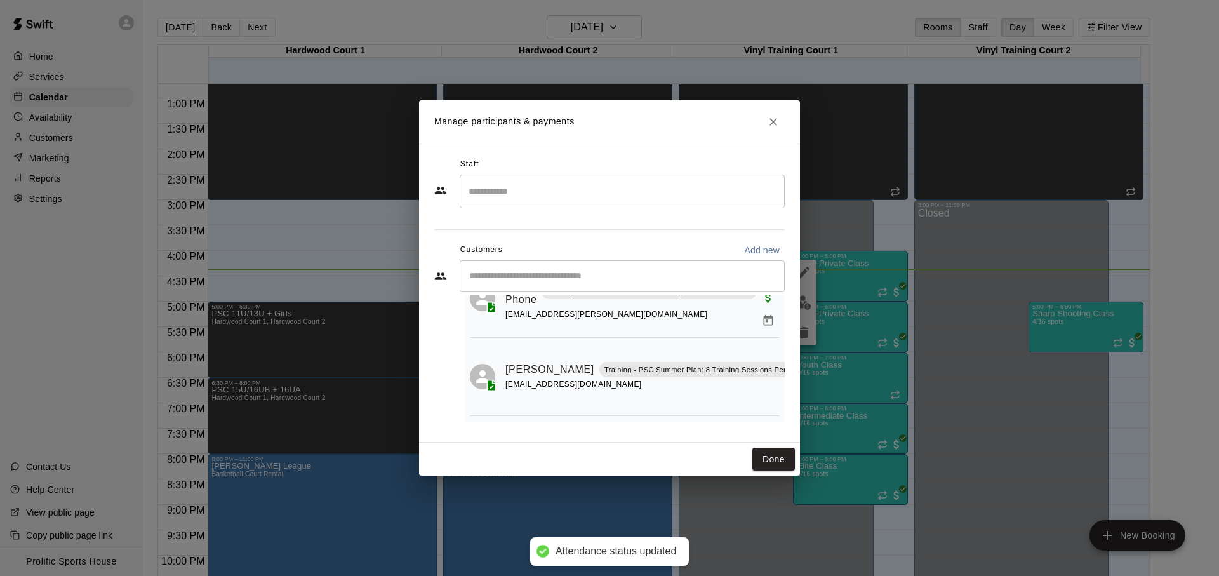
click at [1085, 322] on div "Manage participants & payments Staff ​ Customers Add new ​ 6 customers (Capacit…" at bounding box center [609, 288] width 1219 height 576
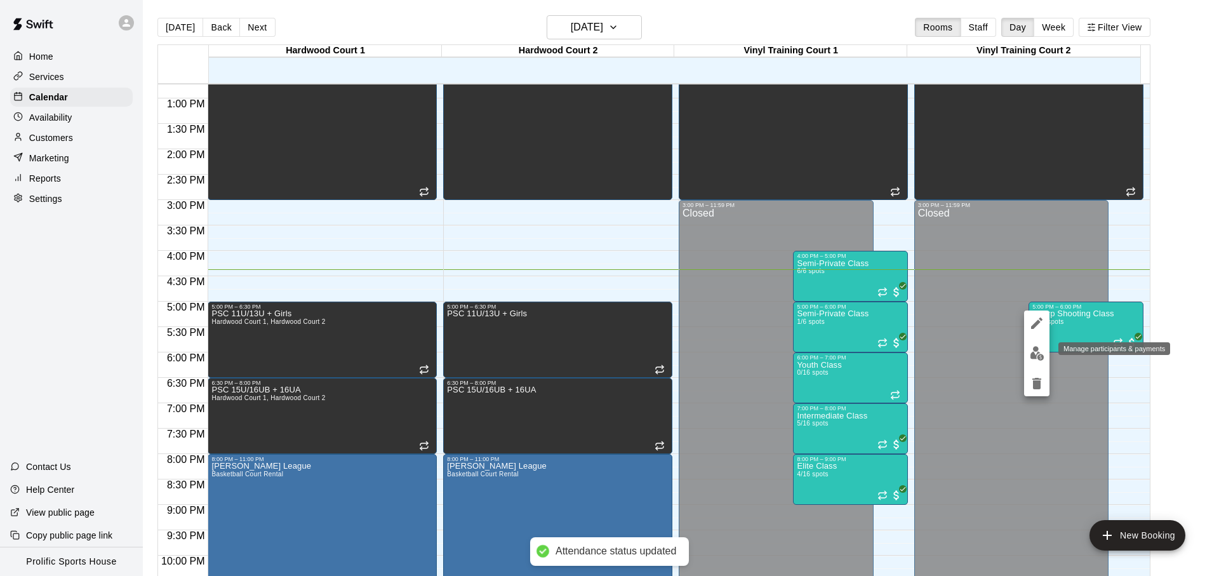
click at [1036, 348] on img "edit" at bounding box center [1036, 353] width 15 height 15
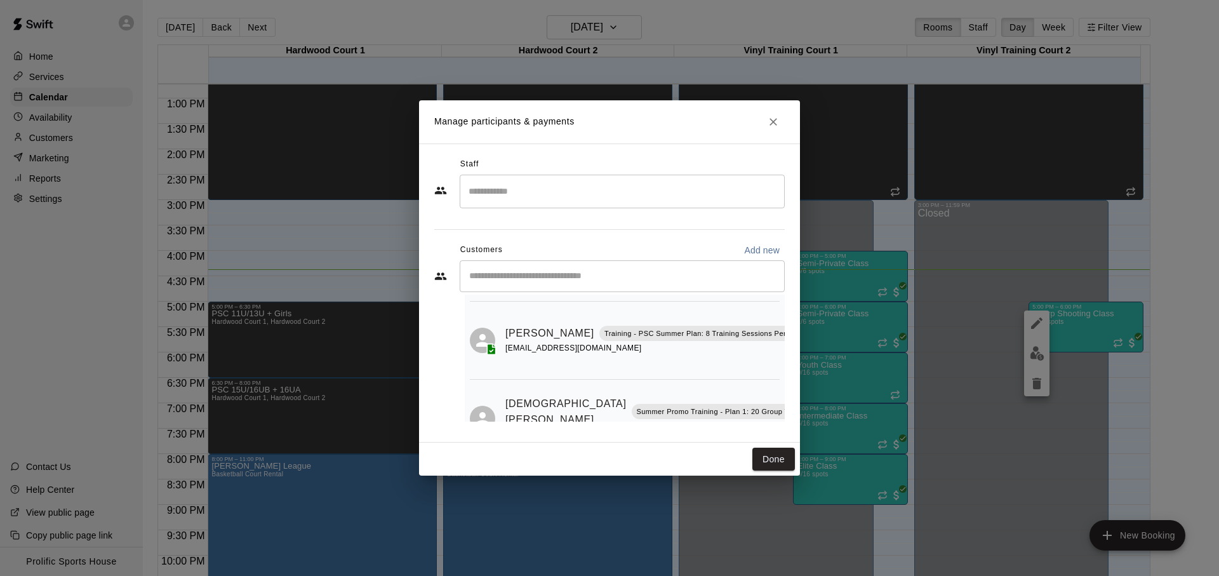
scroll to position [185, 0]
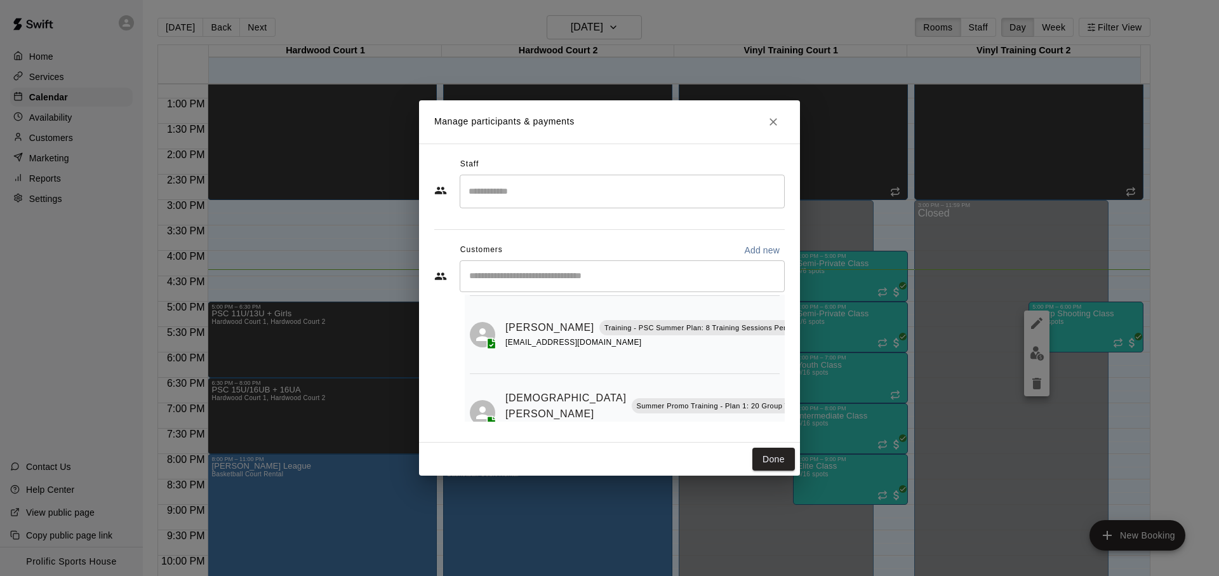
drag, startPoint x: 772, startPoint y: 388, endPoint x: 743, endPoint y: 398, distance: 31.3
click at [771, 394] on div "SUFI RANDHAWA Summer Promo Training - Plan 1: 20 Group Training Sessions Per Mo…" at bounding box center [660, 412] width 310 height 67
click at [774, 310] on icon "Mark attendance" at bounding box center [779, 311] width 11 height 11
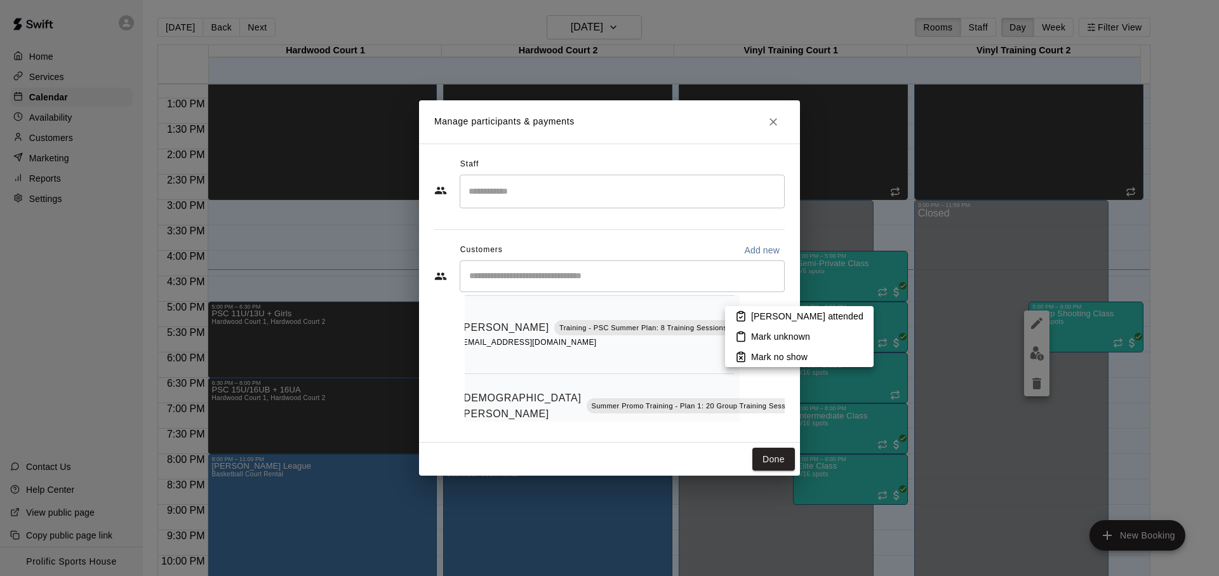
click at [760, 314] on p "[PERSON_NAME] attended" at bounding box center [807, 316] width 112 height 13
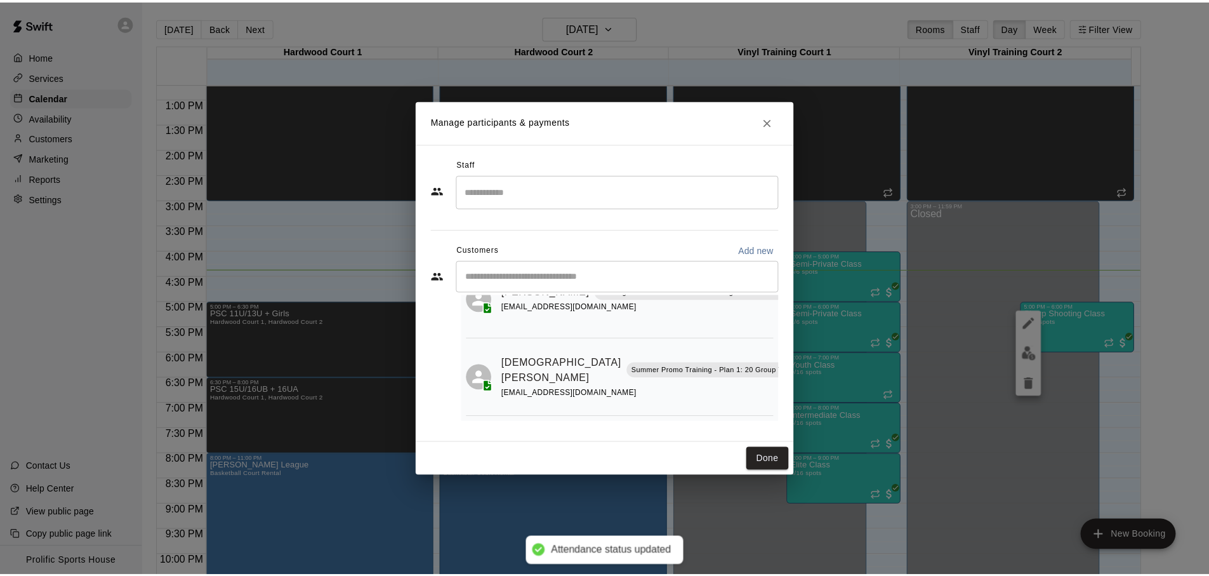
scroll to position [225, 0]
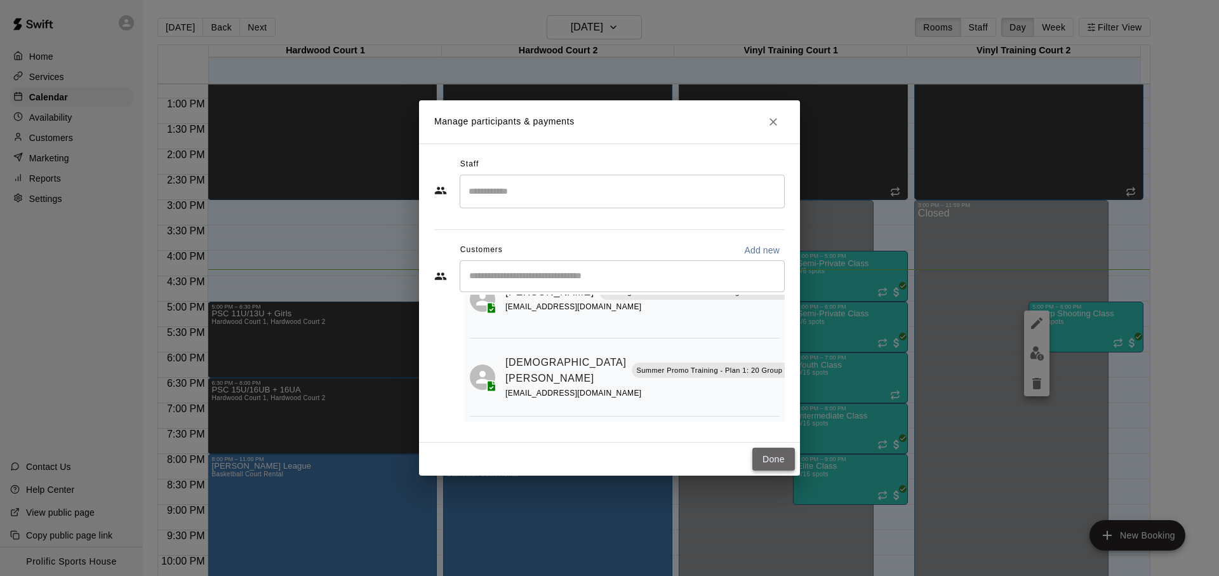
click at [777, 456] on button "Done" at bounding box center [773, 458] width 43 height 23
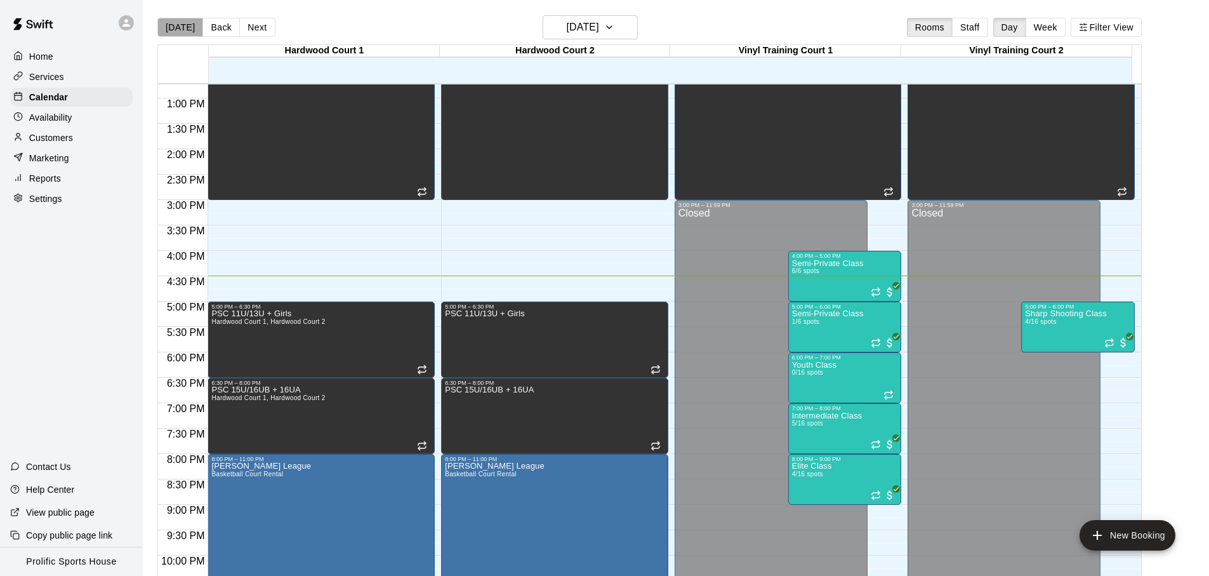
click at [187, 31] on button "[DATE]" at bounding box center [180, 27] width 46 height 19
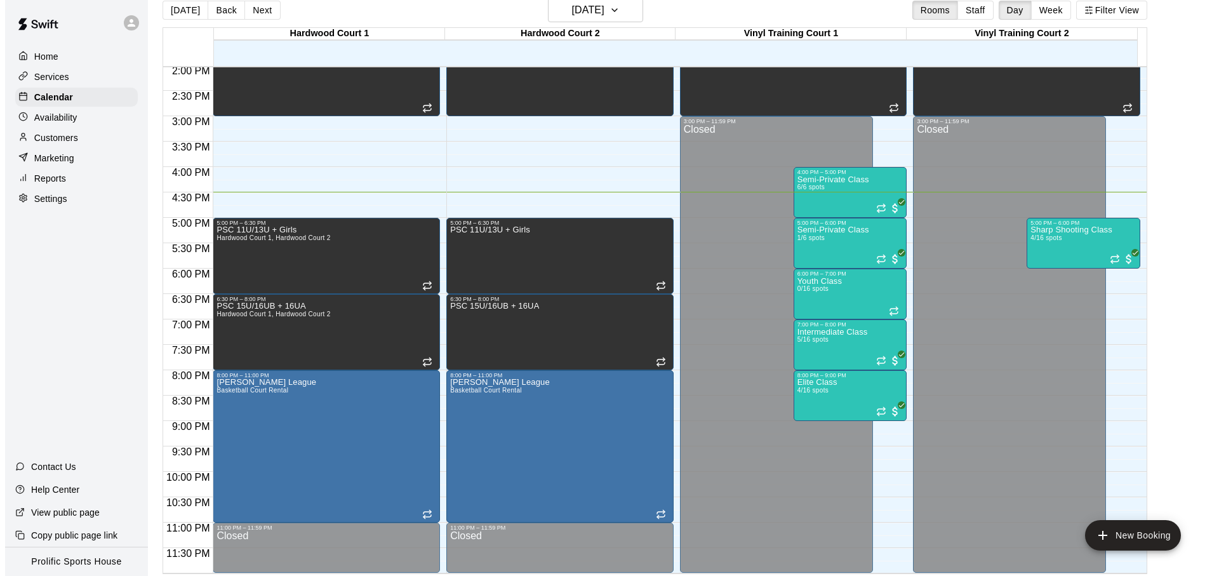
scroll to position [18, 0]
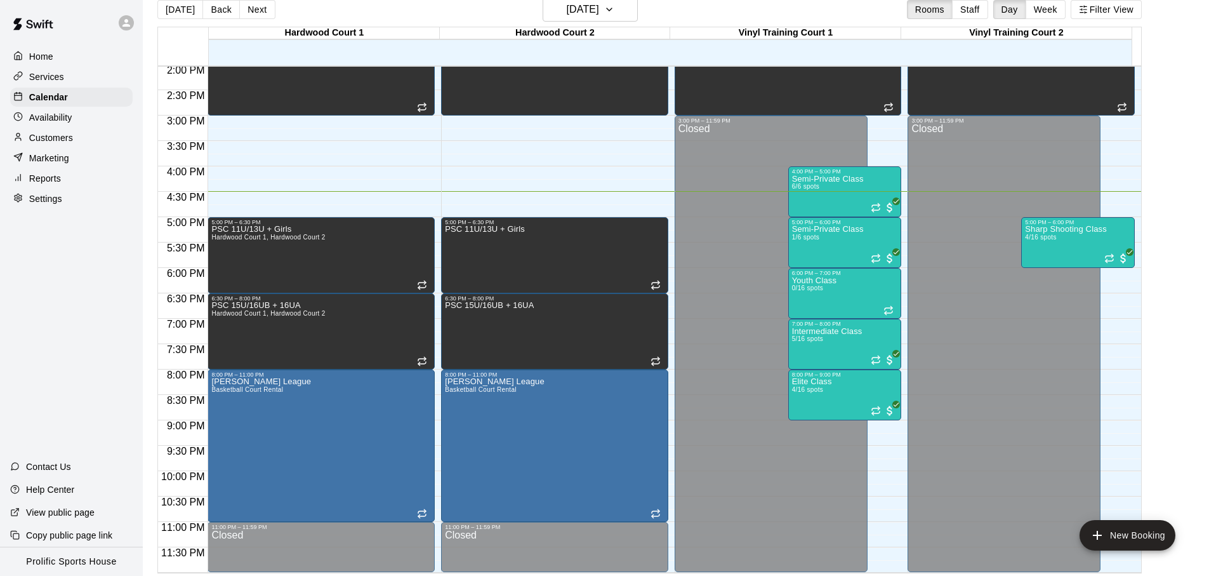
click at [121, 19] on icon at bounding box center [126, 22] width 11 height 11
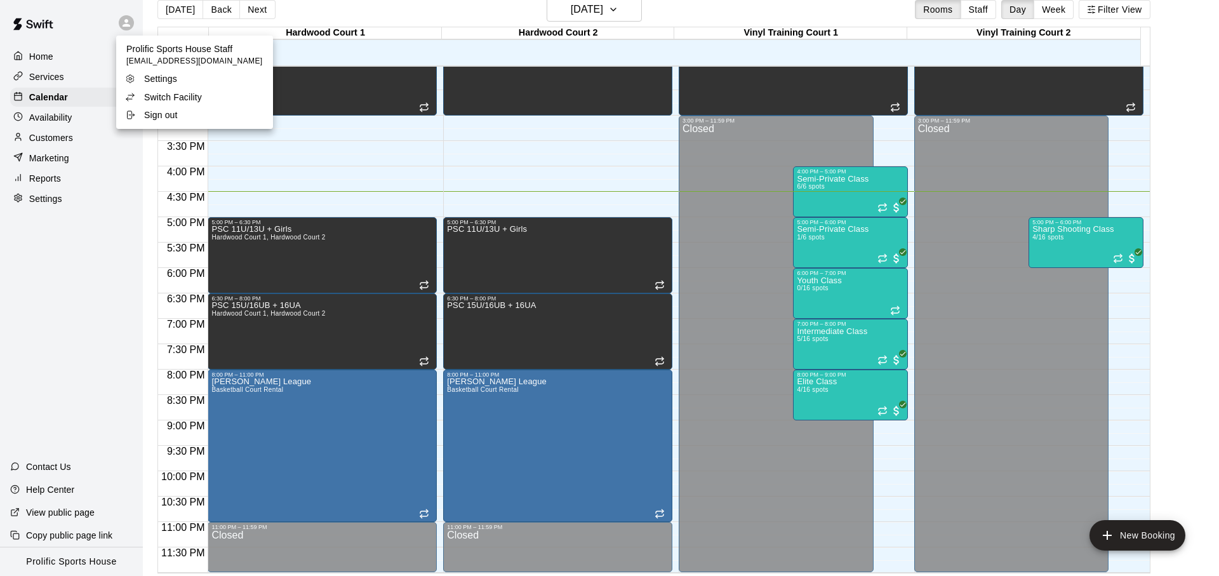
click at [212, 91] on li "Switch Facility" at bounding box center [194, 97] width 157 height 18
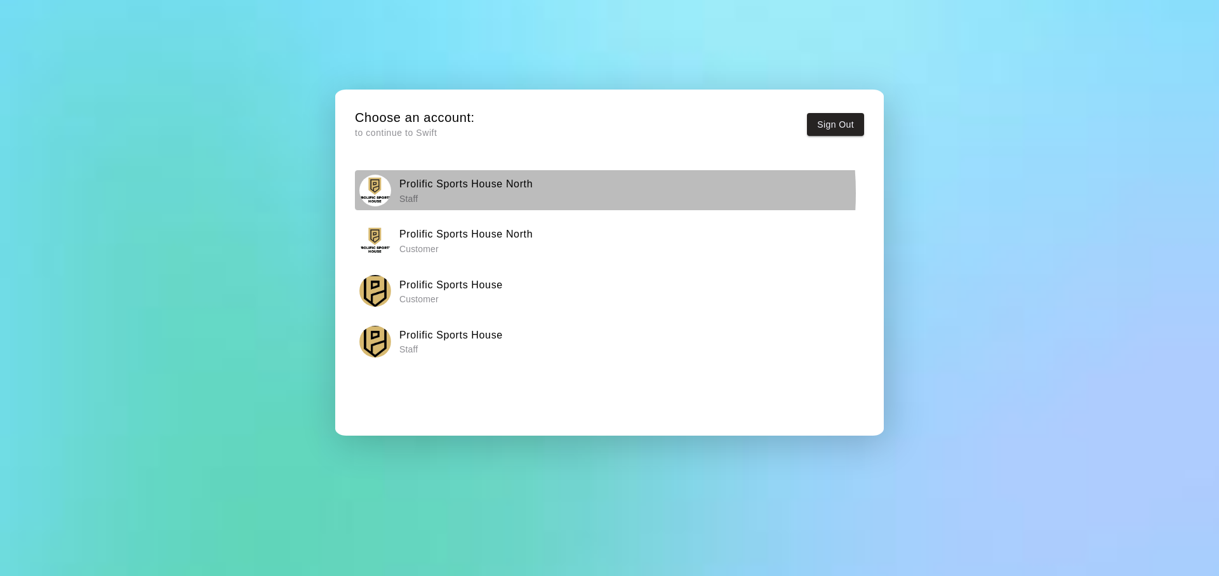
click at [543, 193] on div "Prolific Sports House North Staff" at bounding box center [609, 191] width 501 height 32
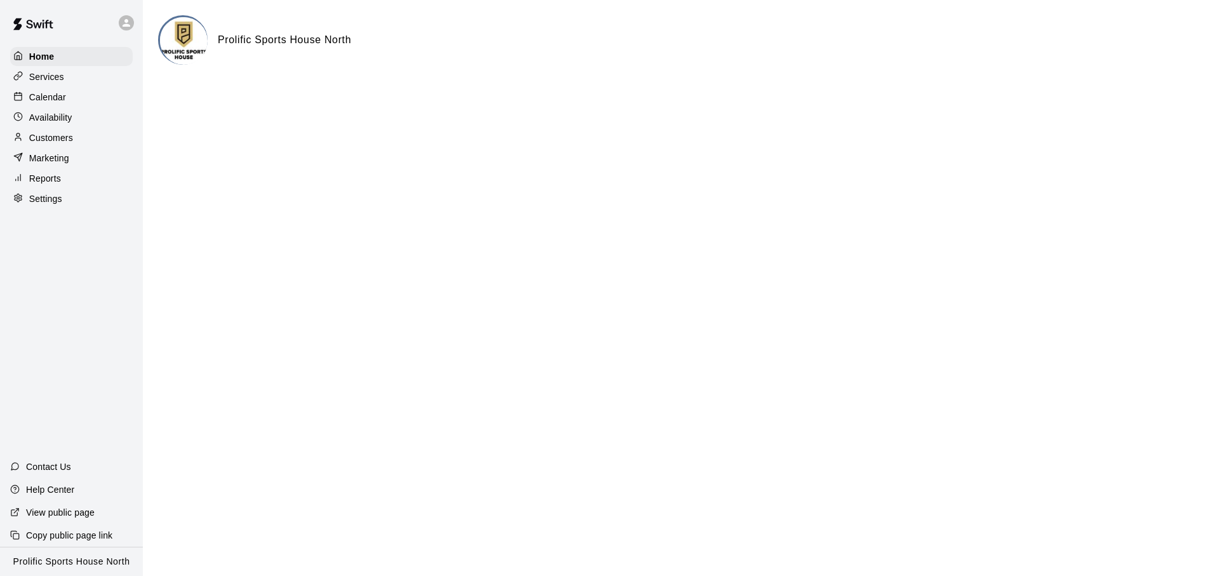
click at [71, 100] on div "Calendar" at bounding box center [71, 97] width 122 height 19
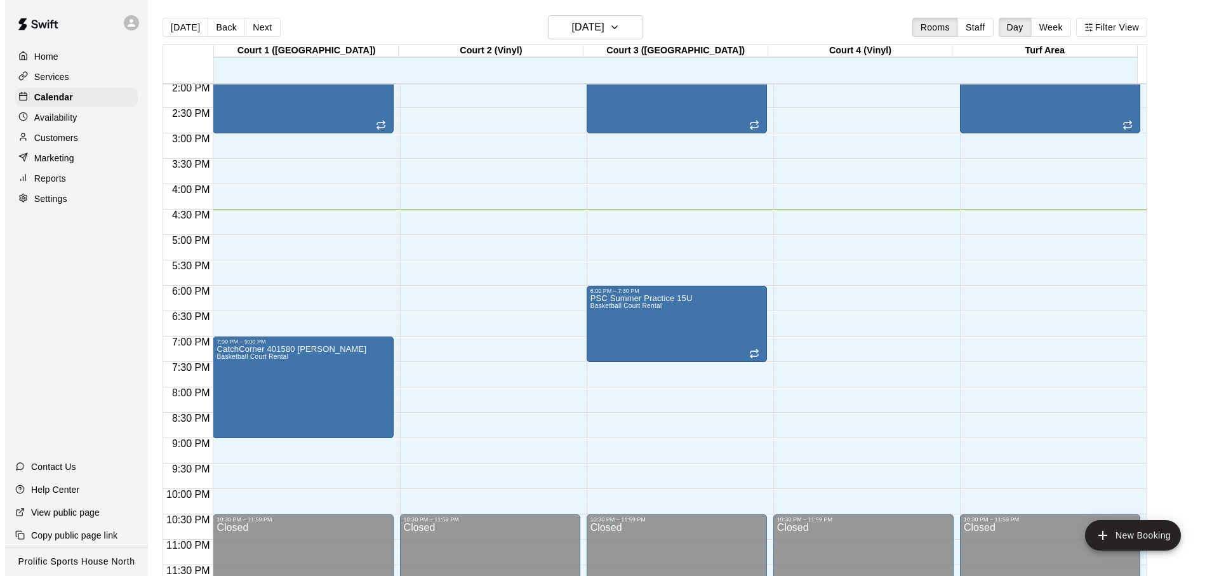
scroll to position [20, 0]
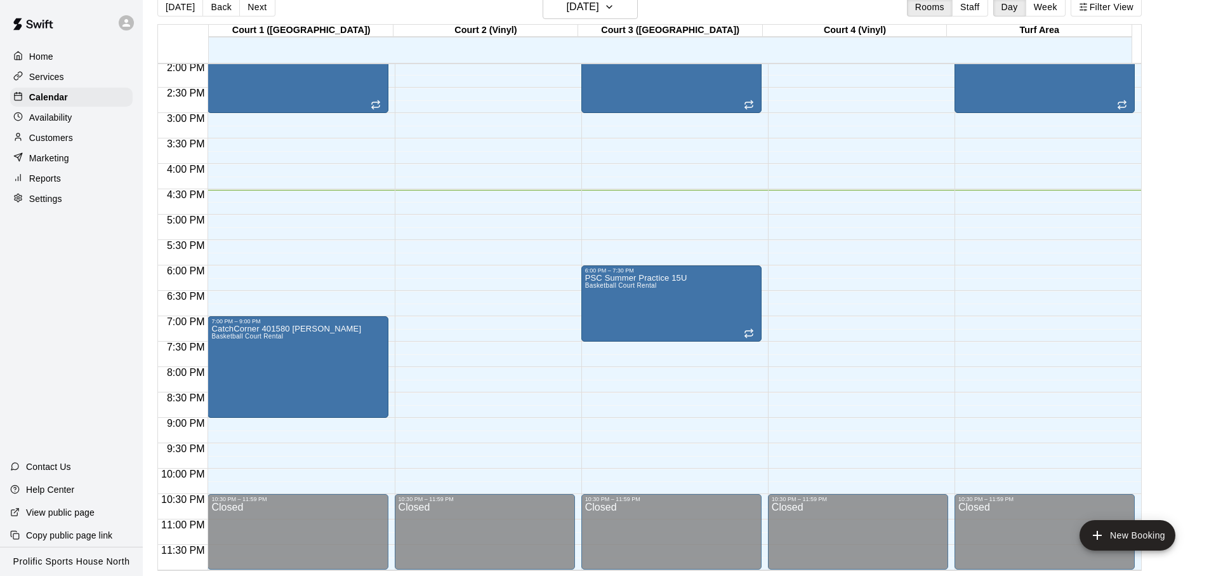
click at [119, 22] on div at bounding box center [126, 22] width 15 height 15
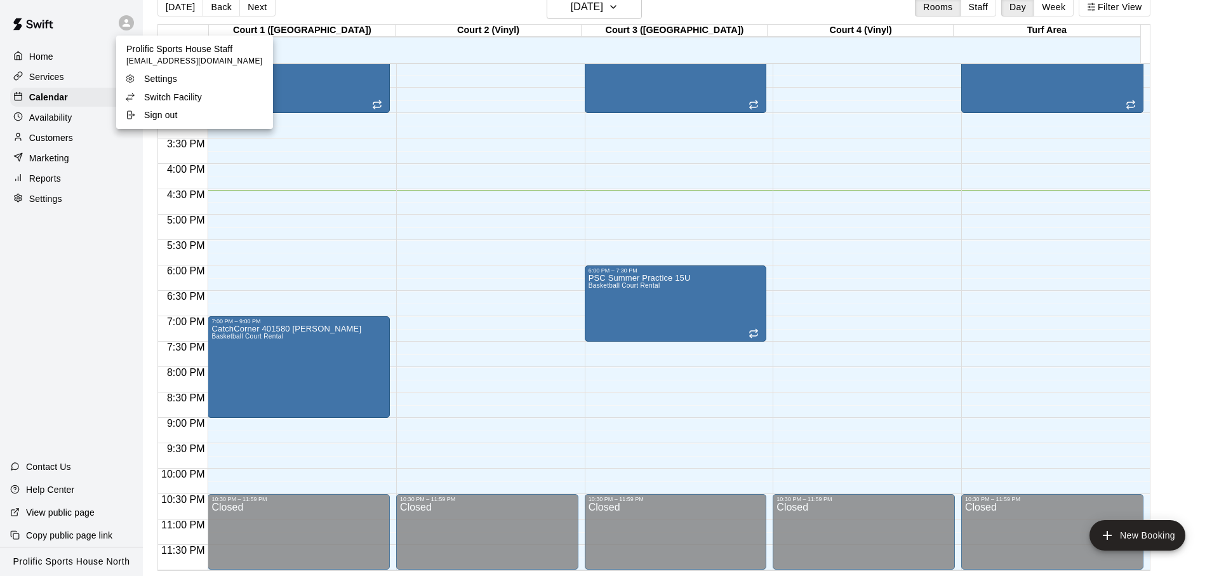
click at [150, 103] on li "Switch Facility" at bounding box center [194, 97] width 157 height 18
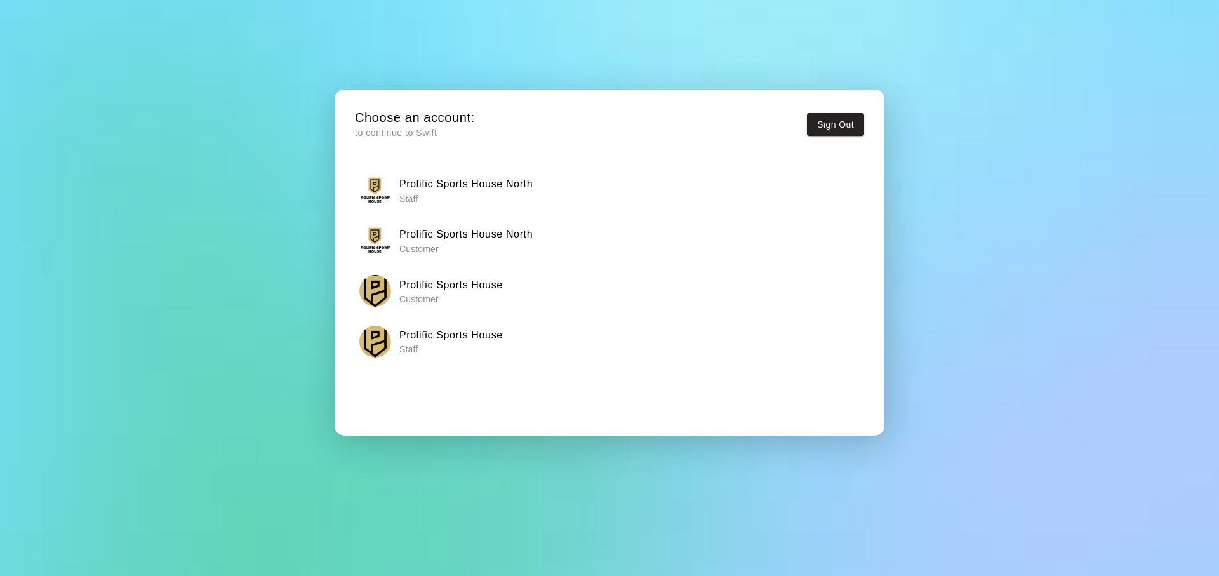
click at [440, 347] on p "Staff" at bounding box center [450, 349] width 103 height 13
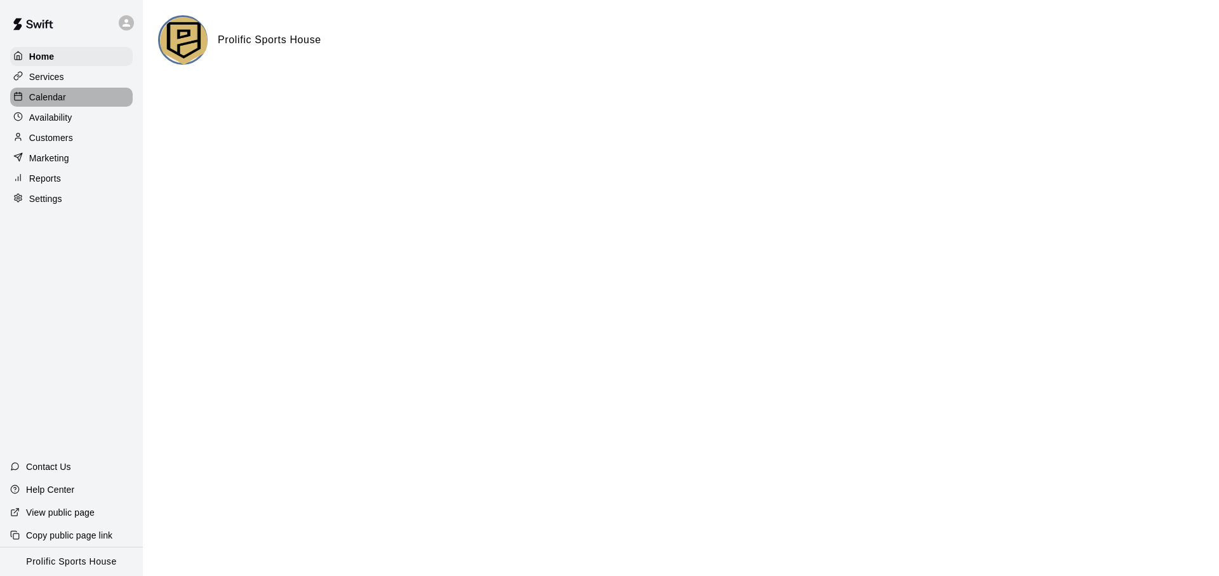
click at [62, 96] on p "Calendar" at bounding box center [47, 97] width 37 height 13
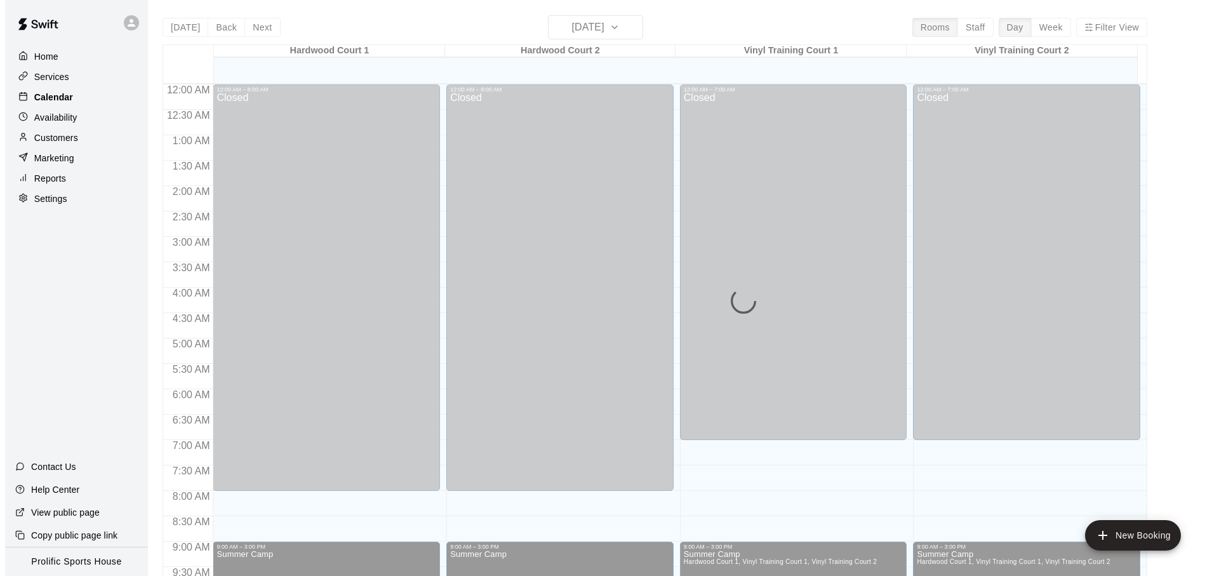
scroll to position [675, 0]
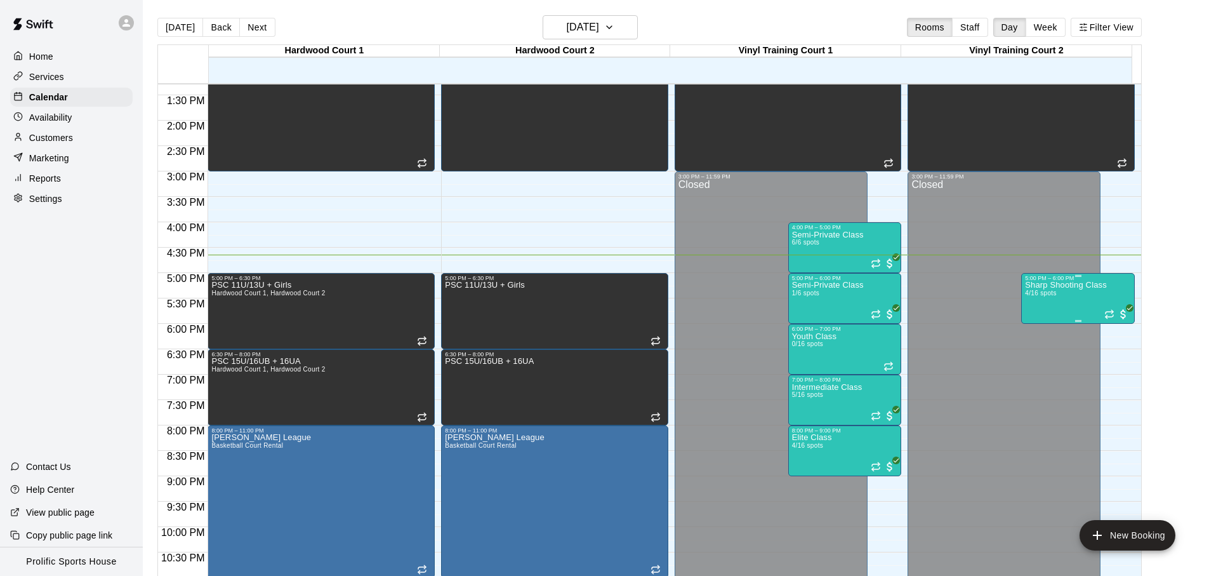
click at [1094, 301] on div "Sharp Shooting Class 4/16 spots" at bounding box center [1066, 569] width 82 height 576
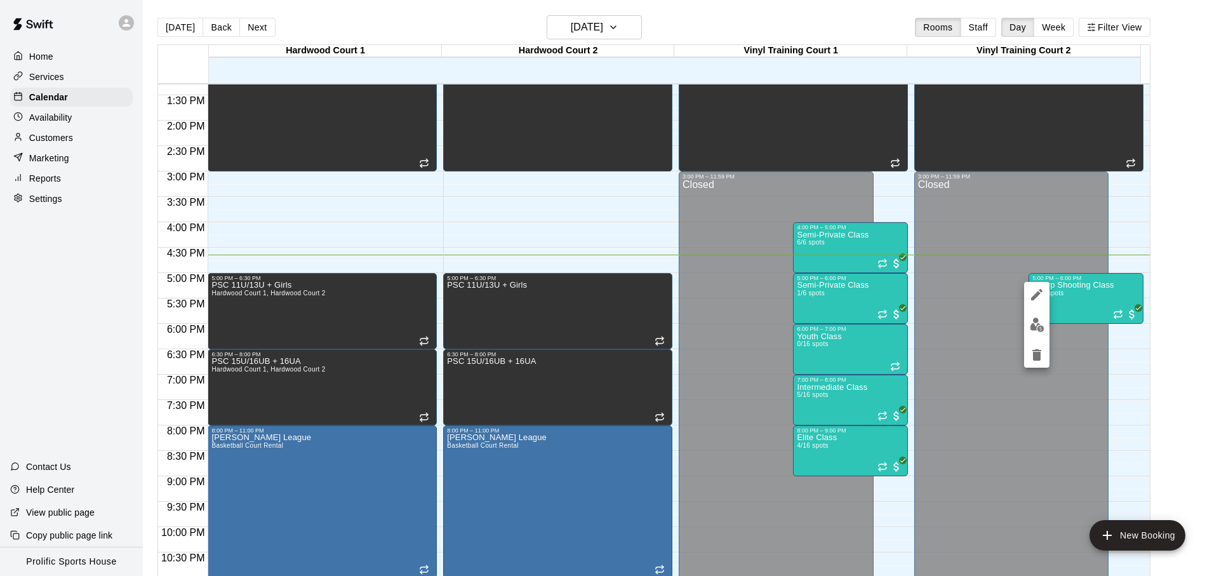
click at [1040, 326] on img "edit" at bounding box center [1036, 324] width 15 height 15
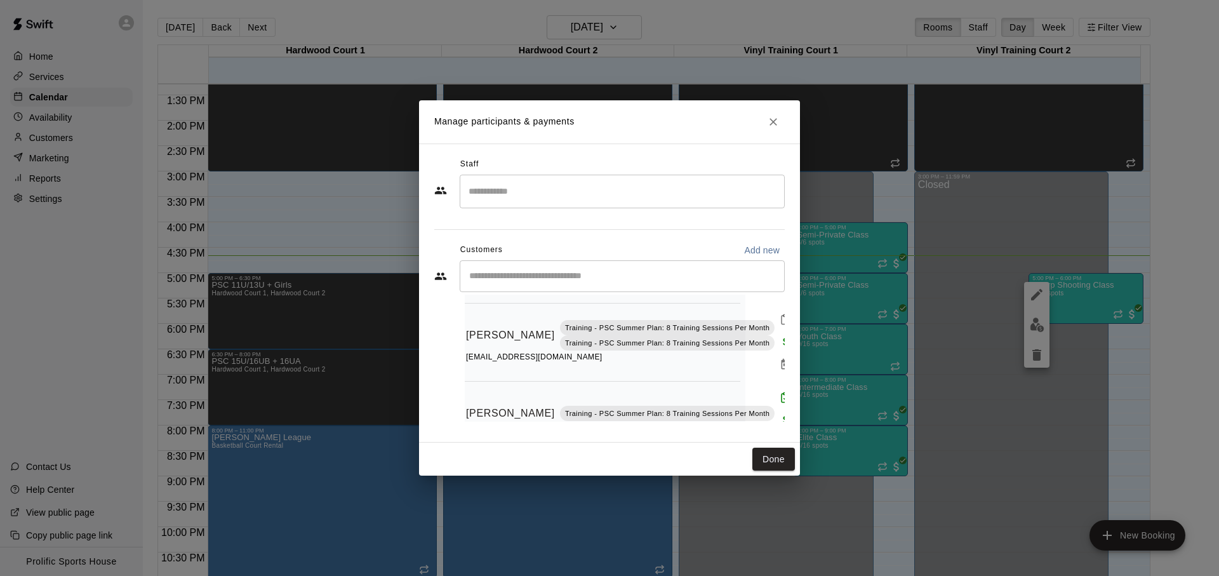
scroll to position [100, 41]
click at [772, 314] on button "Mark attendance" at bounding box center [783, 319] width 22 height 22
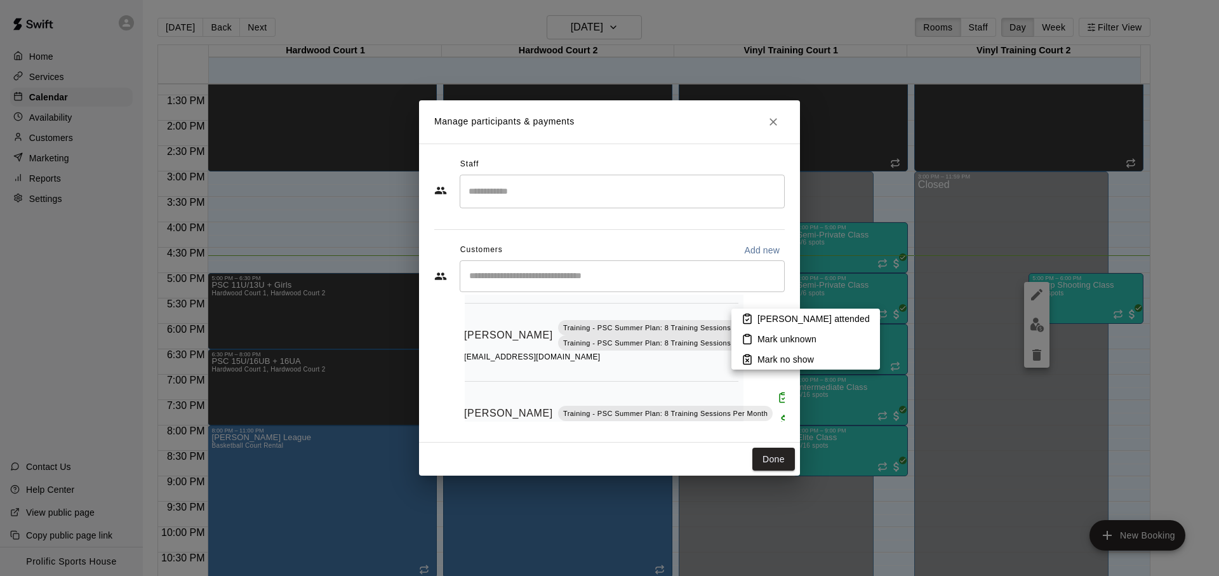
click at [743, 324] on icon at bounding box center [746, 318] width 11 height 11
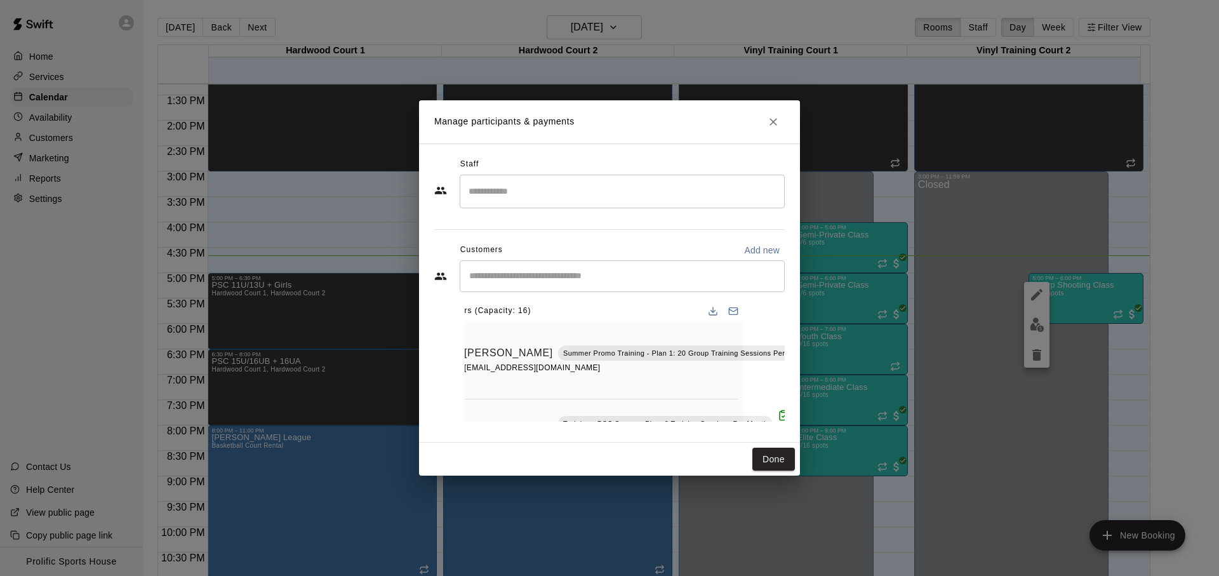
scroll to position [0, 41]
click at [768, 124] on icon "Close" at bounding box center [773, 122] width 13 height 13
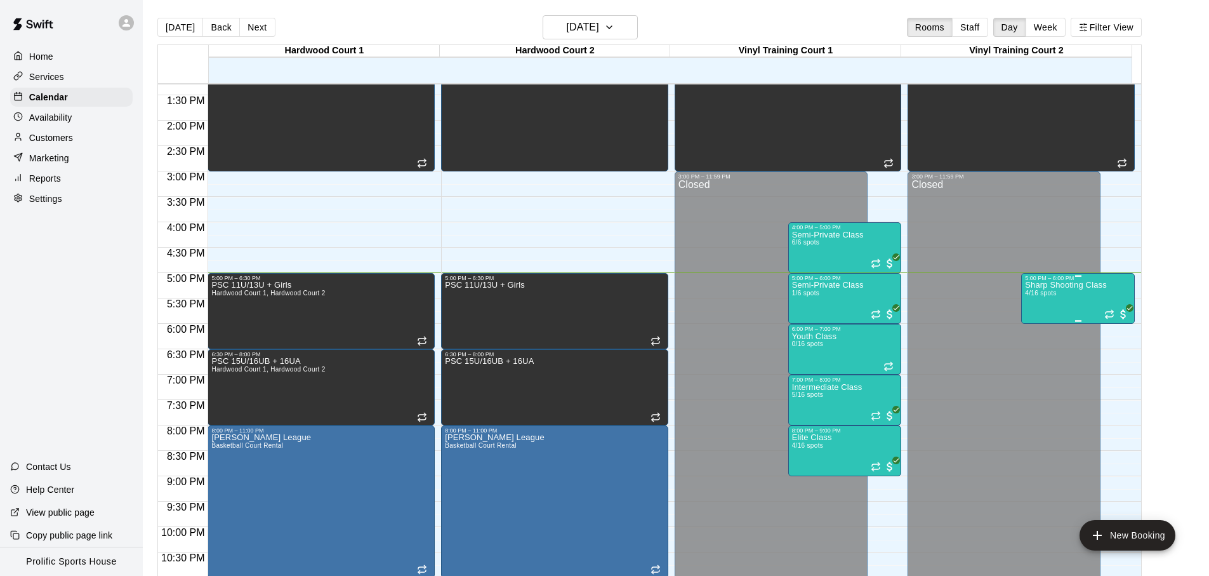
click at [1053, 300] on div "Sharp Shooting Class 4/16 spots" at bounding box center [1066, 569] width 82 height 576
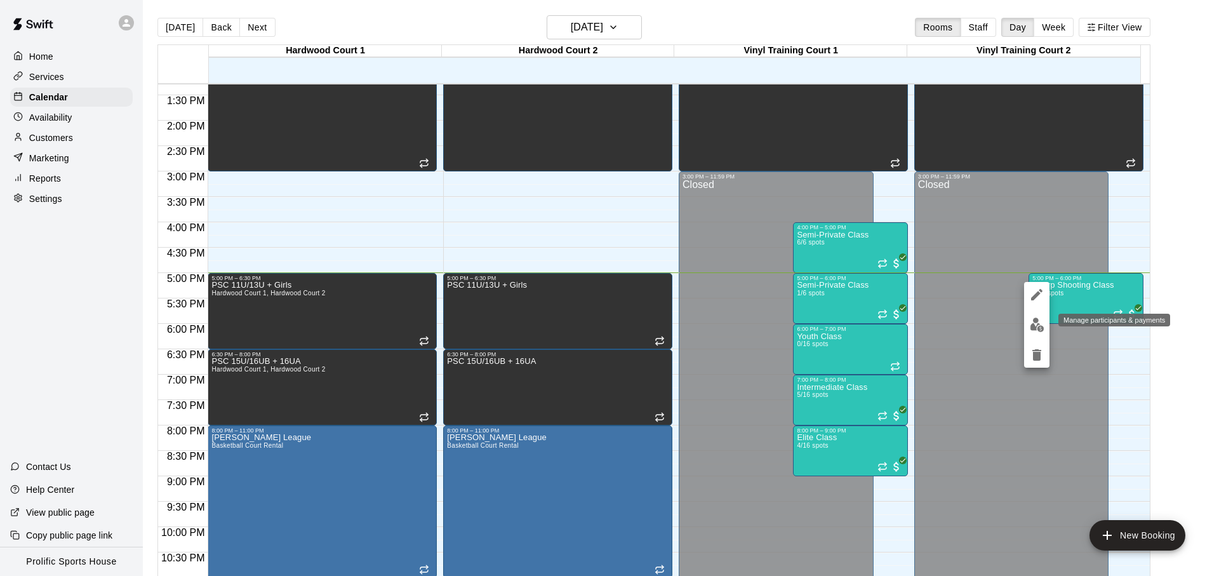
click at [1043, 317] on button "edit" at bounding box center [1036, 324] width 25 height 25
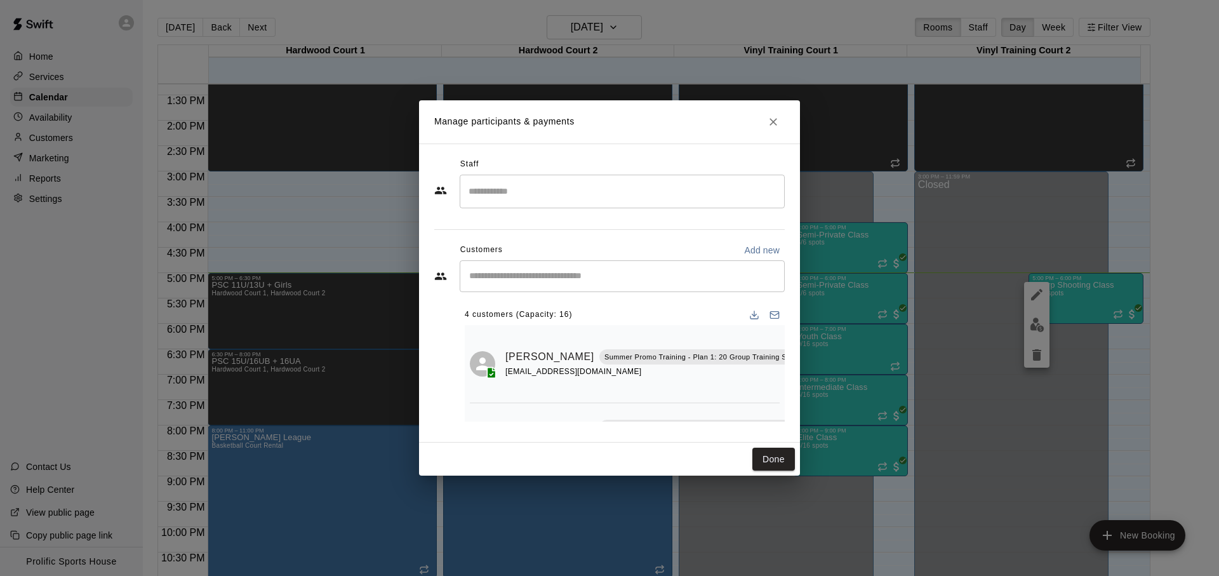
scroll to position [0, 75]
click at [784, 340] on icon "Mark attendance" at bounding box center [789, 340] width 11 height 11
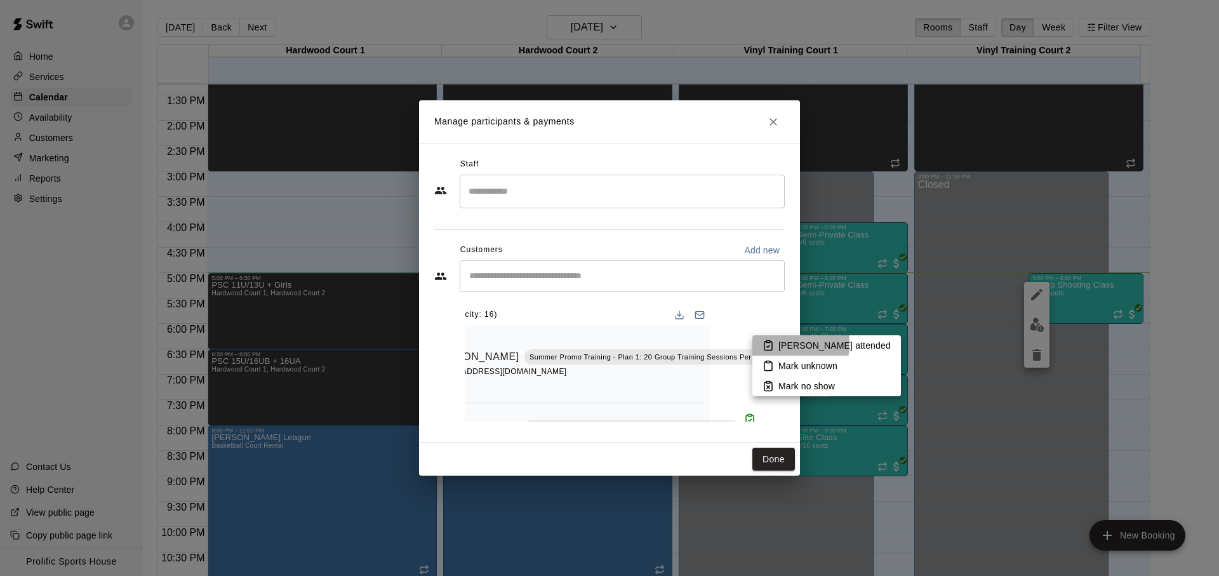
click at [771, 343] on icon at bounding box center [767, 345] width 11 height 11
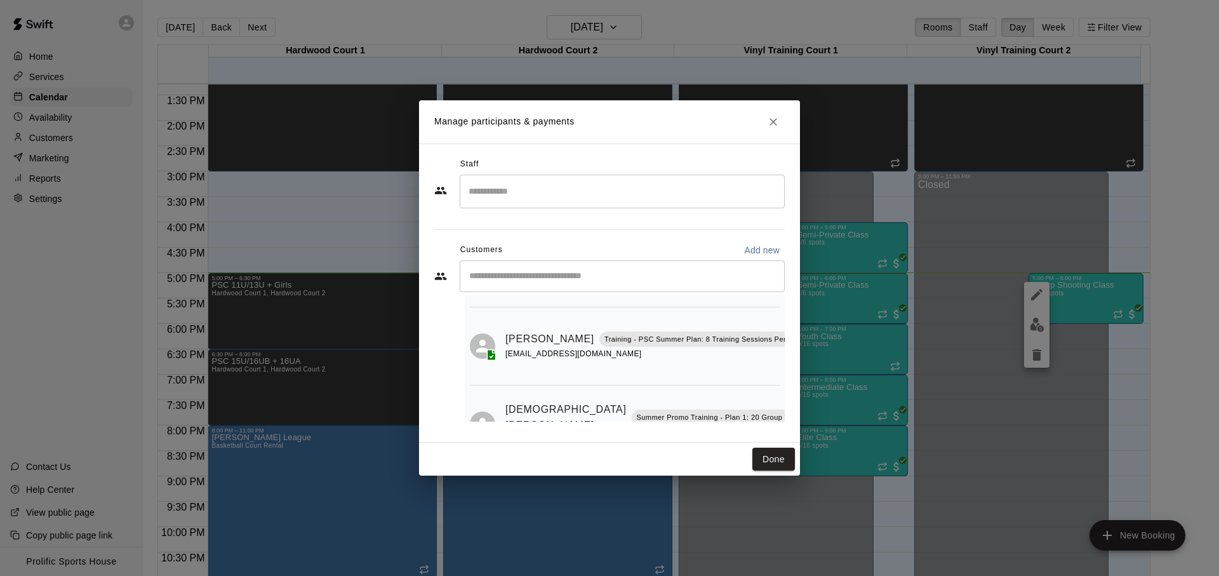
scroll to position [230, 0]
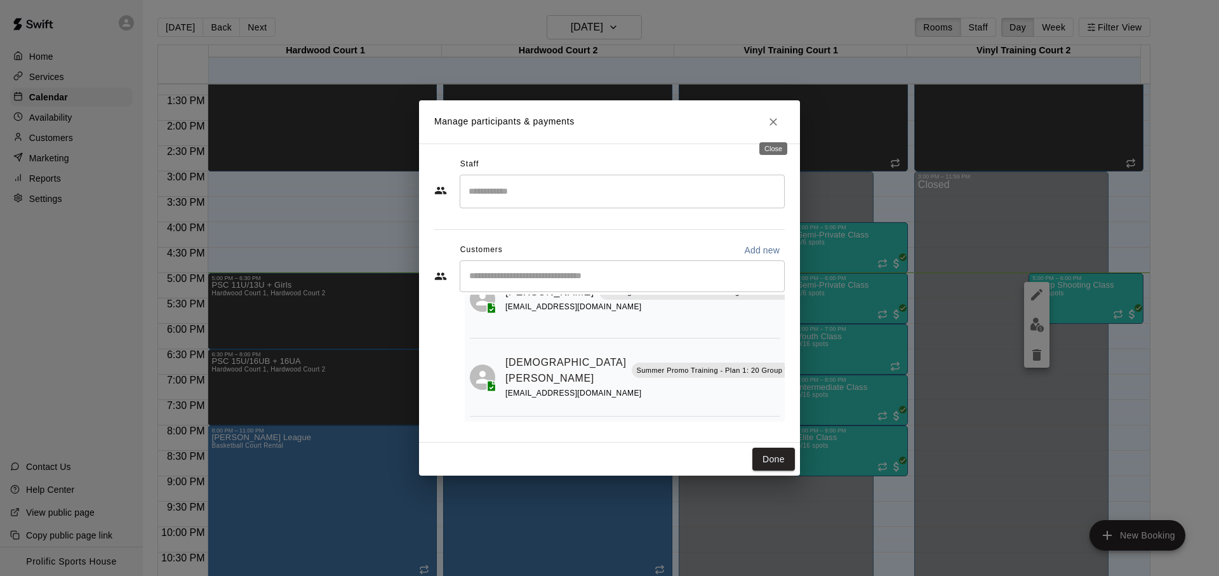
drag, startPoint x: 776, startPoint y: 117, endPoint x: 786, endPoint y: 222, distance: 105.2
click at [776, 119] on icon "Close" at bounding box center [773, 122] width 13 height 13
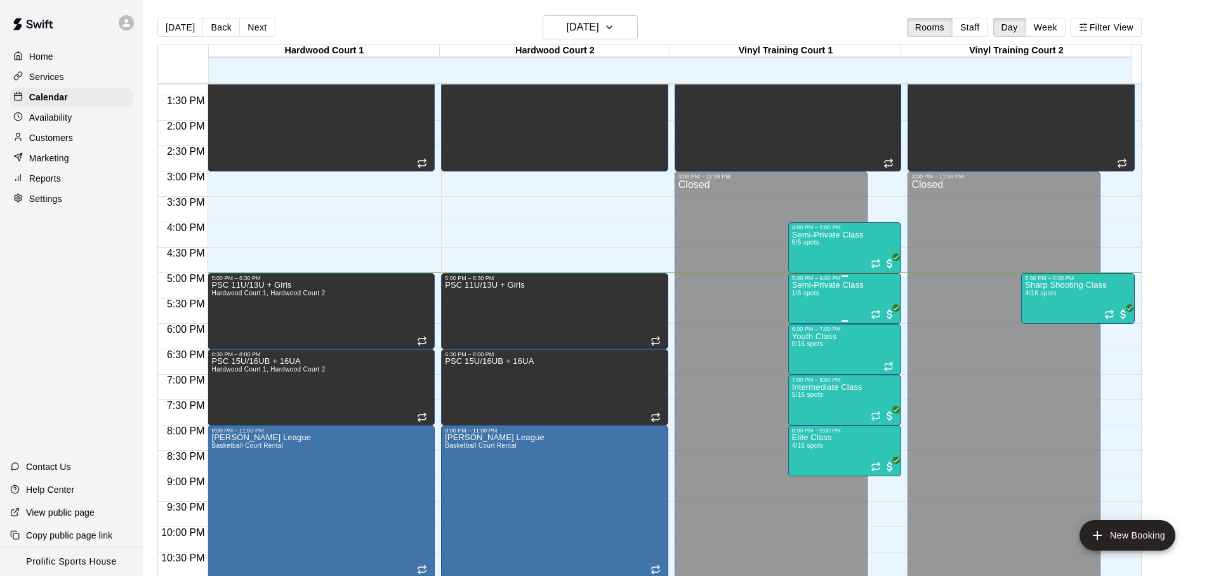
click at [823, 295] on div "Semi-Private Class 1/6 spots" at bounding box center [828, 569] width 72 height 576
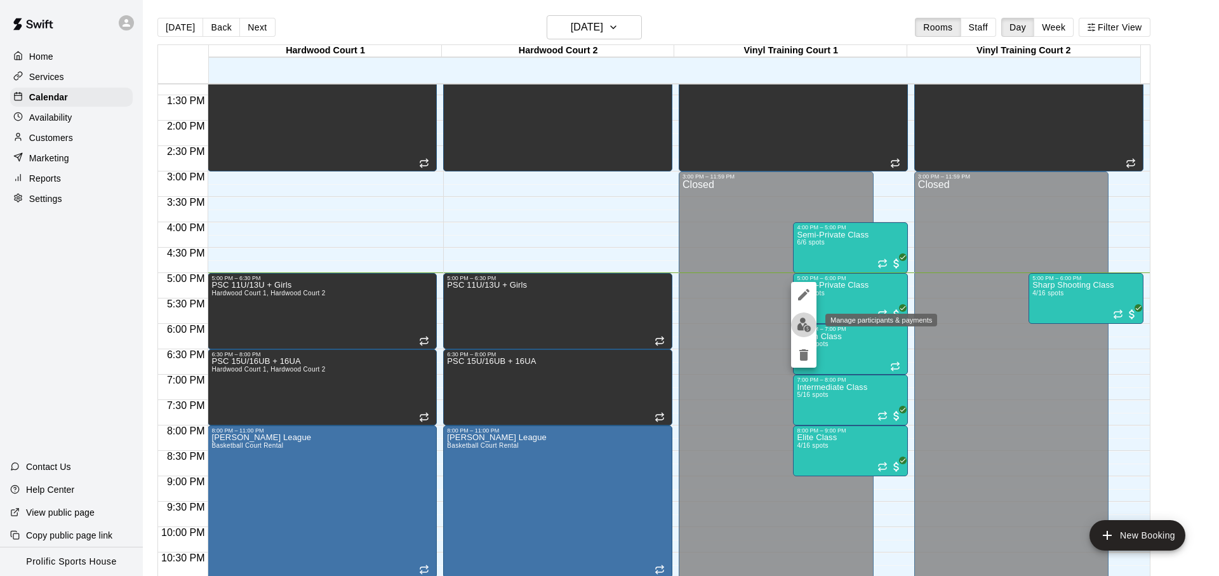
click at [796, 329] on img "edit" at bounding box center [803, 324] width 15 height 15
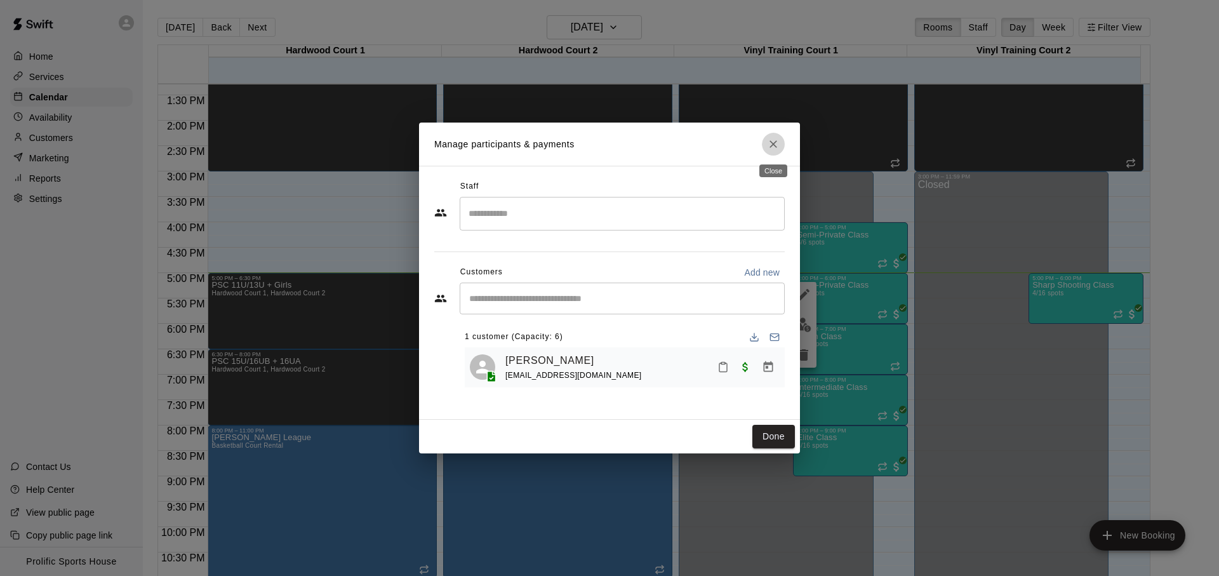
click at [773, 148] on icon "Close" at bounding box center [773, 144] width 13 height 13
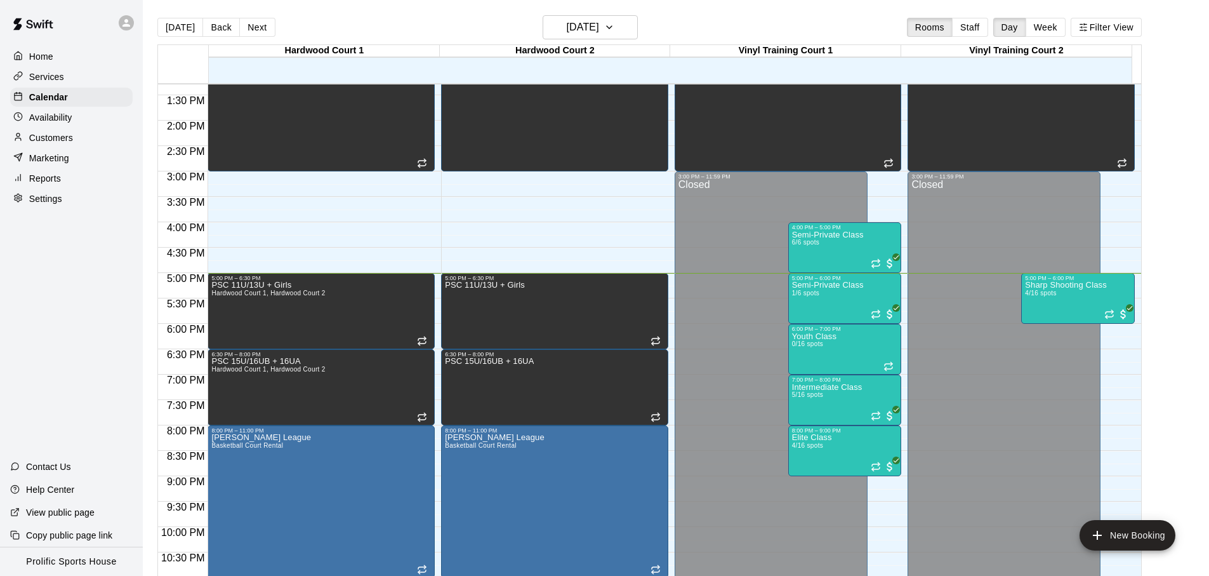
click at [1170, 25] on main "[DATE] Back [DATE][DATE] Rooms Staff Day Week Filter View [GEOGRAPHIC_DATA] 1 1…" at bounding box center [676, 303] width 1056 height 576
click at [1050, 296] on span "4/16 spots" at bounding box center [1040, 292] width 31 height 7
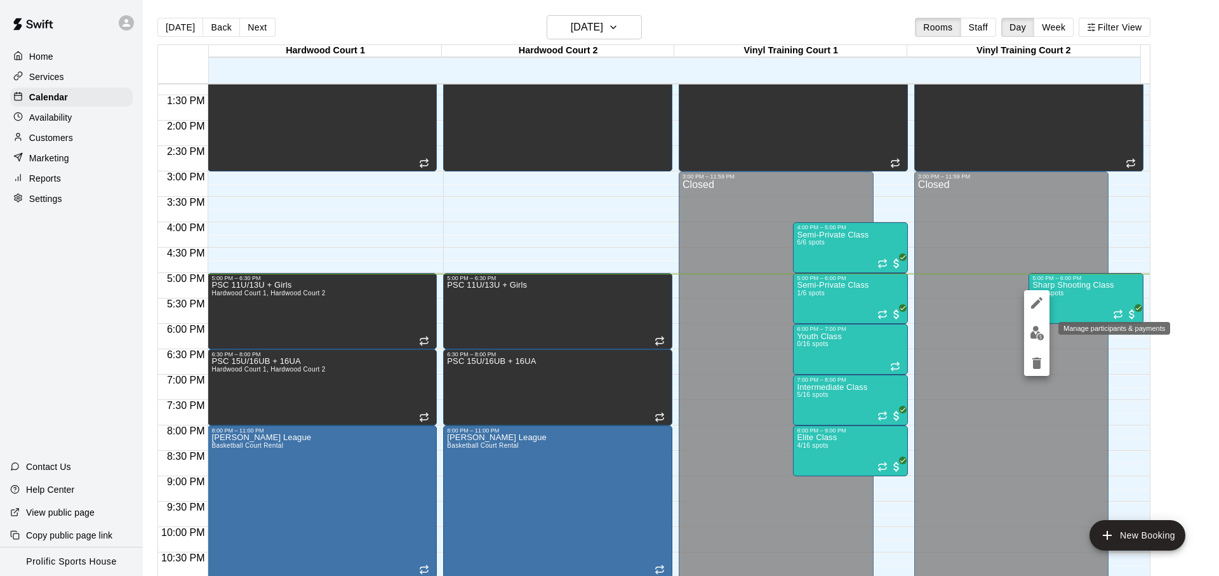
click at [1038, 329] on img "edit" at bounding box center [1036, 333] width 15 height 15
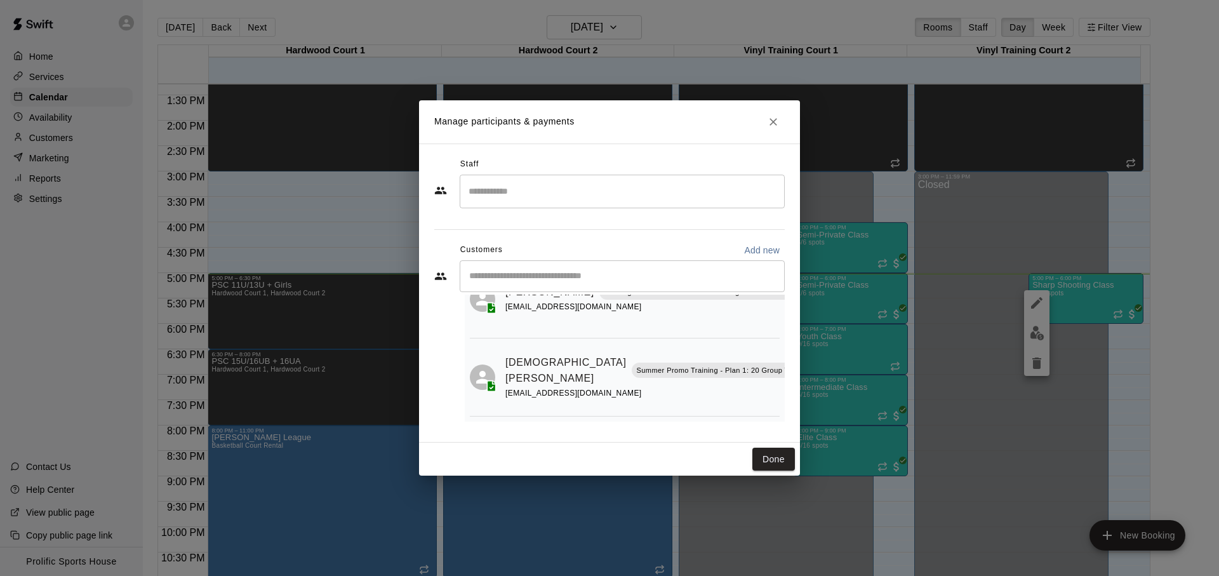
click at [769, 121] on icon "Close" at bounding box center [773, 122] width 13 height 13
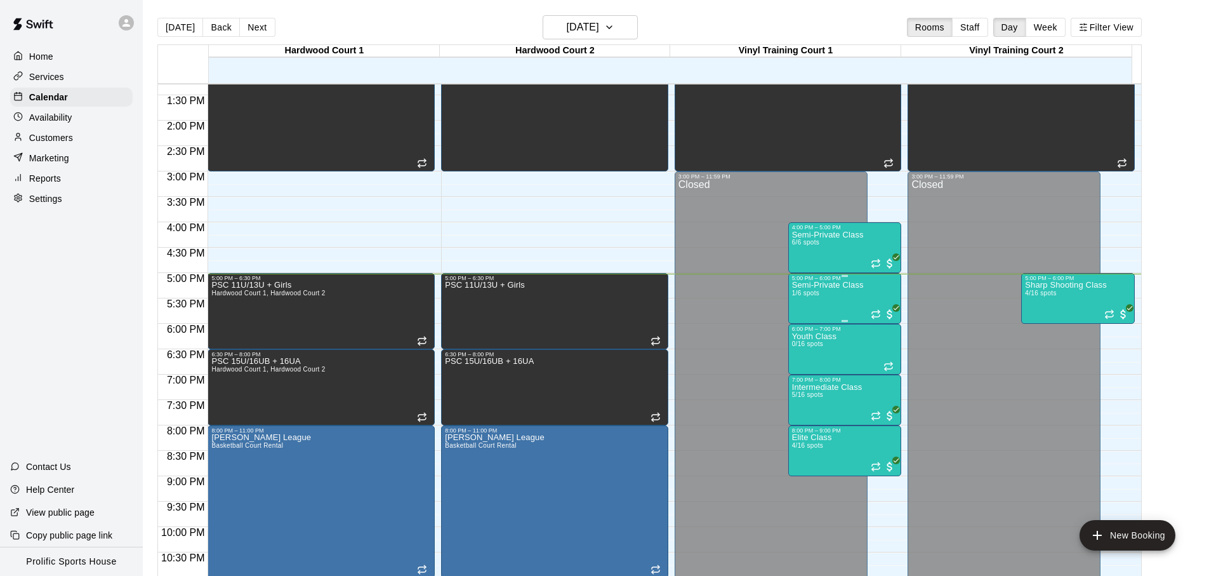
click at [830, 305] on div "Semi-Private Class 1/6 spots" at bounding box center [828, 569] width 72 height 576
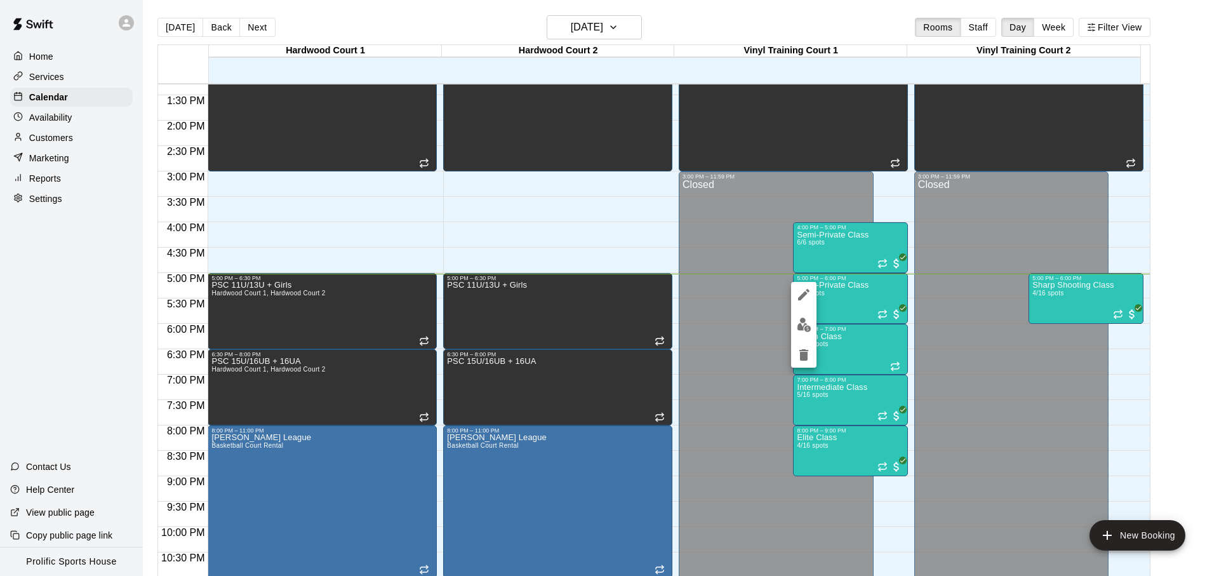
click at [802, 326] on img "edit" at bounding box center [803, 324] width 15 height 15
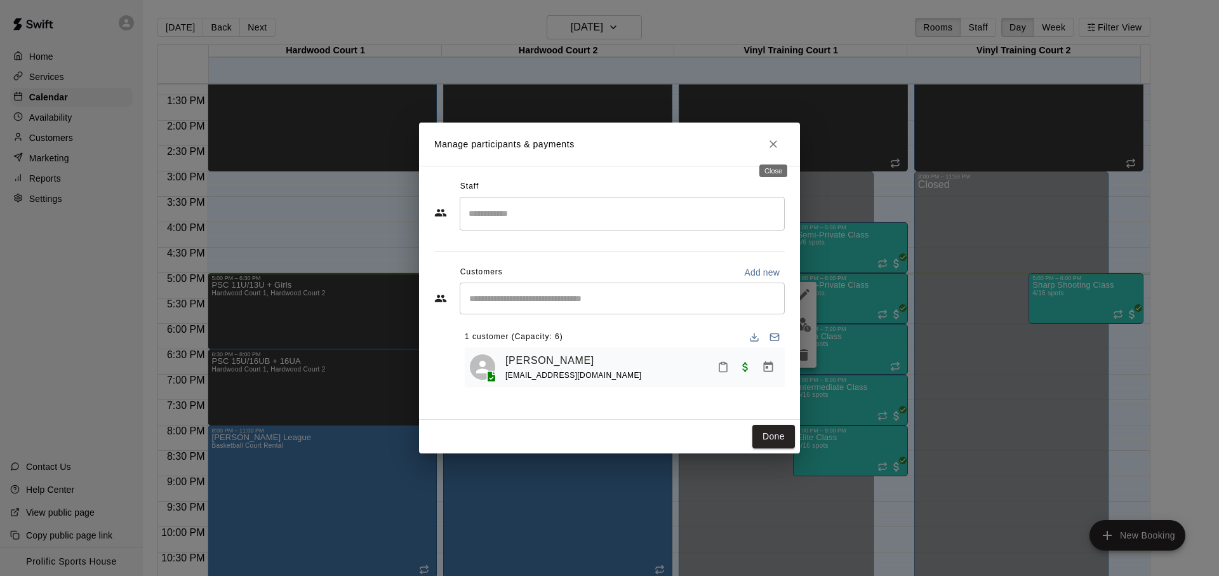
click at [779, 148] on icon "Close" at bounding box center [773, 144] width 13 height 13
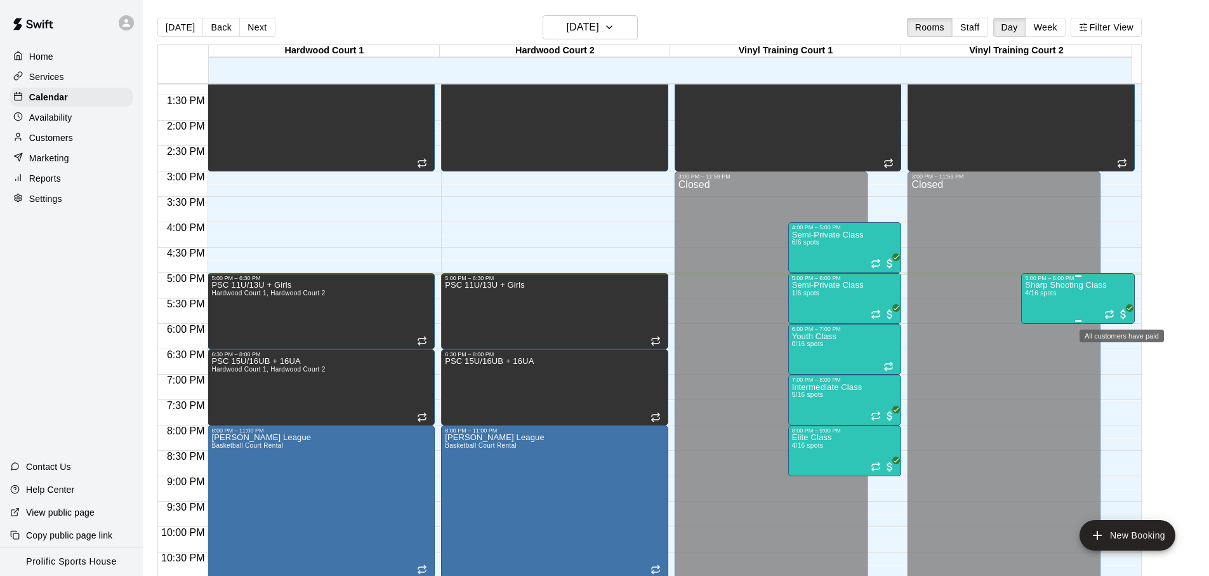
click at [1118, 315] on span "All customers have paid" at bounding box center [1123, 314] width 13 height 13
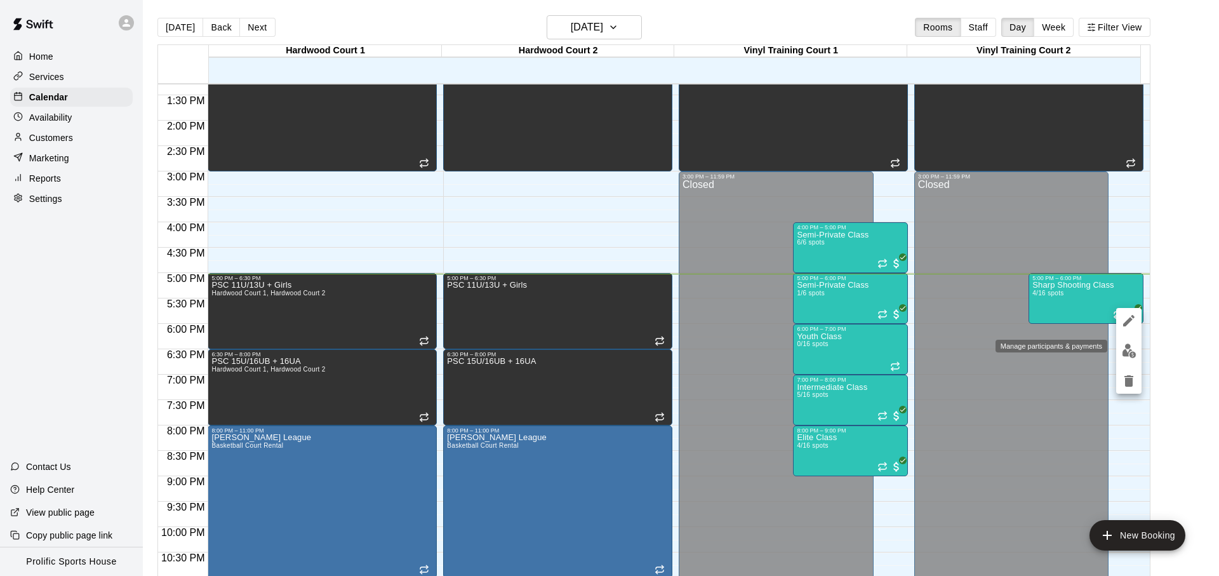
click at [1128, 350] on img "edit" at bounding box center [1128, 350] width 15 height 15
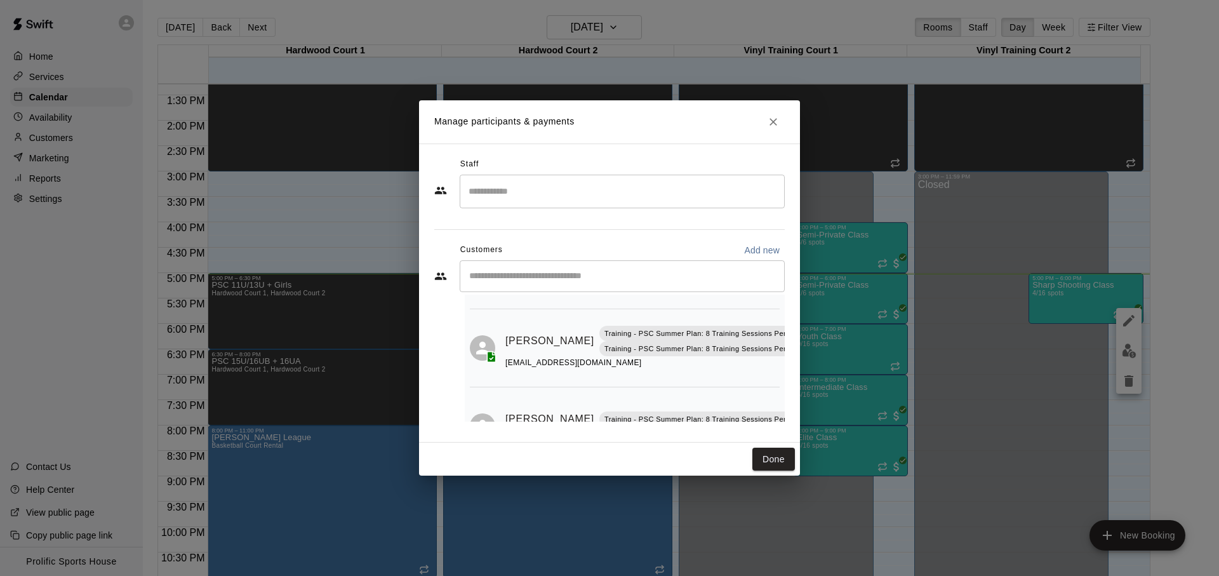
scroll to position [0, 0]
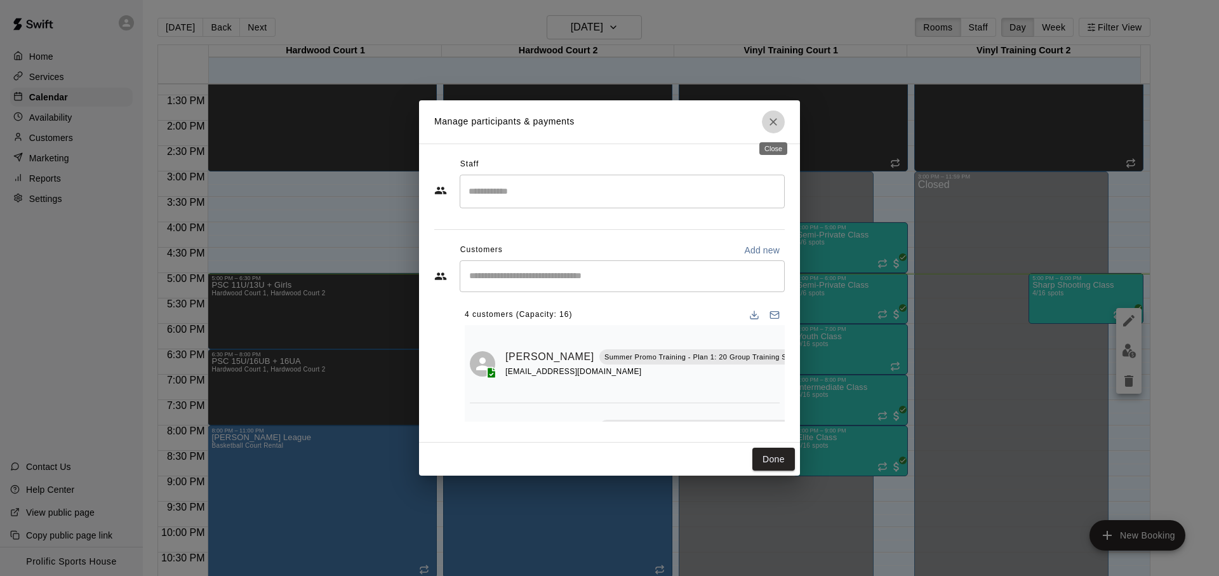
click at [776, 131] on button "Close" at bounding box center [773, 121] width 23 height 23
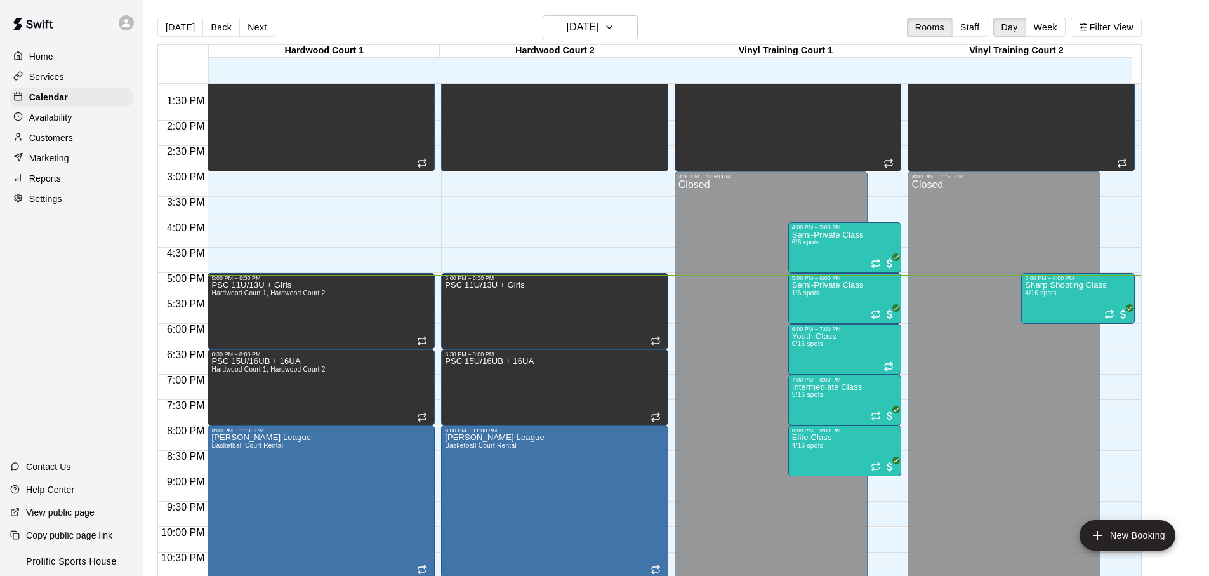
click at [126, 231] on div "Home Services Calendar Availability Customers Marketing Reports Settings Contac…" at bounding box center [71, 288] width 143 height 576
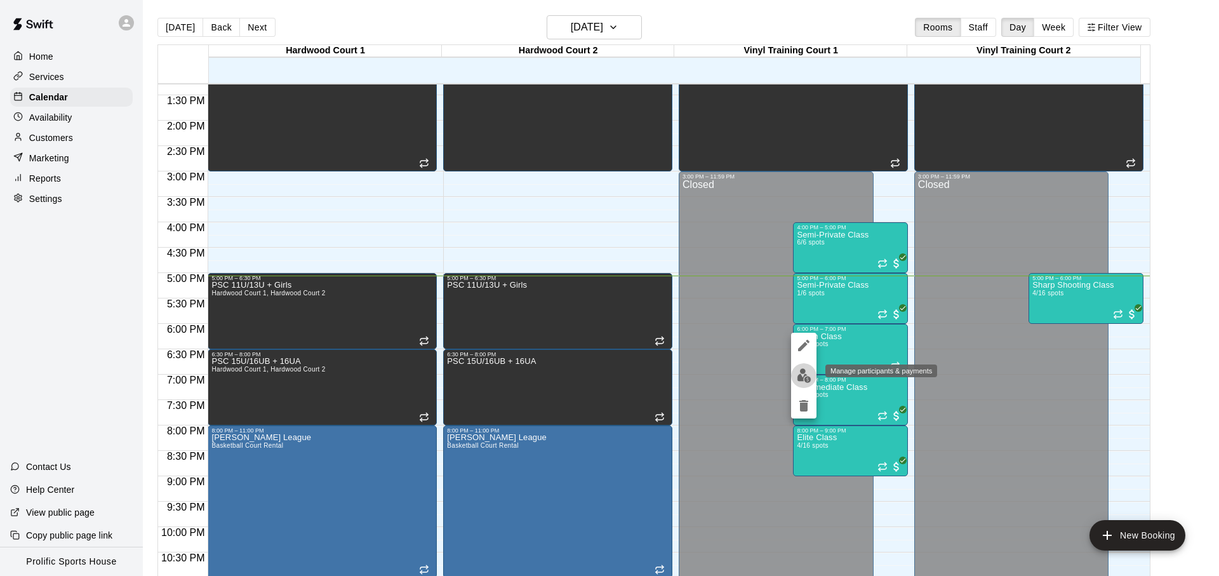
click at [814, 378] on button "edit" at bounding box center [803, 375] width 25 height 25
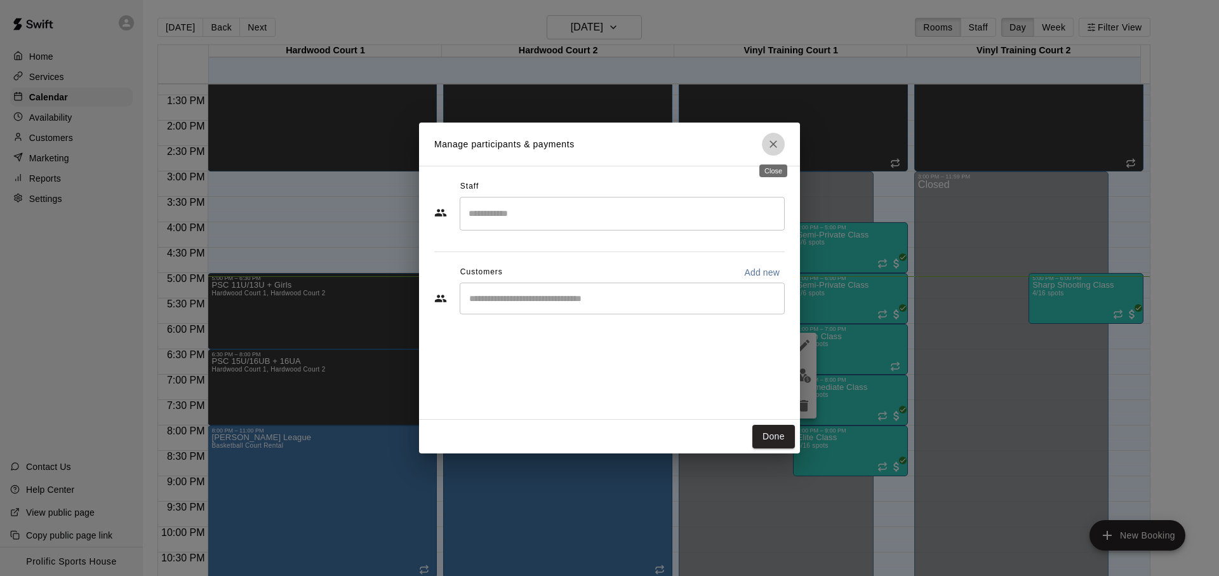
click at [778, 138] on icon "Close" at bounding box center [773, 144] width 13 height 13
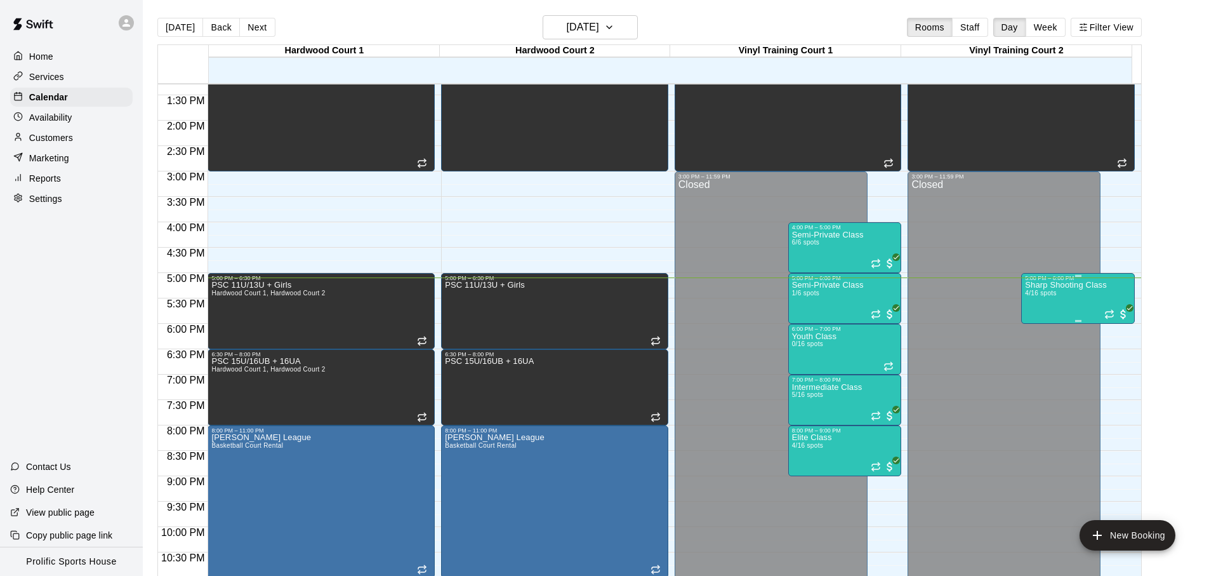
click at [1038, 305] on div "Sharp Shooting Class 4/16 spots" at bounding box center [1066, 569] width 82 height 576
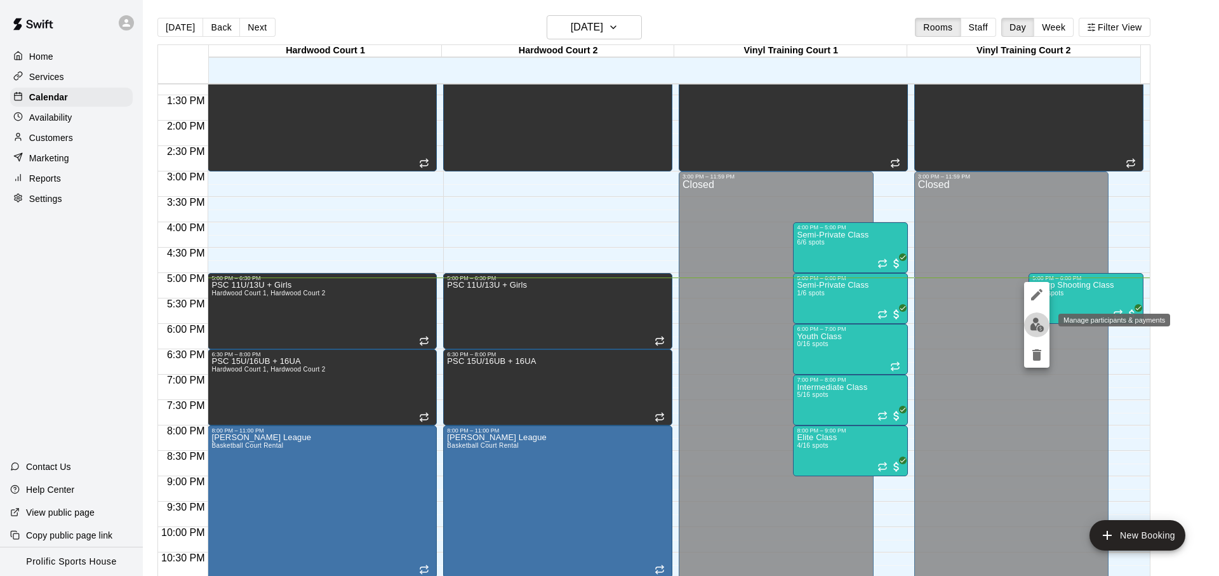
click at [1028, 327] on button "edit" at bounding box center [1036, 324] width 25 height 25
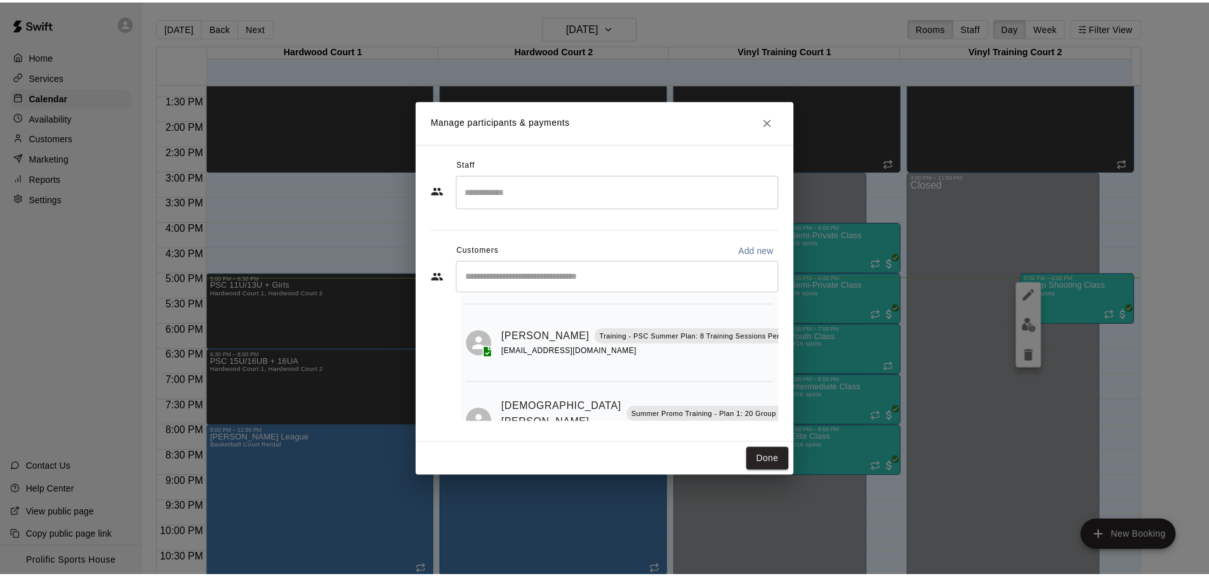
scroll to position [166, 0]
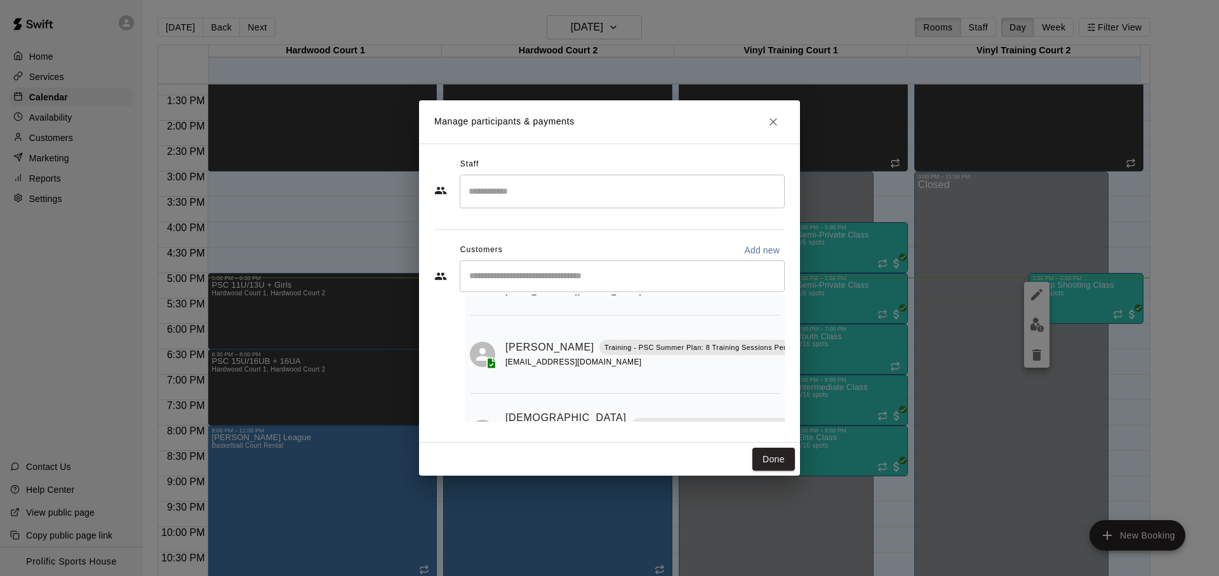
click at [772, 124] on icon "Close" at bounding box center [773, 122] width 13 height 13
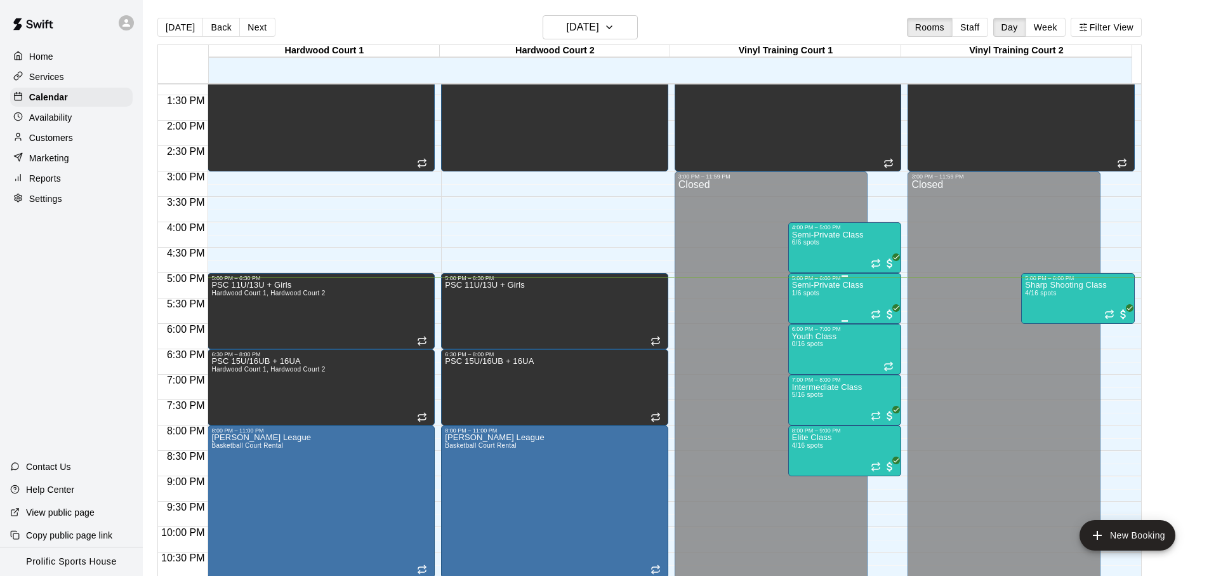
click at [813, 293] on span "1/6 spots" at bounding box center [806, 292] width 28 height 7
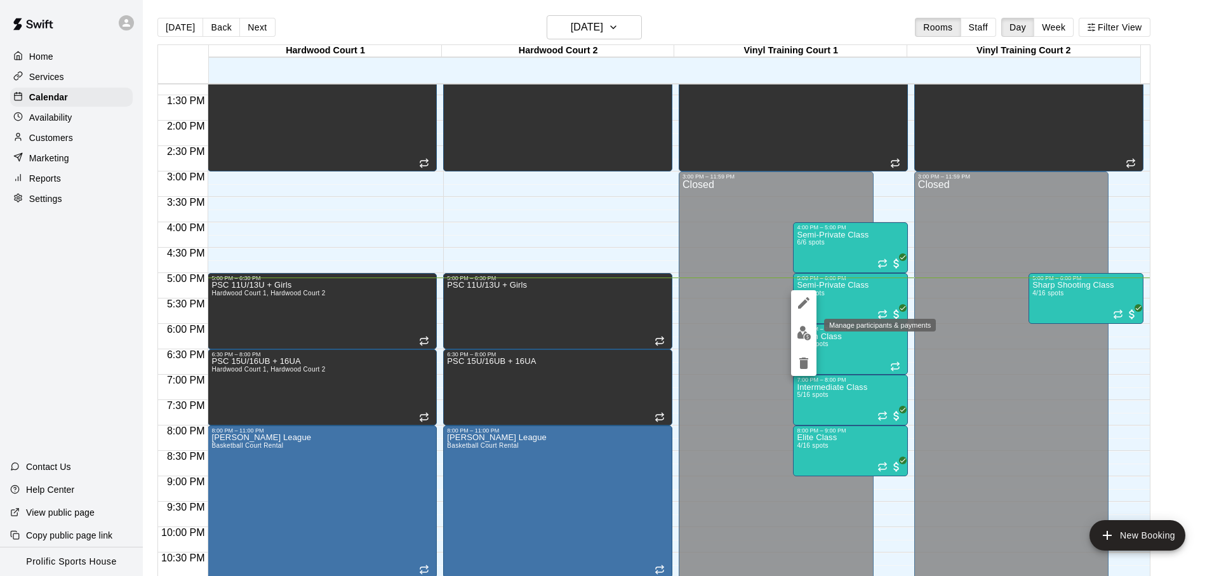
click at [801, 331] on img "edit" at bounding box center [803, 333] width 15 height 15
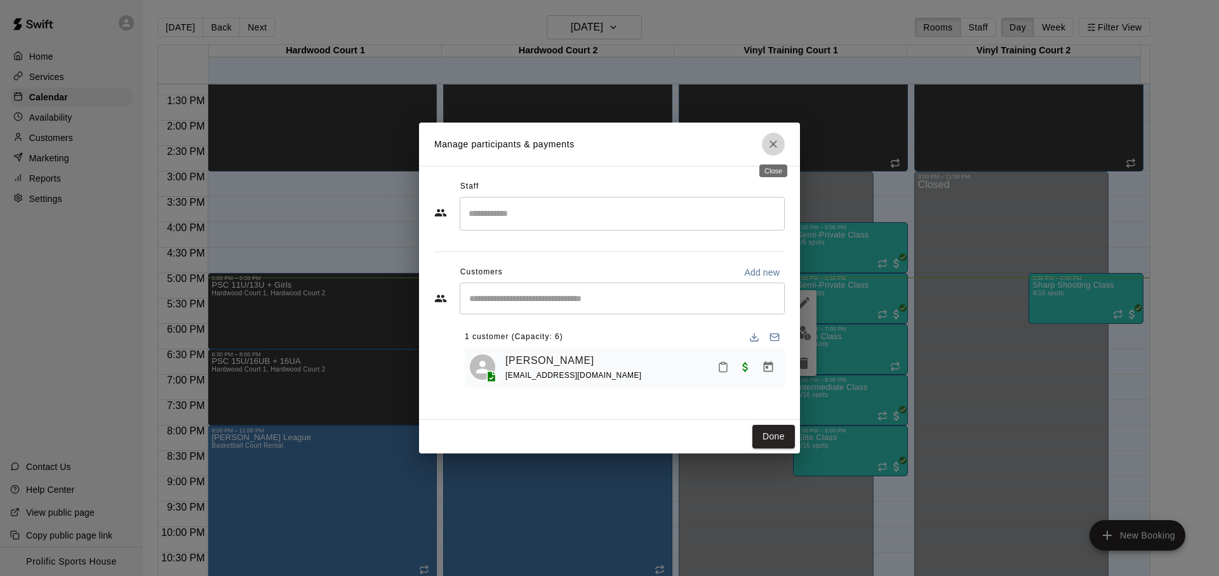
click at [774, 139] on icon "Close" at bounding box center [773, 144] width 13 height 13
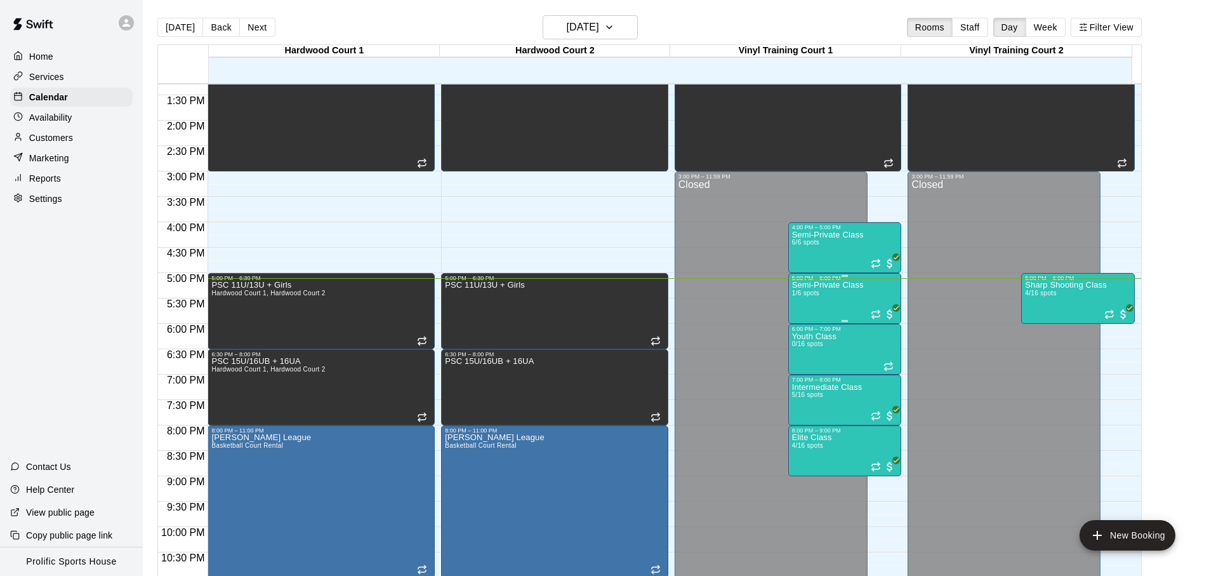
click at [840, 306] on div "Semi-Private Class 1/6 spots" at bounding box center [828, 569] width 72 height 576
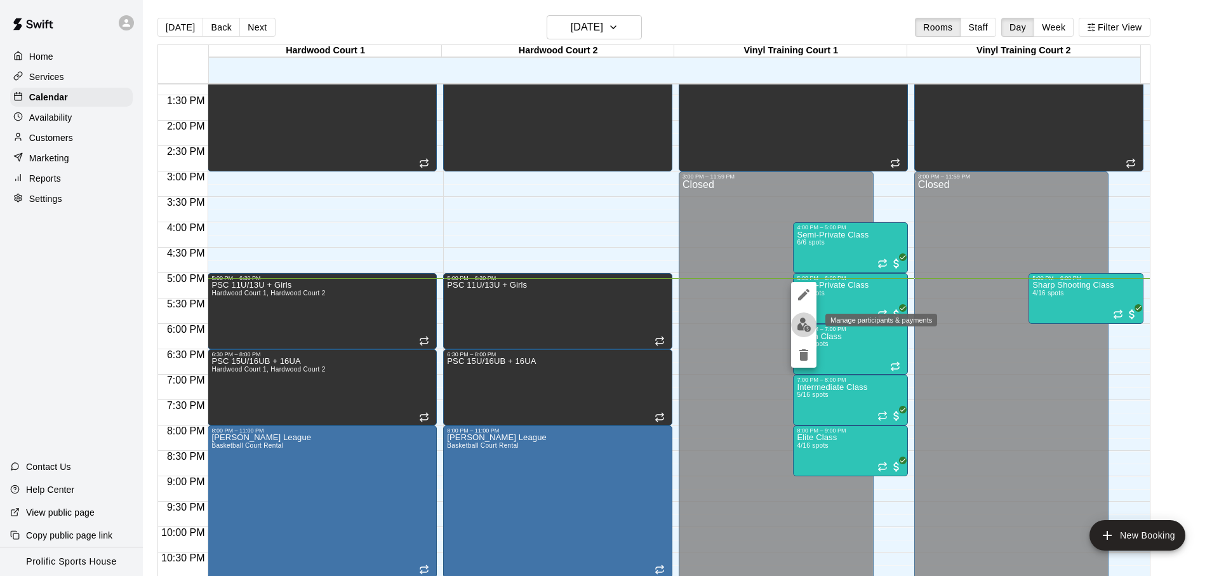
click at [803, 313] on button "edit" at bounding box center [803, 324] width 25 height 25
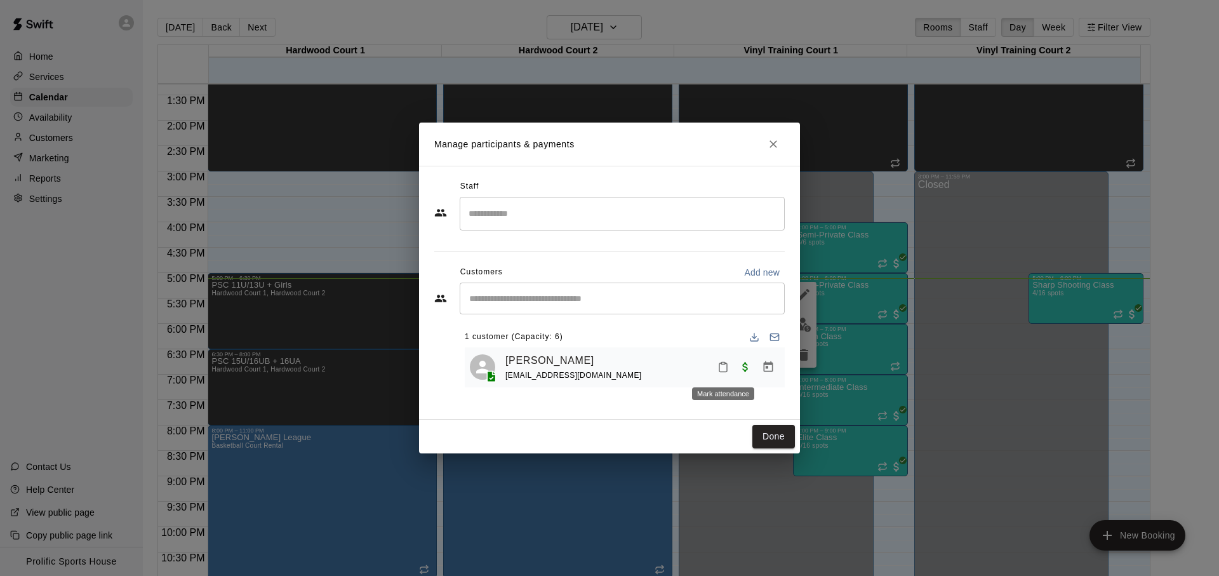
click at [718, 368] on icon "Mark attendance" at bounding box center [722, 366] width 11 height 11
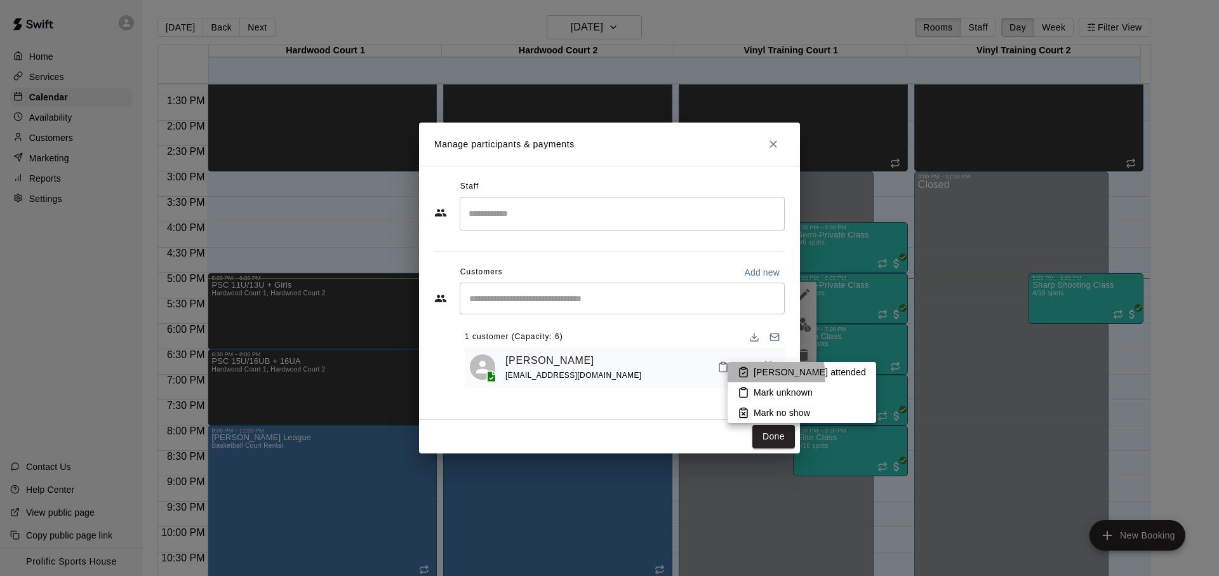
click at [765, 376] on p "[PERSON_NAME] attended" at bounding box center [809, 372] width 112 height 13
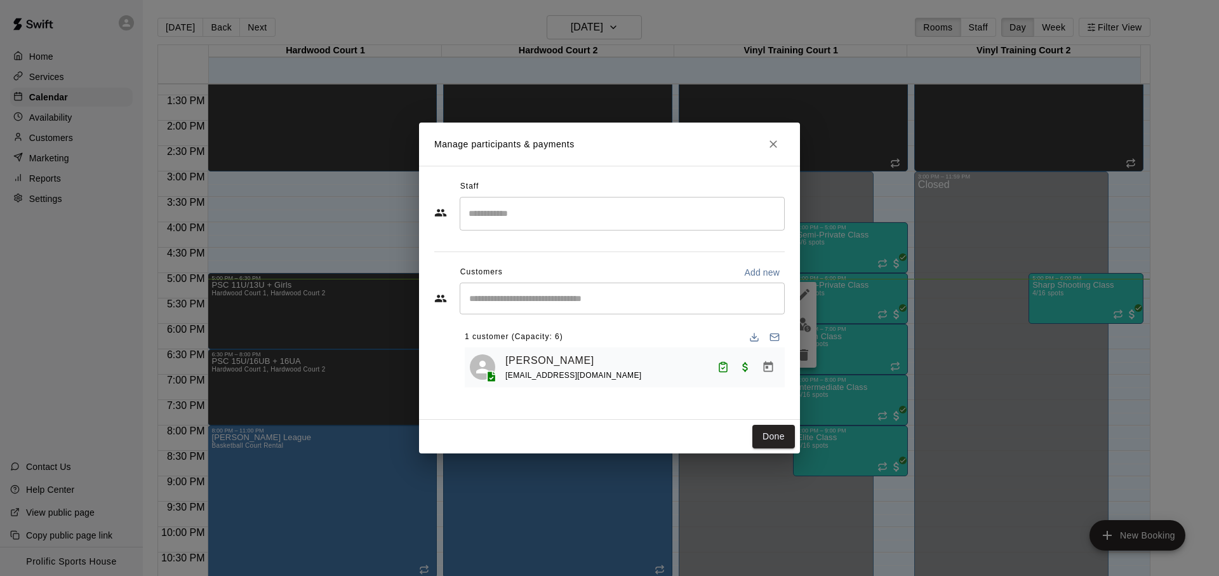
click at [643, 292] on input "Start typing to search customers..." at bounding box center [622, 298] width 314 height 13
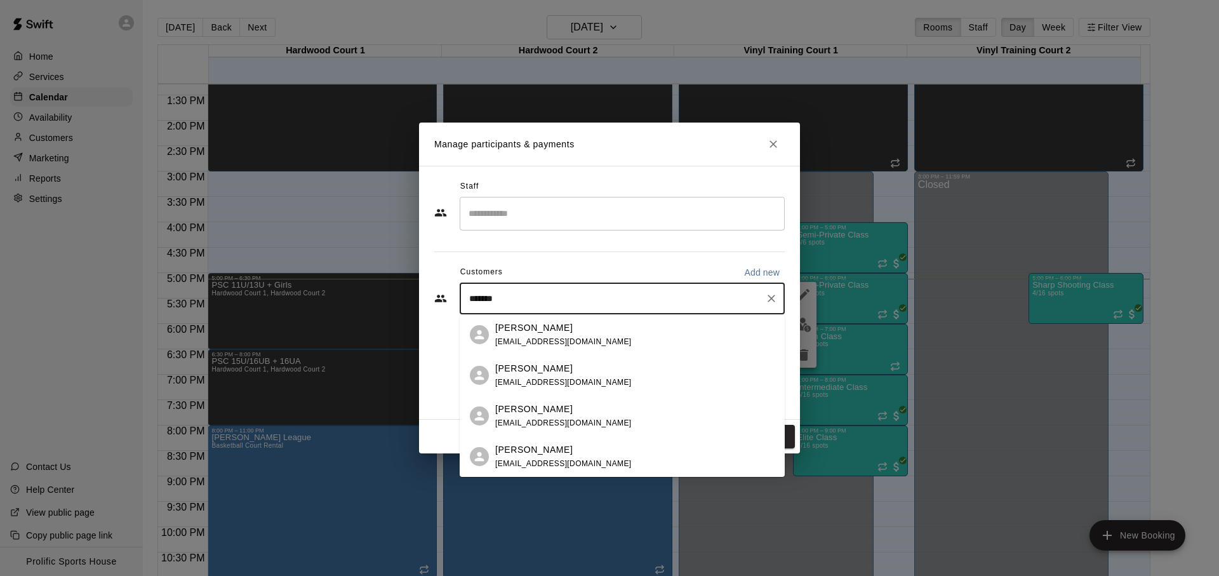
type input "********"
click at [558, 456] on div "[PERSON_NAME] [EMAIL_ADDRESS][DOMAIN_NAME]" at bounding box center [563, 456] width 136 height 27
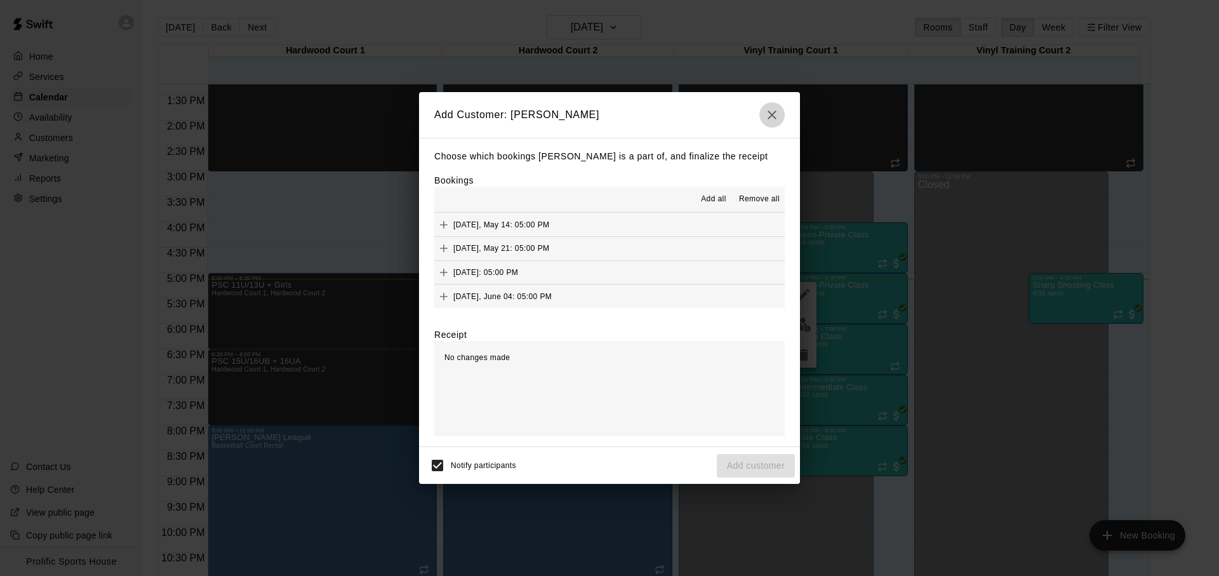
click at [781, 119] on button "button" at bounding box center [771, 114] width 25 height 25
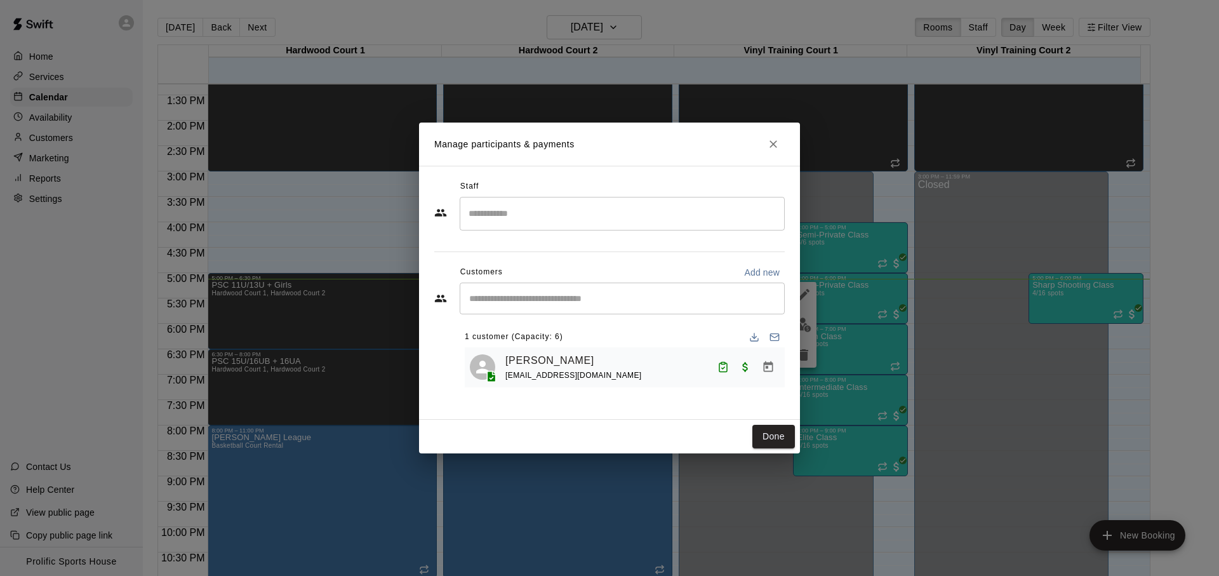
click at [276, 105] on div "Manage participants & payments Staff ​ Customers Add new ​ 1 customer (Capacity…" at bounding box center [609, 288] width 1219 height 576
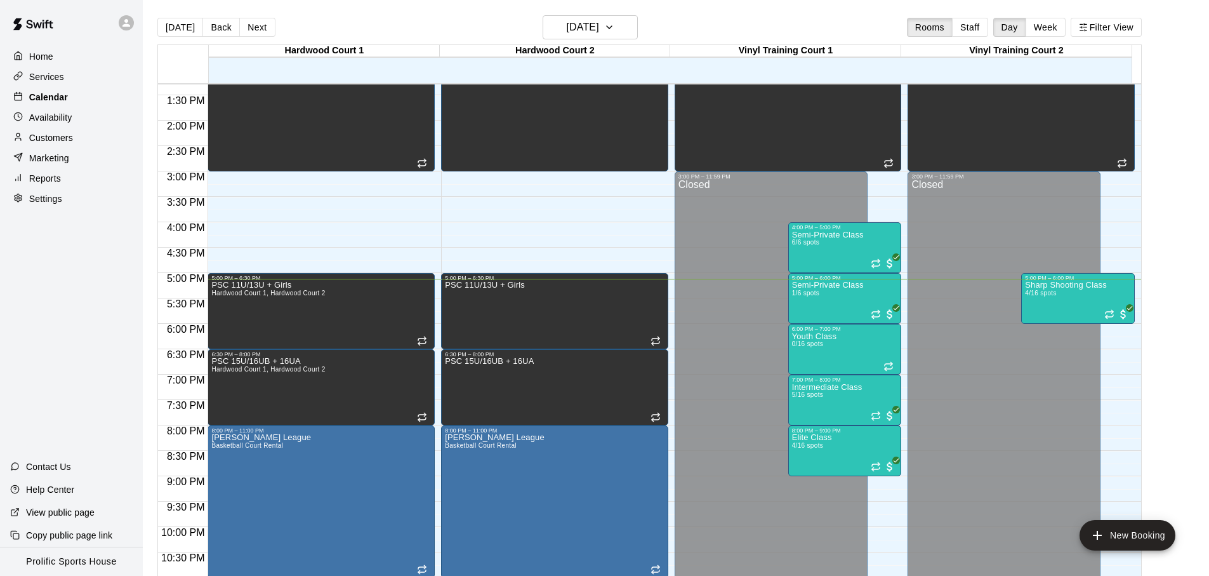
click at [79, 90] on div "Calendar" at bounding box center [71, 97] width 122 height 19
click at [71, 79] on div "Services" at bounding box center [71, 76] width 122 height 19
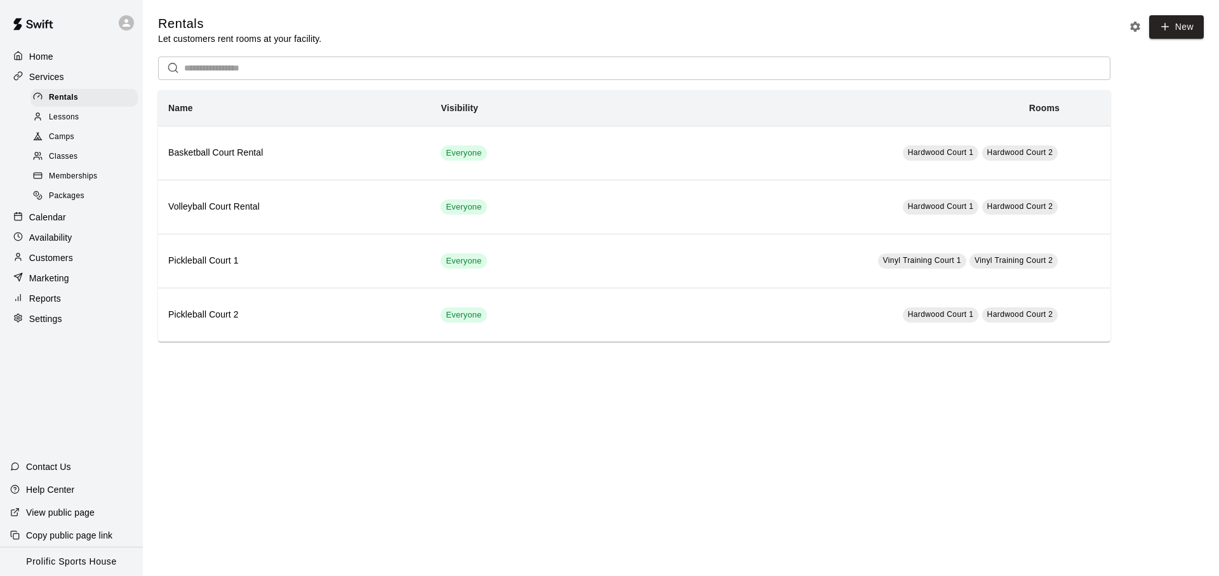
click at [86, 223] on div "Calendar" at bounding box center [71, 217] width 122 height 19
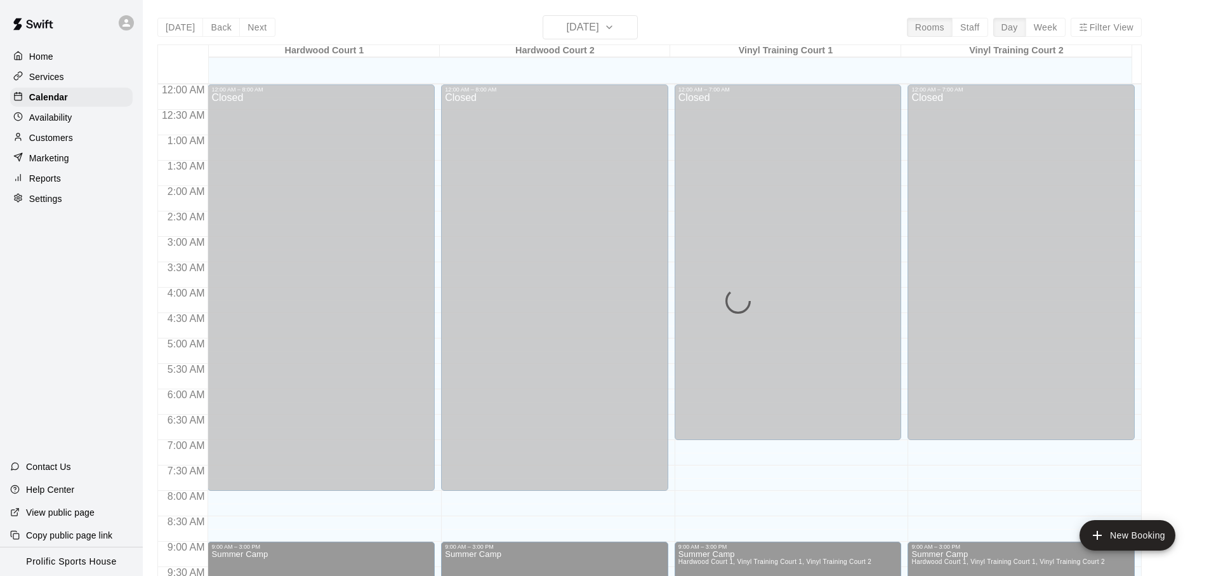
scroll to position [675, 0]
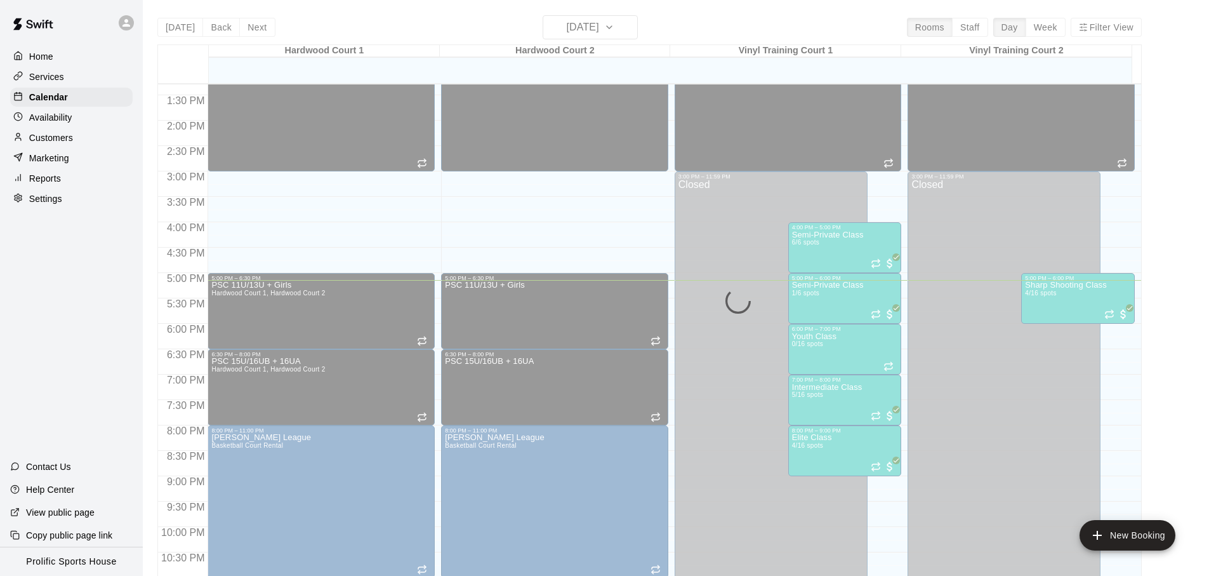
click at [83, 74] on div "Services" at bounding box center [71, 76] width 122 height 19
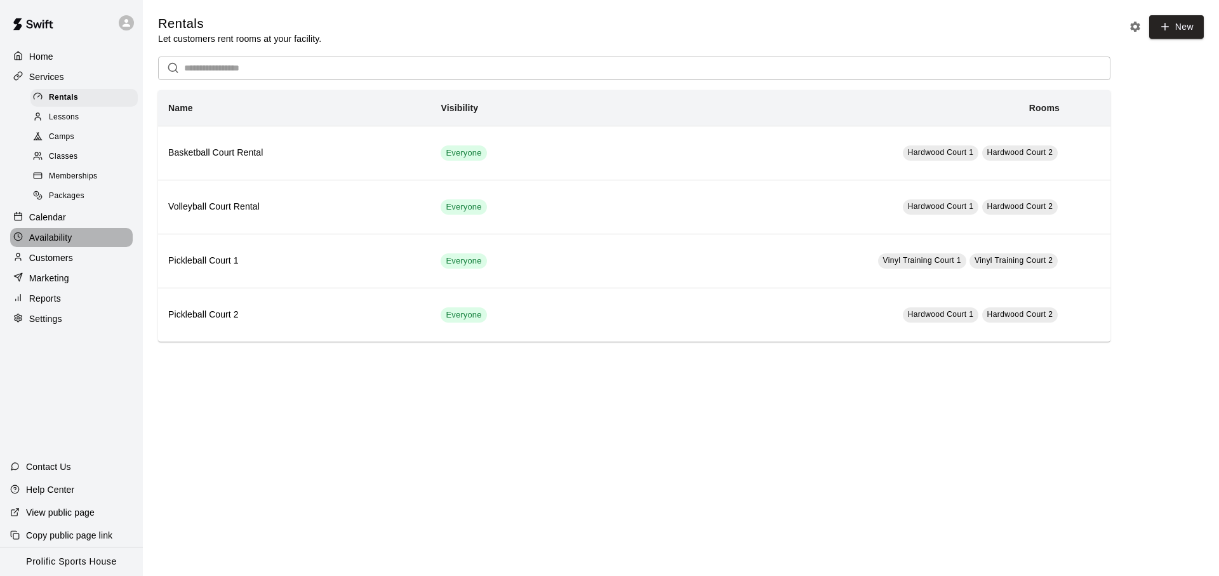
click at [65, 231] on p "Availability" at bounding box center [50, 237] width 43 height 13
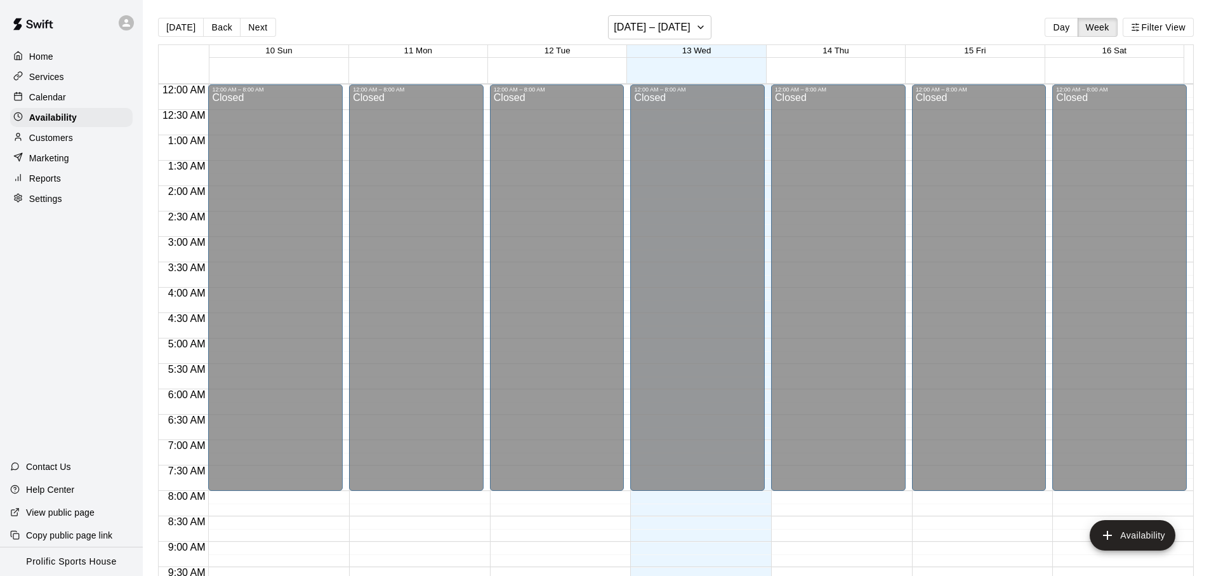
scroll to position [713, 0]
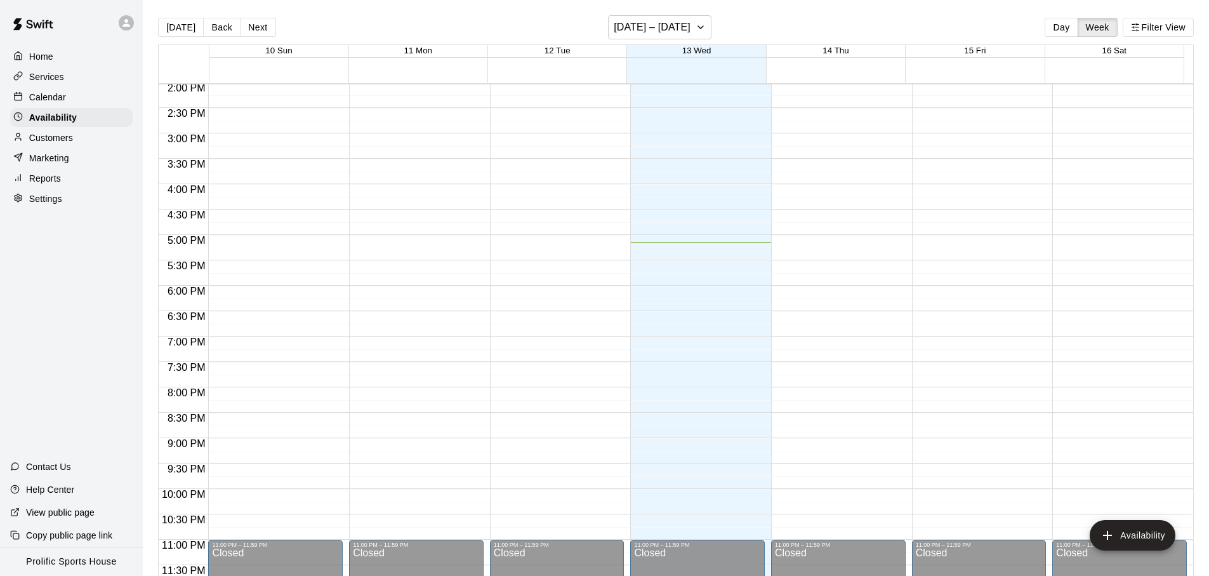
click at [60, 142] on p "Customers" at bounding box center [51, 137] width 44 height 13
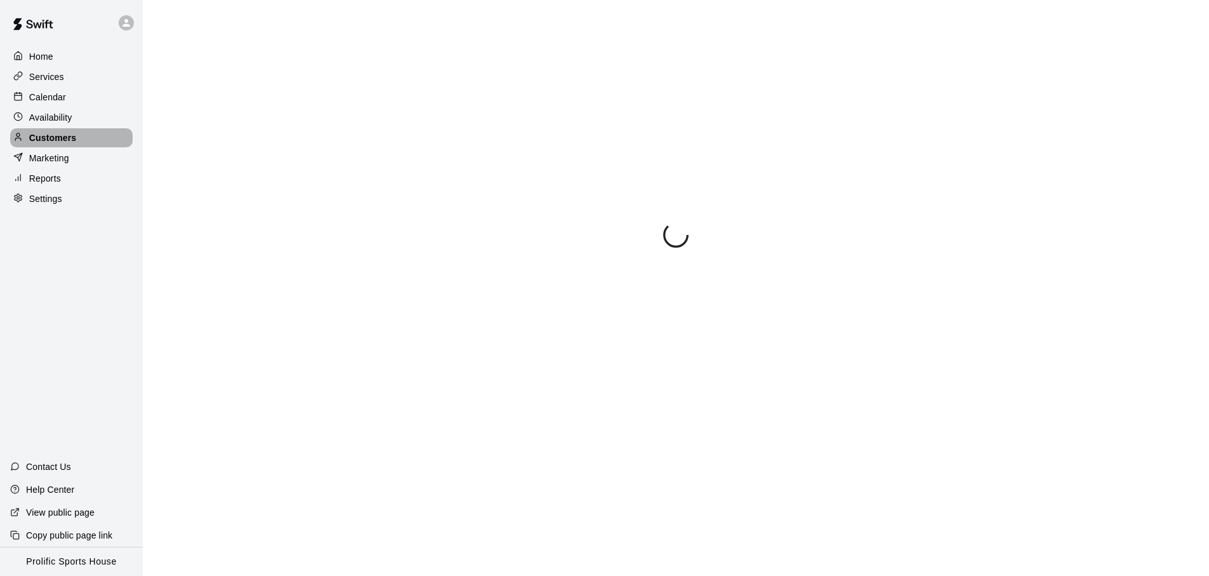
click at [60, 142] on p "Customers" at bounding box center [52, 137] width 47 height 13
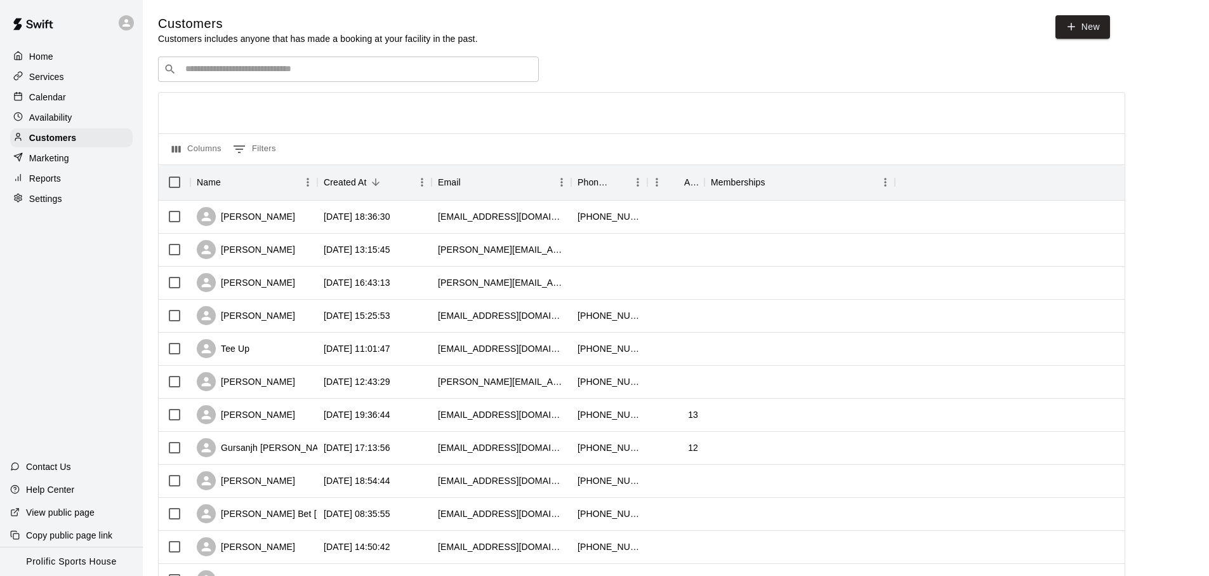
click at [270, 70] on input "Search customers by name or email" at bounding box center [358, 69] width 352 height 13
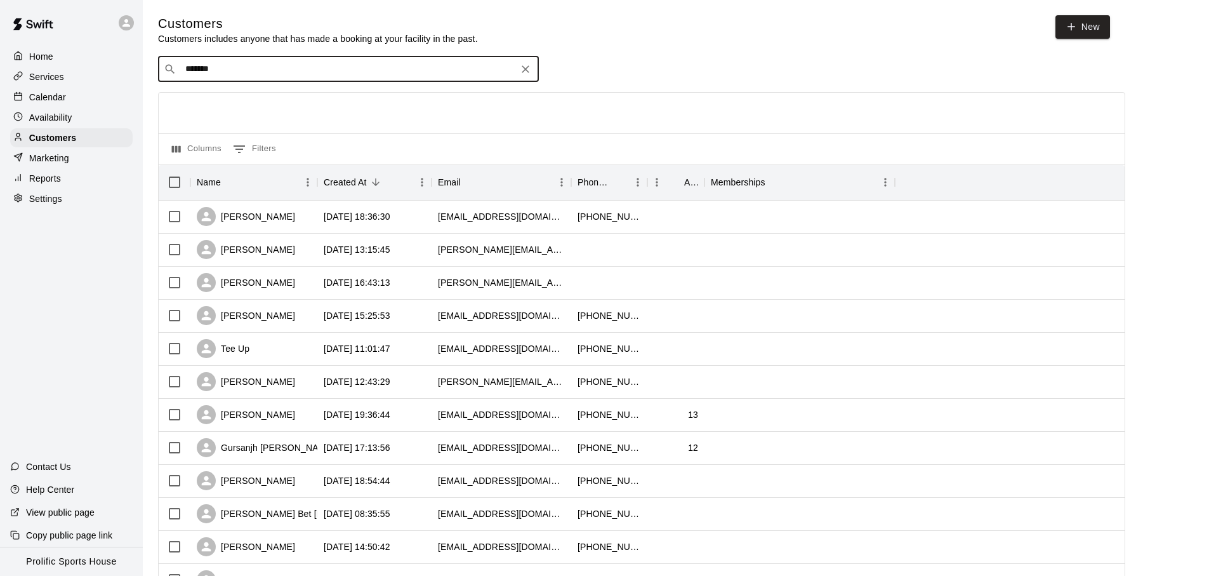
type input "********"
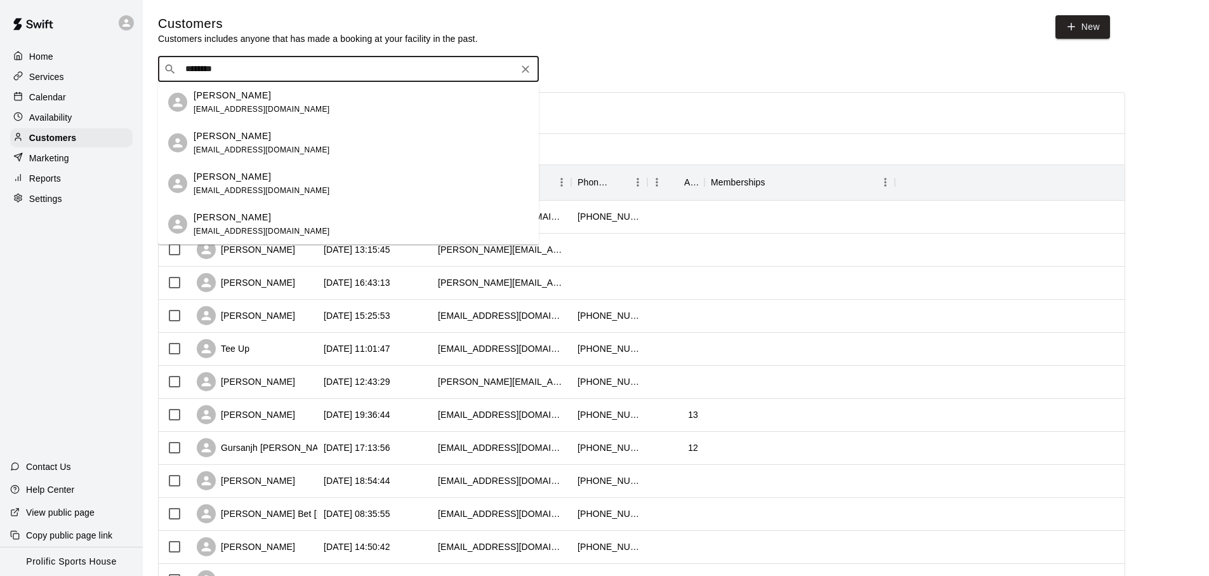
click at [287, 101] on div "[PERSON_NAME] [EMAIL_ADDRESS][DOMAIN_NAME]" at bounding box center [262, 102] width 136 height 27
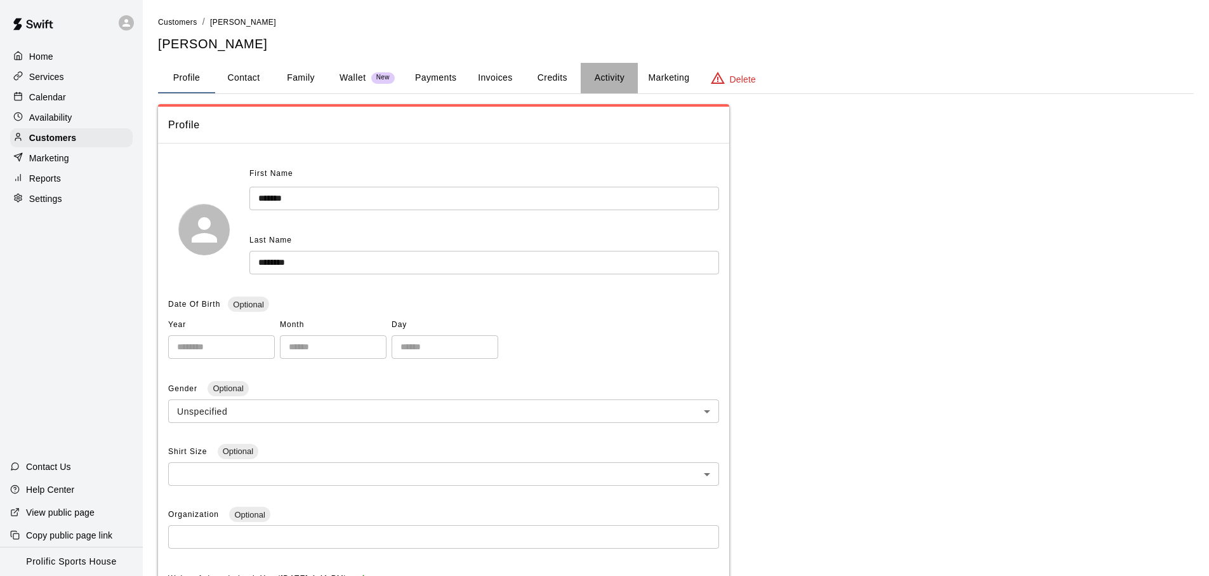
click at [602, 84] on button "Activity" at bounding box center [609, 78] width 57 height 30
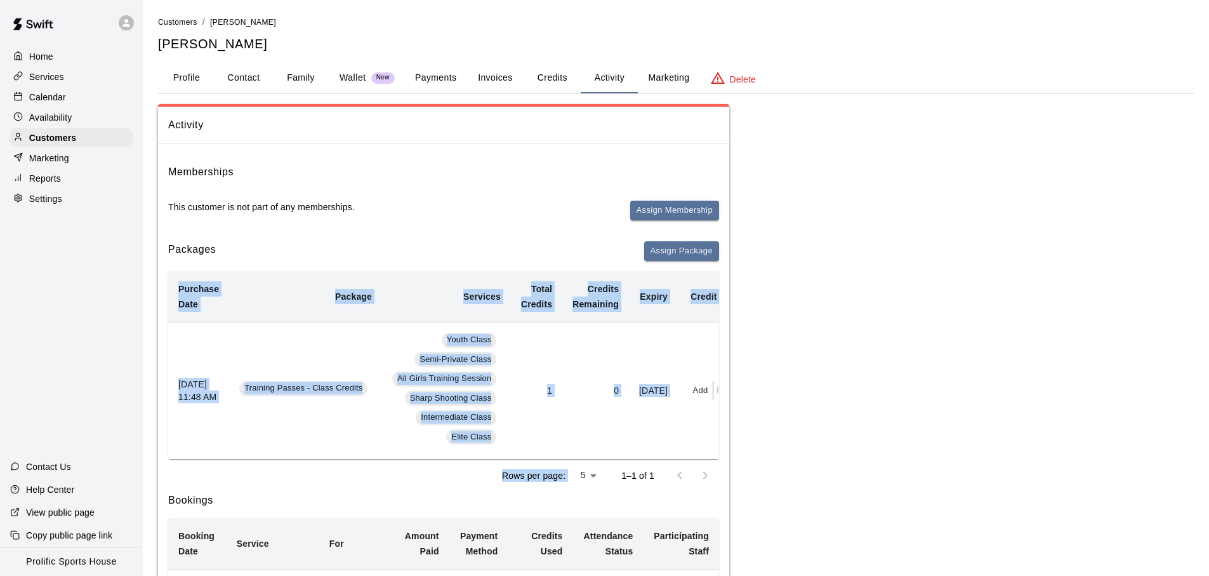
drag, startPoint x: 631, startPoint y: 468, endPoint x: 656, endPoint y: 465, distance: 24.3
click at [656, 465] on div "Purchase Date Package Services Total Credits Credits Remaining Expiry Credit Ac…" at bounding box center [443, 381] width 551 height 221
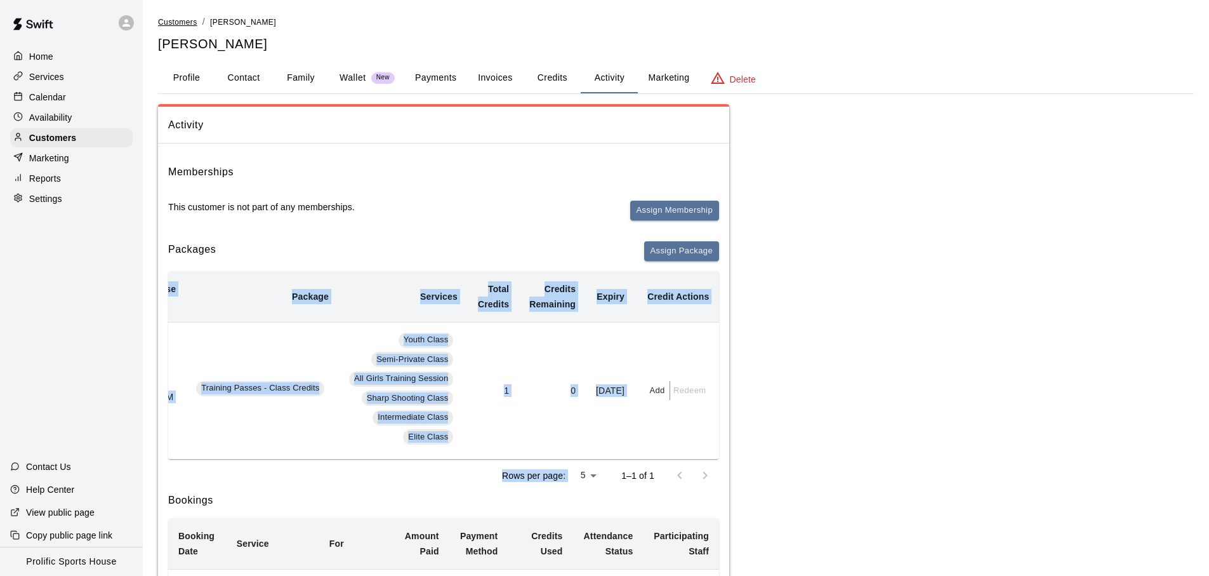
click at [186, 23] on span "Customers" at bounding box center [177, 22] width 39 height 9
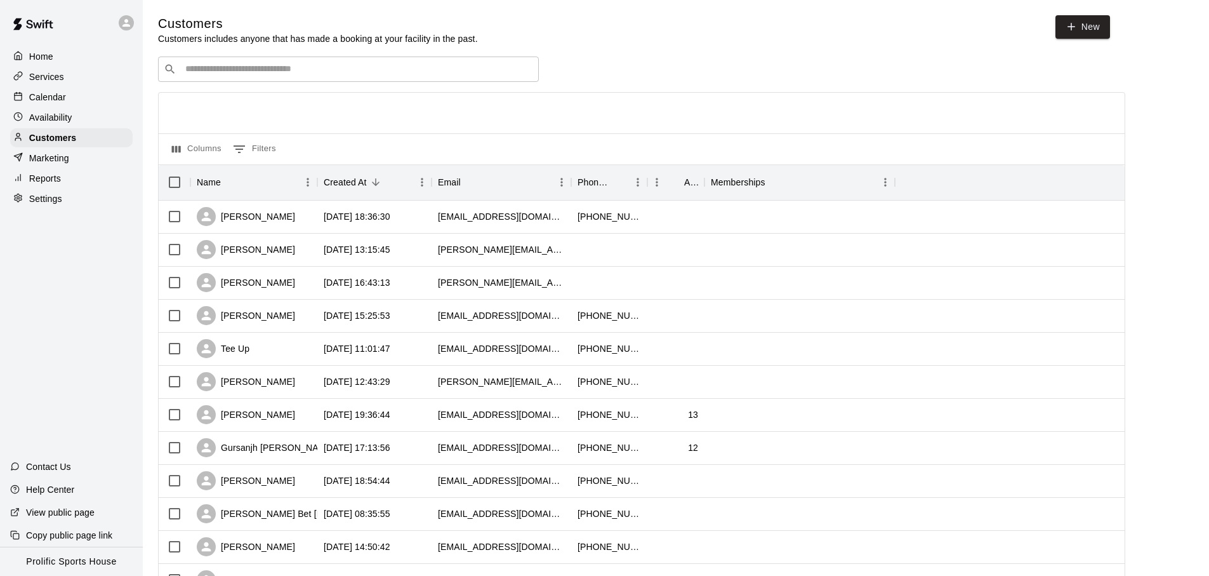
click at [350, 76] on div "​ ​" at bounding box center [348, 68] width 381 height 25
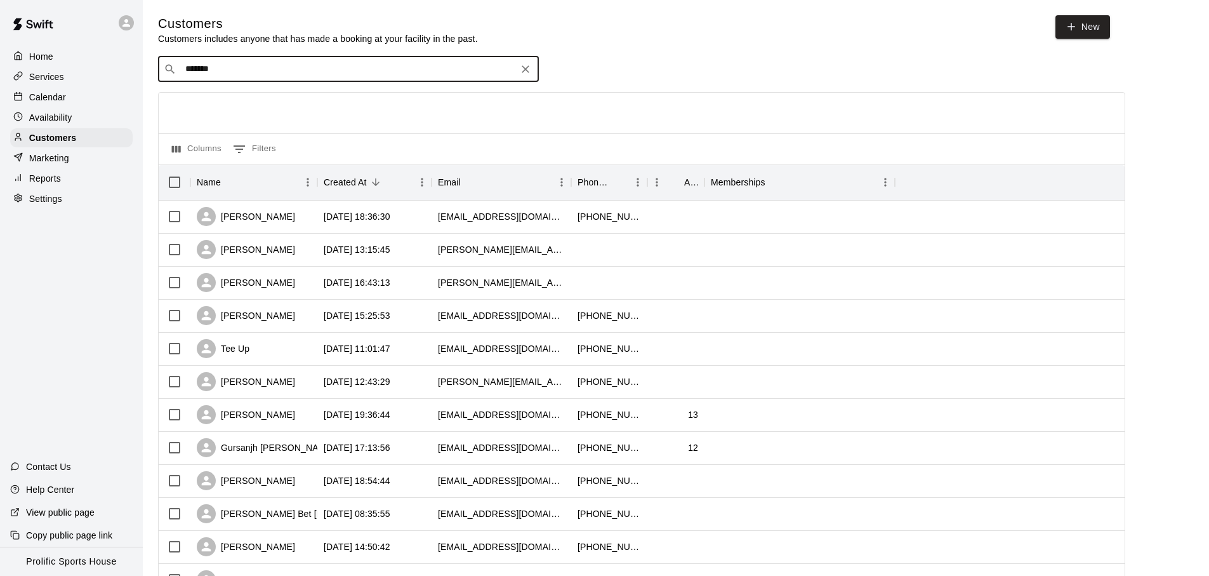
type input "********"
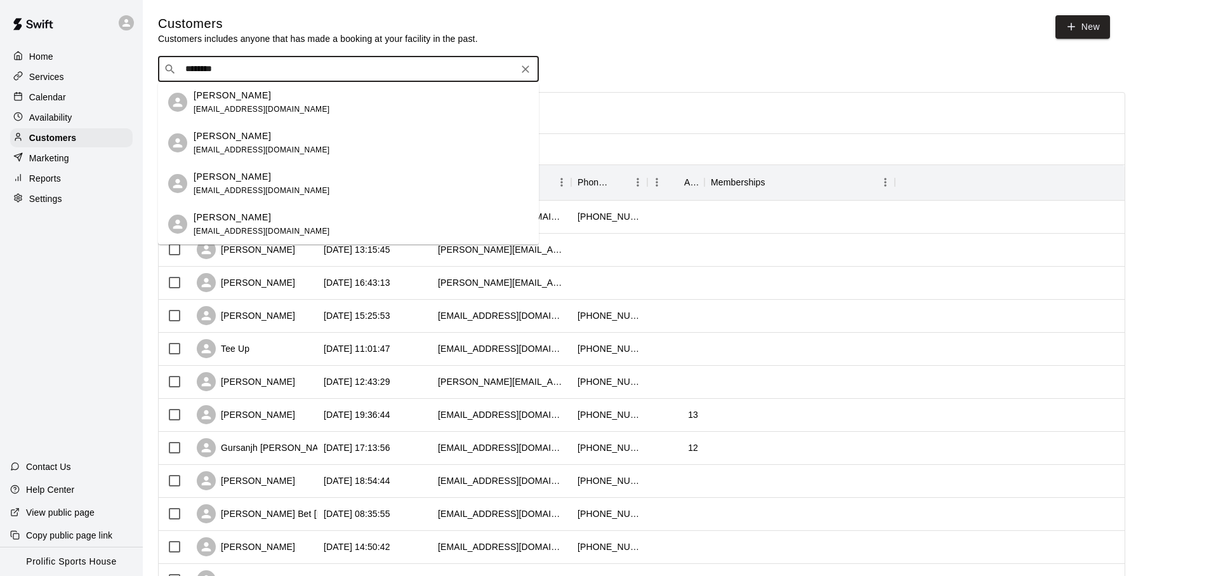
click at [305, 129] on div "[PERSON_NAME] [EMAIL_ADDRESS][DOMAIN_NAME]" at bounding box center [361, 142] width 335 height 27
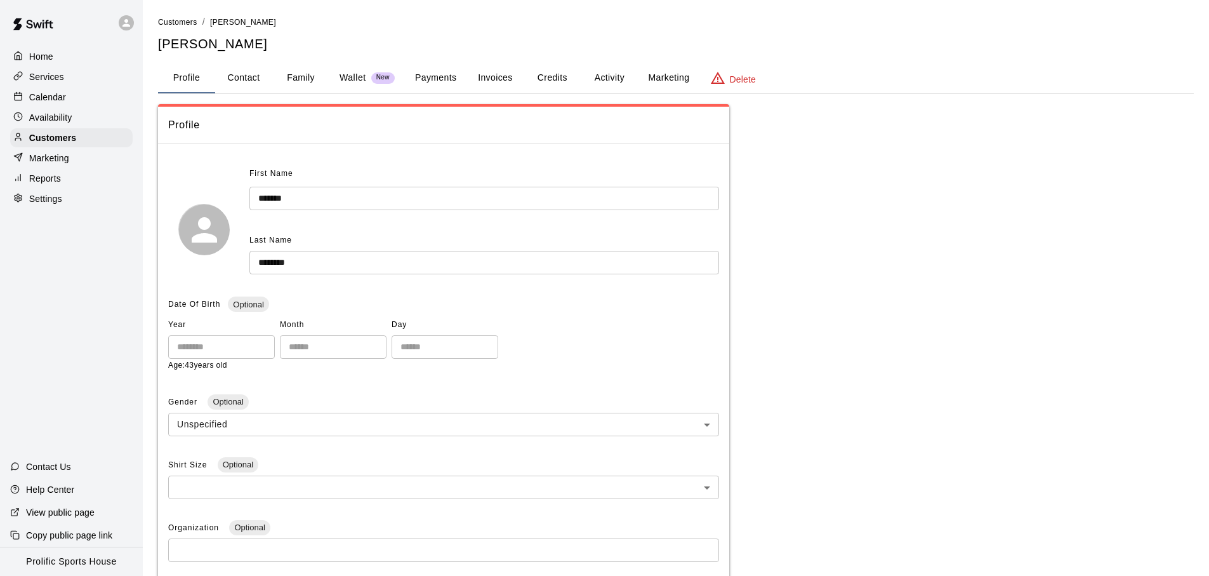
click at [574, 88] on button "Credits" at bounding box center [552, 78] width 57 height 30
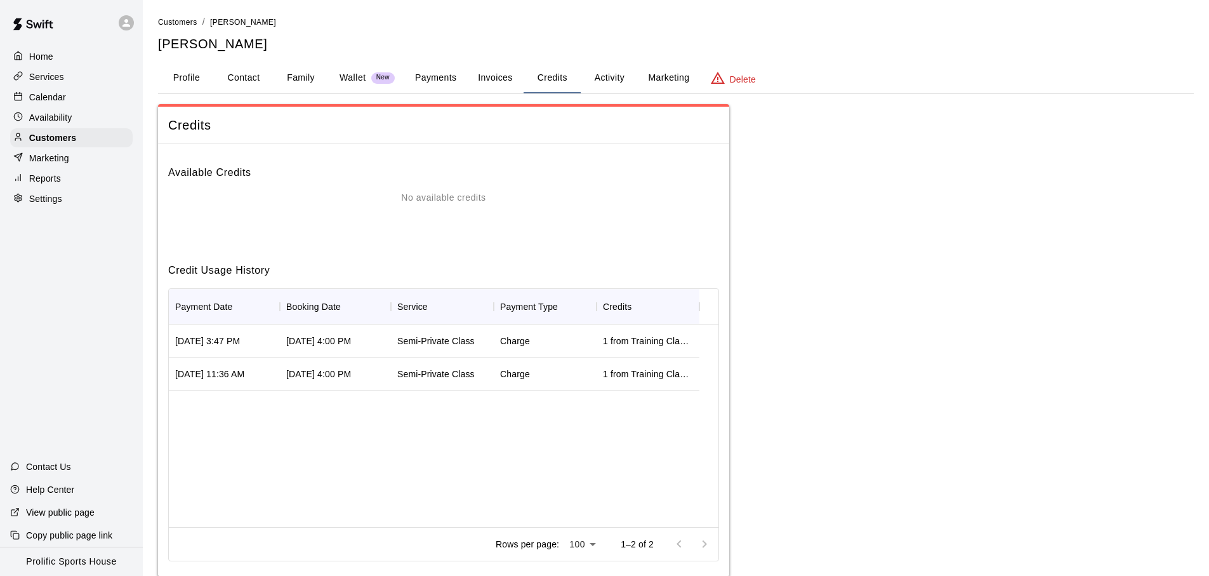
click at [596, 83] on button "Activity" at bounding box center [609, 78] width 57 height 30
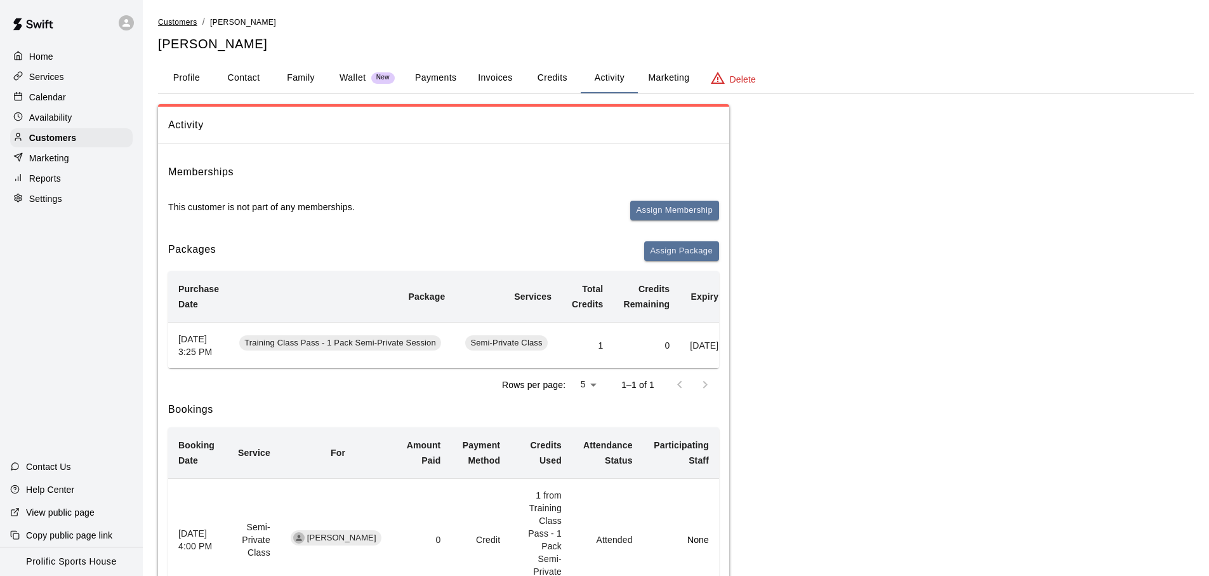
click at [176, 22] on span "Customers" at bounding box center [177, 22] width 39 height 9
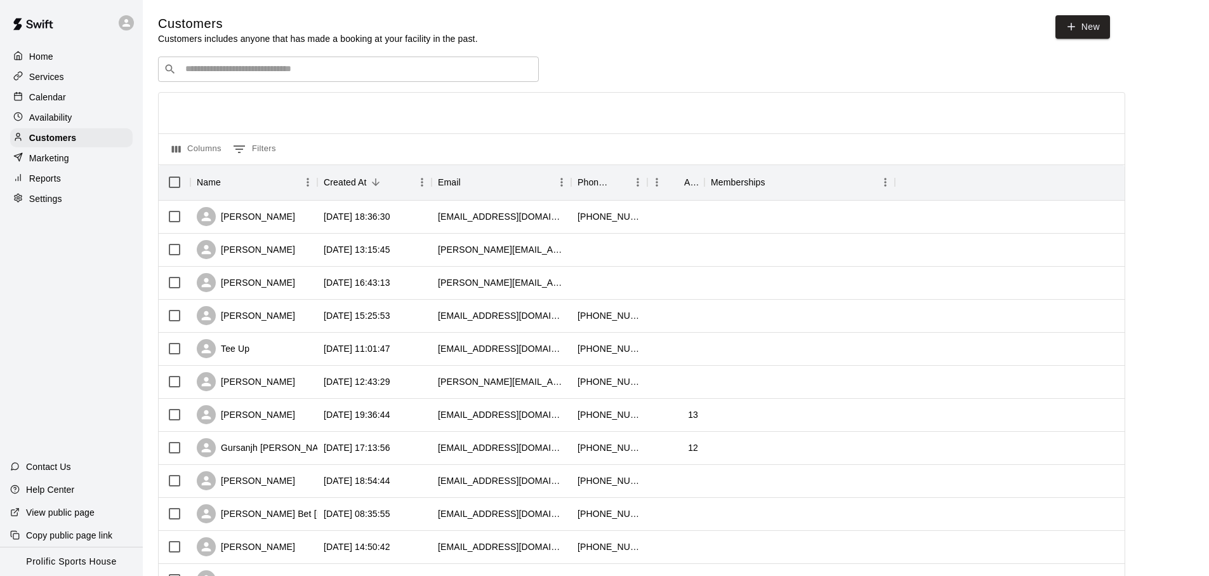
click at [257, 60] on div "​ ​" at bounding box center [348, 68] width 381 height 25
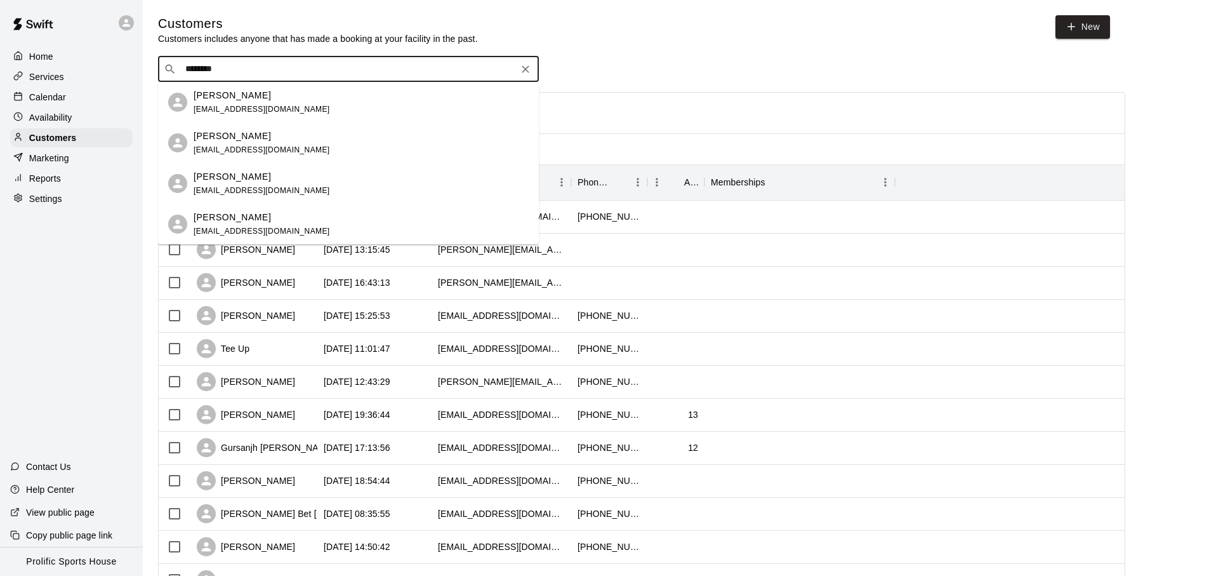
type input "********"
click at [718, 70] on div "​ ******** ​" at bounding box center [641, 68] width 967 height 25
click at [258, 72] on input "********" at bounding box center [348, 69] width 333 height 13
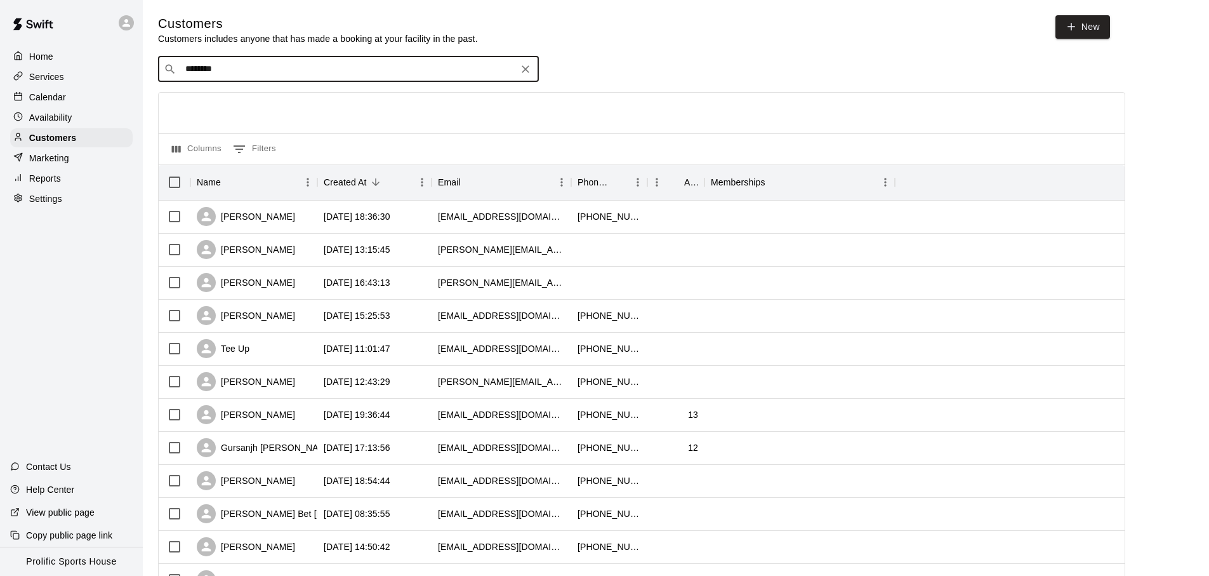
click at [251, 72] on input "********" at bounding box center [348, 69] width 333 height 13
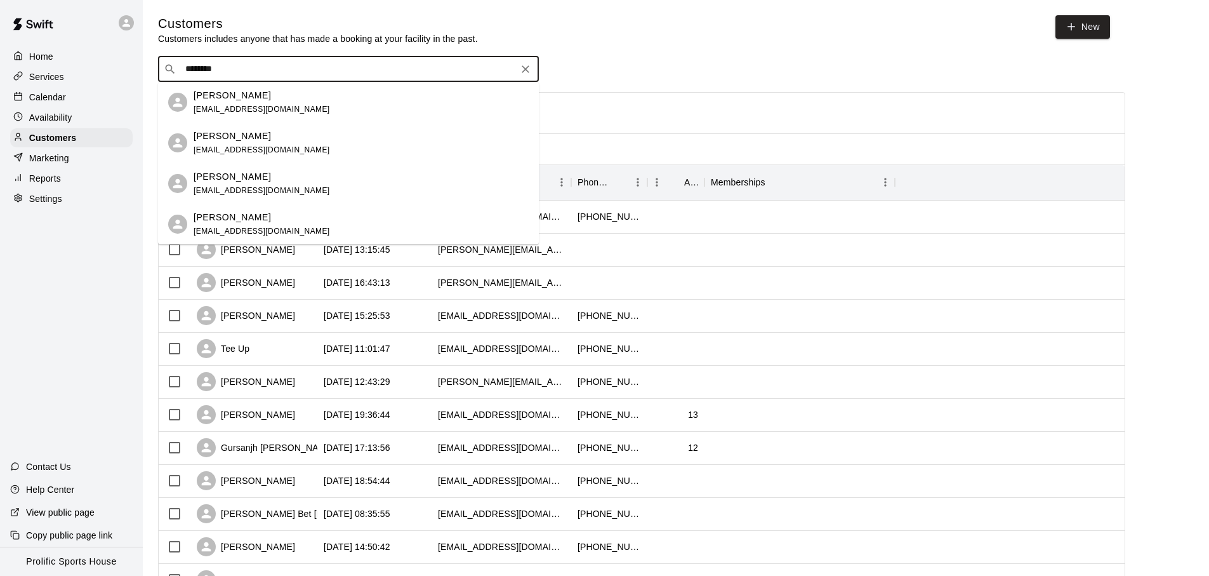
click at [251, 96] on p "[PERSON_NAME]" at bounding box center [232, 95] width 77 height 13
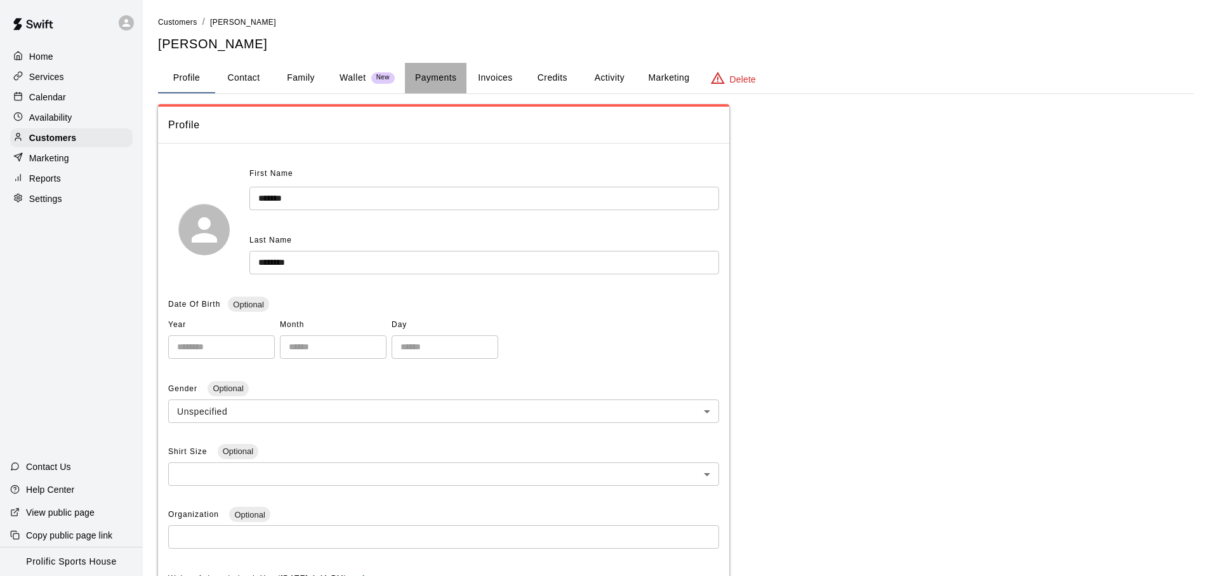
click at [465, 81] on button "Payments" at bounding box center [436, 78] width 62 height 30
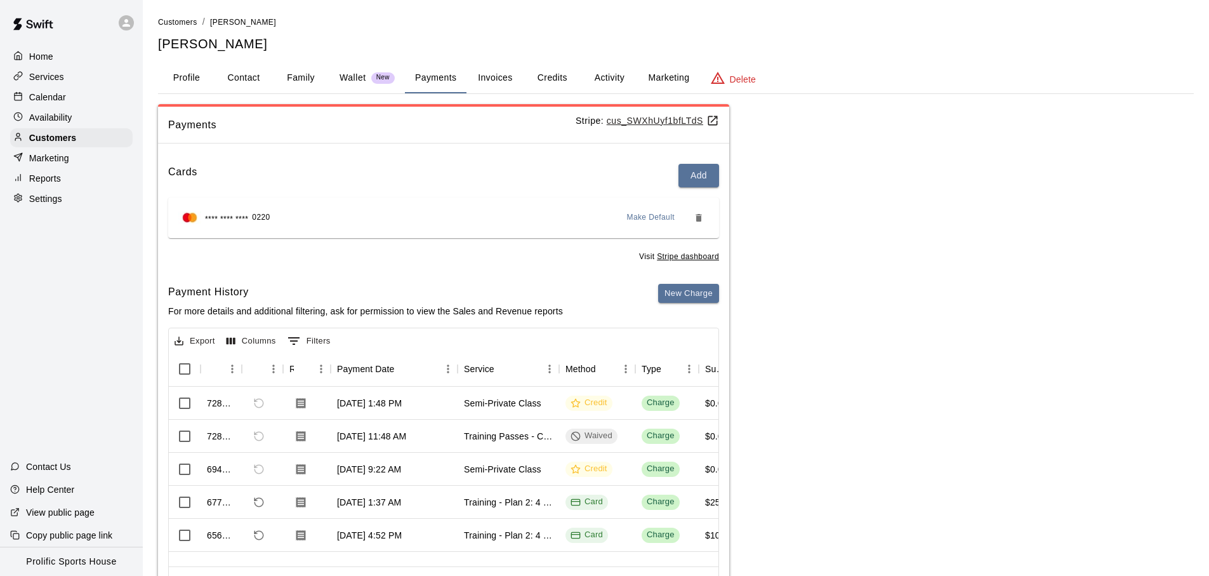
click at [58, 88] on div "Calendar" at bounding box center [71, 97] width 122 height 19
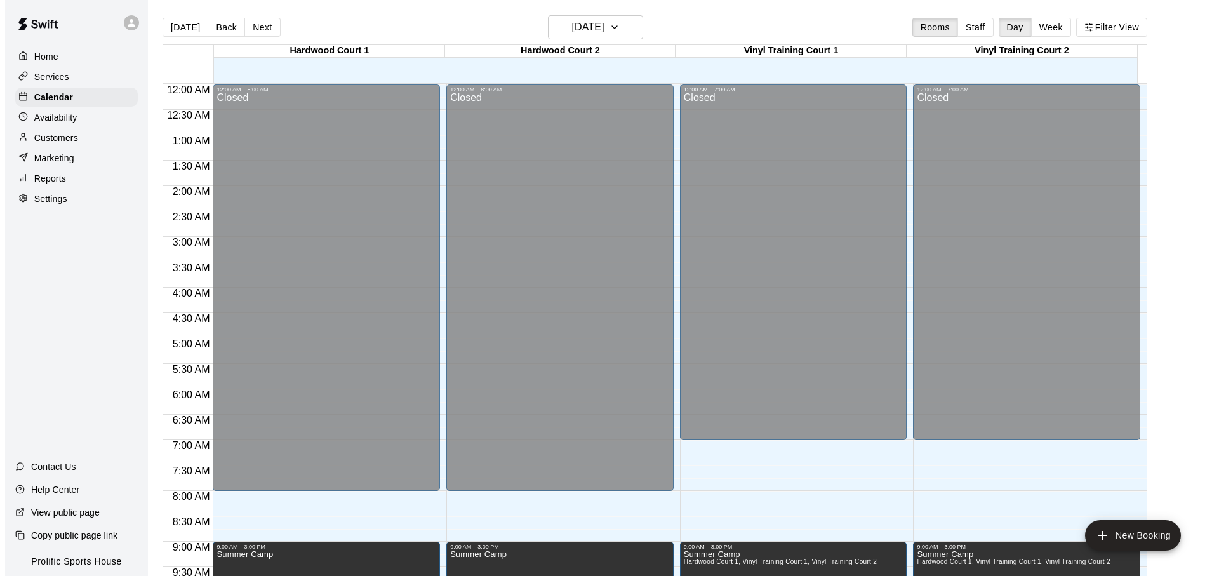
scroll to position [675, 0]
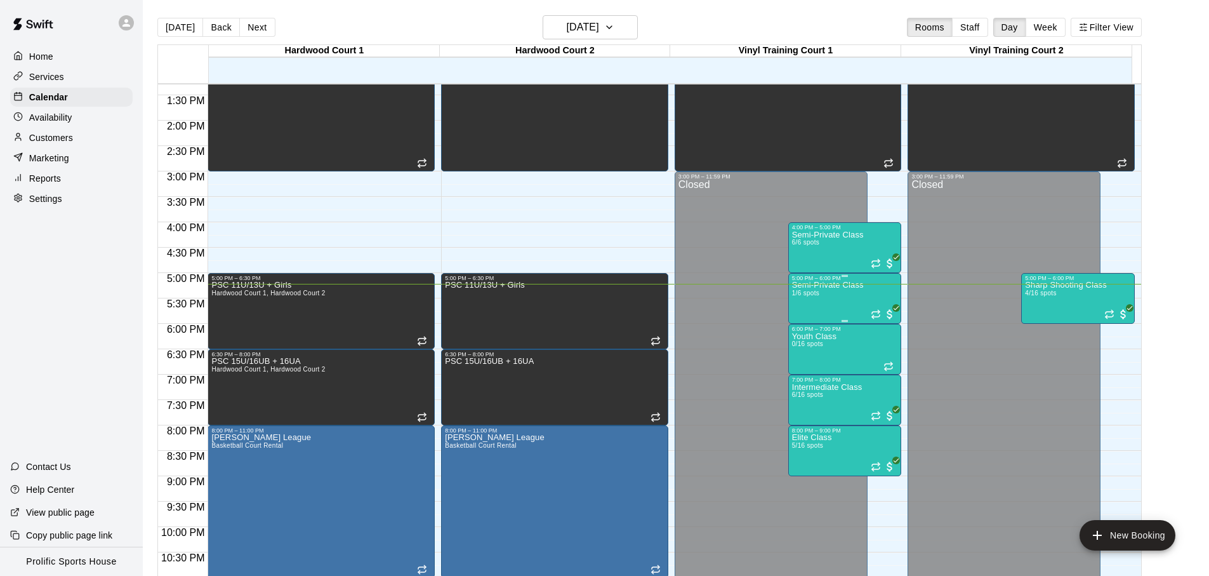
click at [845, 298] on div "Semi-Private Class 1/6 spots" at bounding box center [828, 569] width 72 height 576
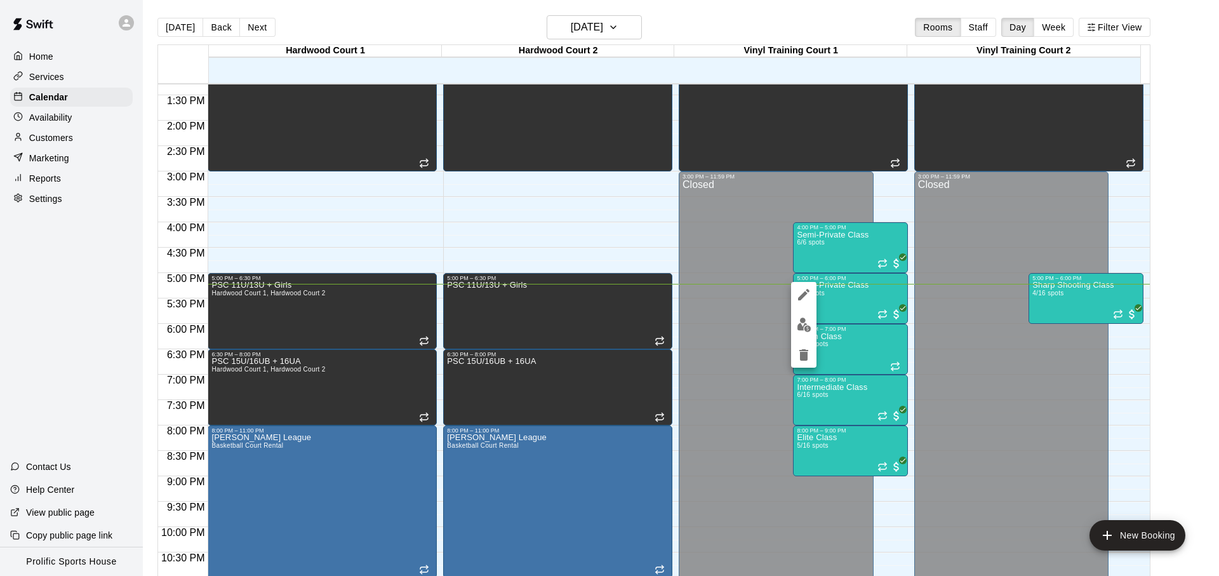
click at [1054, 312] on div at bounding box center [609, 288] width 1219 height 576
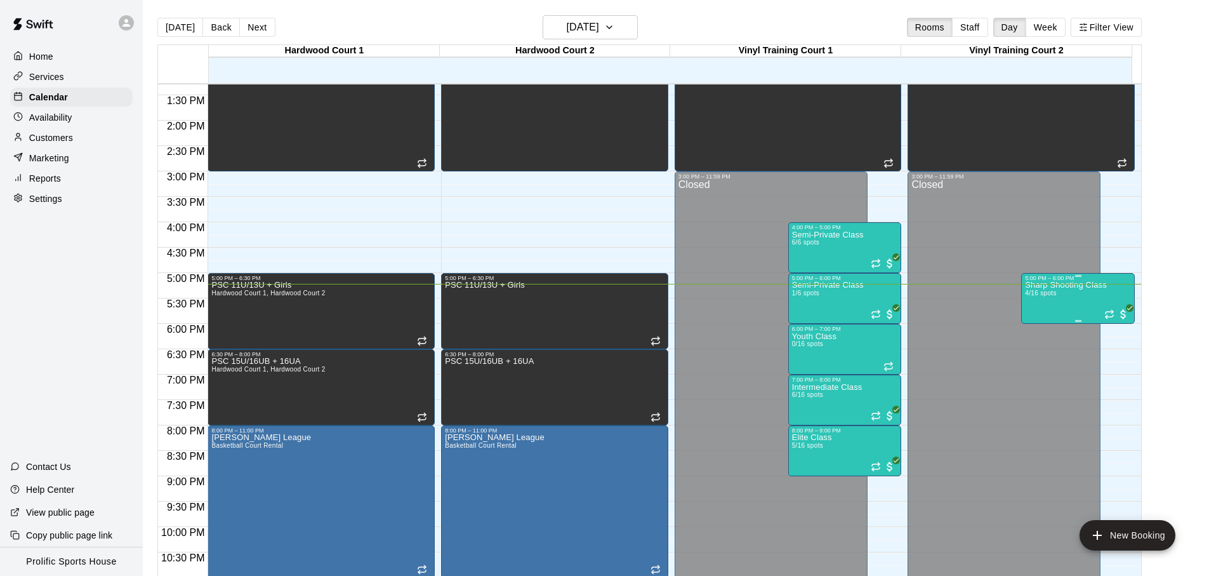
click at [1057, 305] on div "Sharp Shooting Class 4/16 spots" at bounding box center [1066, 569] width 82 height 576
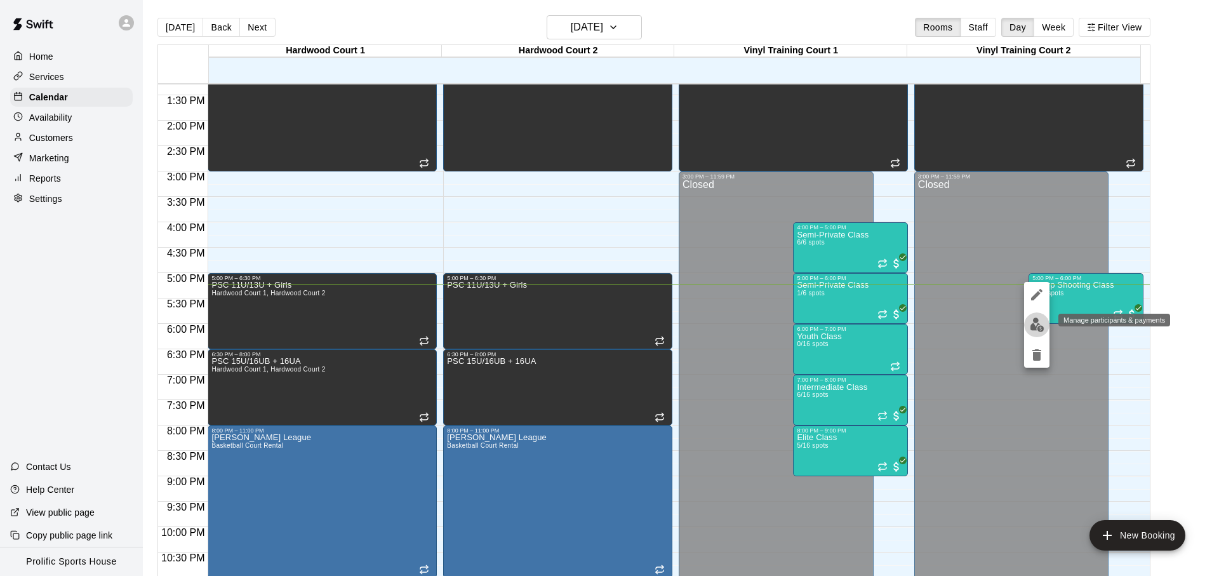
click at [1039, 334] on button "edit" at bounding box center [1036, 324] width 25 height 25
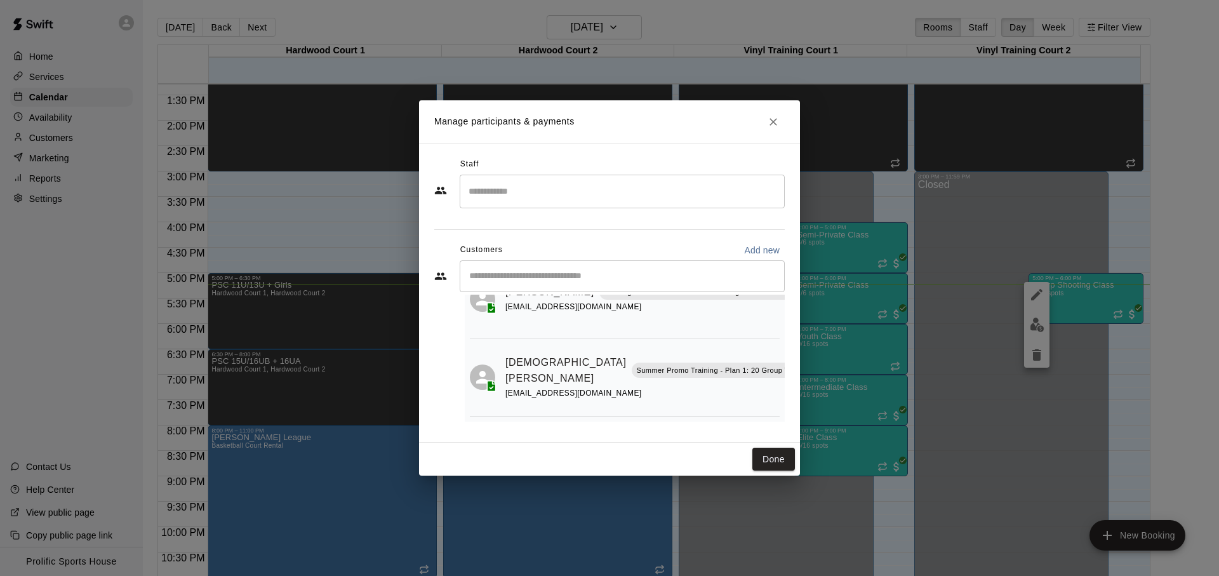
scroll to position [230, 75]
click at [816, 348] on icon "Mark attendance" at bounding box center [821, 353] width 11 height 11
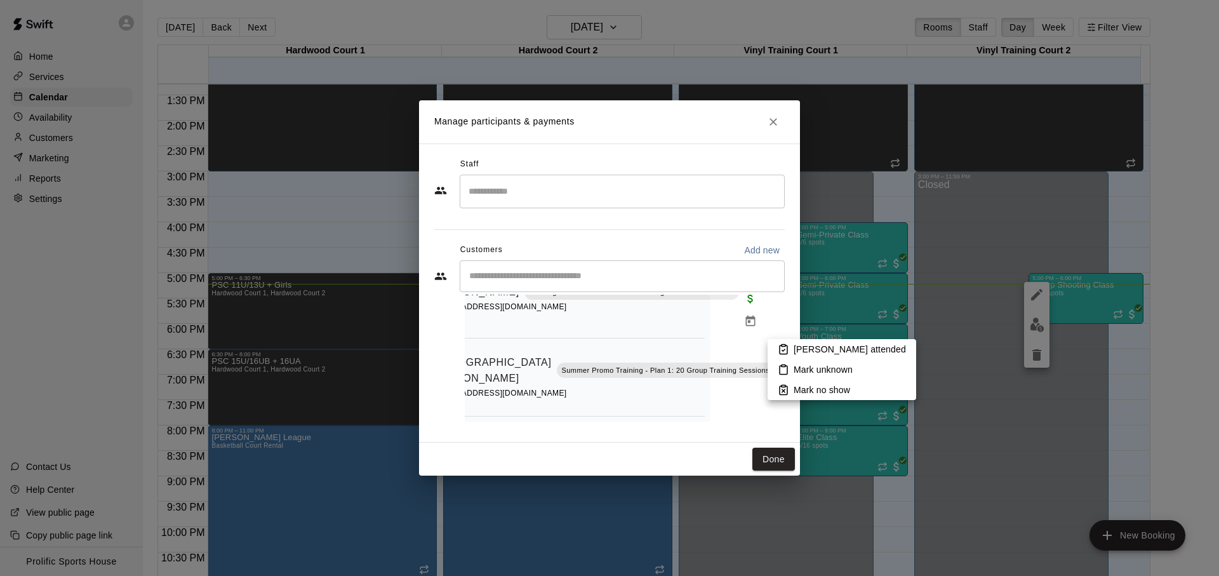
click at [776, 352] on li "[PERSON_NAME] attended" at bounding box center [841, 349] width 149 height 20
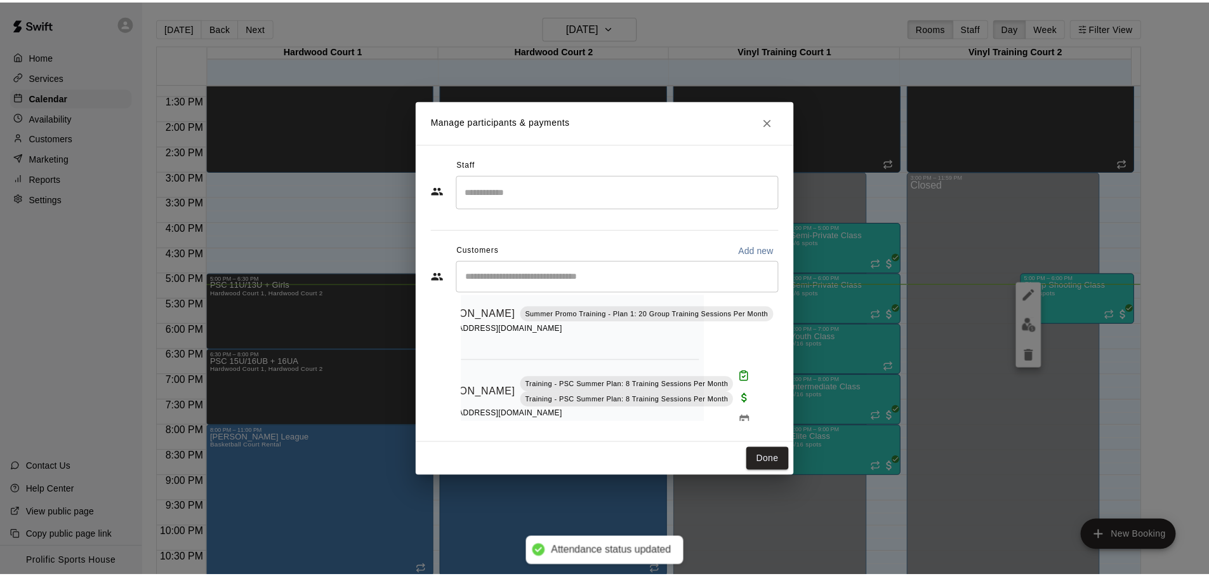
scroll to position [0, 75]
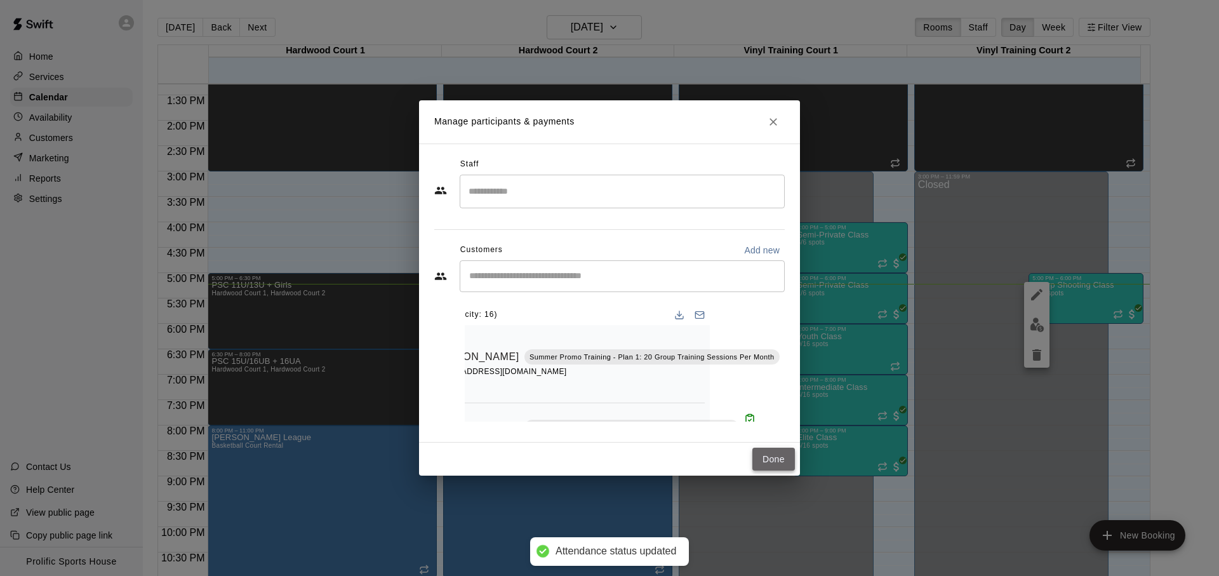
click at [788, 466] on button "Done" at bounding box center [773, 458] width 43 height 23
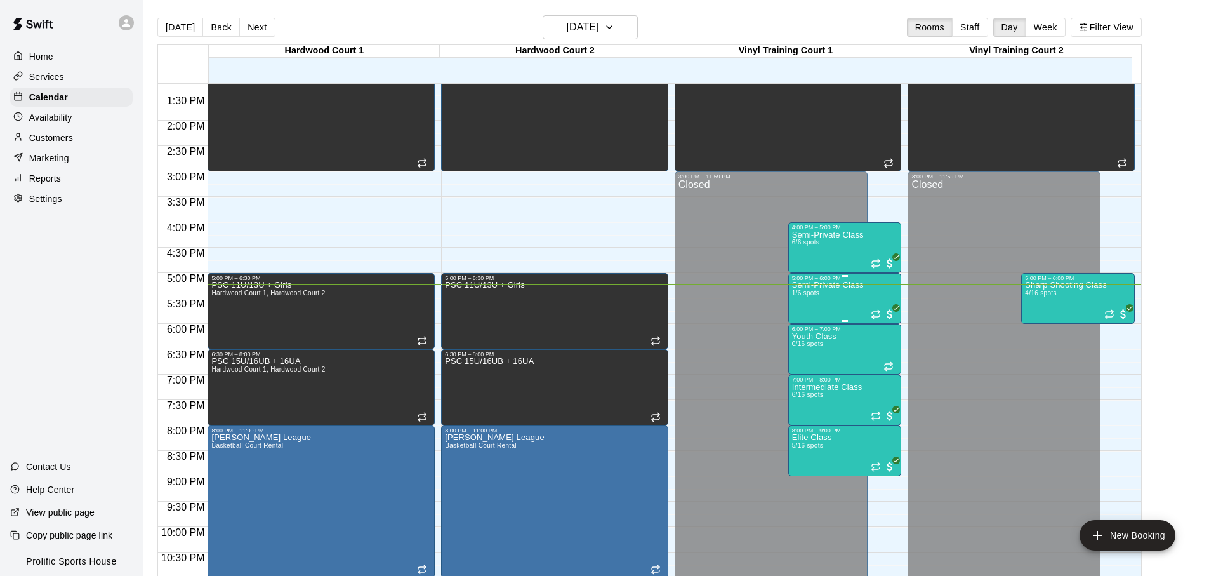
click at [829, 305] on div "Semi-Private Class 1/6 spots" at bounding box center [828, 569] width 72 height 576
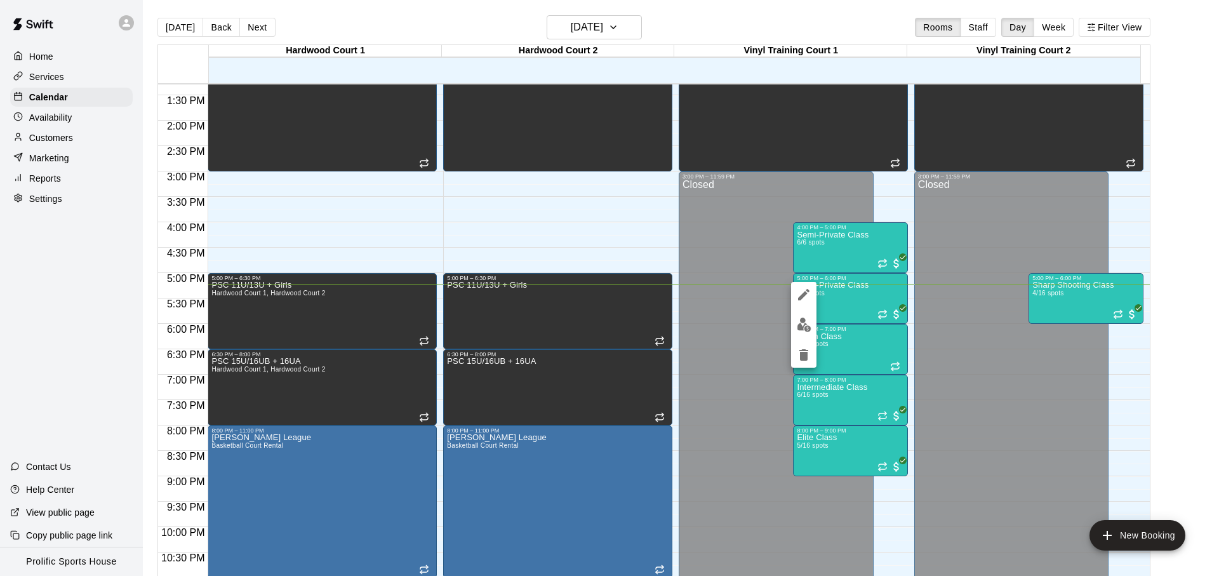
click at [795, 325] on button "edit" at bounding box center [803, 324] width 25 height 25
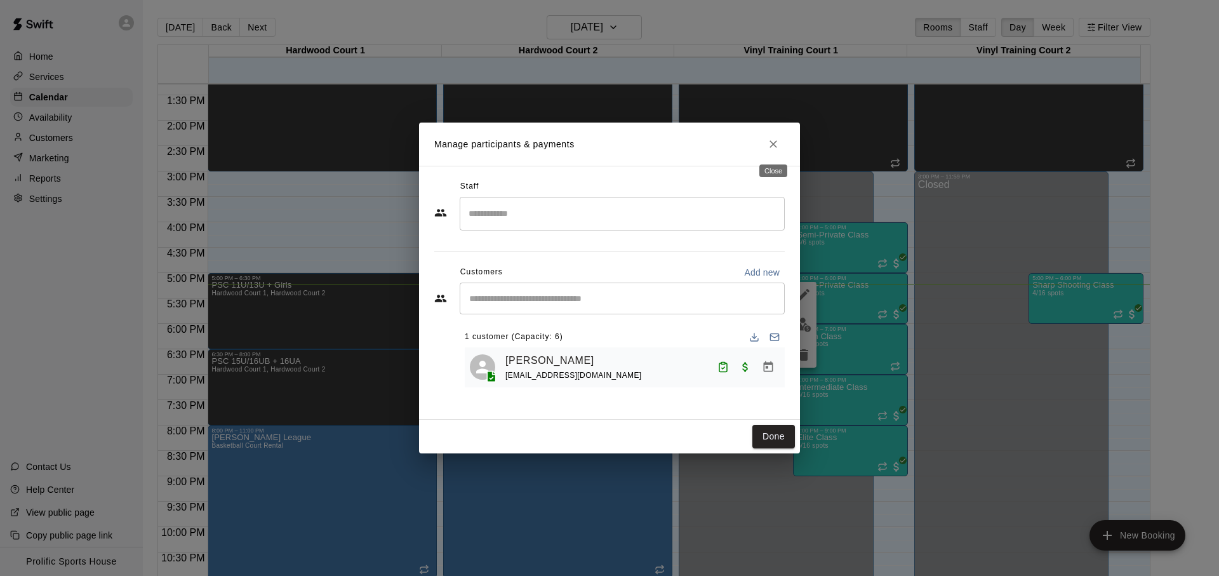
click at [779, 152] on button "Close" at bounding box center [773, 144] width 23 height 23
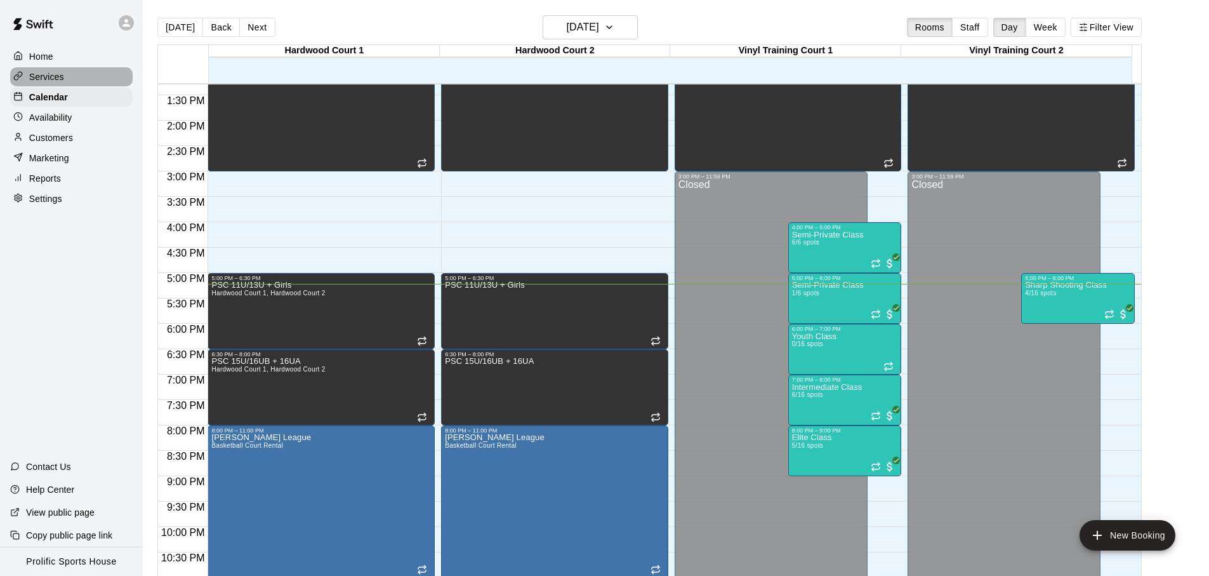
click at [73, 76] on div "Services" at bounding box center [71, 76] width 122 height 19
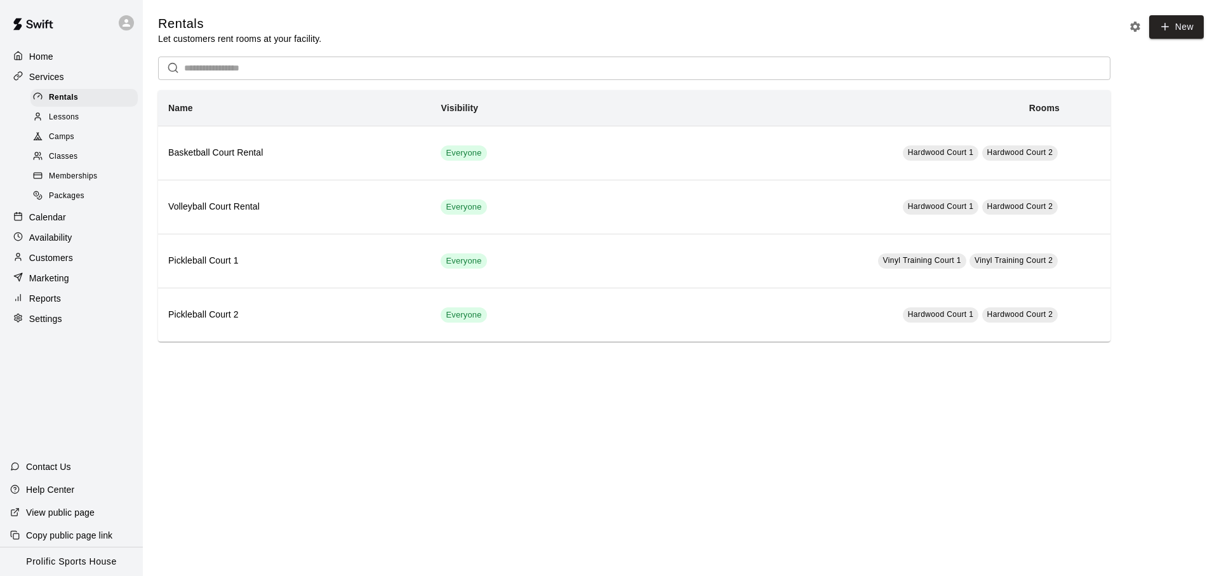
click at [65, 255] on p "Customers" at bounding box center [51, 257] width 44 height 13
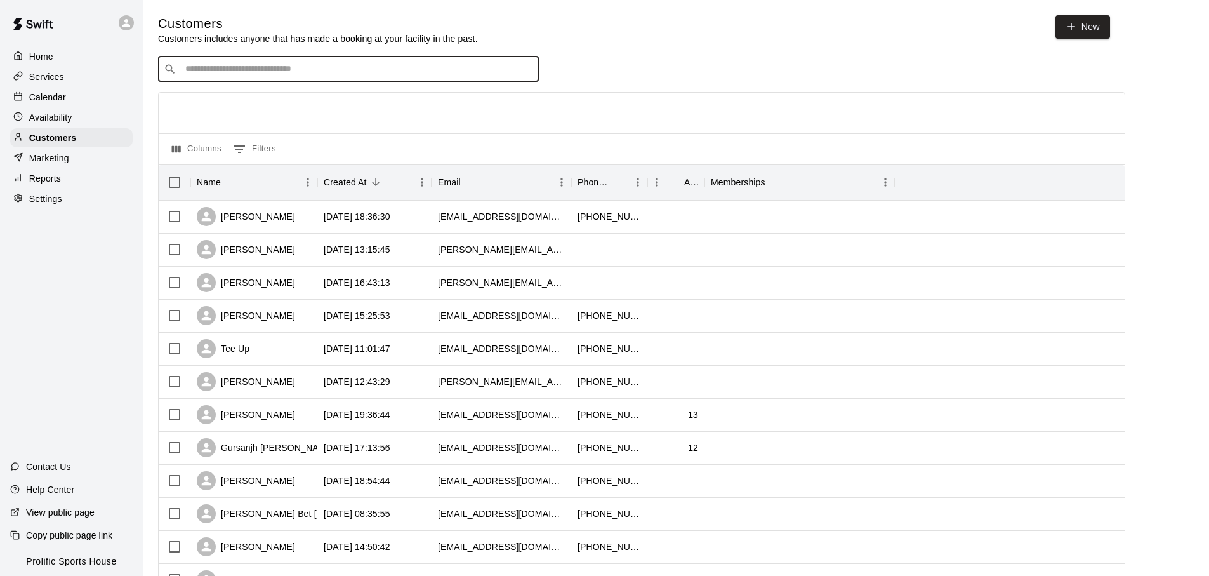
click at [335, 70] on input "Search customers by name or email" at bounding box center [358, 69] width 352 height 13
type input "******"
click at [256, 74] on input "******" at bounding box center [348, 69] width 333 height 13
click at [241, 100] on p "[PERSON_NAME]" at bounding box center [232, 95] width 77 height 13
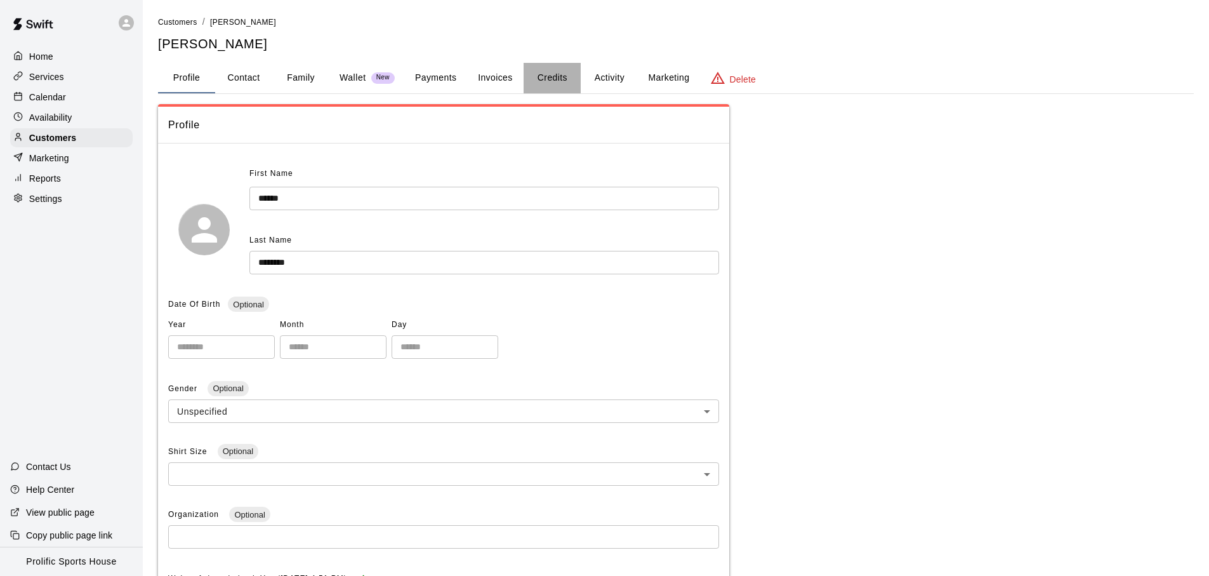
click at [564, 74] on button "Credits" at bounding box center [552, 78] width 57 height 30
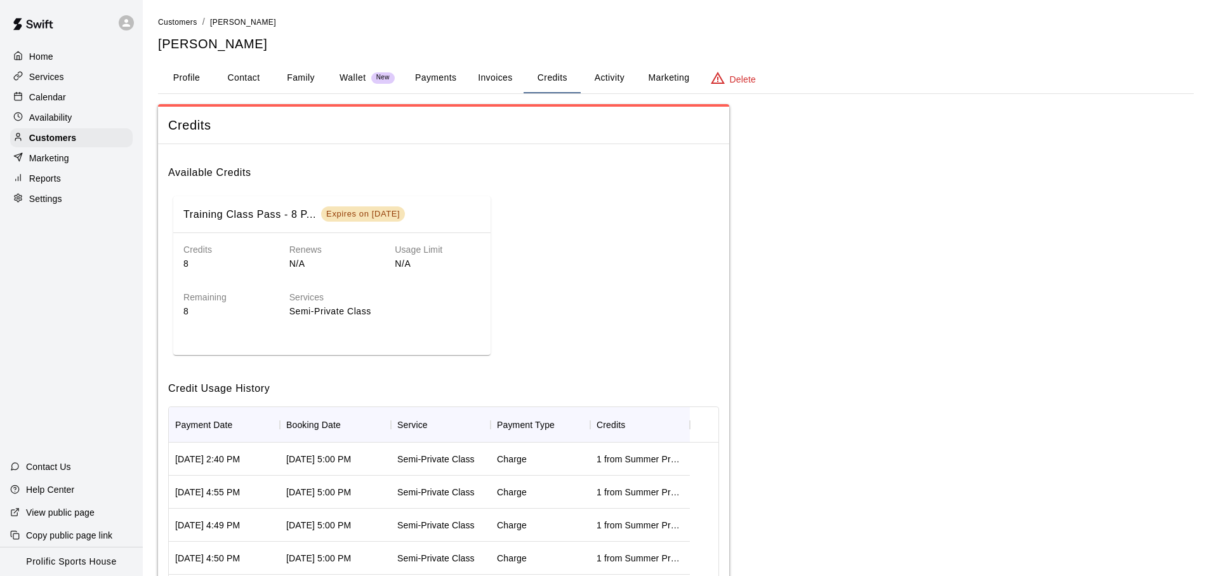
click at [480, 84] on button "Invoices" at bounding box center [494, 78] width 57 height 30
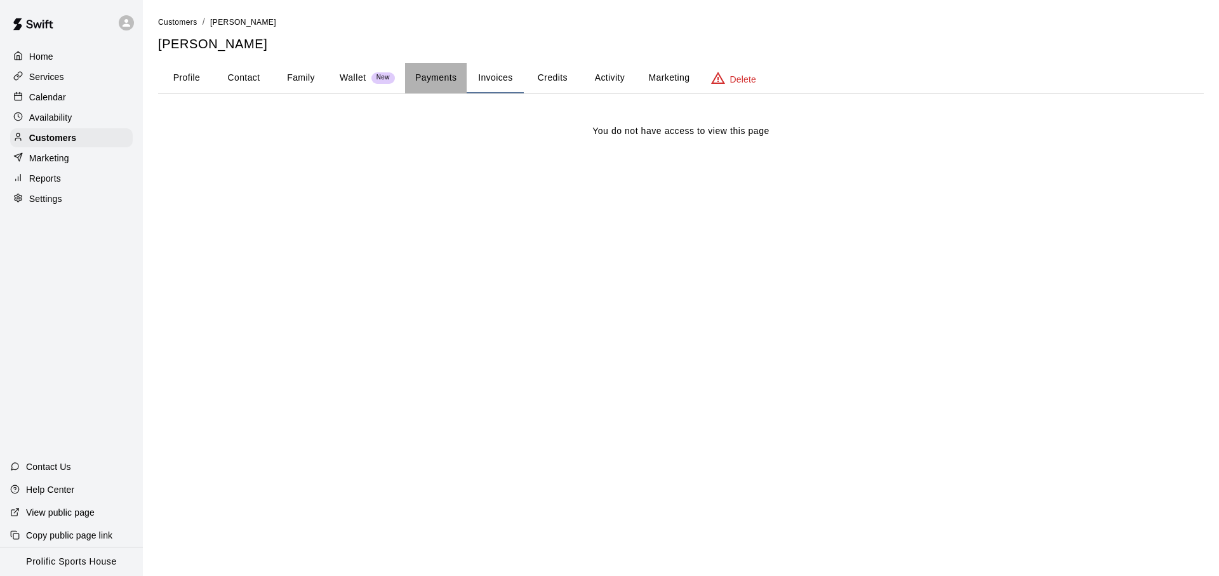
click at [413, 79] on button "Payments" at bounding box center [436, 78] width 62 height 30
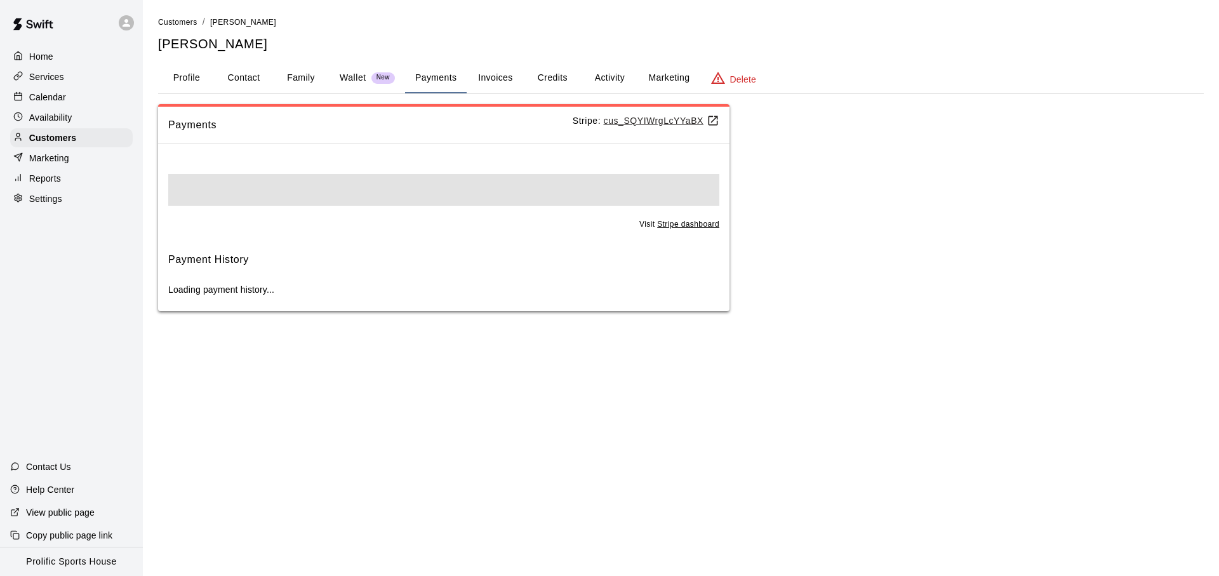
click at [413, 79] on button "Payments" at bounding box center [436, 78] width 62 height 30
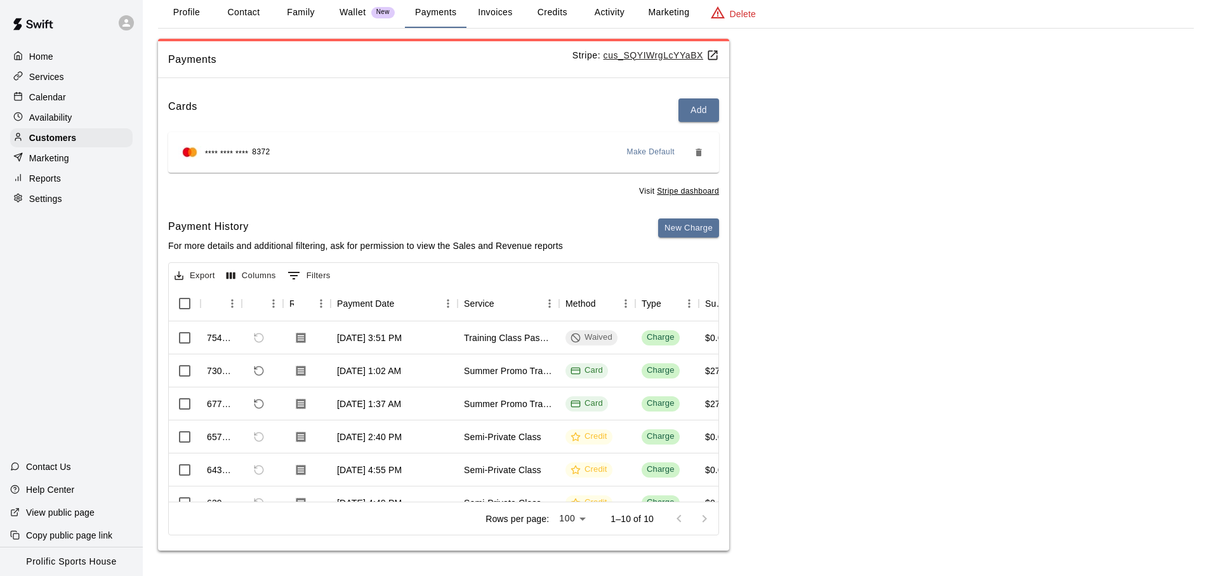
click at [610, 16] on button "Activity" at bounding box center [609, 12] width 57 height 30
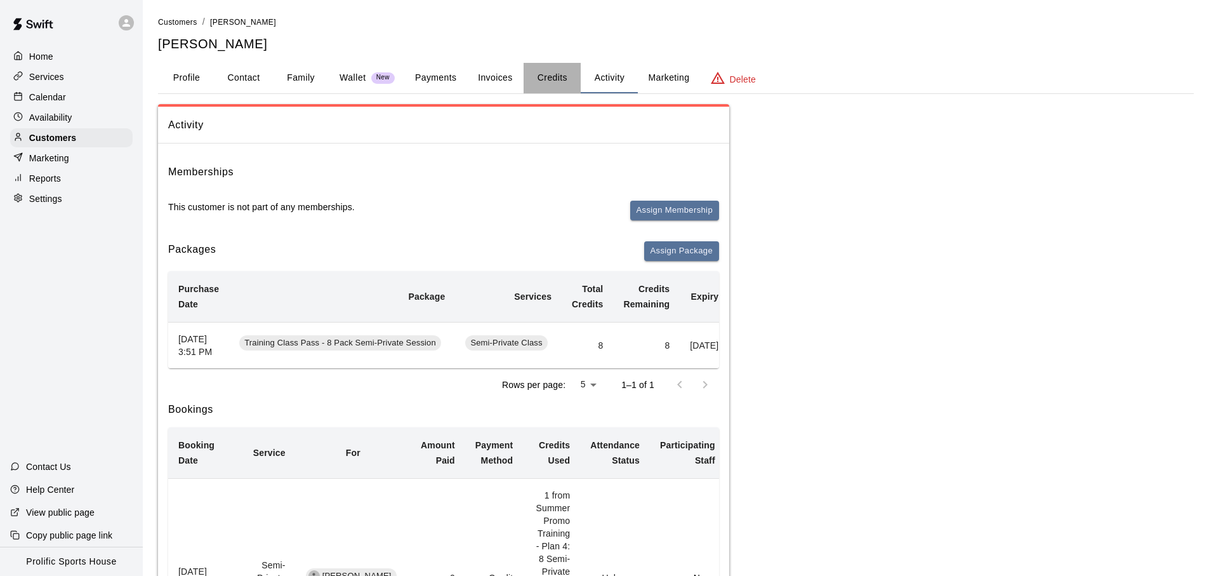
click at [559, 79] on button "Credits" at bounding box center [552, 78] width 57 height 30
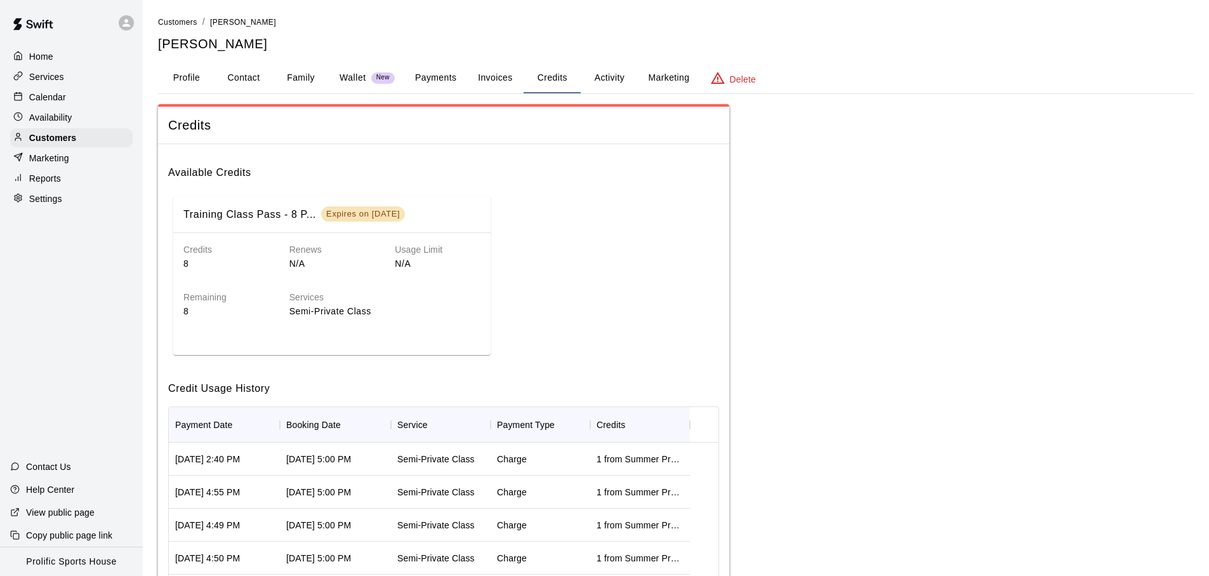
click at [613, 258] on div "Training Class Pass - 8 P... Expires on [DATE] Credits 8 Renews N/A Usage Limit…" at bounding box center [443, 275] width 551 height 169
click at [564, 290] on div "Training Class Pass - 8 P... Expires on [DATE] Credits 8 Renews N/A Usage Limit…" at bounding box center [443, 275] width 551 height 169
click at [564, 291] on div "Training Class Pass - 8 P... Expires on [DATE] Credits 8 Renews N/A Usage Limit…" at bounding box center [443, 275] width 551 height 169
click at [631, 314] on div "Training Class Pass - 8 P... Expires on [DATE] Credits 8 Renews N/A Usage Limit…" at bounding box center [443, 275] width 551 height 169
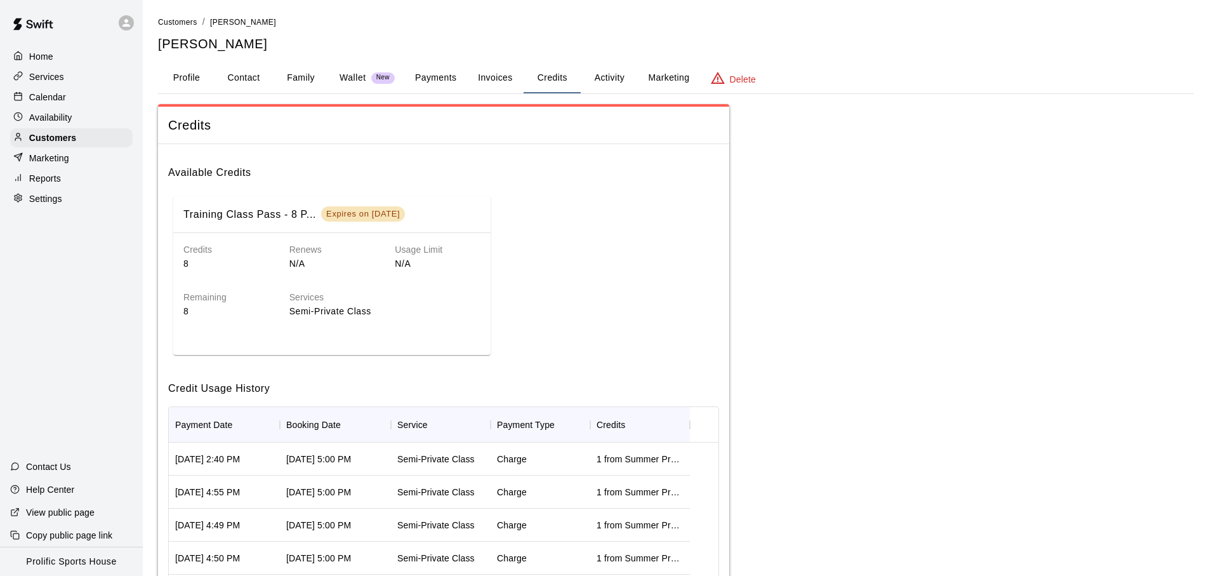
drag, startPoint x: 421, startPoint y: 215, endPoint x: 325, endPoint y: 219, distance: 96.5
click at [325, 219] on span "Expires on [DATE]" at bounding box center [363, 213] width 84 height 11
click at [492, 232] on div "Training Class Pass - 8 P... Expires on [DATE] Credits 8 Renews N/A Usage Limit…" at bounding box center [443, 275] width 551 height 169
click at [413, 253] on h6 "Usage Limit" at bounding box center [438, 250] width 86 height 14
click at [550, 223] on div "Training Class Pass - 8 P... Expires on [DATE] Credits 8 Renews N/A Usage Limit…" at bounding box center [443, 275] width 551 height 169
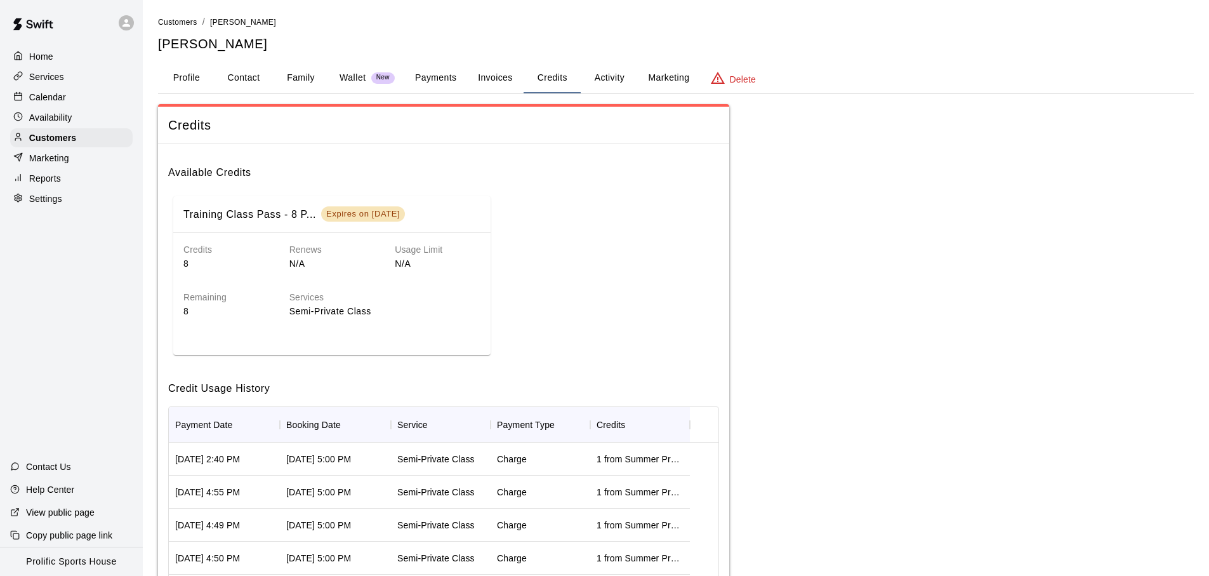
click at [550, 223] on div "Training Class Pass - 8 P... Expires on [DATE] Credits 8 Renews N/A Usage Limit…" at bounding box center [443, 275] width 551 height 169
click at [559, 85] on button "Credits" at bounding box center [552, 78] width 57 height 30
click at [485, 85] on button "Invoices" at bounding box center [494, 78] width 57 height 30
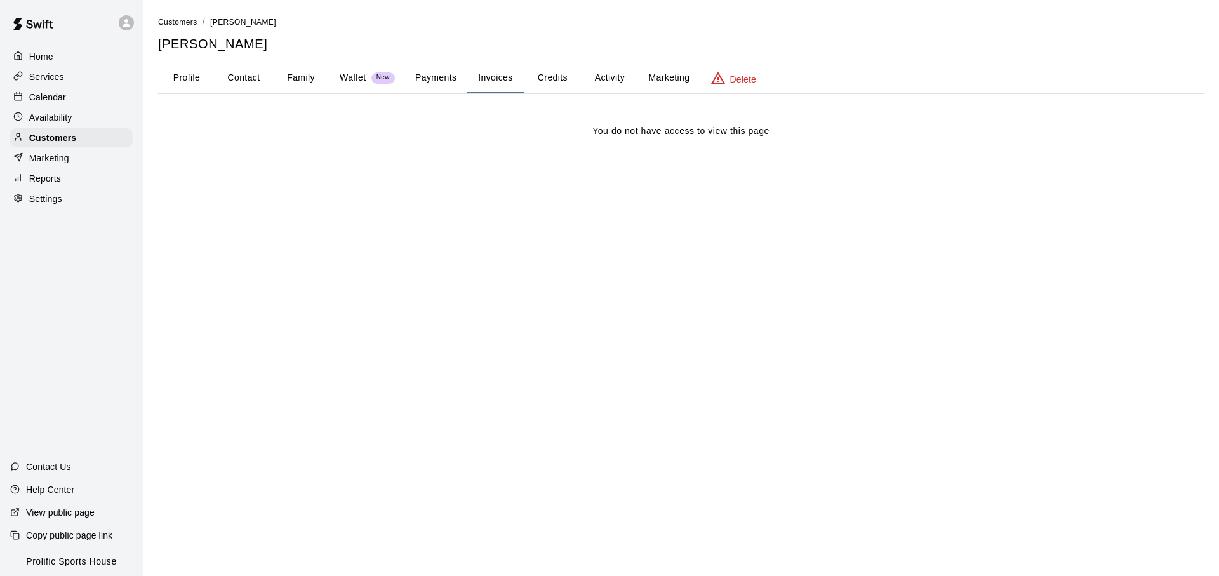
click at [599, 81] on button "Activity" at bounding box center [609, 78] width 57 height 30
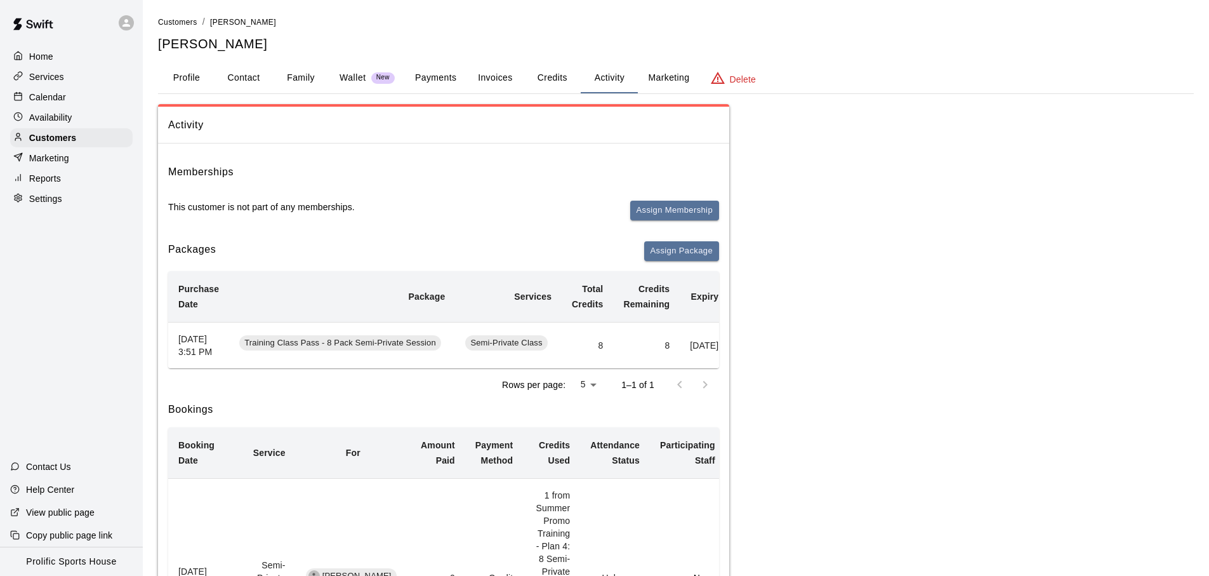
drag, startPoint x: 501, startPoint y: 389, endPoint x: 677, endPoint y: 383, distance: 175.9
click at [678, 384] on div "Purchase Date Package Services Total Credits Credits Remaining Expiry Credit Ac…" at bounding box center [443, 336] width 551 height 130
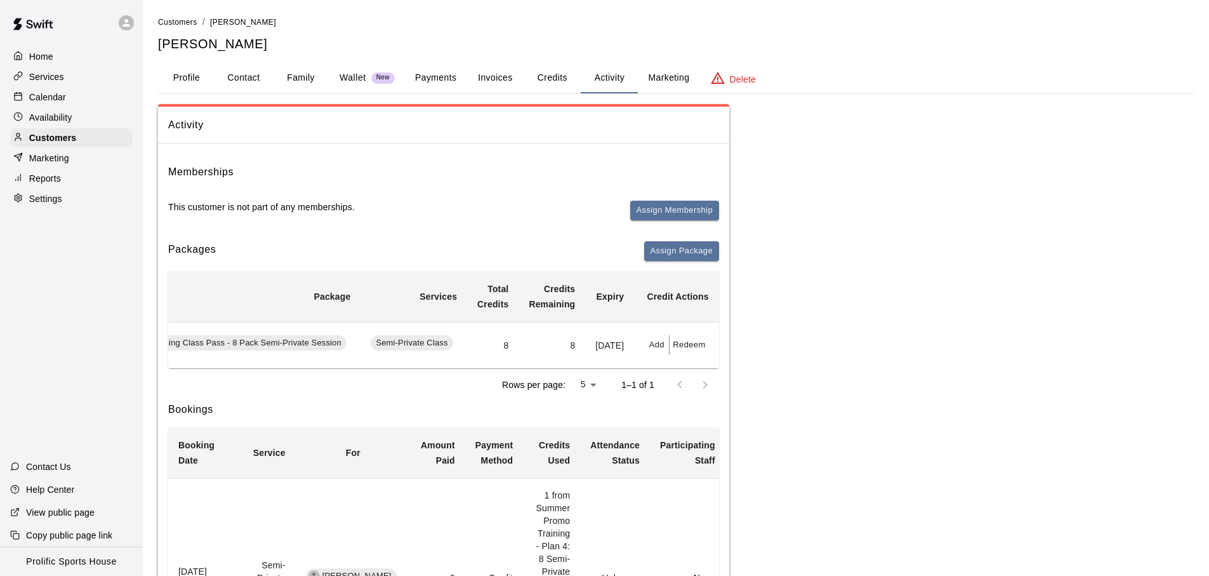
click at [54, 100] on p "Calendar" at bounding box center [47, 97] width 37 height 13
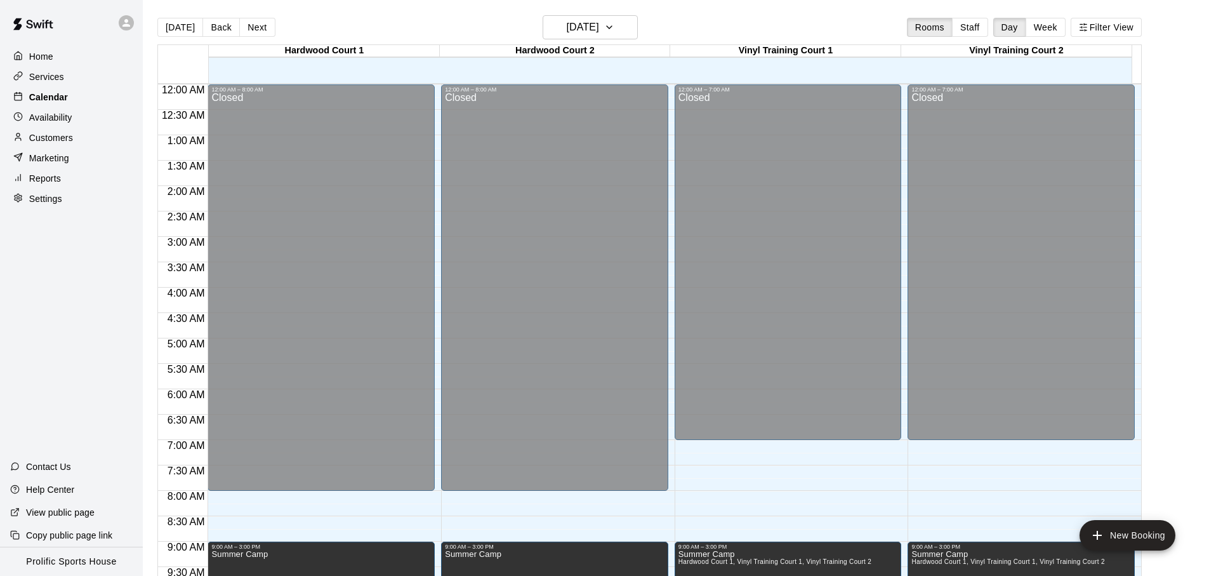
scroll to position [675, 0]
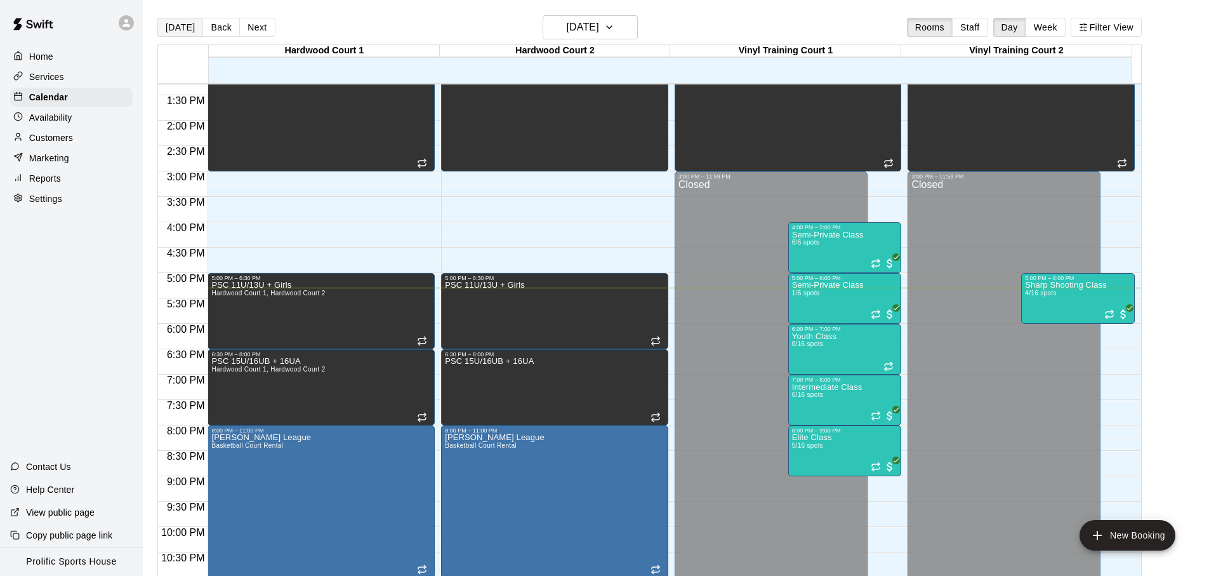
click at [181, 30] on button "[DATE]" at bounding box center [180, 27] width 46 height 19
click at [253, 29] on button "Next" at bounding box center [257, 27] width 36 height 19
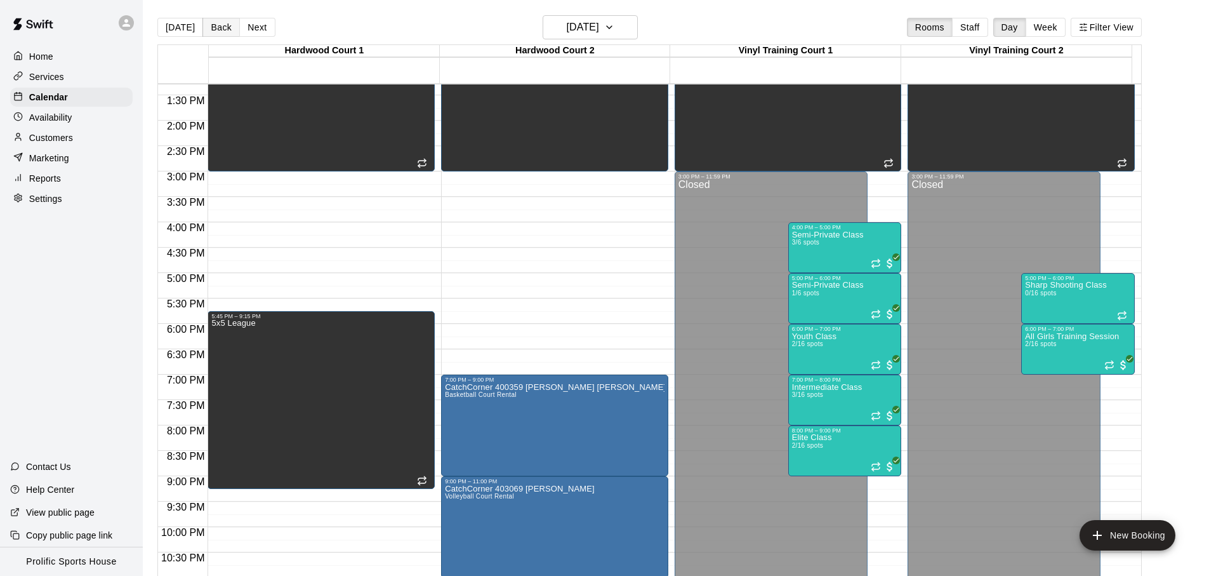
click at [226, 27] on button "Back" at bounding box center [220, 27] width 37 height 19
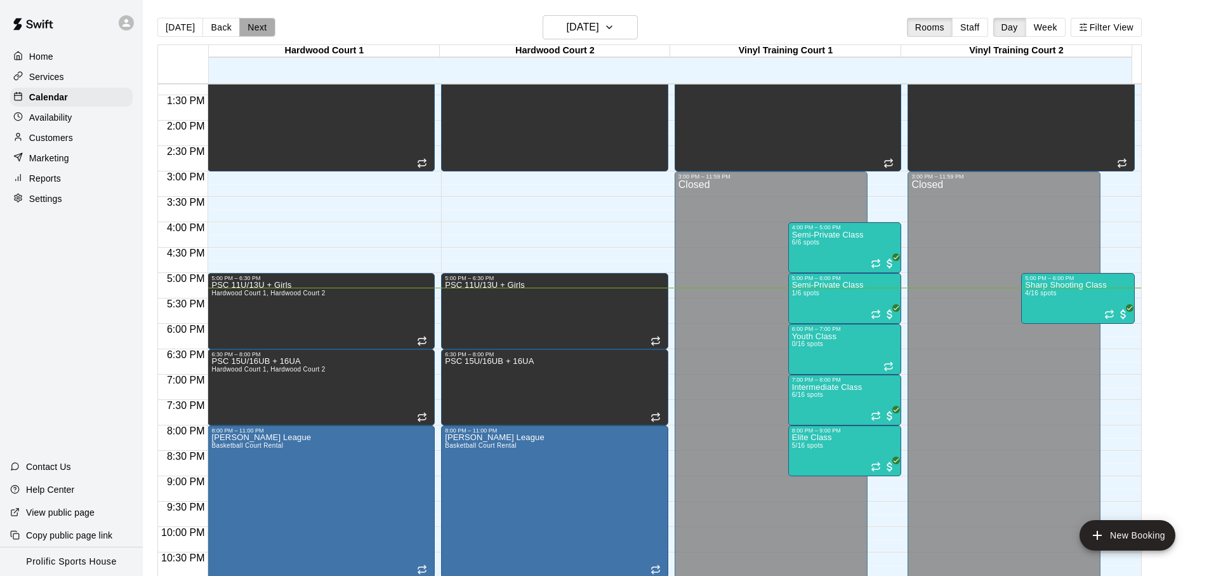
click at [267, 27] on button "Next" at bounding box center [257, 27] width 36 height 19
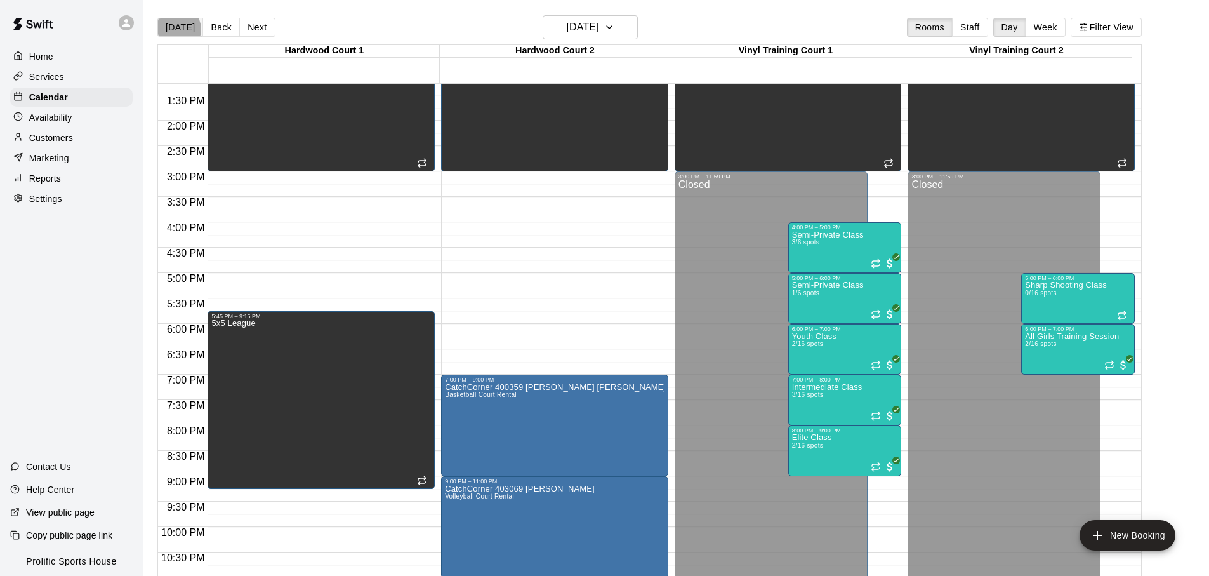
click at [176, 29] on button "[DATE]" at bounding box center [180, 27] width 46 height 19
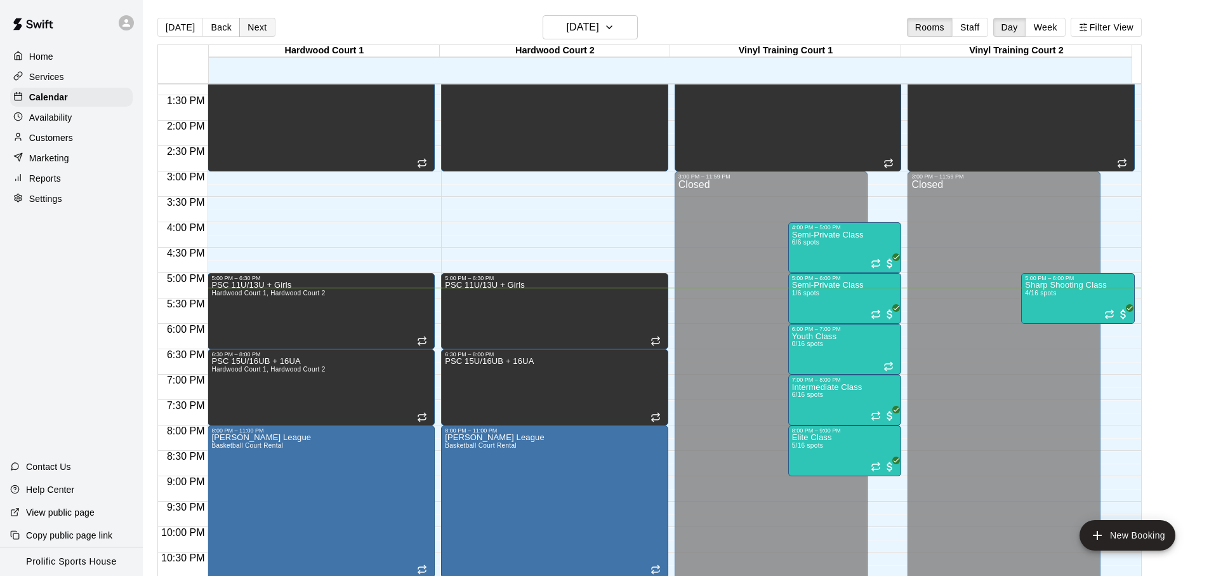
click at [264, 30] on button "Next" at bounding box center [257, 27] width 36 height 19
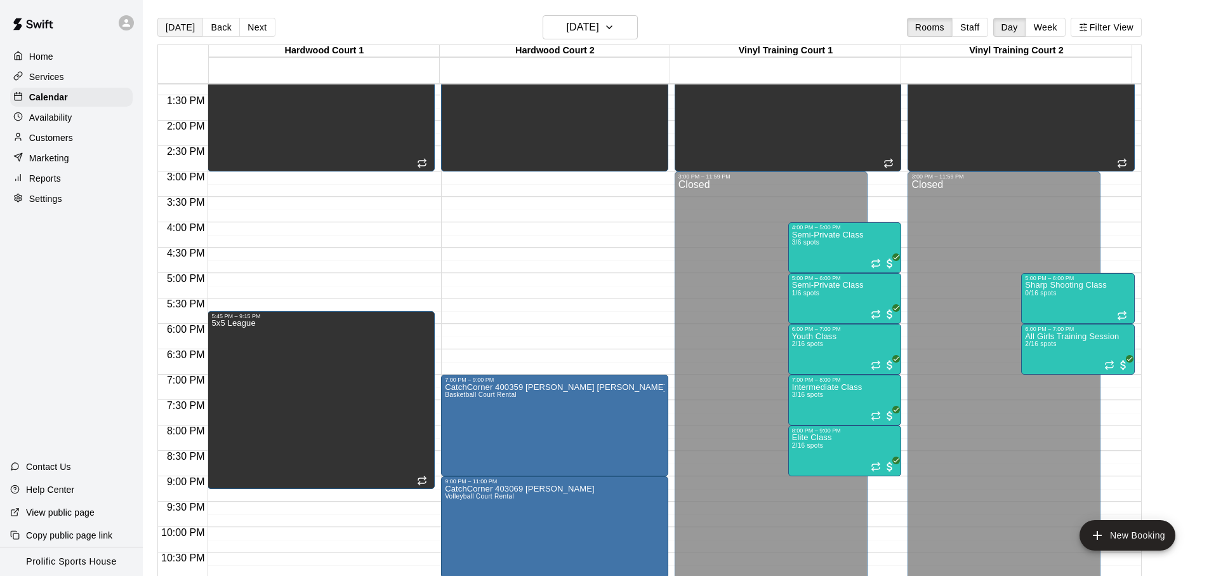
click at [162, 28] on button "[DATE]" at bounding box center [180, 27] width 46 height 19
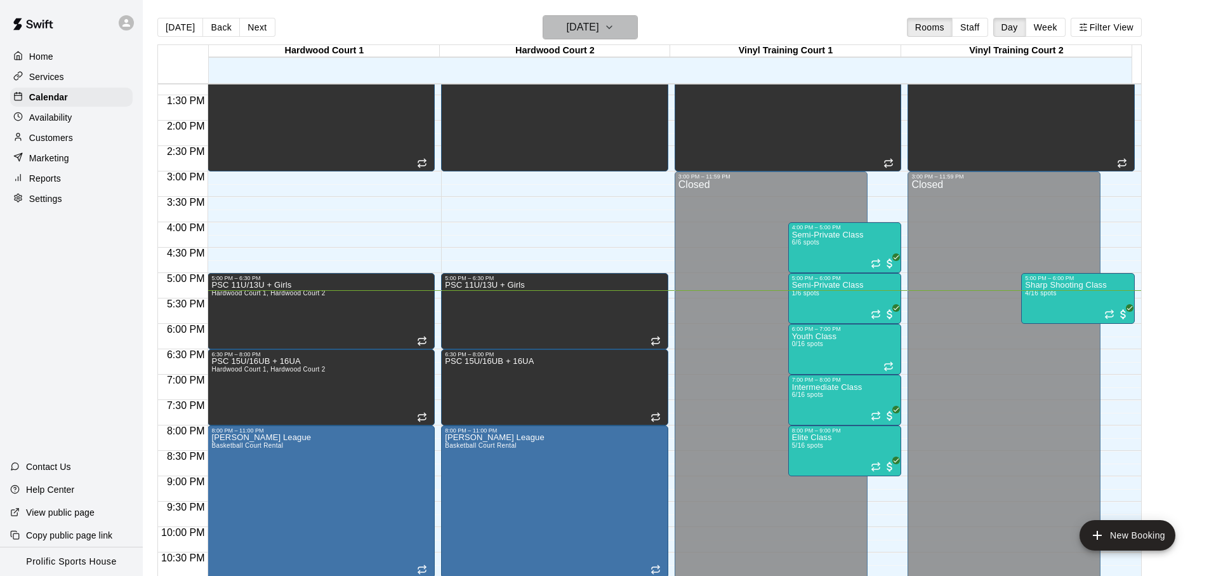
click at [580, 33] on h6 "[DATE]" at bounding box center [583, 27] width 32 height 18
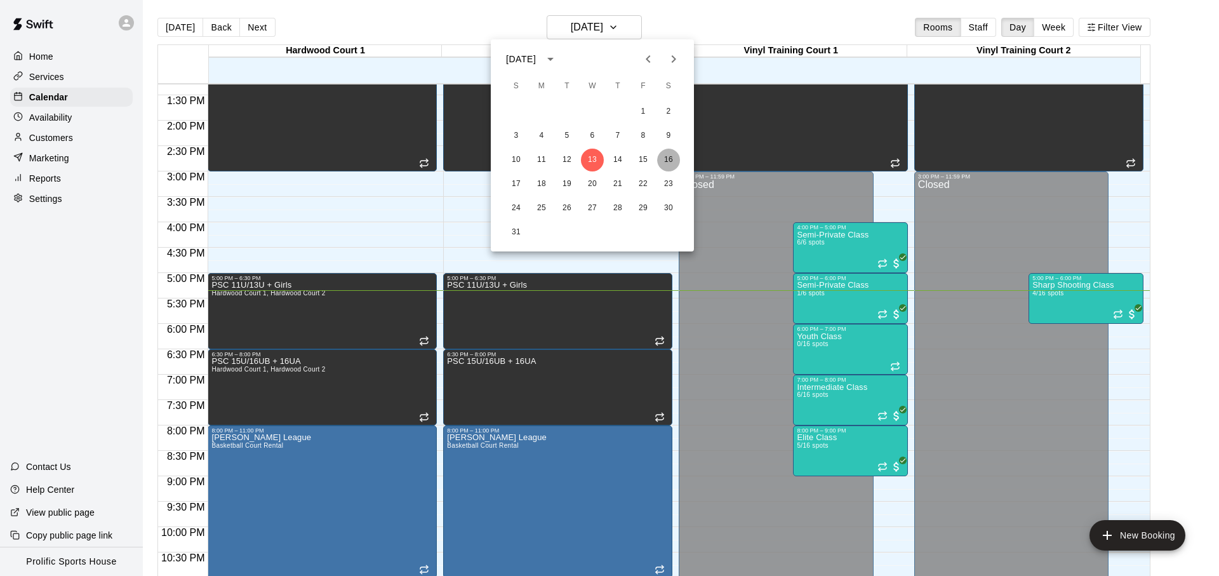
click at [667, 161] on button "16" at bounding box center [668, 160] width 23 height 23
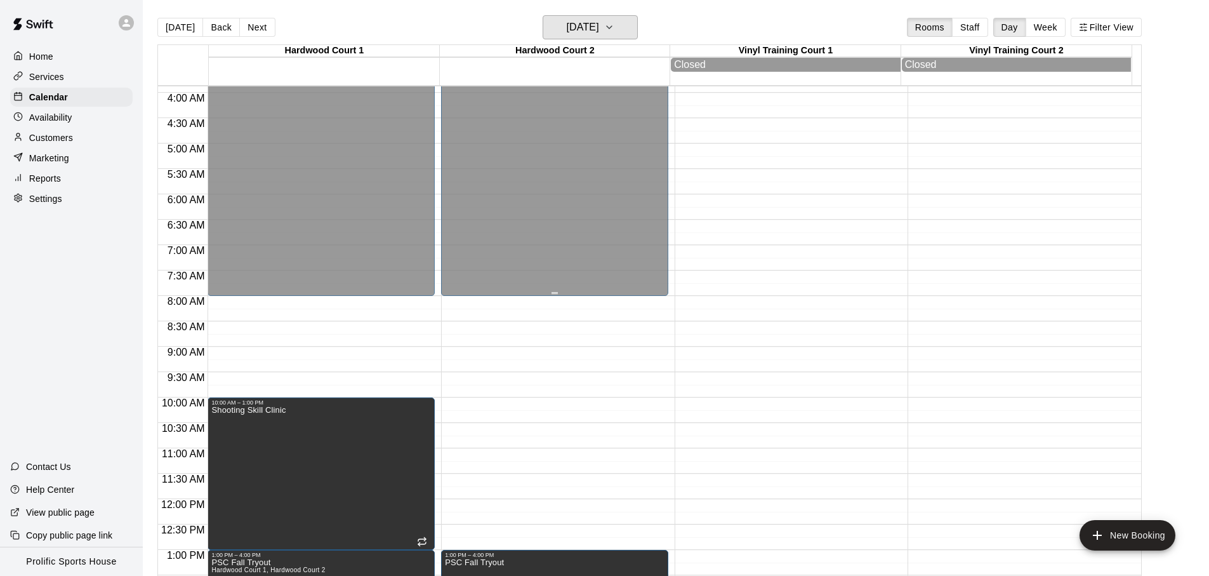
scroll to position [227, 0]
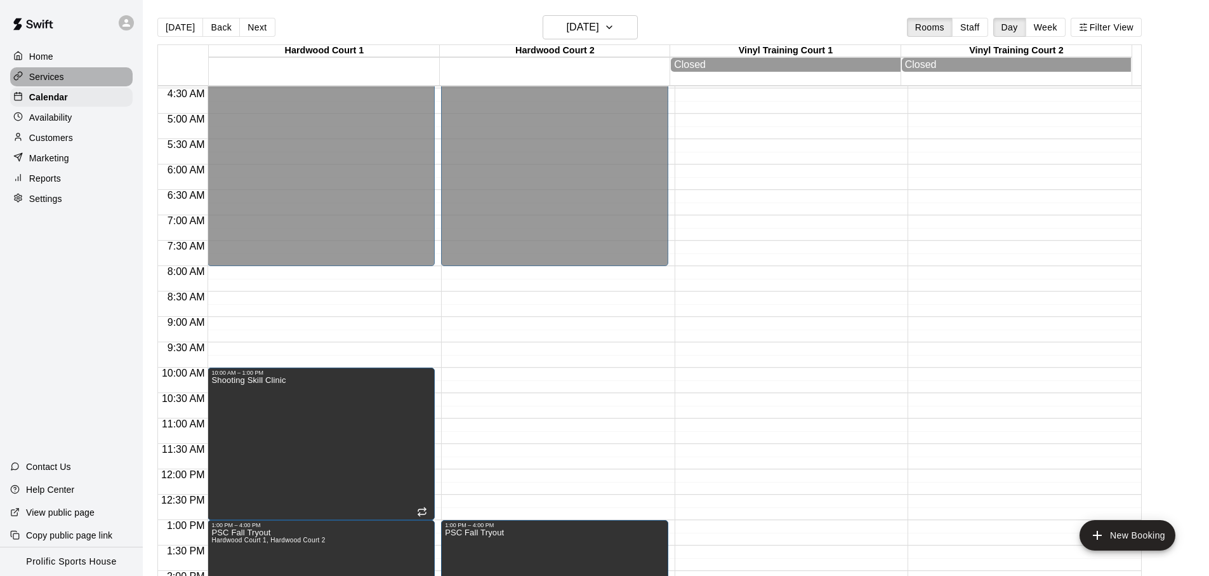
click at [73, 81] on div "Services" at bounding box center [71, 76] width 122 height 19
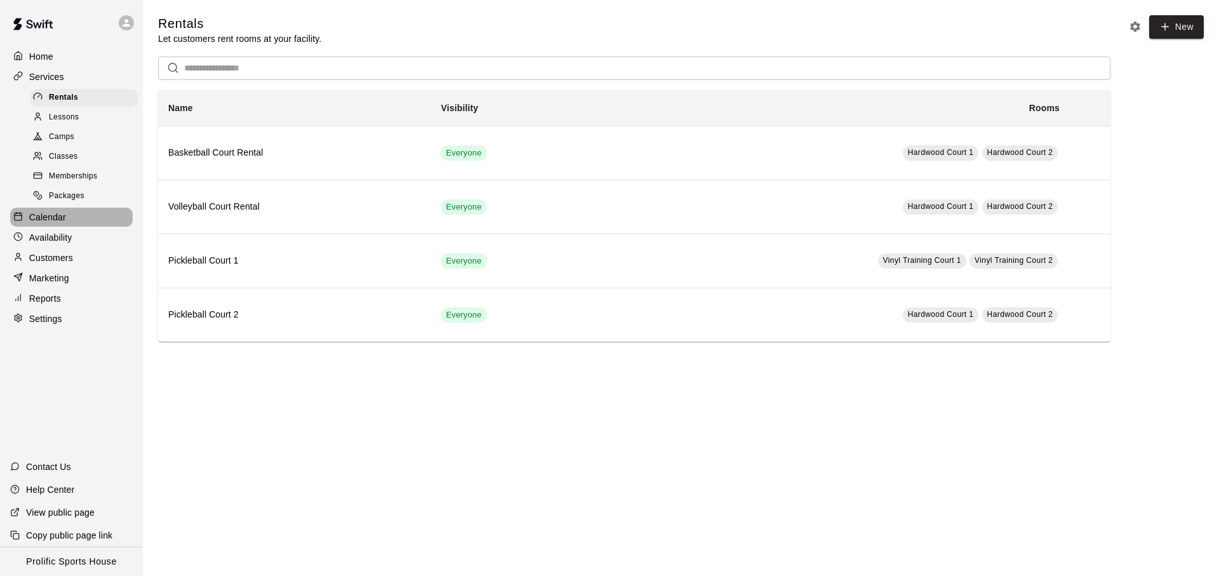
click at [63, 212] on p "Calendar" at bounding box center [47, 217] width 37 height 13
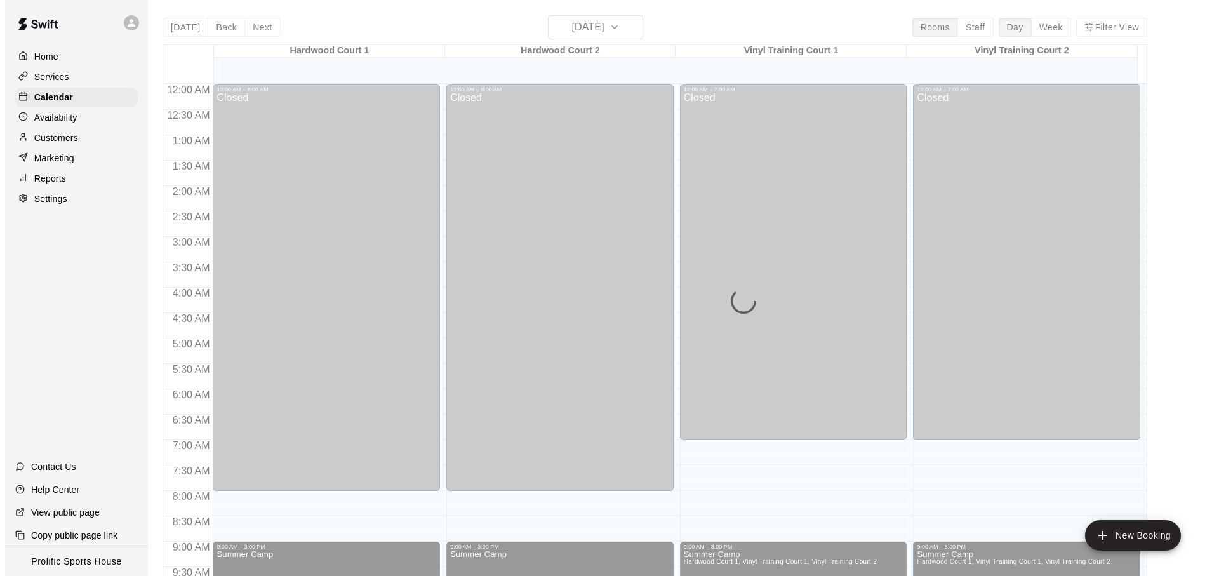
scroll to position [675, 0]
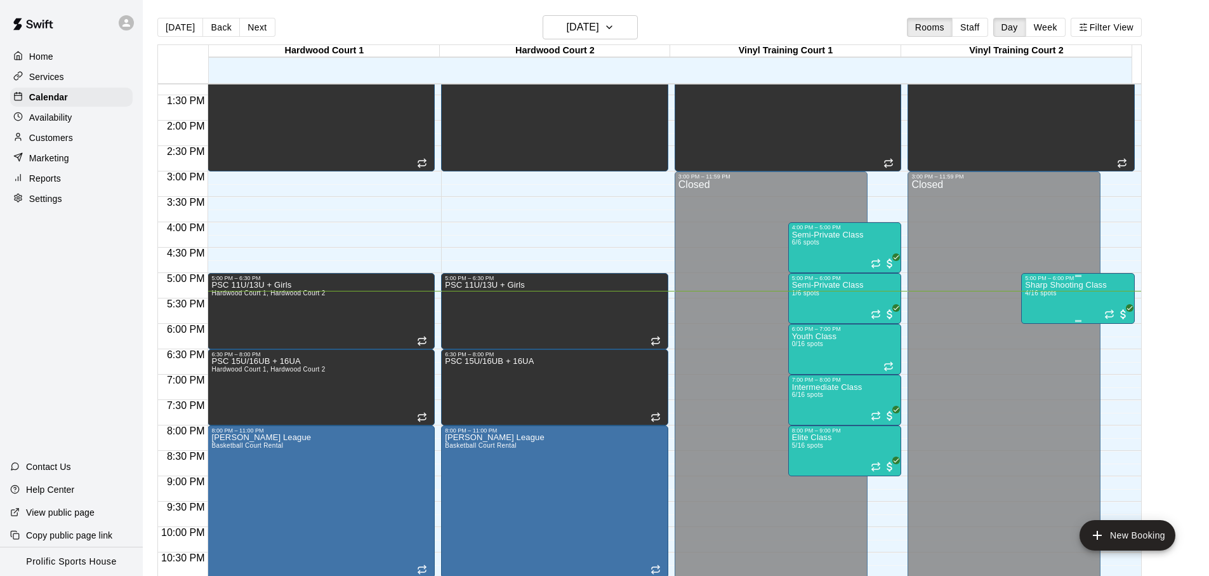
click at [1061, 304] on div "Sharp Shooting Class 4/16 spots" at bounding box center [1066, 569] width 82 height 576
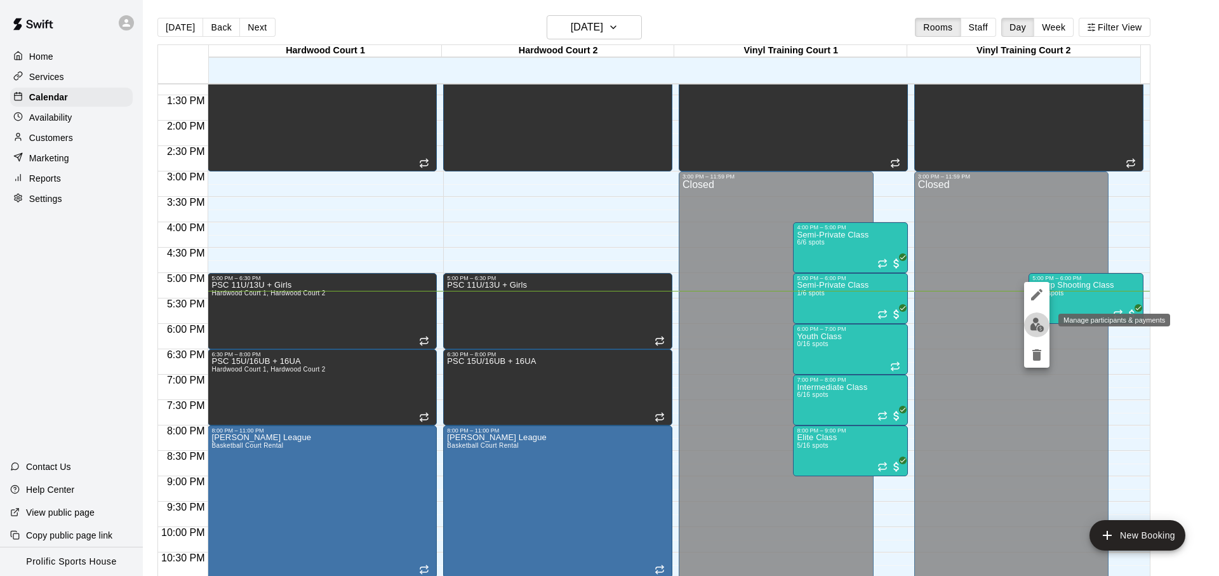
click at [1026, 317] on button "edit" at bounding box center [1036, 324] width 25 height 25
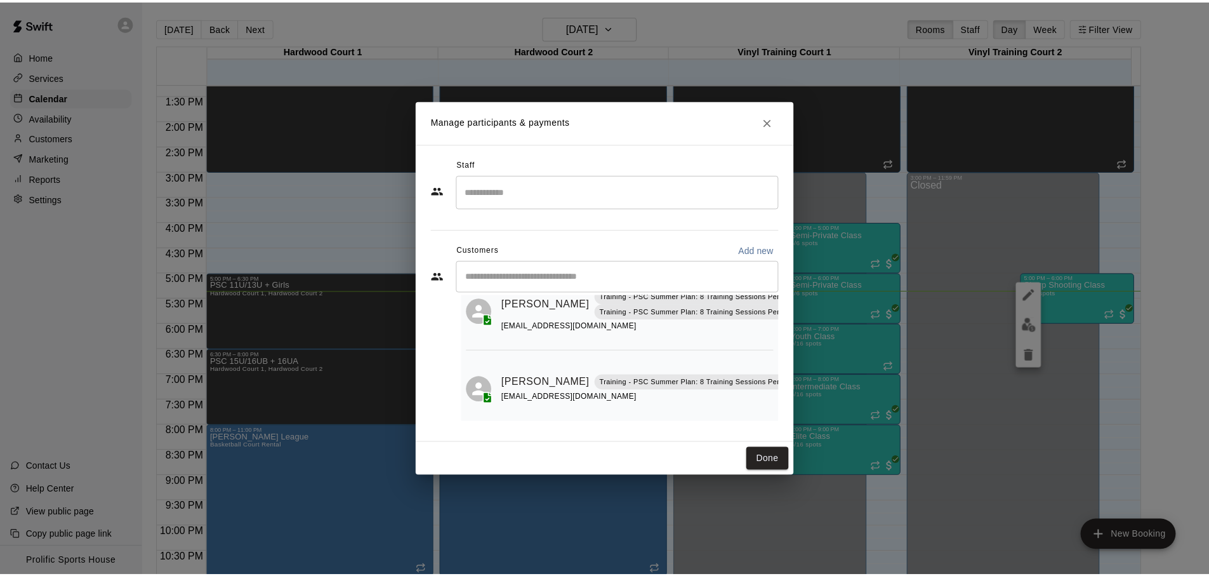
scroll to position [149, 0]
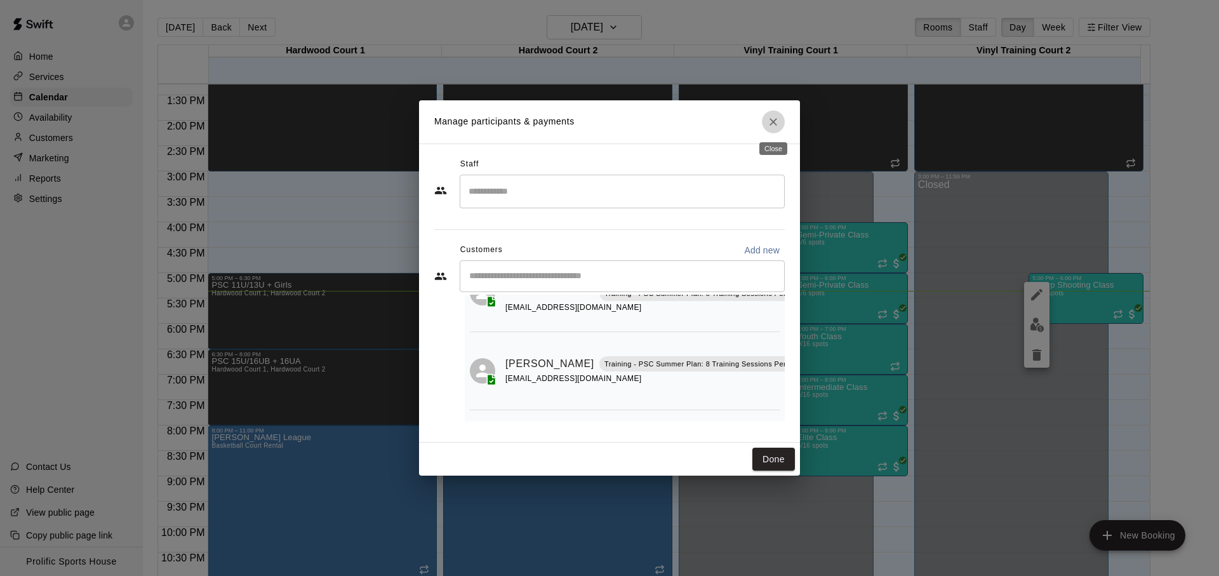
click at [773, 128] on button "Close" at bounding box center [773, 121] width 23 height 23
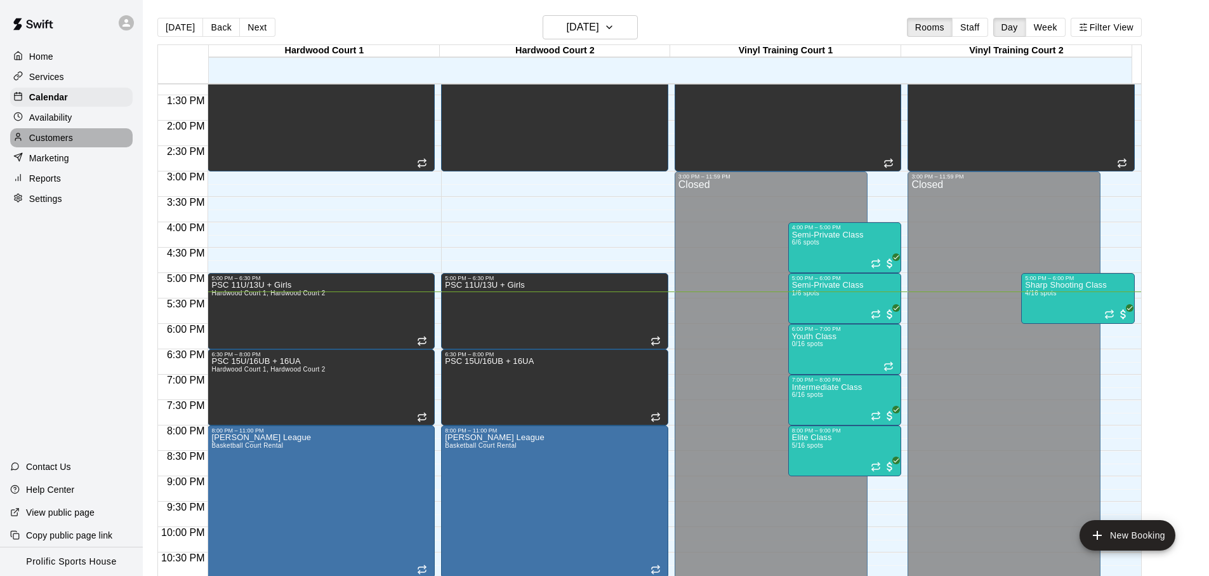
click at [69, 134] on p "Customers" at bounding box center [51, 137] width 44 height 13
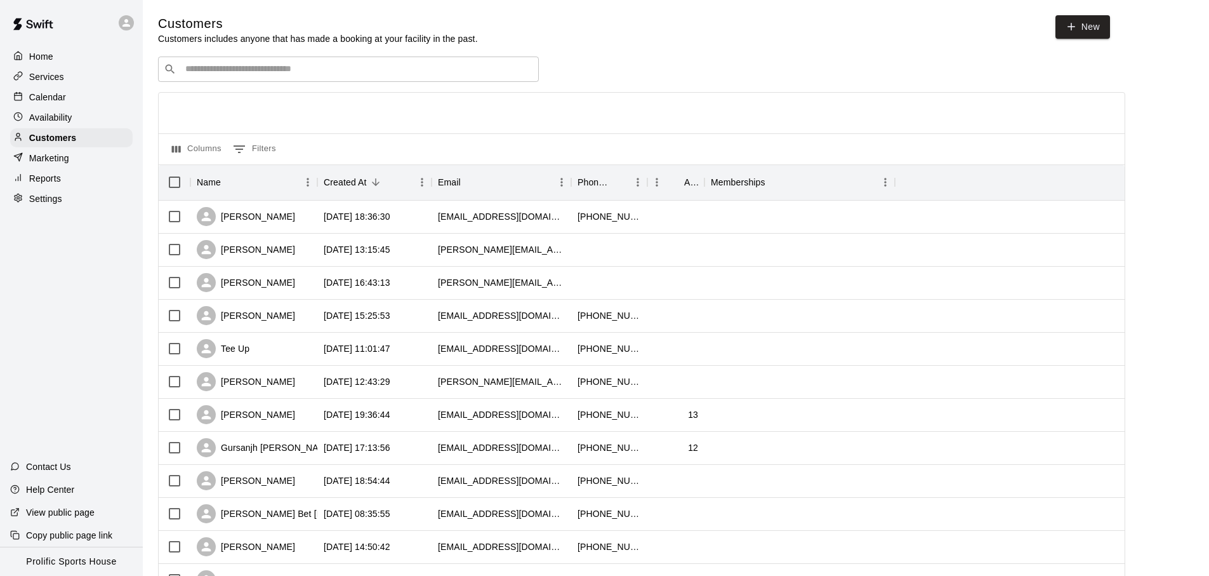
click at [381, 68] on input "Search customers by name or email" at bounding box center [358, 69] width 352 height 13
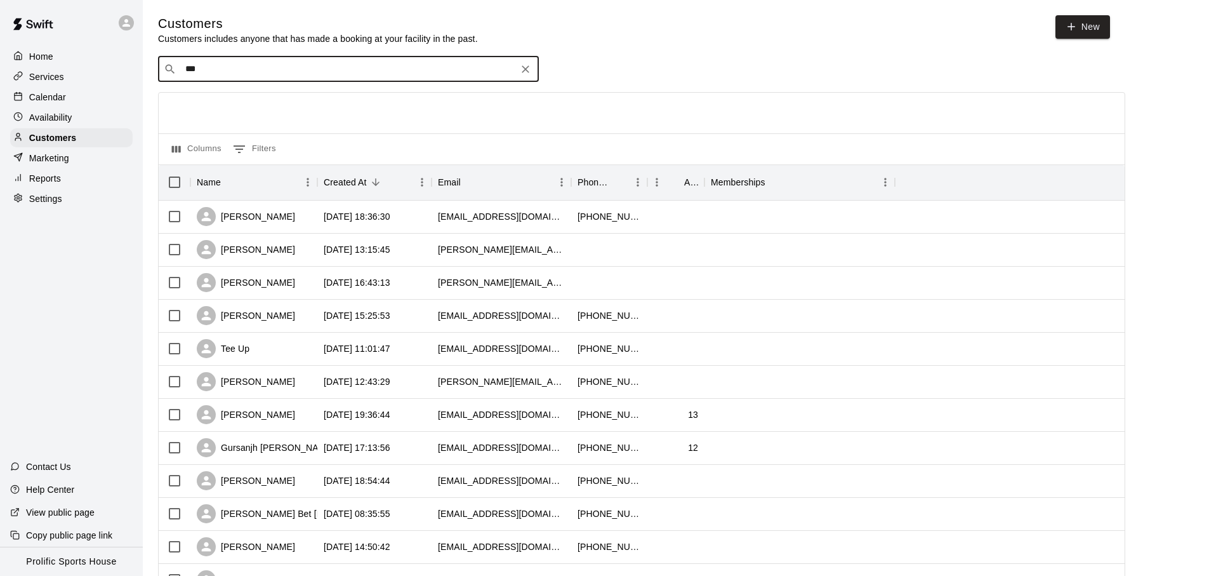
type input "****"
click at [252, 98] on div "[PERSON_NAME]" at bounding box center [262, 95] width 136 height 13
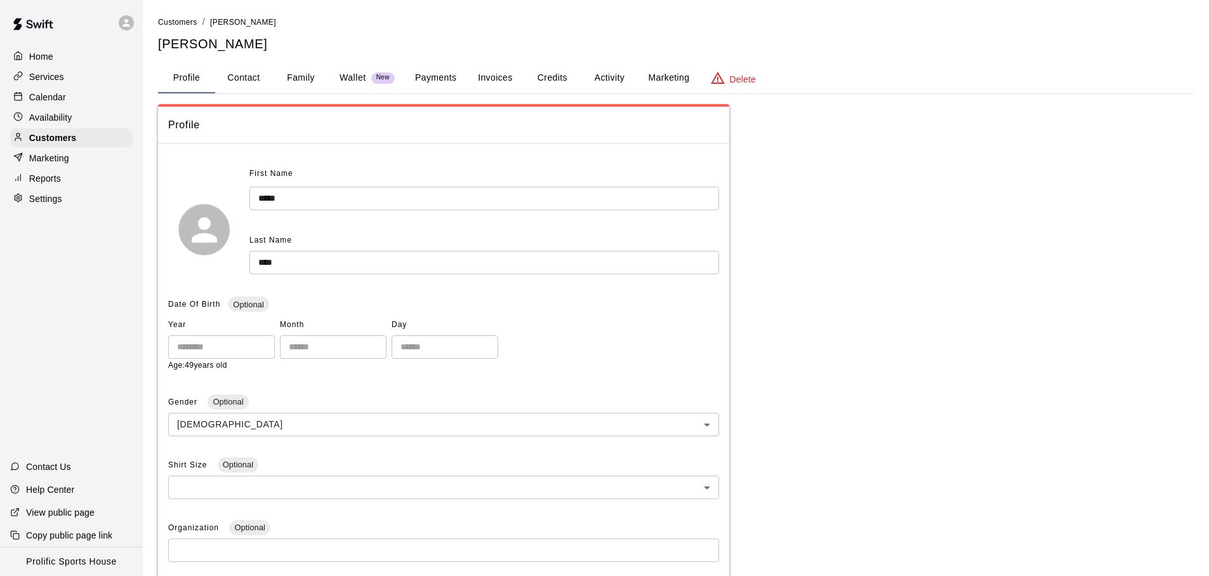
click at [357, 86] on button "Wallet New" at bounding box center [367, 78] width 76 height 30
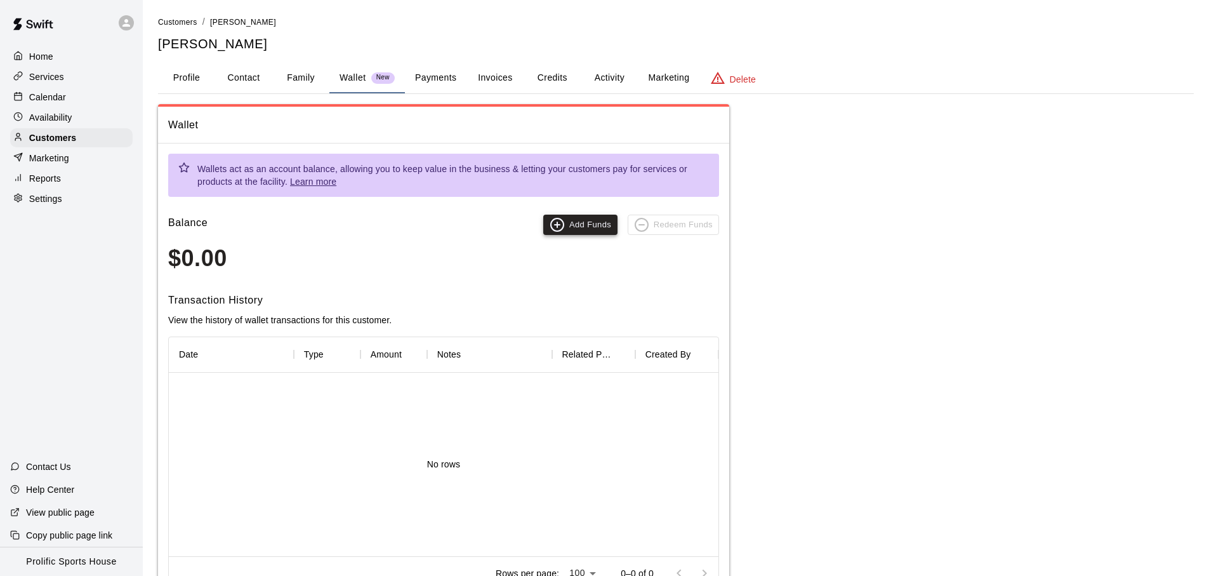
click at [602, 218] on button "Add Funds" at bounding box center [580, 225] width 74 height 20
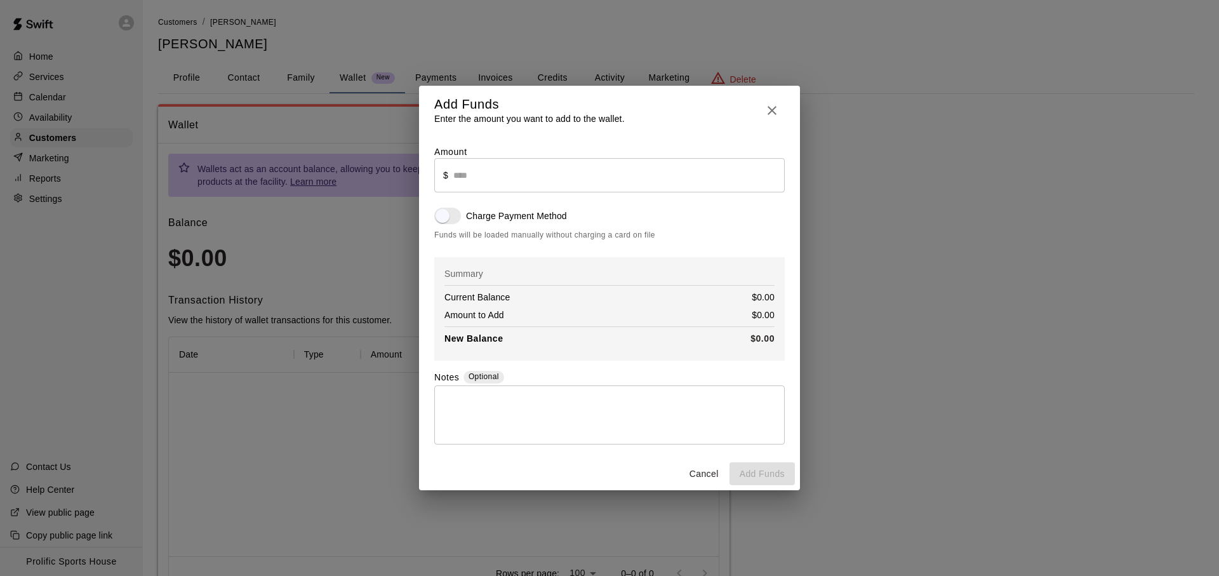
click at [543, 176] on input "text" at bounding box center [618, 175] width 331 height 34
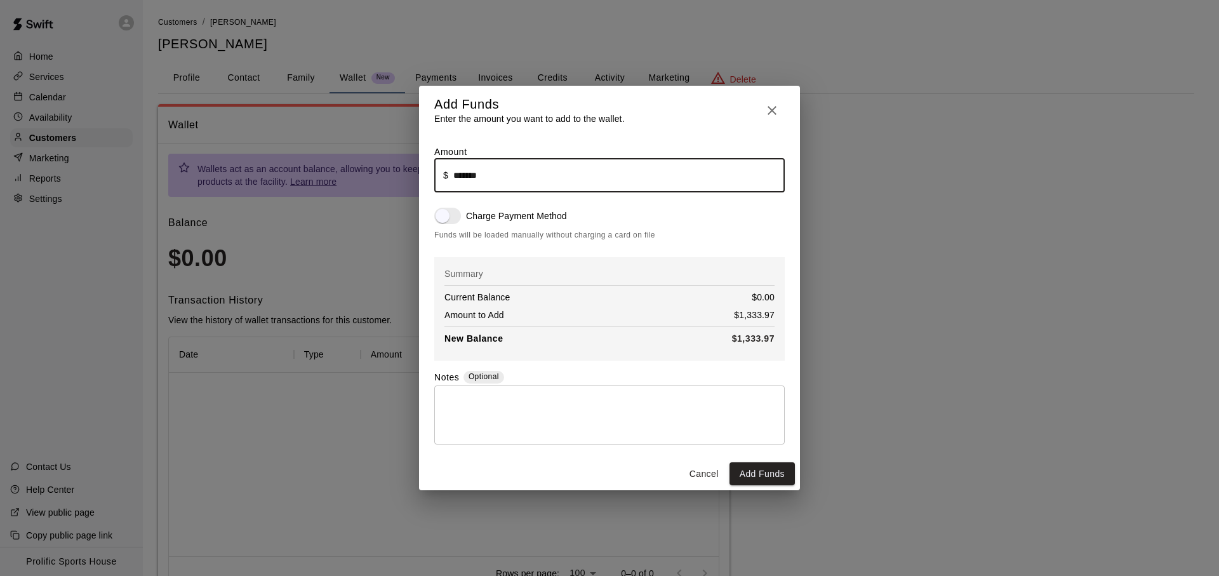
type input "*******"
click at [539, 421] on textarea at bounding box center [609, 414] width 333 height 38
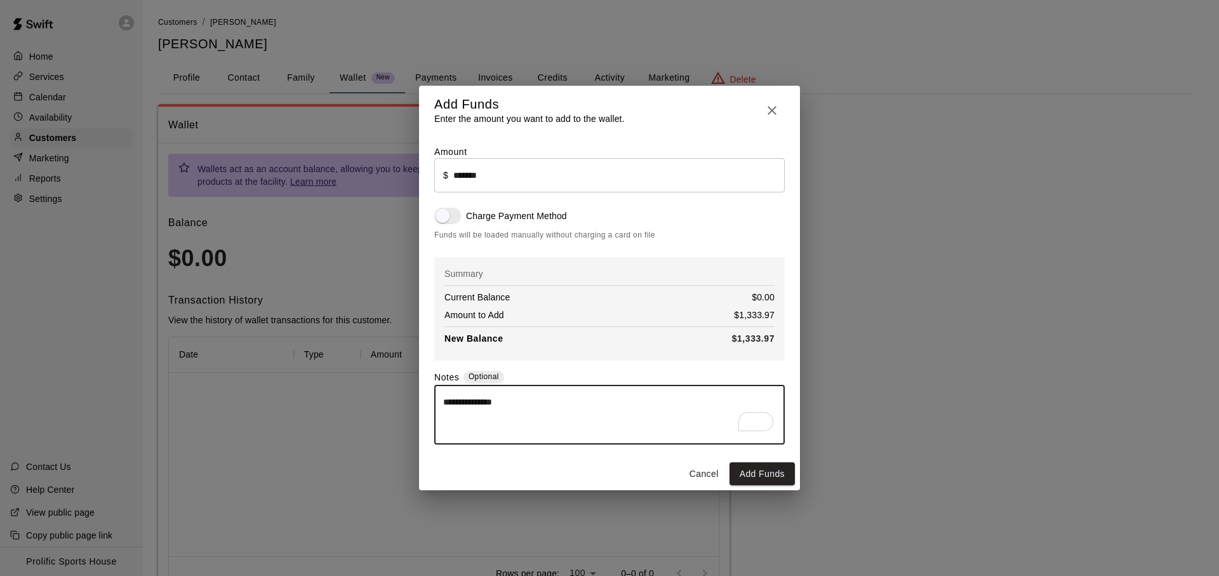
click at [623, 416] on textarea "**********" at bounding box center [609, 414] width 333 height 38
click at [626, 395] on textarea "**********" at bounding box center [609, 414] width 333 height 38
type textarea "**********"
click at [753, 462] on button "Add Funds" at bounding box center [761, 473] width 65 height 23
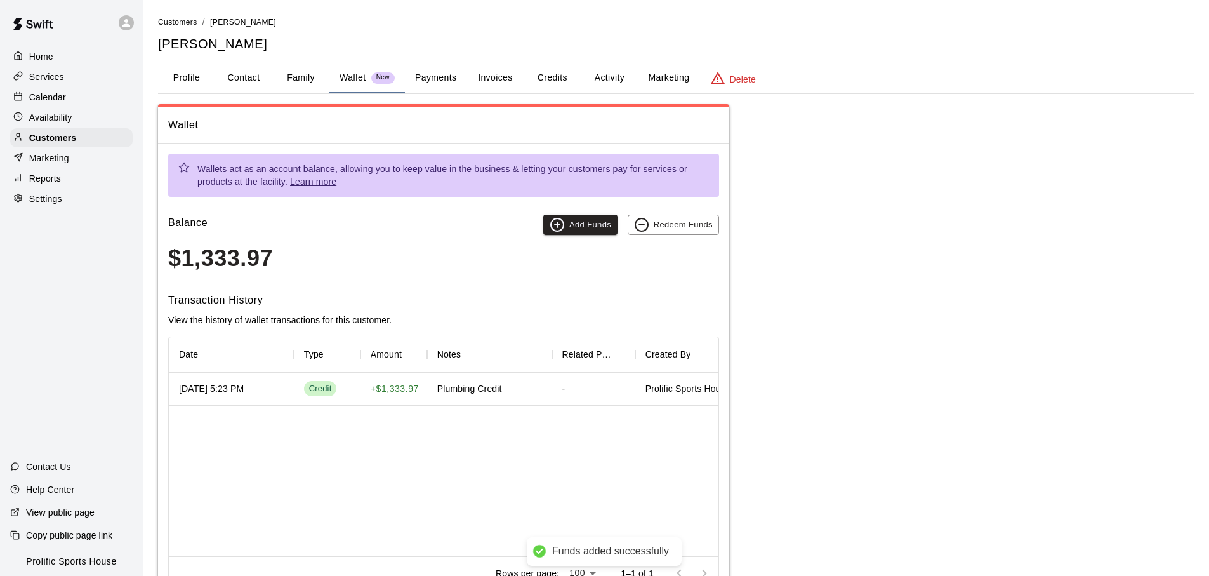
scroll to position [51, 0]
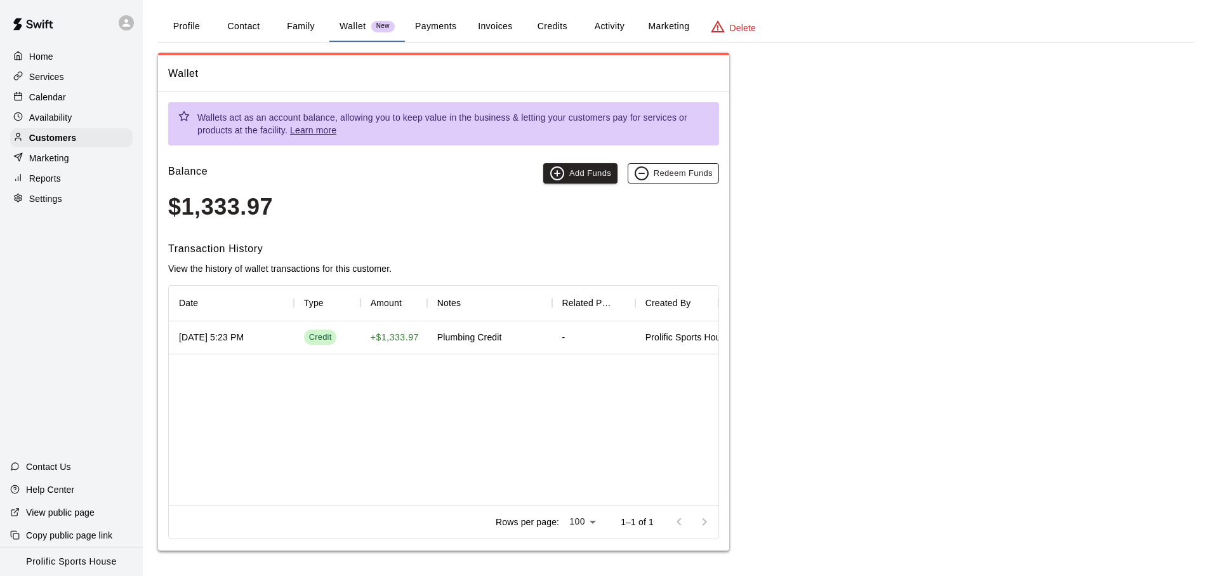
click at [706, 175] on button "Redeem Funds" at bounding box center [673, 173] width 91 height 20
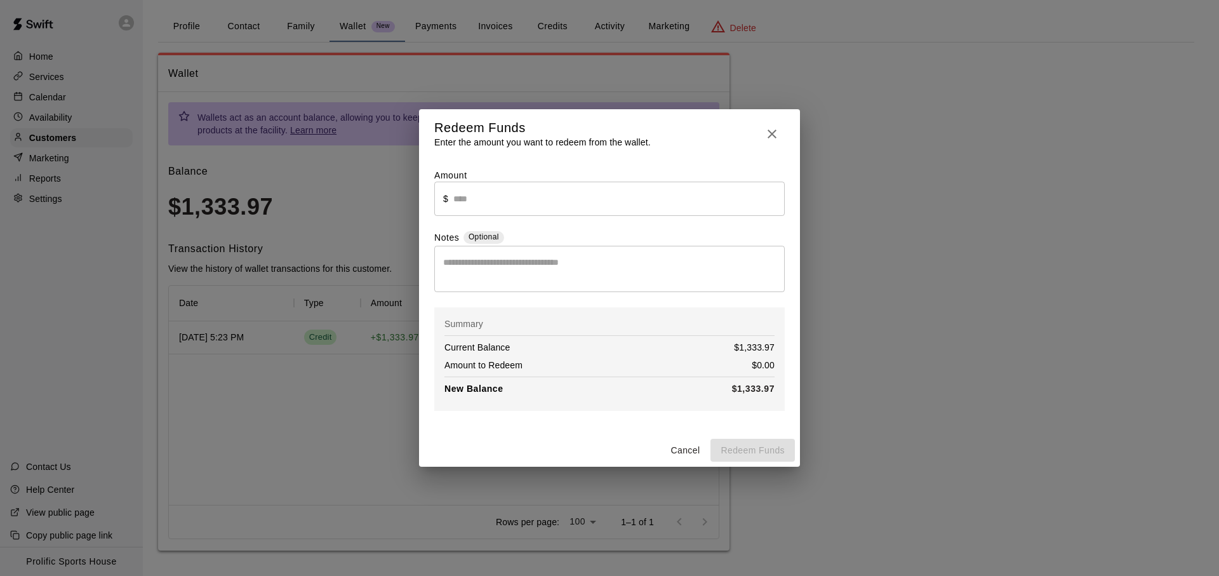
click at [529, 203] on input "text" at bounding box center [618, 199] width 331 height 34
click at [534, 275] on textarea at bounding box center [609, 268] width 333 height 25
click at [680, 458] on button "Cancel" at bounding box center [684, 450] width 41 height 23
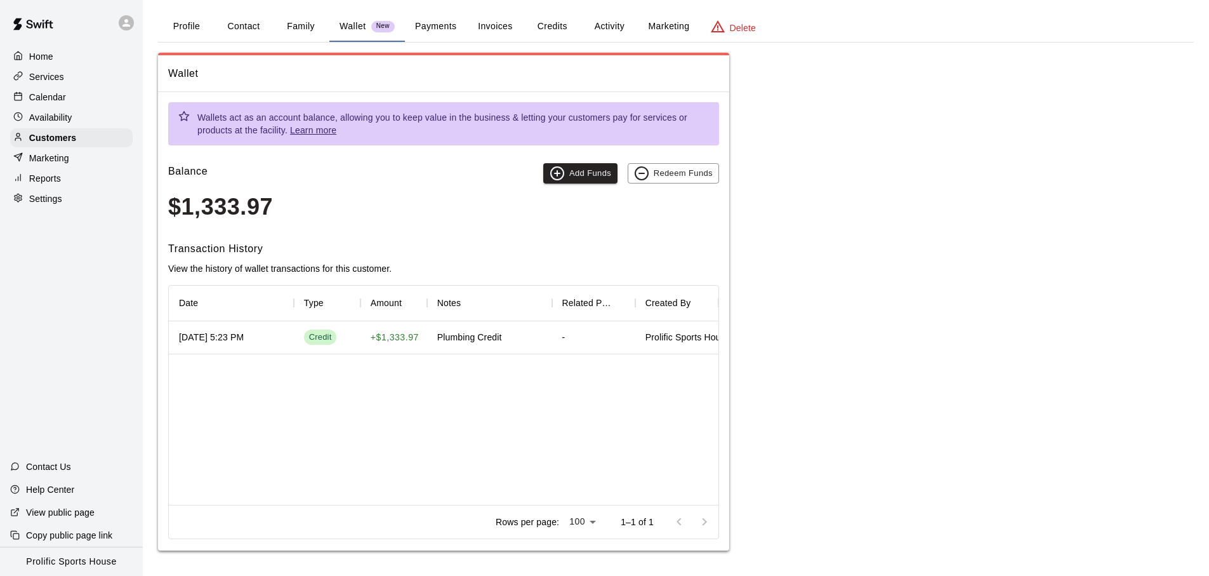
click at [873, 418] on div "Wallet Wallets act as an account balance, allowing you to keep value in the bus…" at bounding box center [676, 302] width 1036 height 498
click at [67, 90] on div "Calendar" at bounding box center [71, 97] width 122 height 19
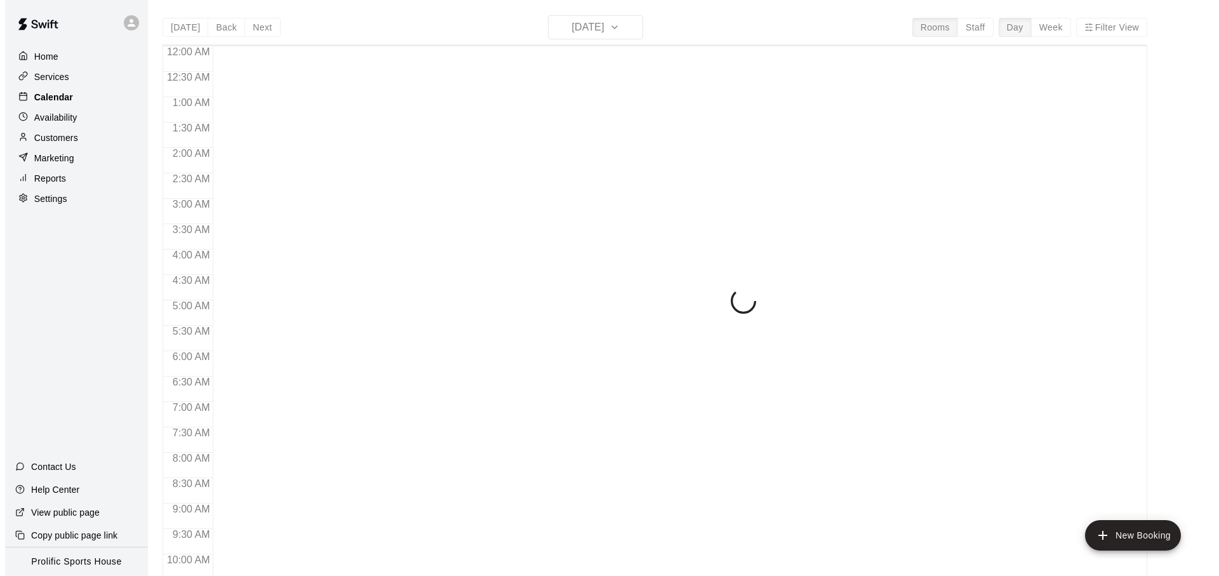
scroll to position [675, 0]
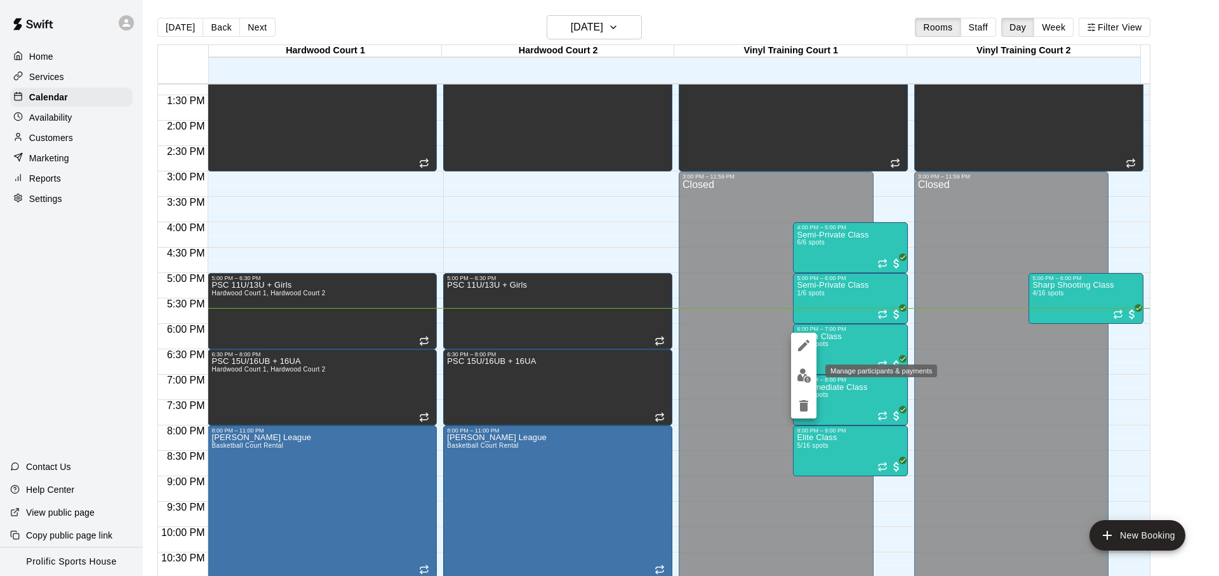
click at [795, 366] on button "edit" at bounding box center [803, 375] width 25 height 25
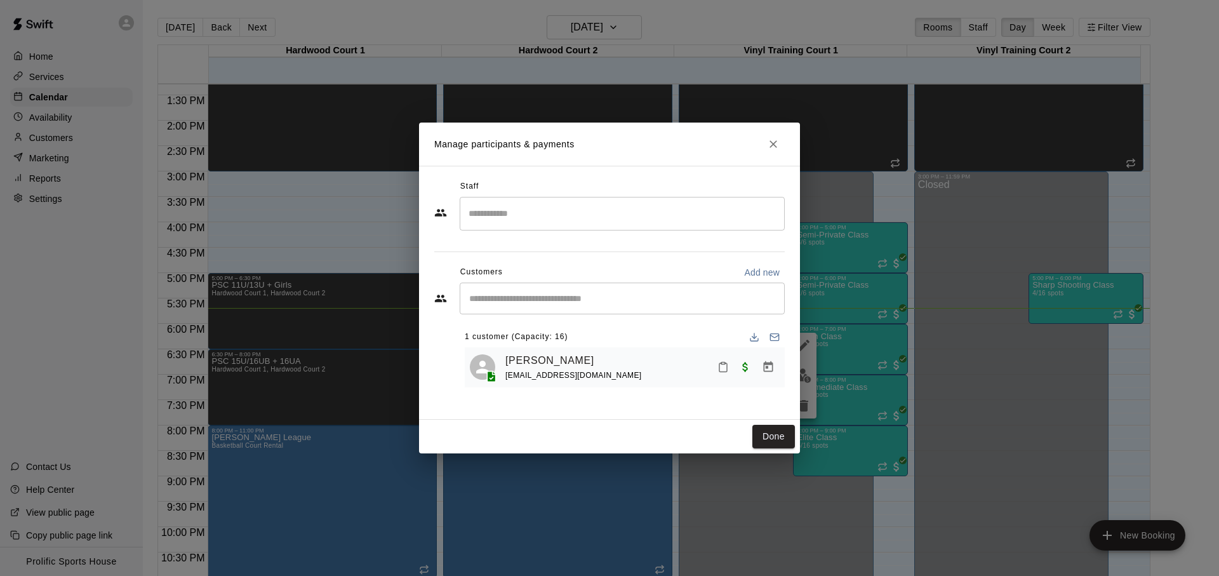
click at [722, 371] on icon "Mark attendance" at bounding box center [722, 366] width 11 height 11
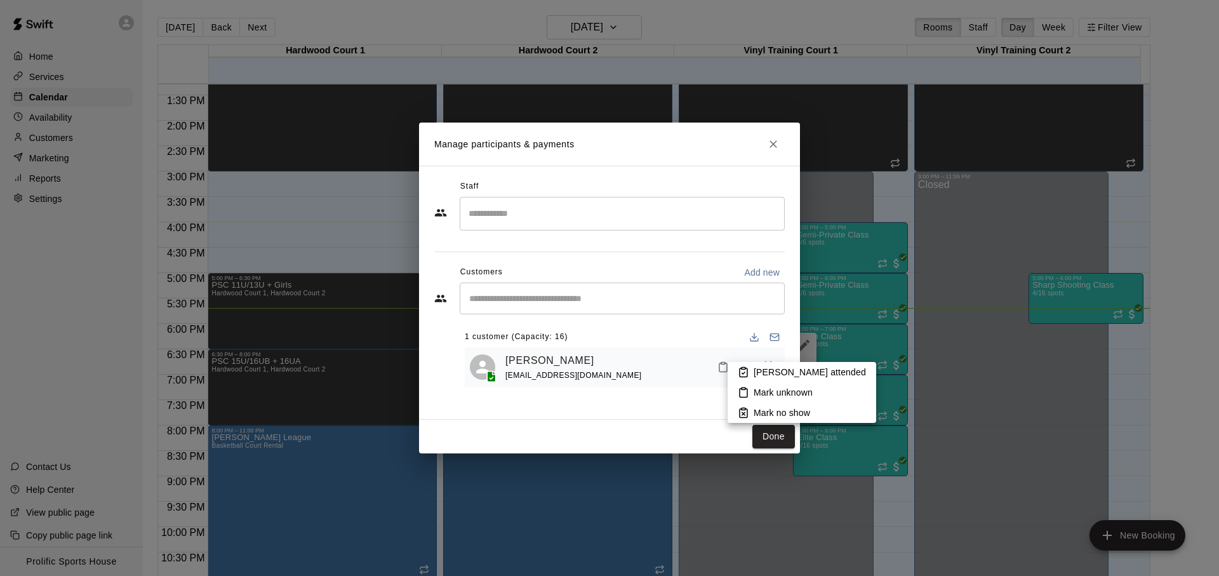
click at [771, 374] on p "[PERSON_NAME] attended" at bounding box center [809, 372] width 112 height 13
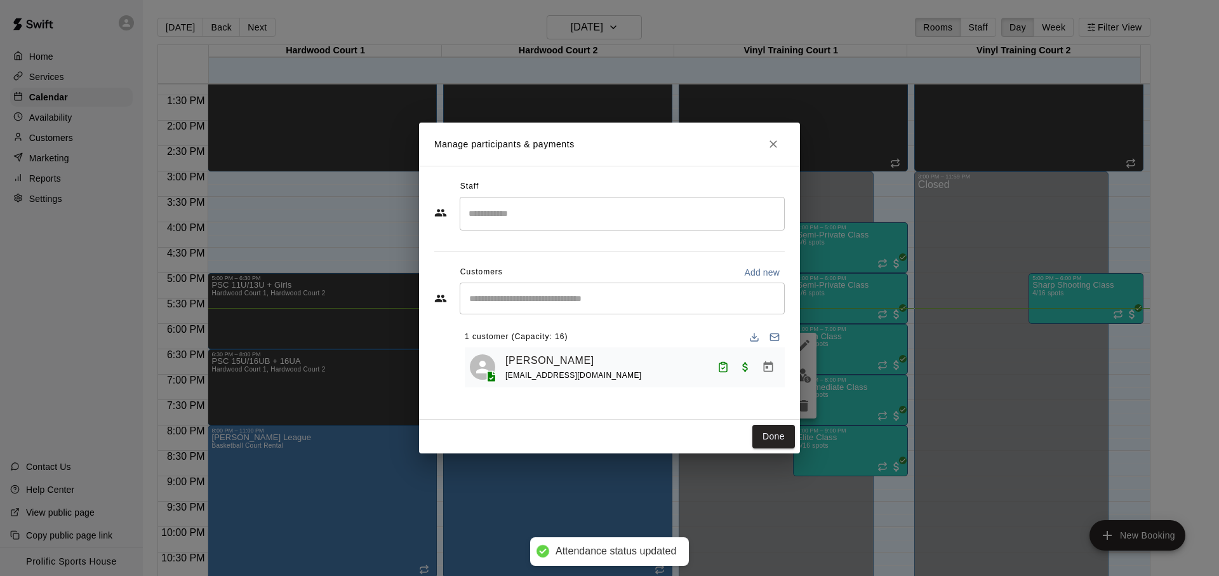
click at [765, 430] on button "Done" at bounding box center [773, 436] width 43 height 23
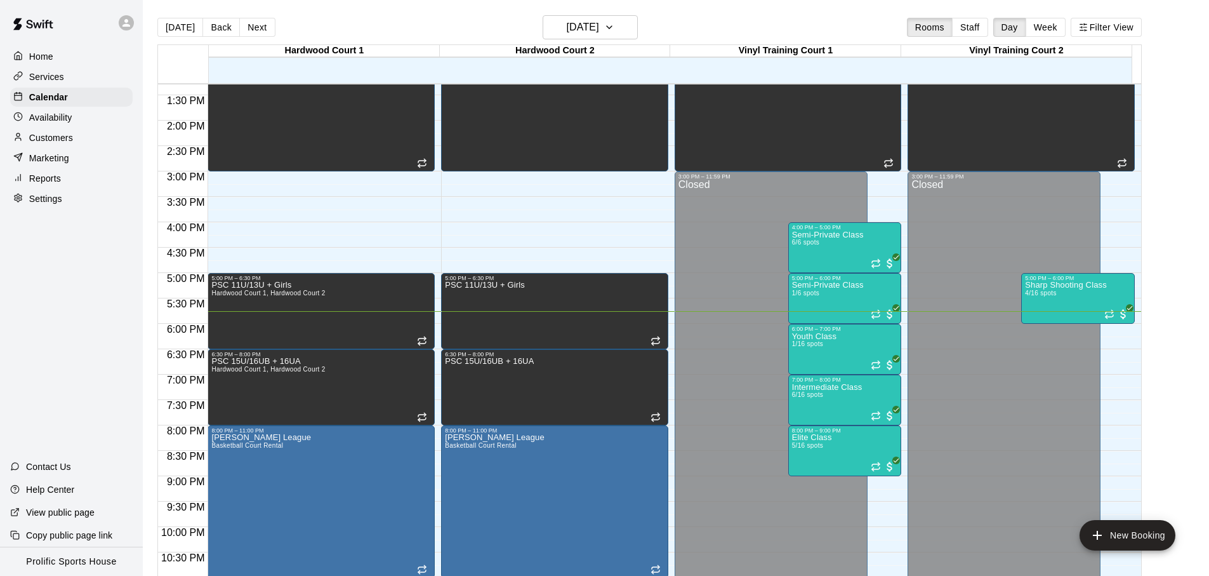
click at [319, 30] on div "[DATE] Back [DATE][DATE] Rooms Staff Day Week Filter View" at bounding box center [649, 29] width 984 height 29
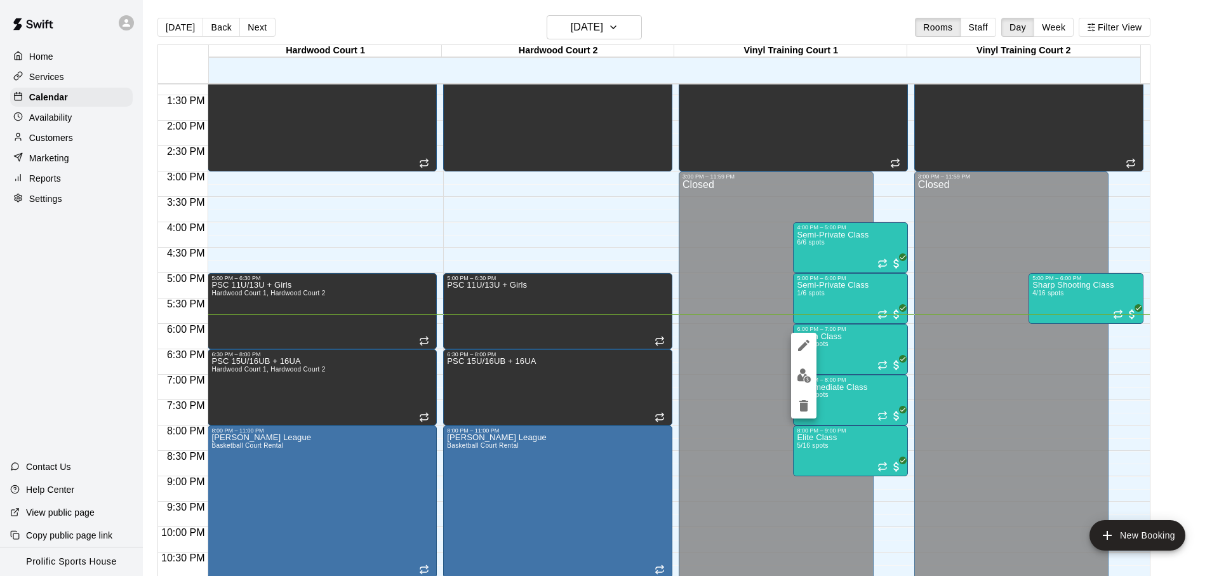
click at [807, 371] on img "edit" at bounding box center [803, 375] width 15 height 15
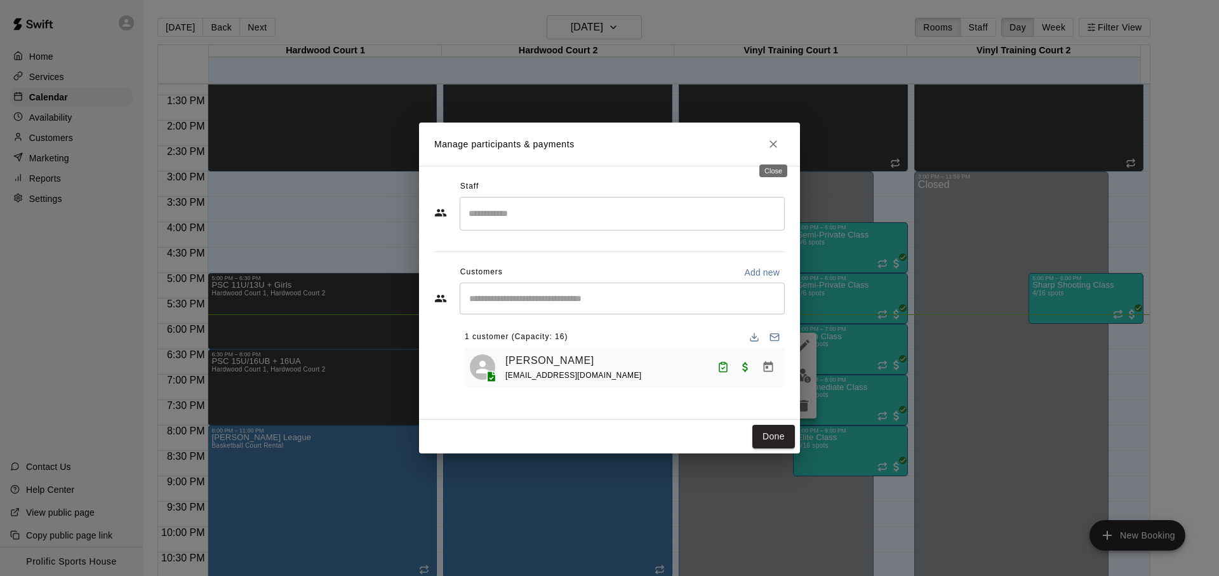
click at [780, 143] on button "Close" at bounding box center [773, 144] width 23 height 23
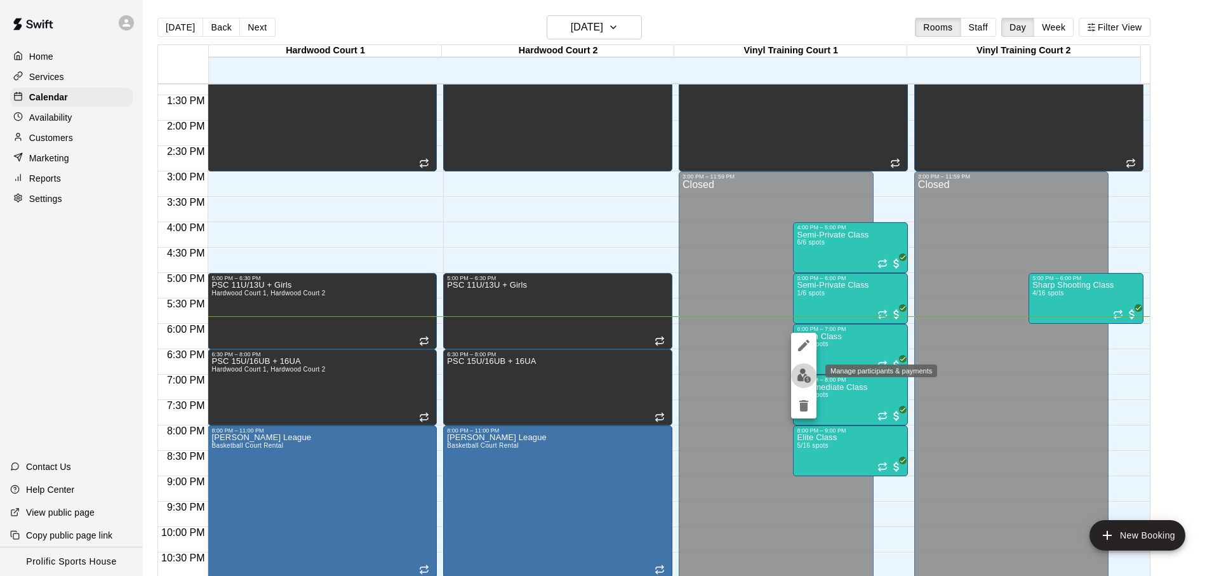
click at [800, 380] on img "edit" at bounding box center [803, 375] width 15 height 15
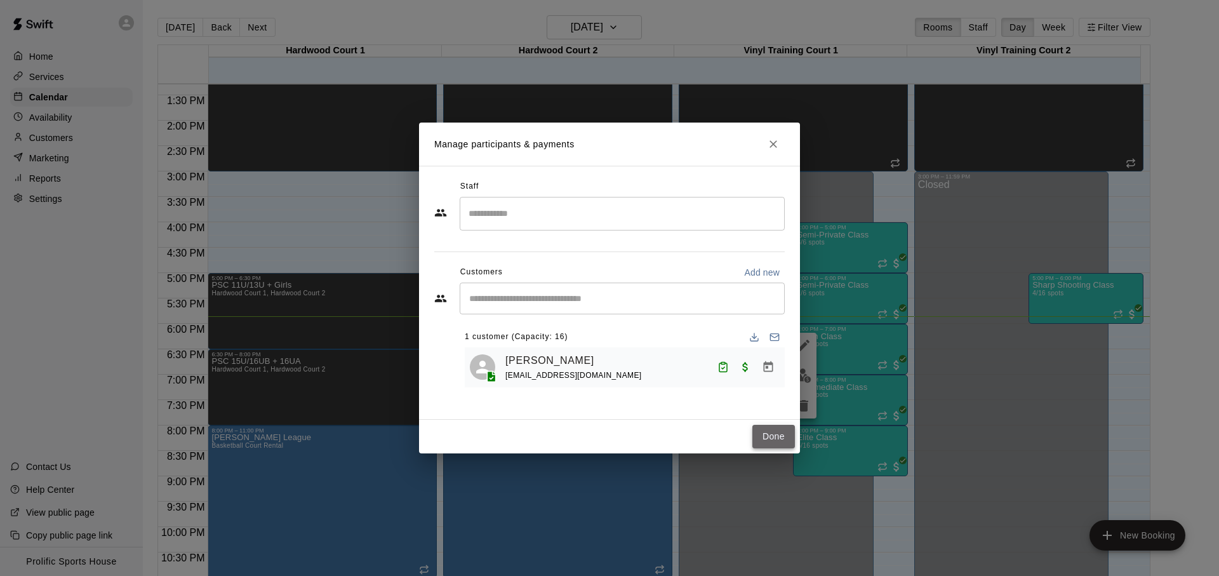
click at [786, 440] on button "Done" at bounding box center [773, 436] width 43 height 23
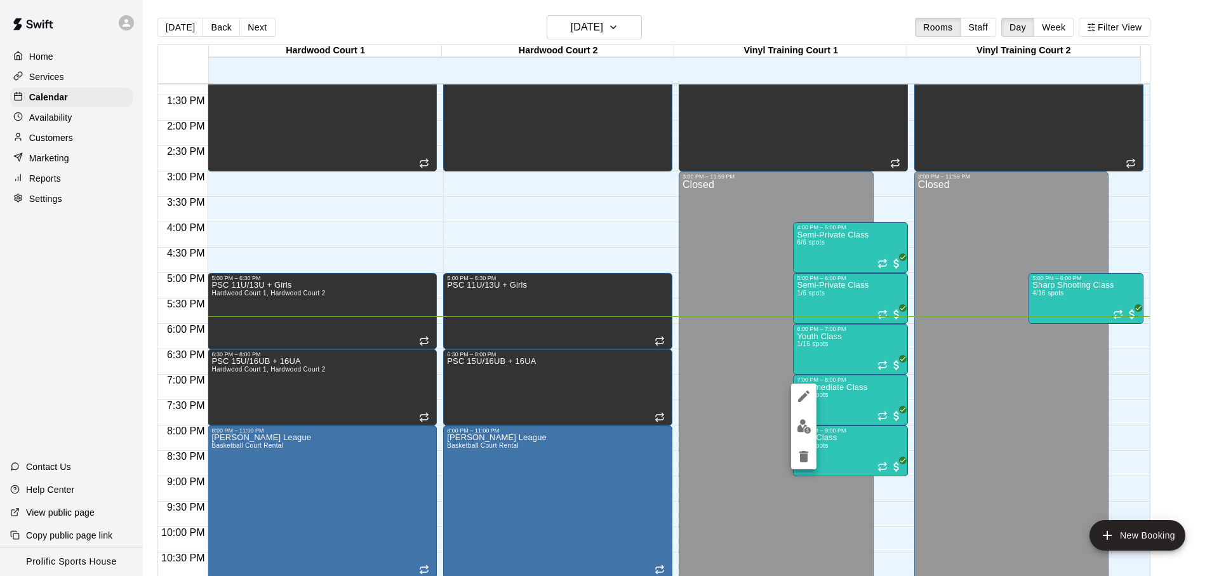
click at [803, 429] on img "edit" at bounding box center [803, 426] width 15 height 15
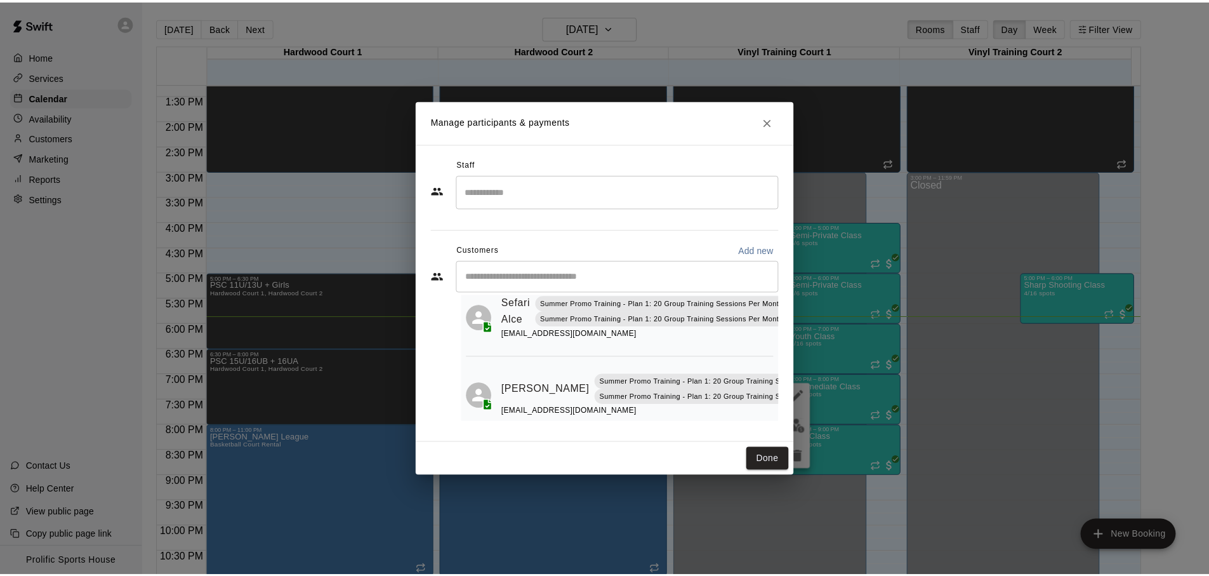
scroll to position [275, 0]
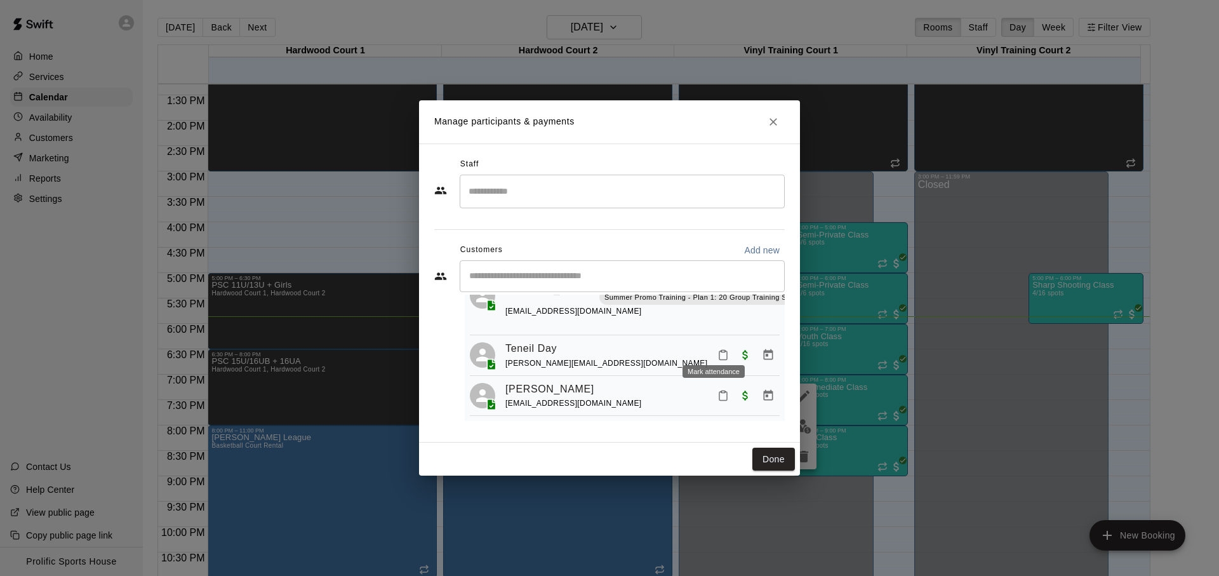
click at [717, 349] on icon "Mark attendance" at bounding box center [722, 354] width 11 height 11
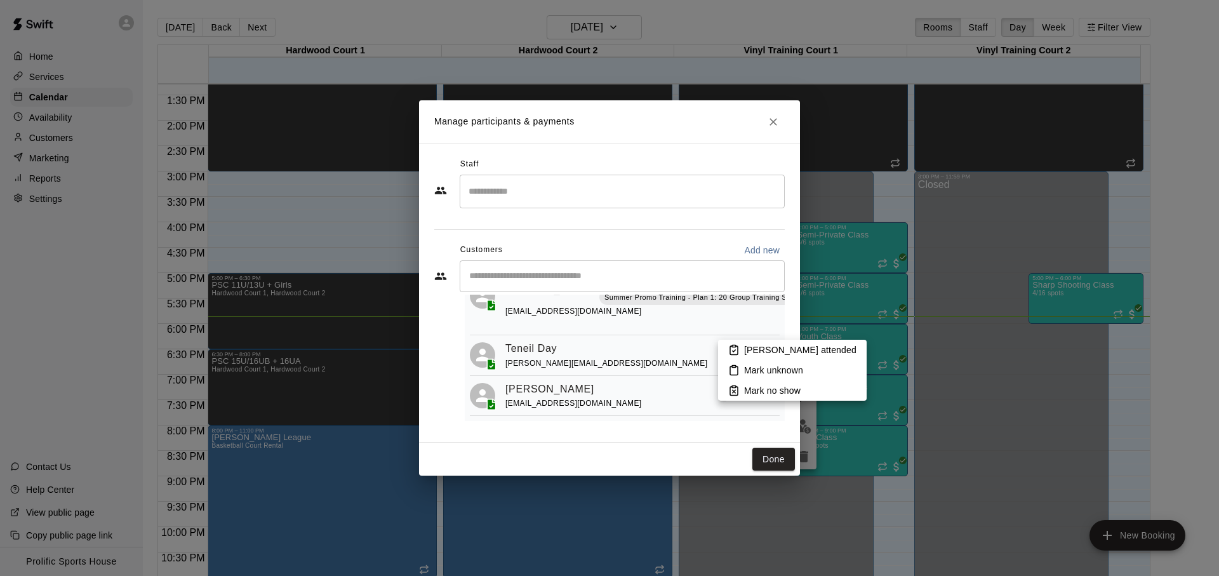
click at [538, 332] on div at bounding box center [609, 288] width 1219 height 576
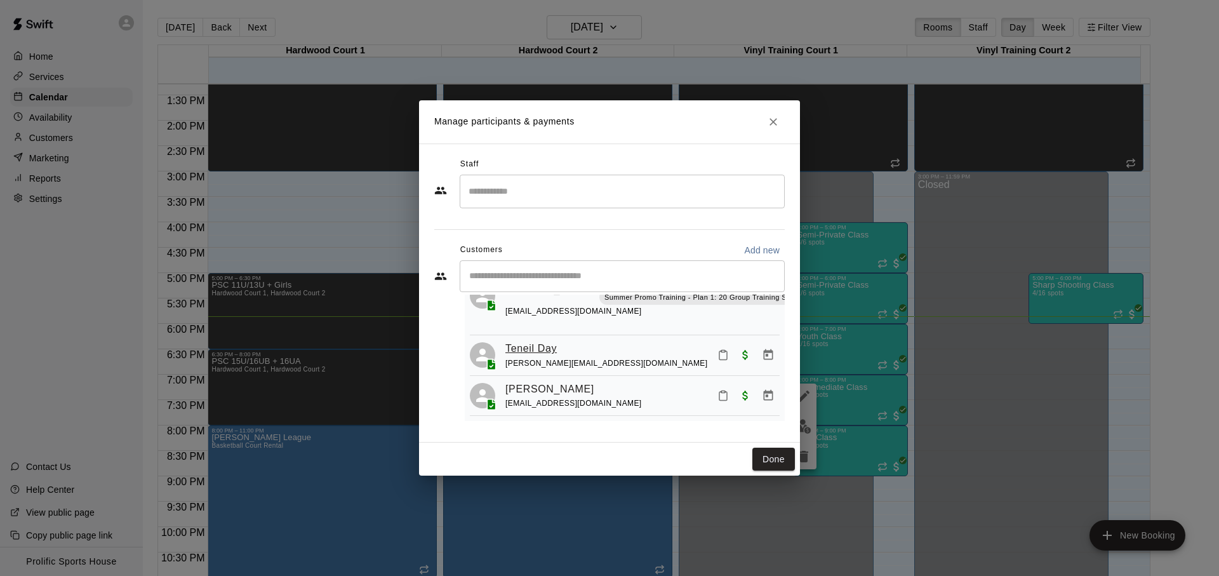
click at [523, 340] on link "Teneil Day" at bounding box center [530, 348] width 51 height 17
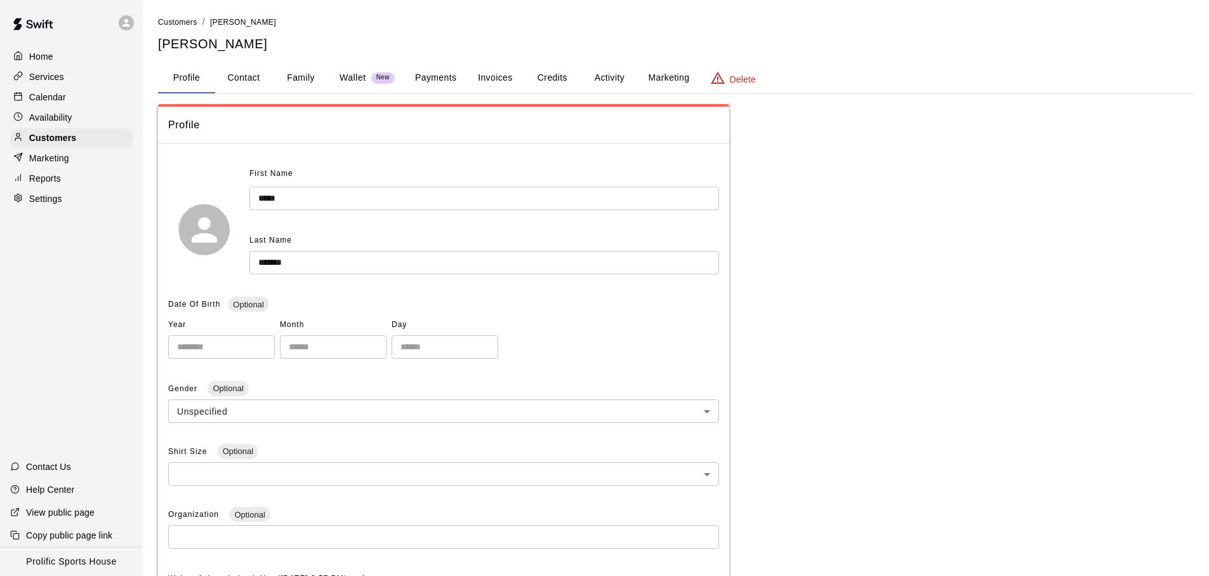
click at [303, 82] on button "Family" at bounding box center [300, 78] width 57 height 30
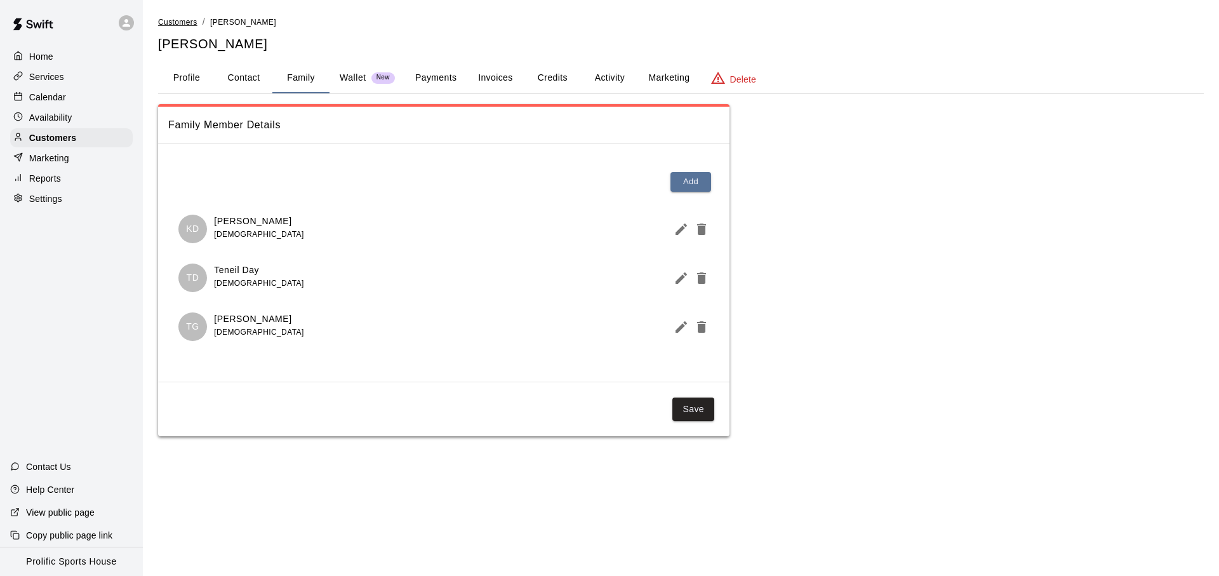
click at [190, 24] on span "Customers" at bounding box center [177, 22] width 39 height 9
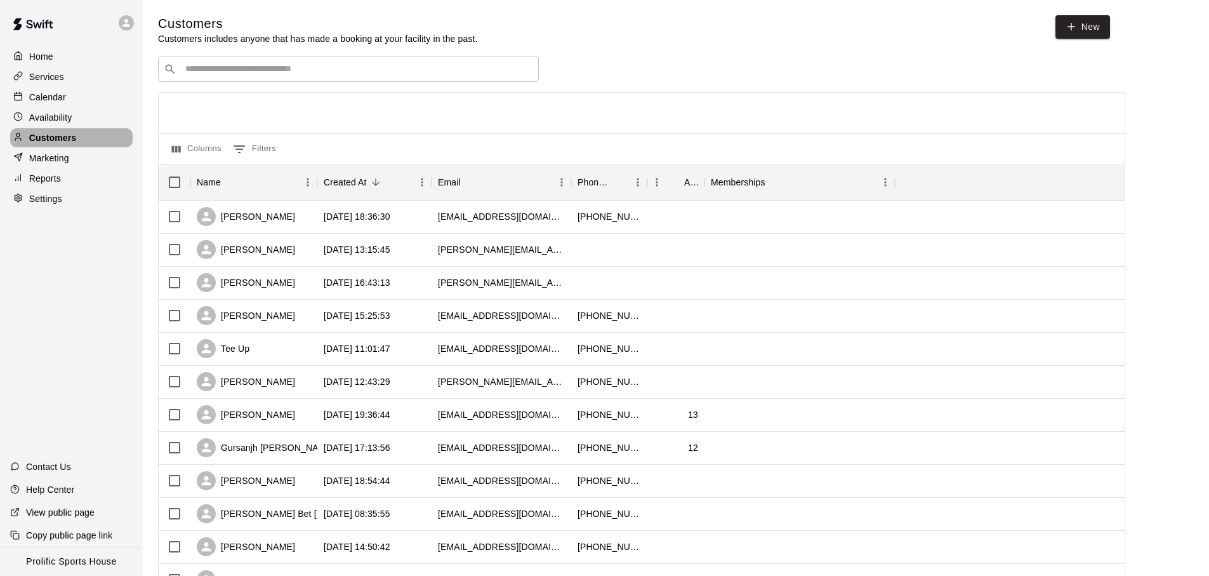
click at [111, 133] on div "Customers" at bounding box center [71, 137] width 122 height 19
click at [77, 82] on div "Services" at bounding box center [71, 76] width 122 height 19
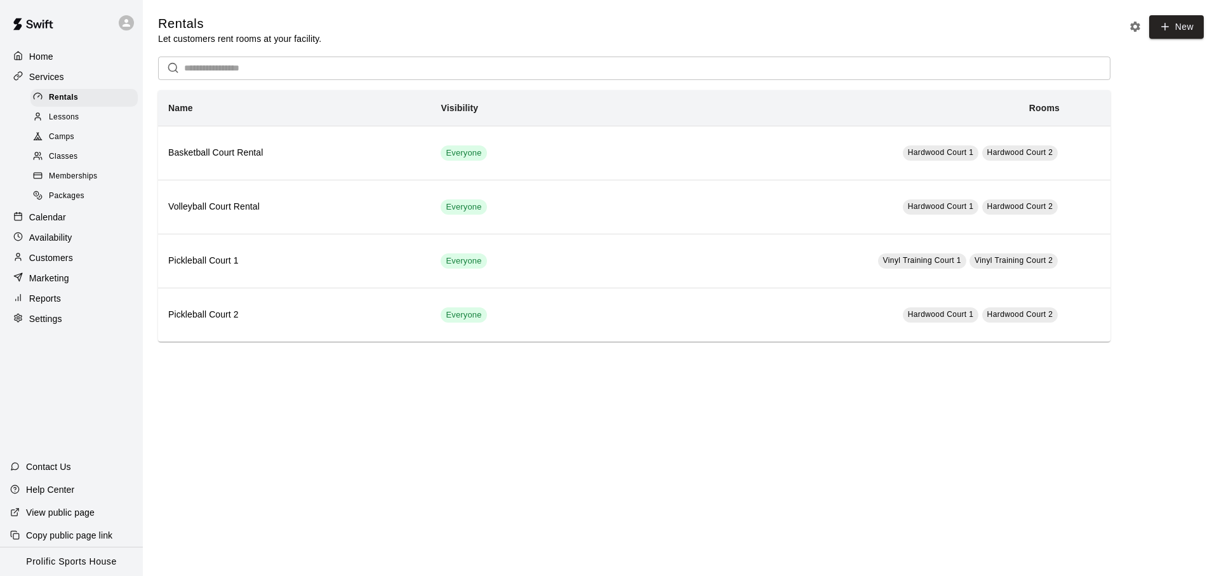
click at [72, 211] on div "Calendar" at bounding box center [71, 217] width 122 height 19
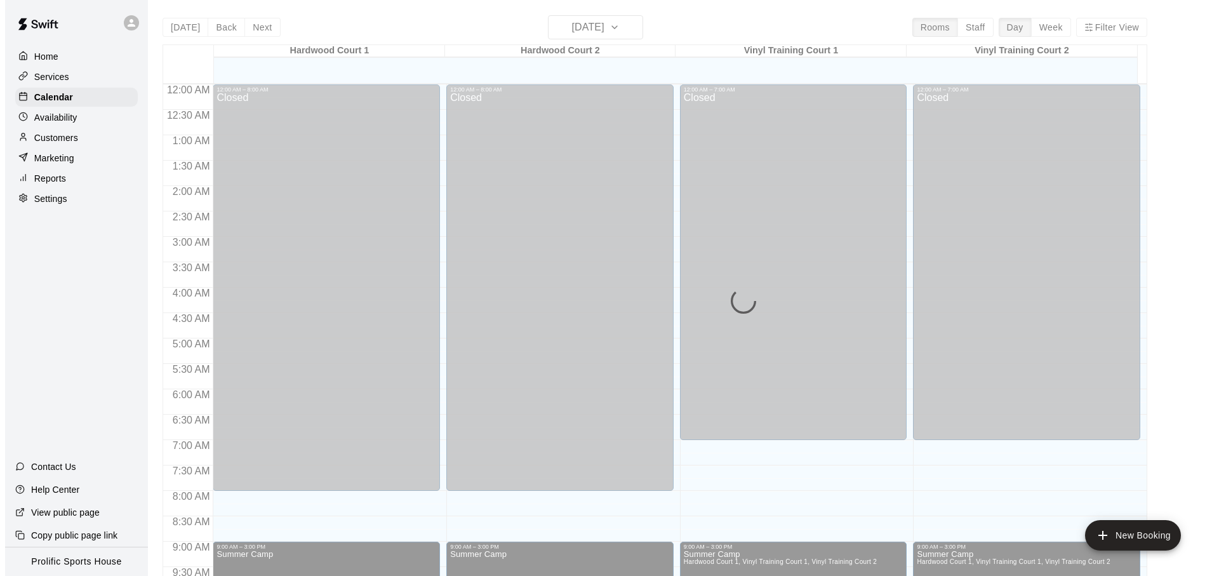
scroll to position [675, 0]
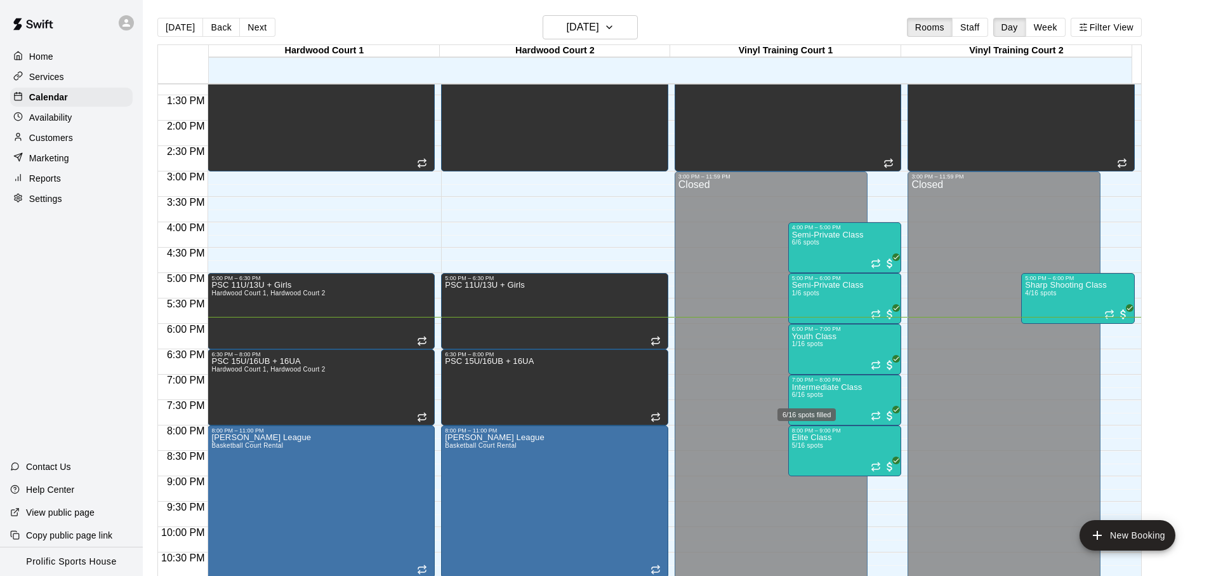
click at [791, 400] on div "6/16 spots filled" at bounding box center [806, 410] width 61 height 23
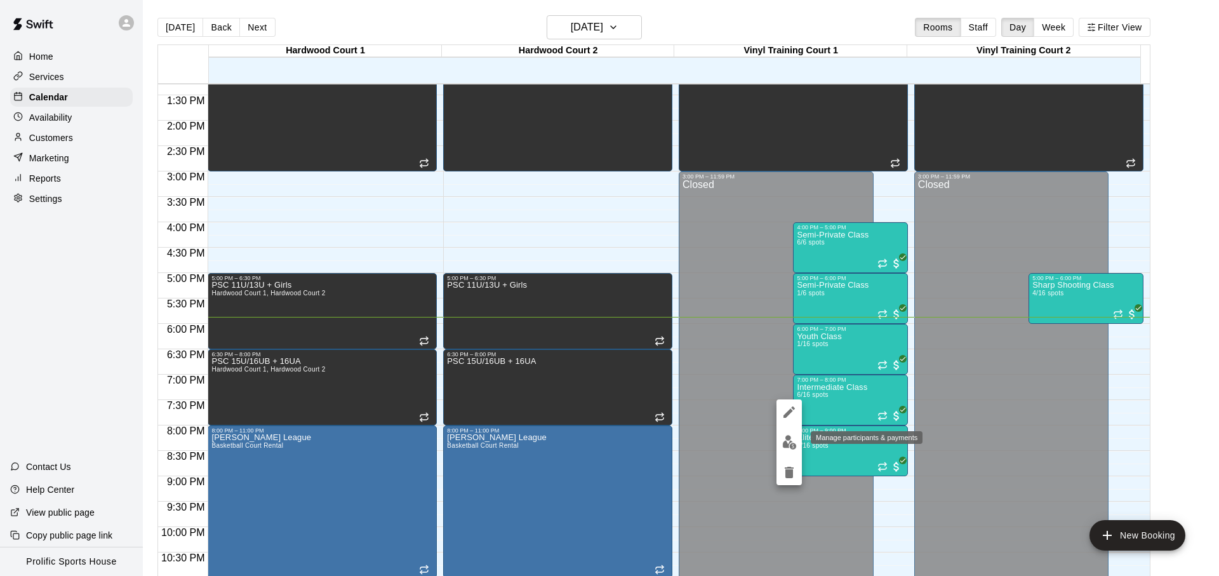
click at [788, 438] on img "edit" at bounding box center [789, 442] width 15 height 15
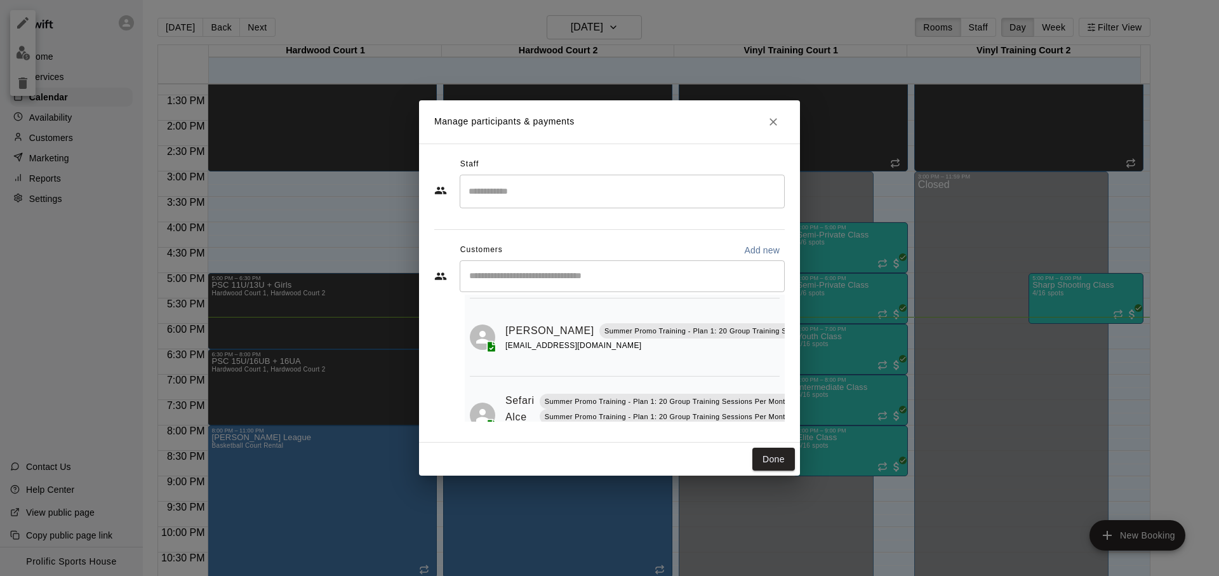
scroll to position [275, 0]
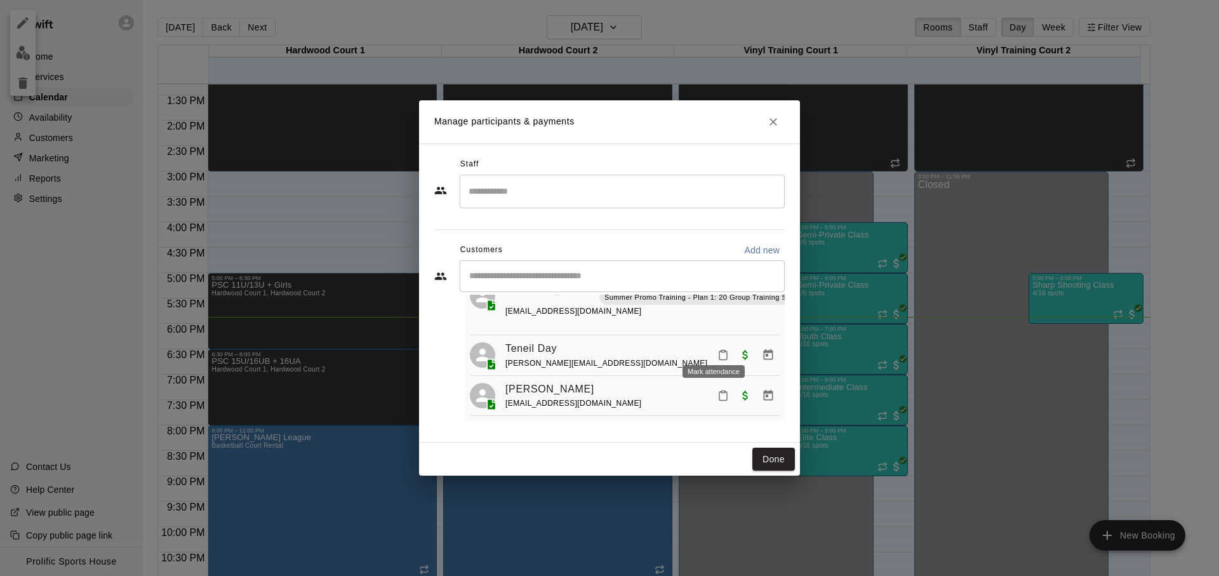
click at [712, 345] on button "Mark attendance" at bounding box center [723, 355] width 22 height 22
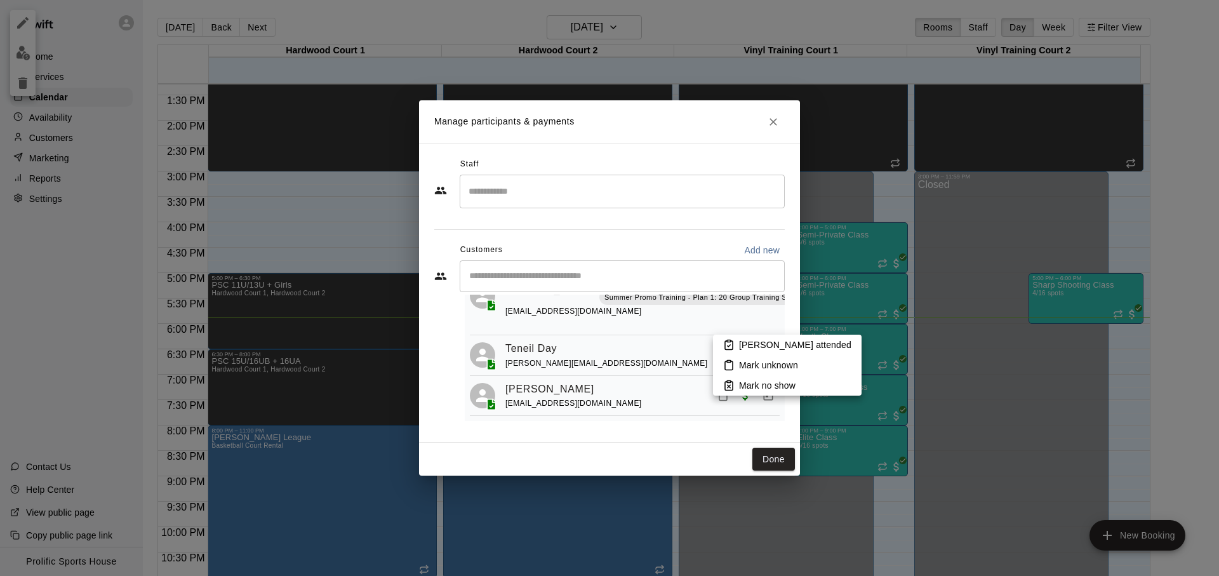
click at [730, 352] on li "[PERSON_NAME] attended" at bounding box center [787, 344] width 149 height 20
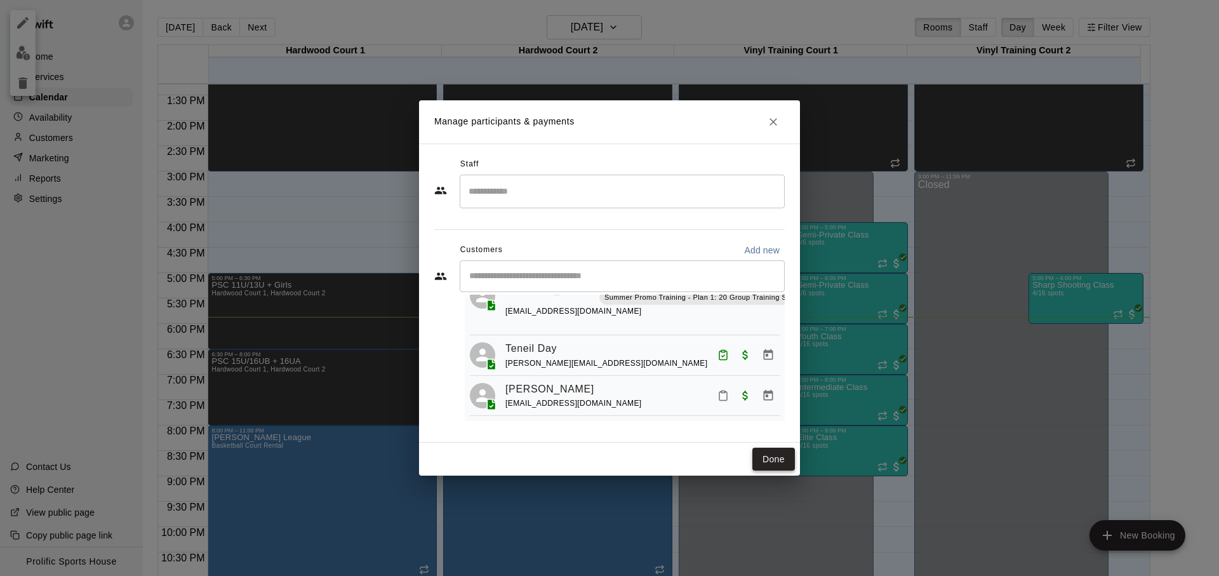
click at [763, 459] on button "Done" at bounding box center [773, 458] width 43 height 23
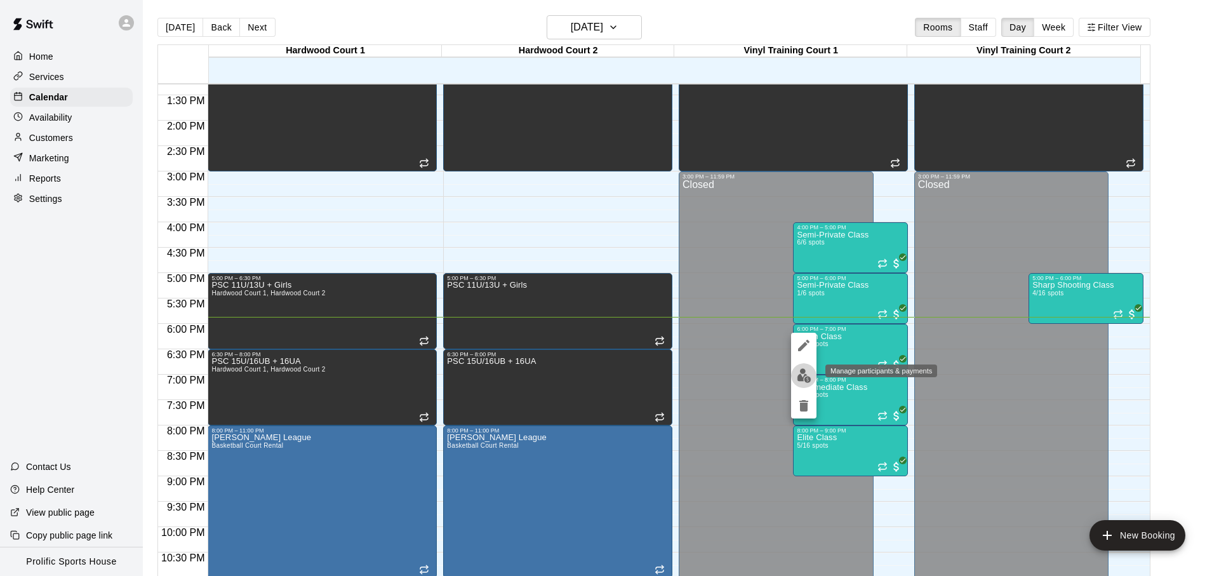
click at [806, 373] on img "edit" at bounding box center [803, 375] width 15 height 15
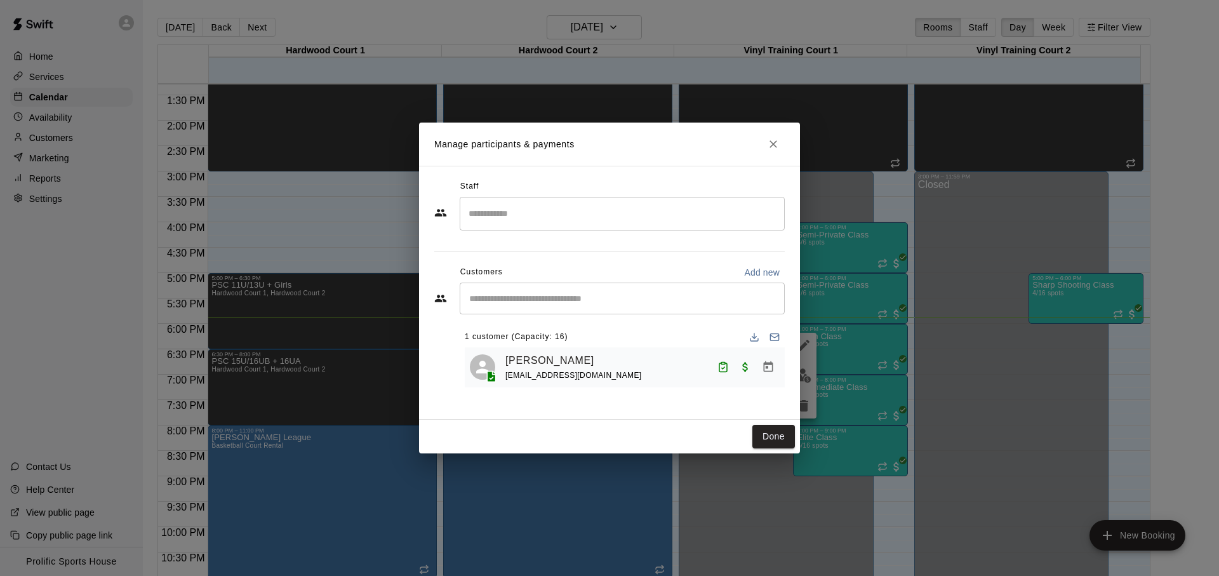
click at [634, 300] on input "Start typing to search customers..." at bounding box center [622, 298] width 314 height 13
click at [770, 141] on icon "Close" at bounding box center [773, 144] width 8 height 8
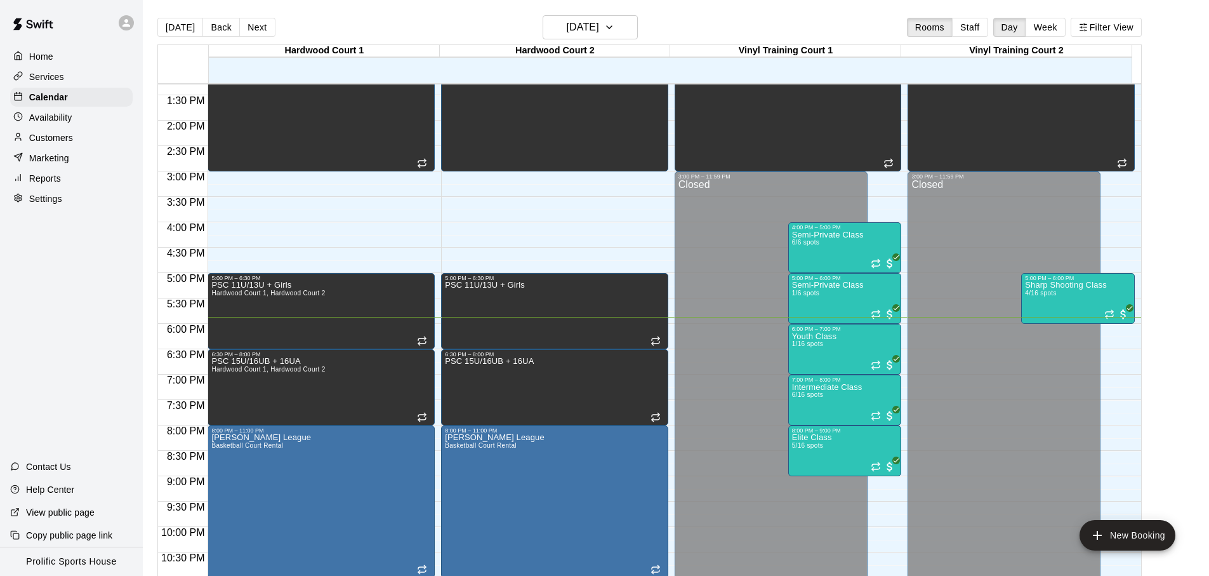
click at [757, 26] on div "[DATE] Back [DATE][DATE] Rooms Staff Day Week Filter View" at bounding box center [649, 29] width 984 height 29
click at [124, 260] on div "Home Services Calendar Availability Customers Marketing Reports Settings Contac…" at bounding box center [71, 288] width 143 height 576
click at [745, 36] on div "[DATE] Back [DATE][DATE] Rooms Staff Day Week Filter View" at bounding box center [649, 29] width 984 height 29
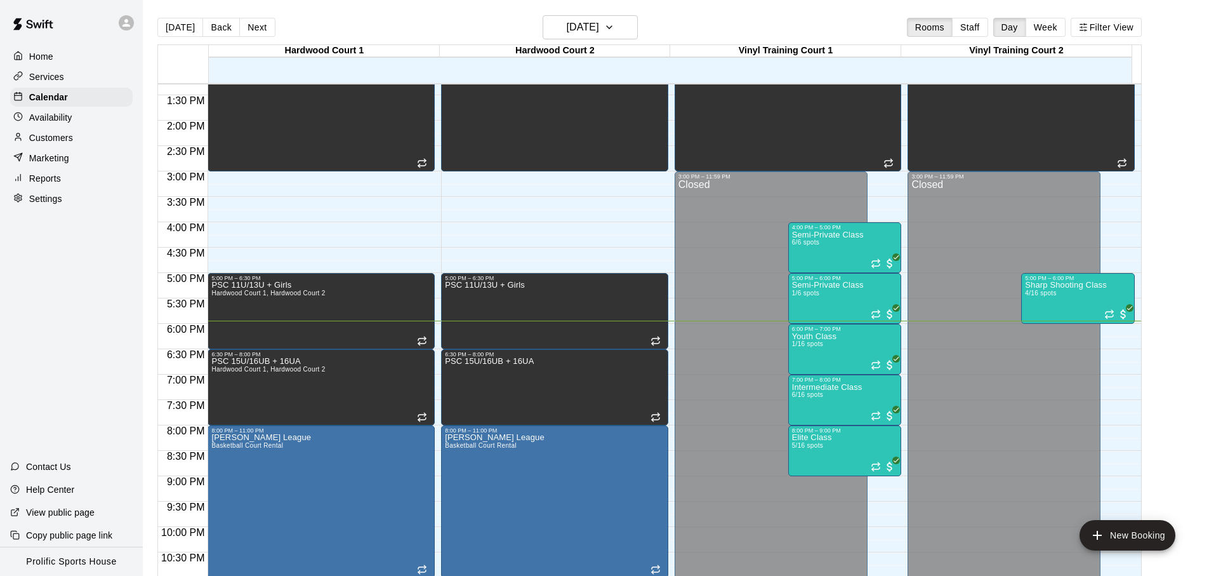
drag, startPoint x: 36, startPoint y: 279, endPoint x: 40, endPoint y: 287, distance: 9.4
click at [36, 279] on div "Home Services Calendar Availability Customers Marketing Reports Settings Contac…" at bounding box center [71, 288] width 143 height 576
click at [103, 351] on div "Home Services Calendar Availability Customers Marketing Reports Settings Contac…" at bounding box center [71, 288] width 143 height 576
